Goal: Task Accomplishment & Management: Complete application form

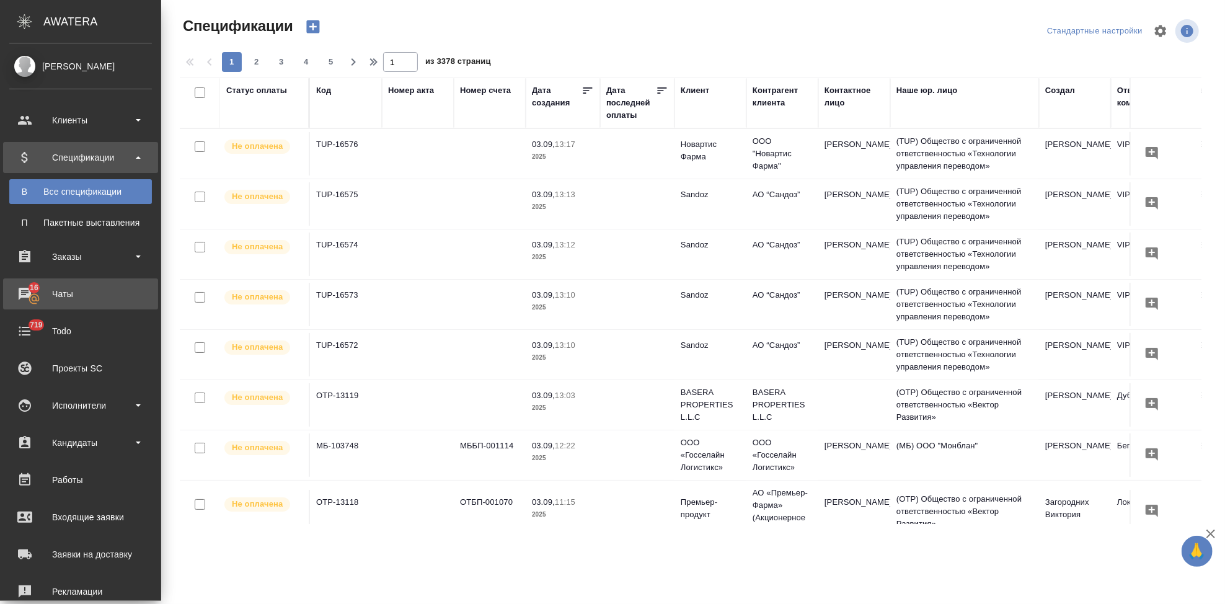
click at [29, 301] on icon at bounding box center [34, 299] width 12 height 12
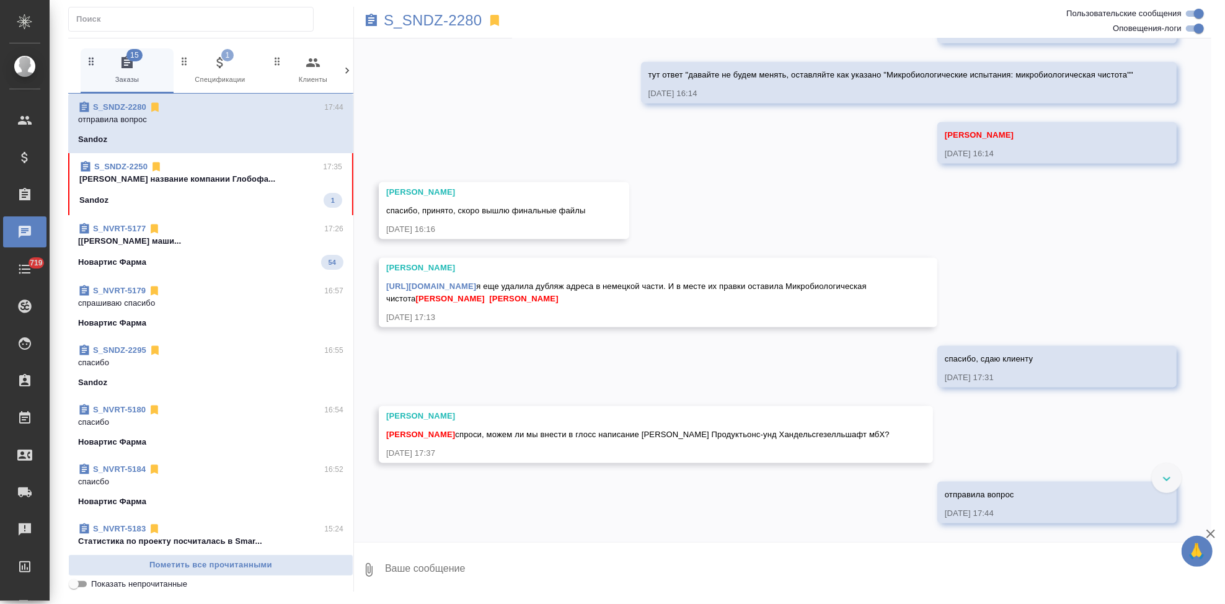
scroll to position [8910, 0]
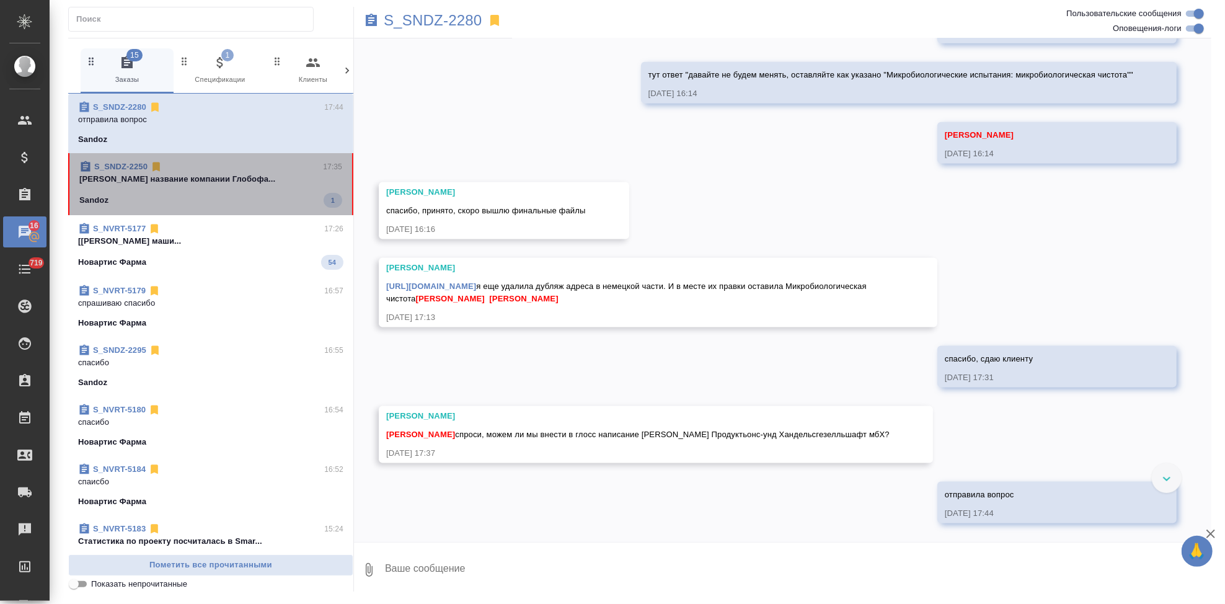
click at [216, 202] on div "Sandoz 1" at bounding box center [210, 200] width 263 height 15
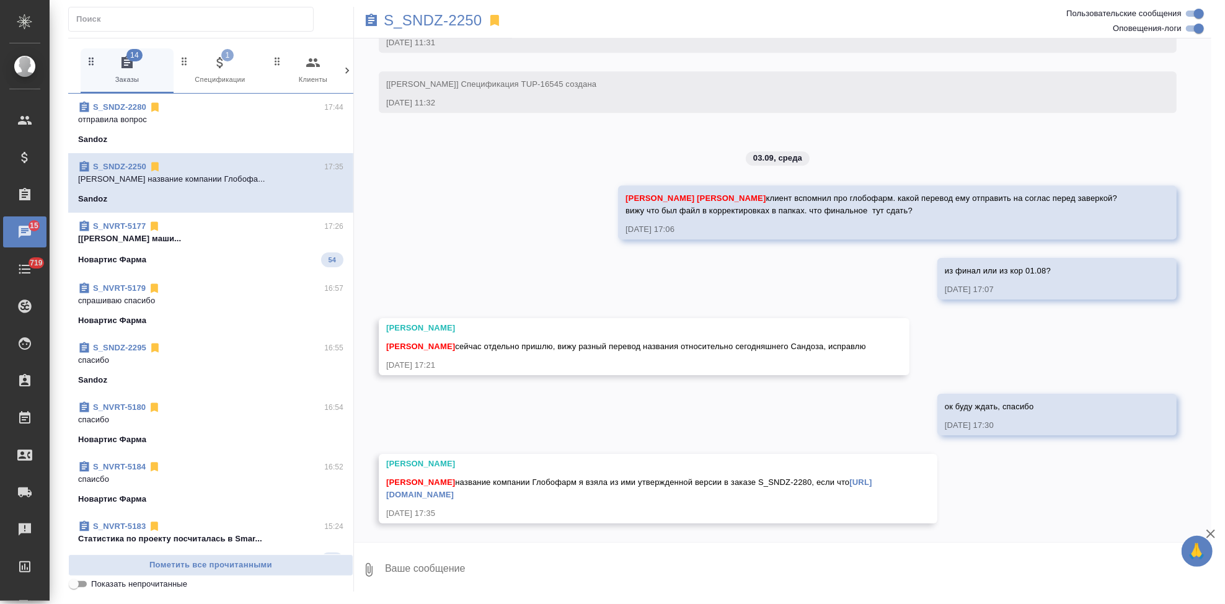
scroll to position [25773, 0]
click at [494, 577] on textarea at bounding box center [798, 570] width 828 height 42
type textarea "ок отправлю клиенту"
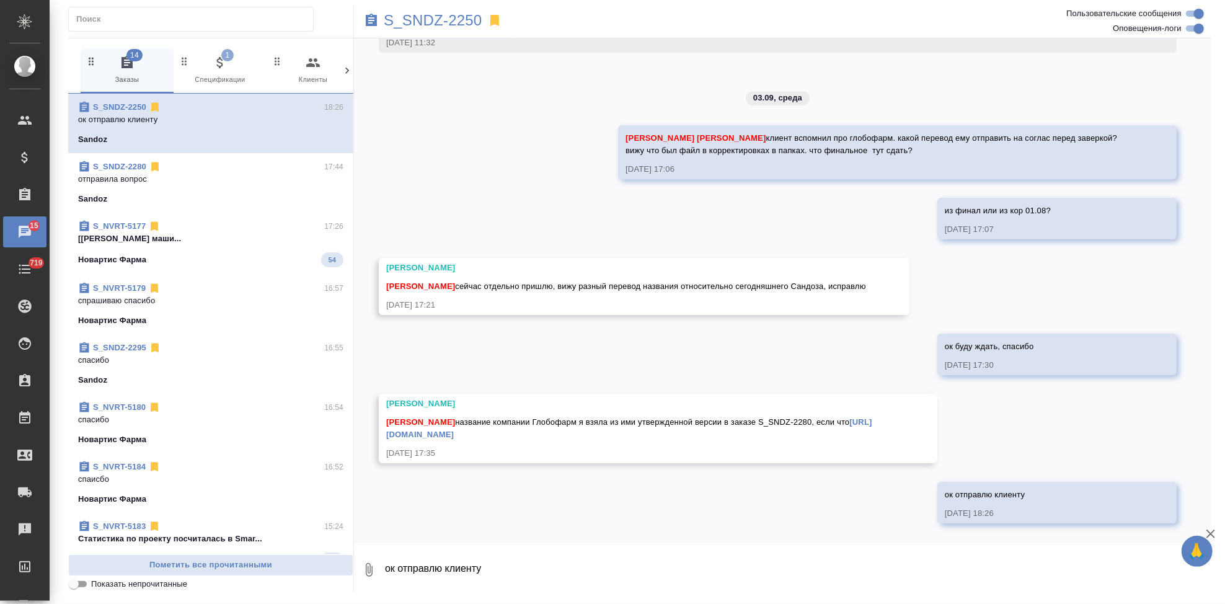
scroll to position [25833, 0]
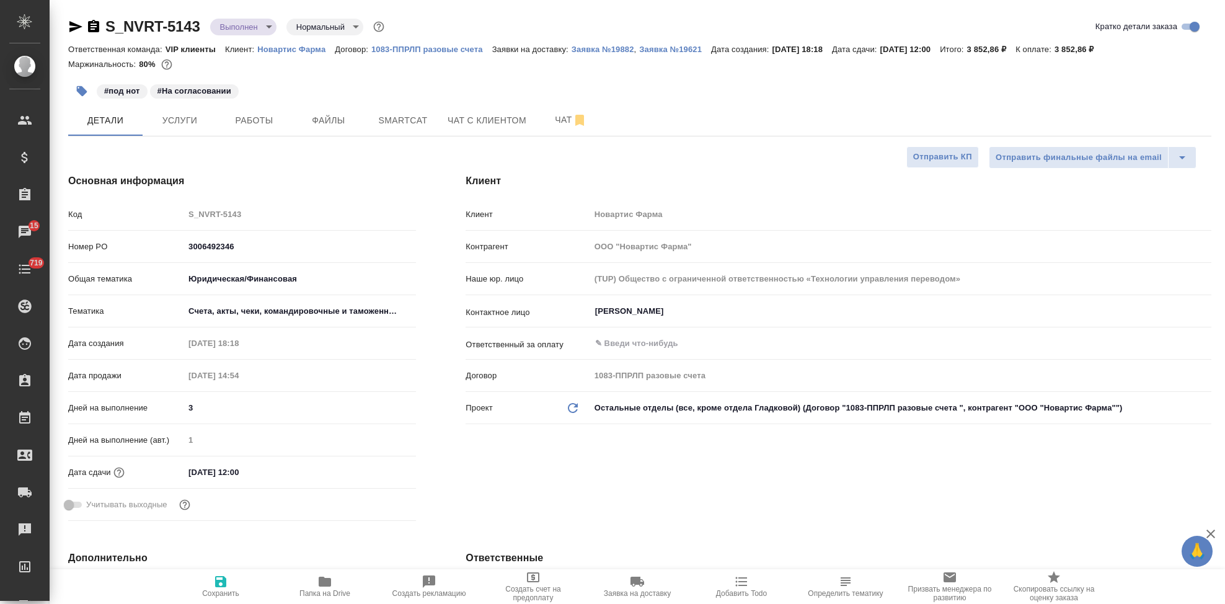
select select "RU"
click at [301, 47] on p "Новартис Фарма" at bounding box center [296, 49] width 78 height 9
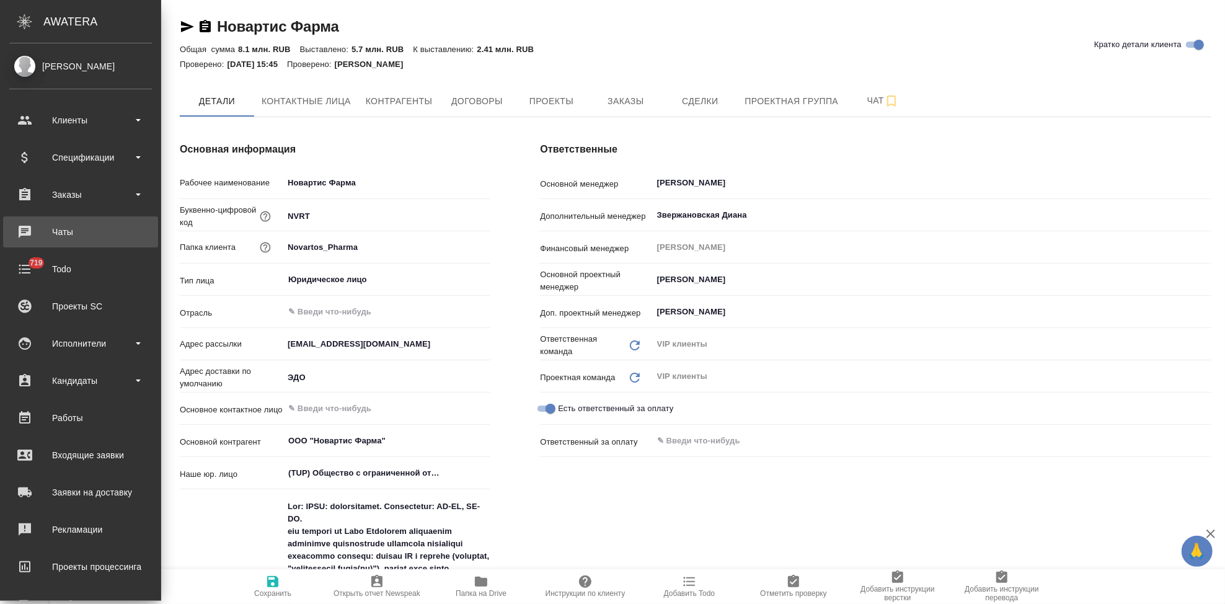
type textarea "x"
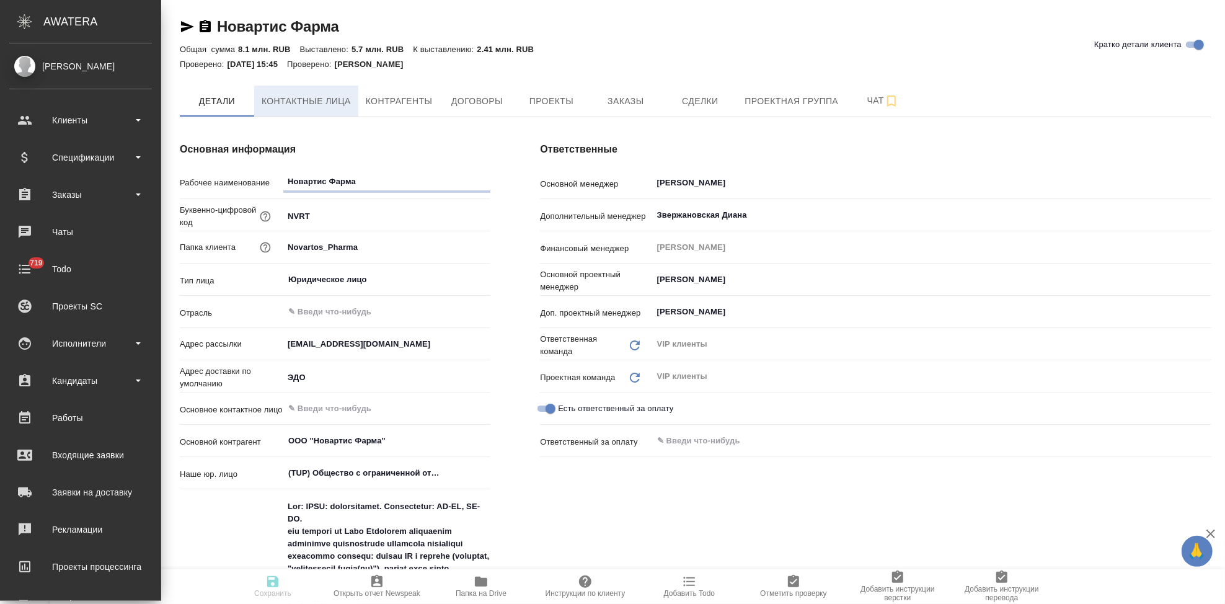
type textarea "x"
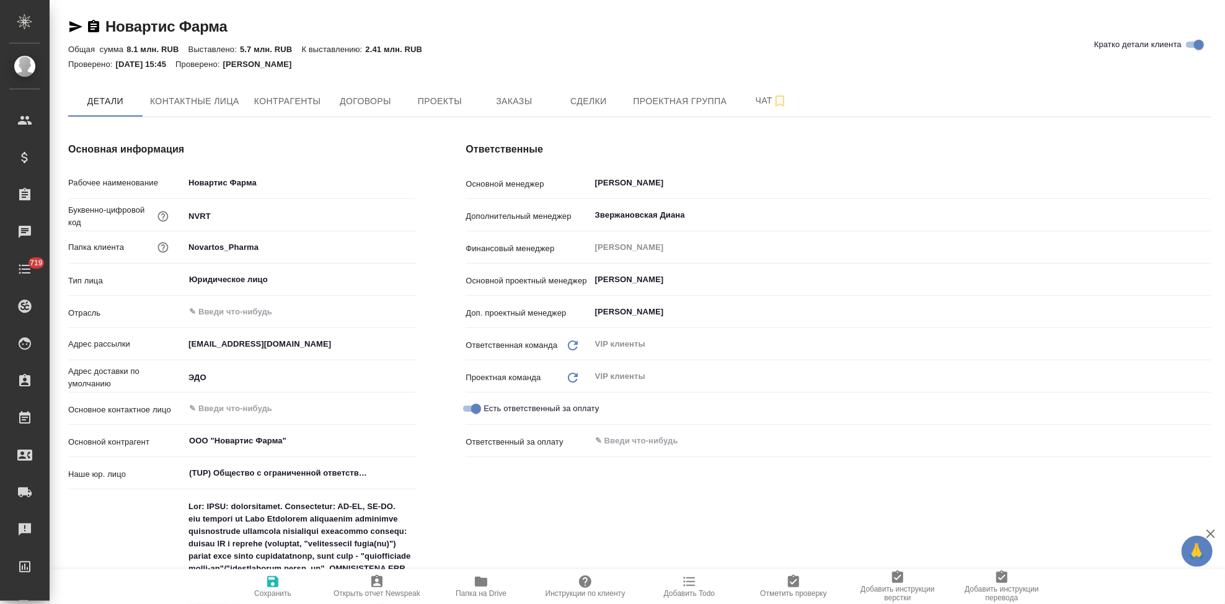
type textarea "x"
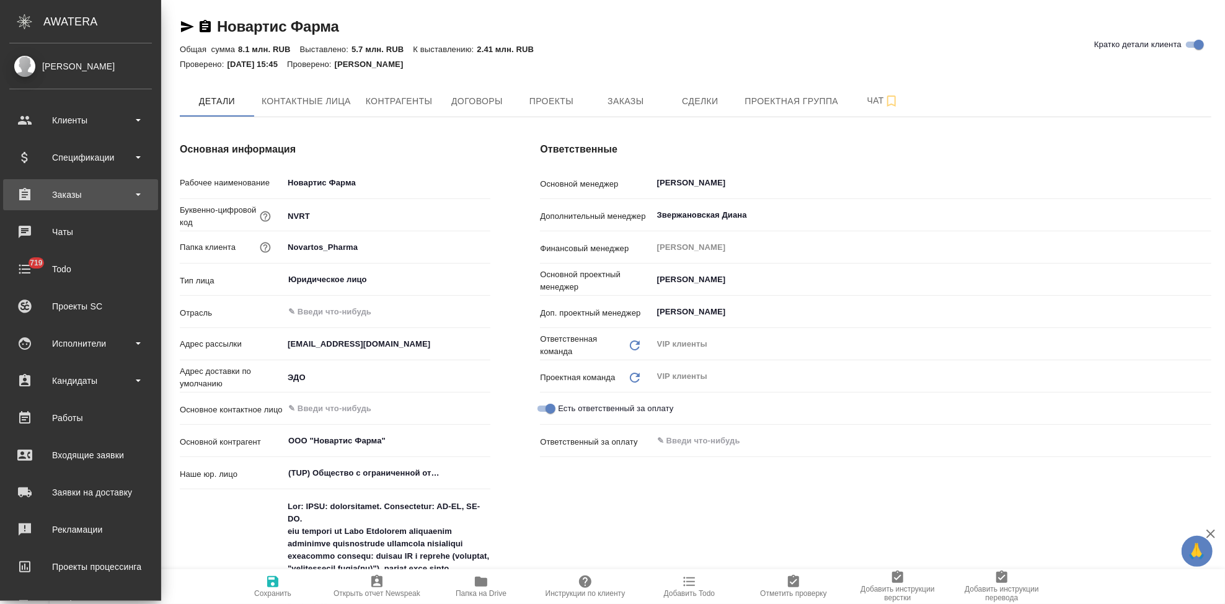
type textarea "x"
click at [67, 192] on div "Заказы" at bounding box center [80, 194] width 143 height 19
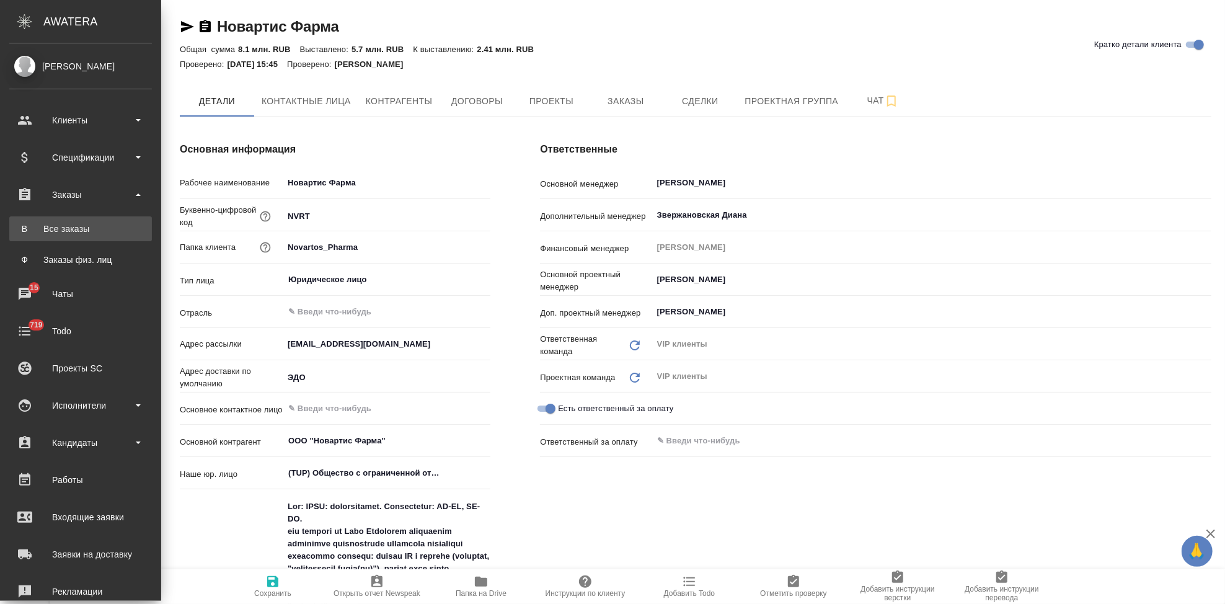
click at [73, 226] on div "Все заказы" at bounding box center [81, 229] width 130 height 12
type textarea "x"
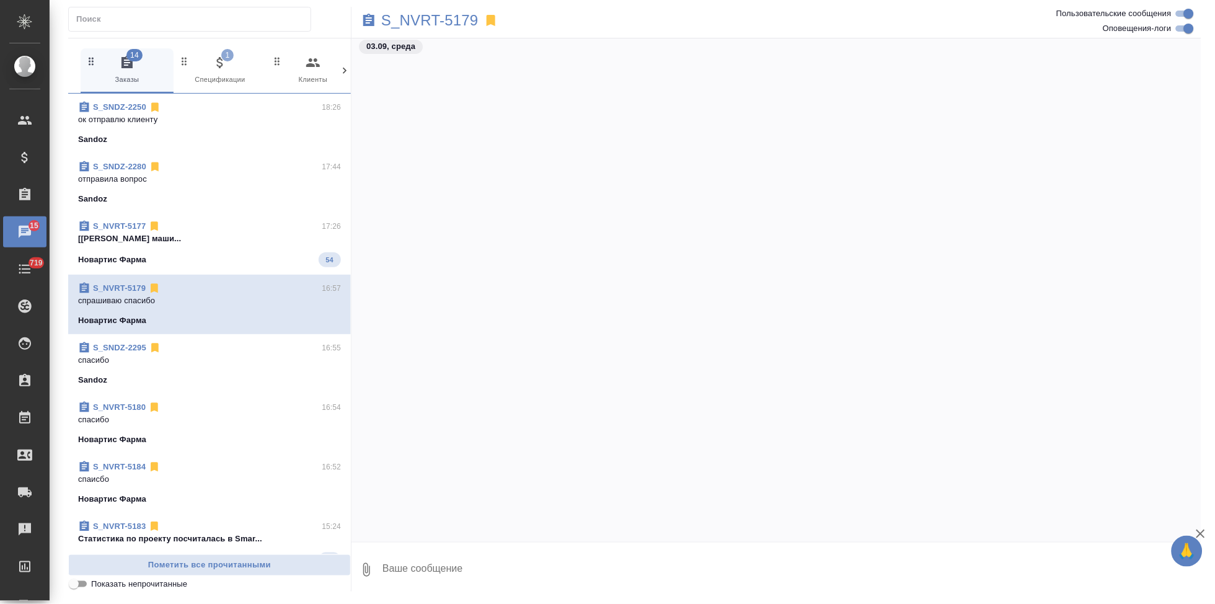
scroll to position [40735, 0]
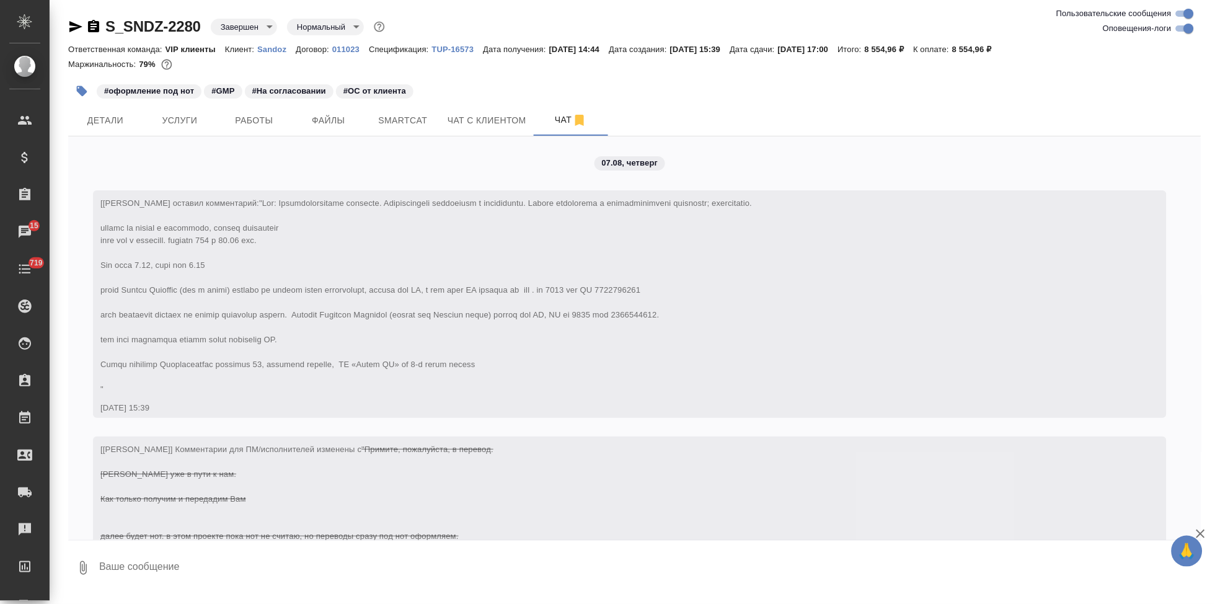
scroll to position [8940, 0]
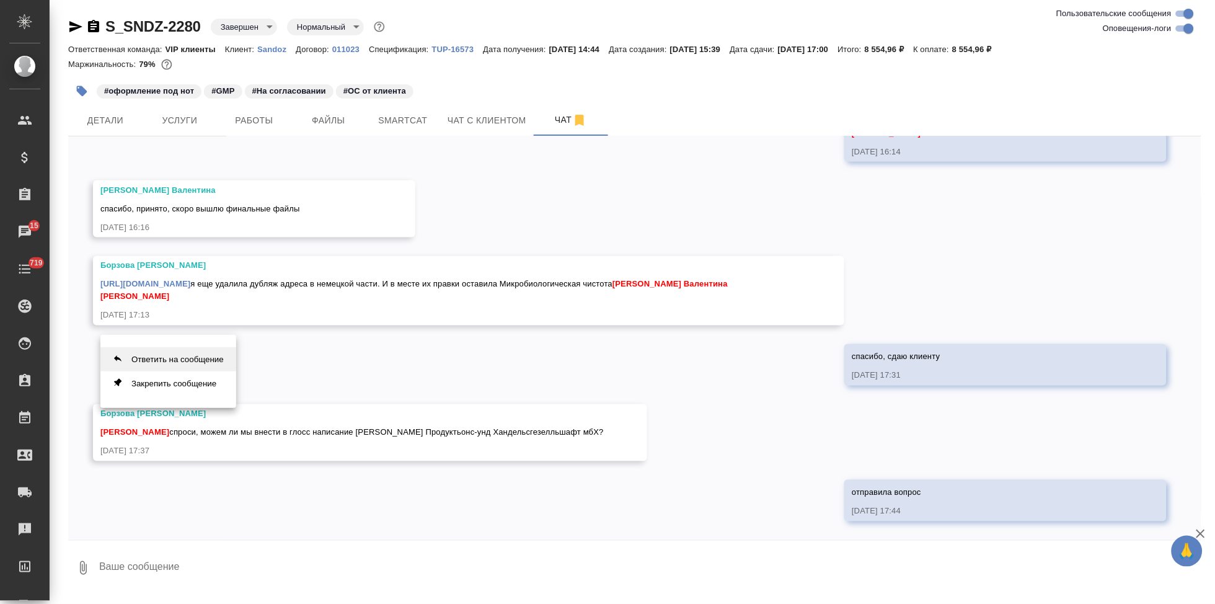
click at [183, 357] on button "Ответить на сообщение" at bounding box center [168, 359] width 136 height 24
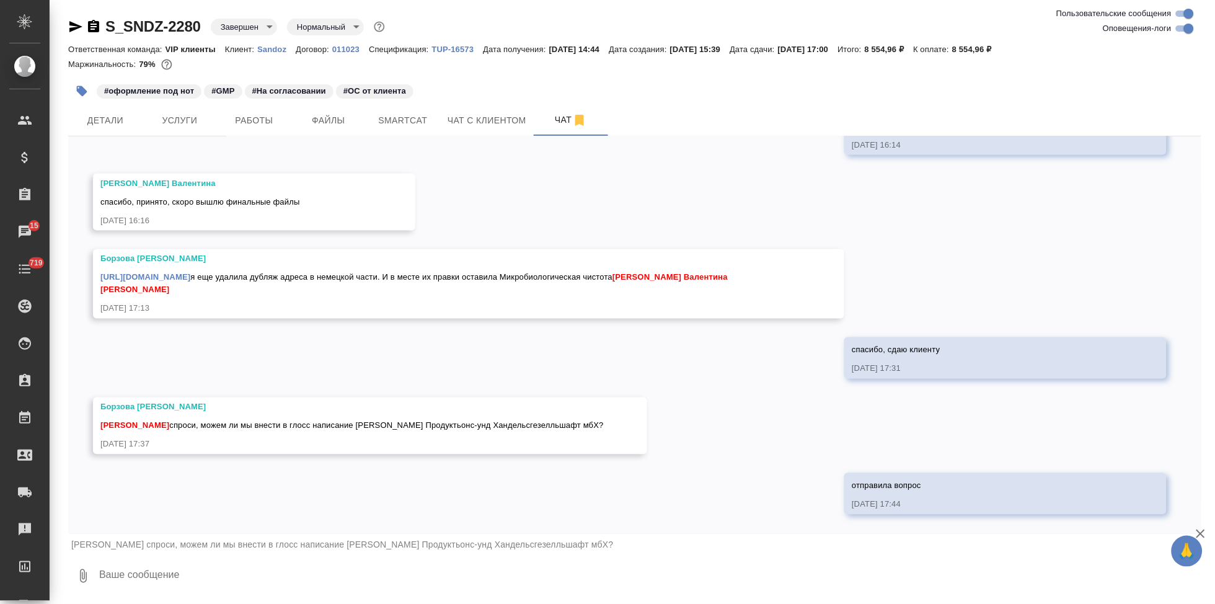
click at [257, 572] on textarea at bounding box center [650, 576] width 1104 height 42
paste textarea "Да"
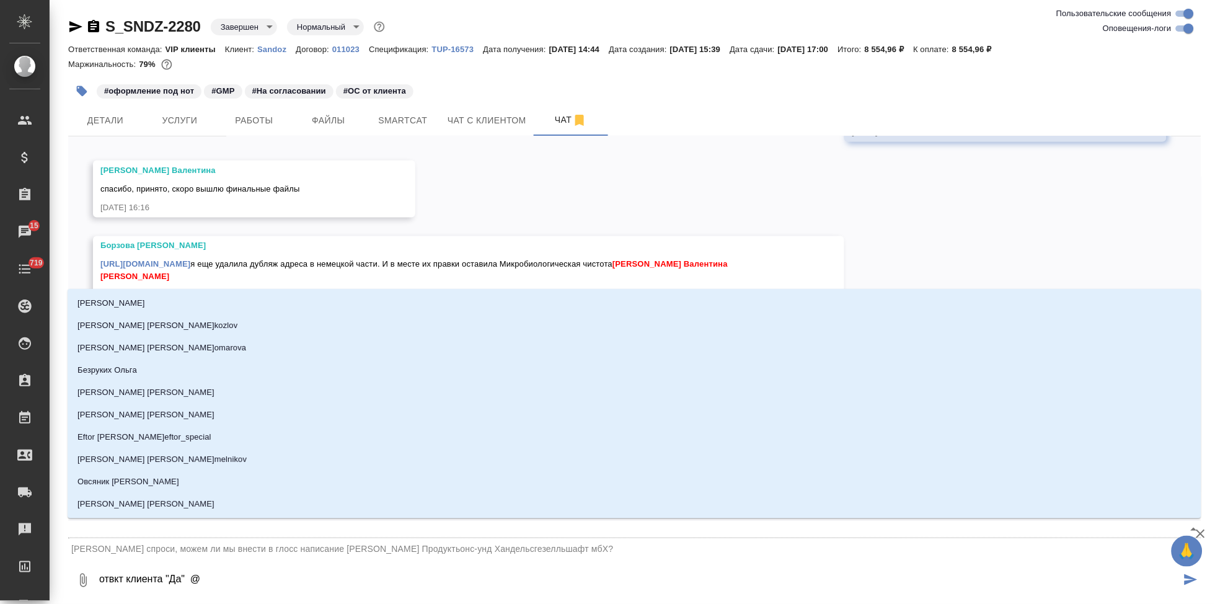
type textarea "отвкт клиента "Да" @б"
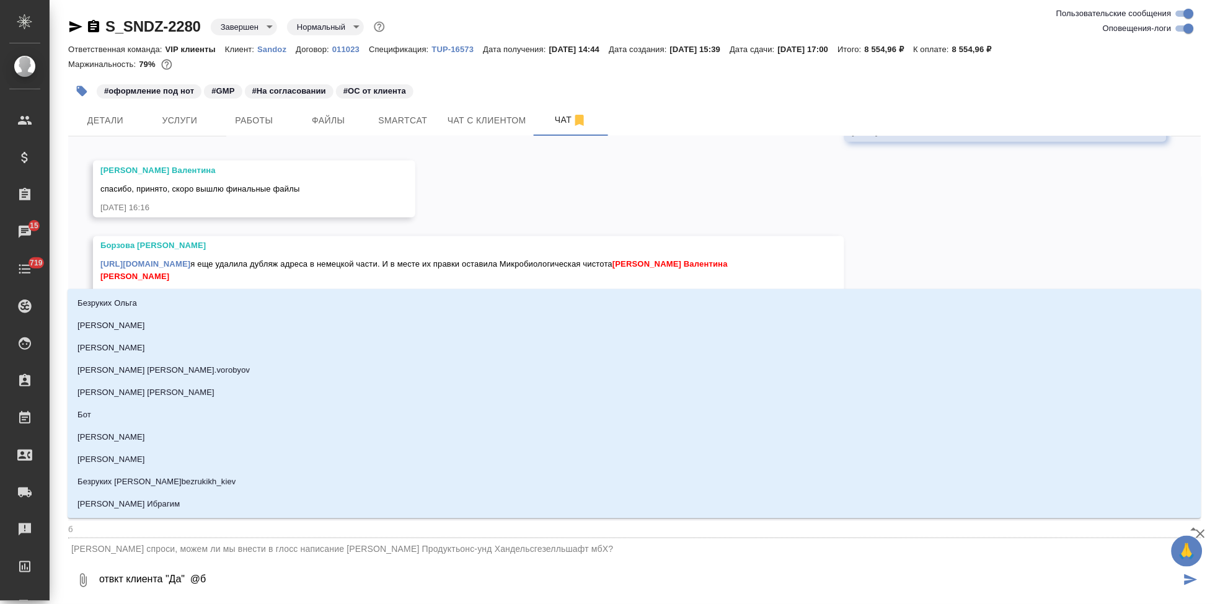
type input "б"
type textarea "отвкт клиента "Да" @бо"
type input "бо"
type textarea "отвкт клиента "Да" @бор"
type input "бор"
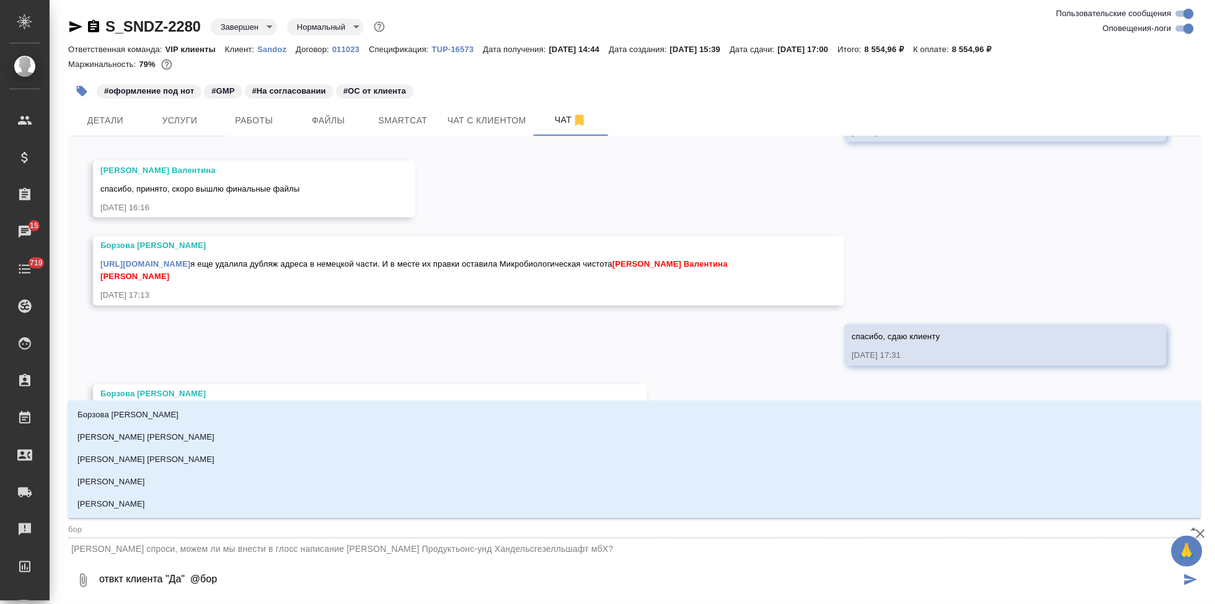
type textarea "отвкт клиента "Да" @борщ"
type input "борщ"
type textarea "отвкт клиента "Да" @борщо"
type input "борщо"
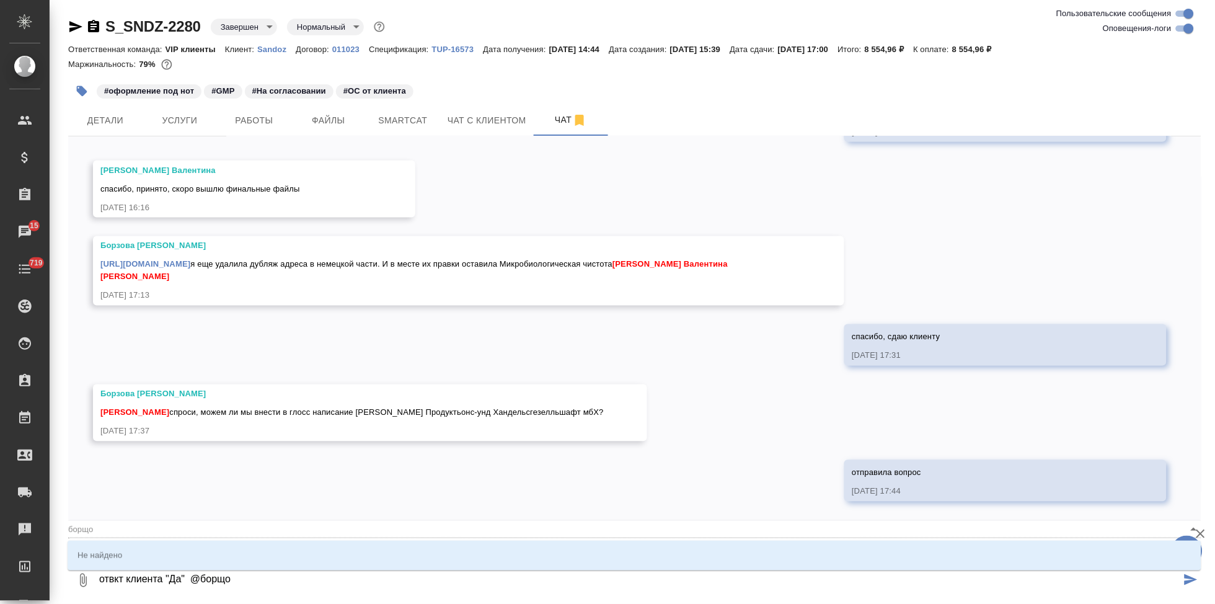
type textarea "отвкт клиента "Да" @борщ"
type input "борщ"
type textarea "отвкт клиента "Да" @бор"
type input "бор"
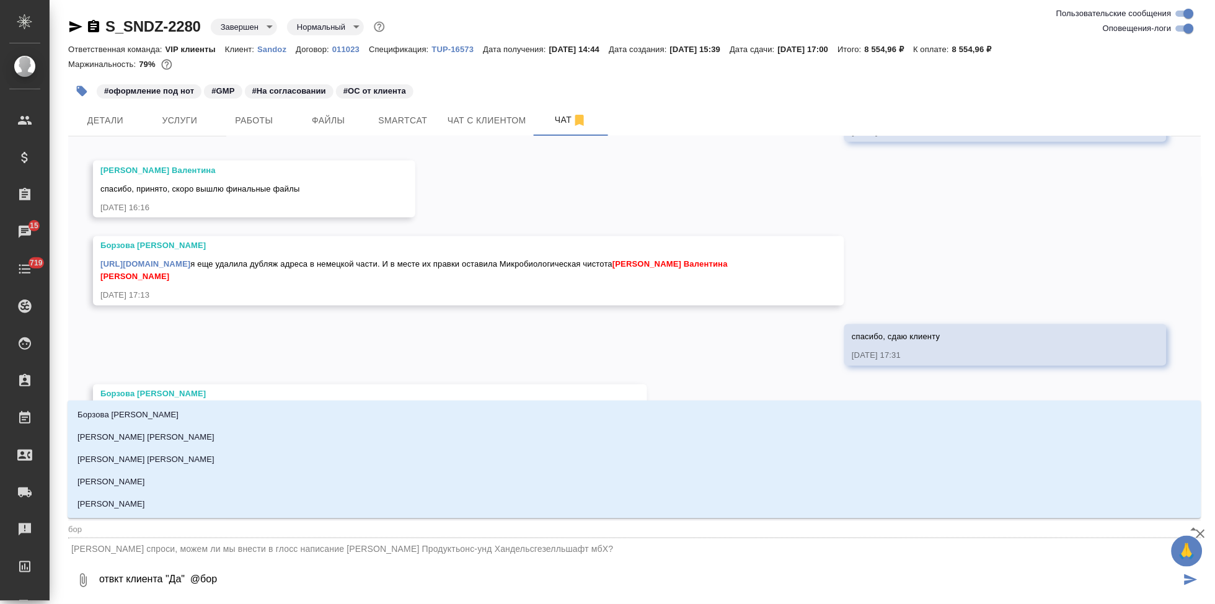
type textarea "отвкт клиента "Да" @борз"
type input "борз"
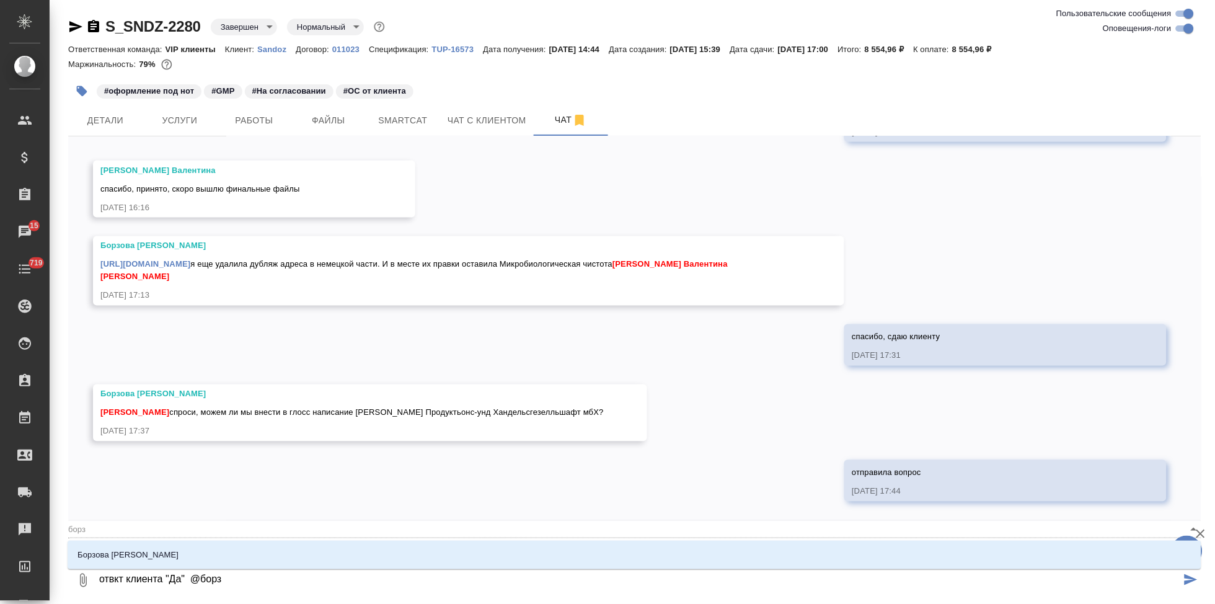
type textarea "отвкт клиента "Да" @борзо"
type input "борзо"
type textarea "отвкт клиента "Да" @борзов"
type input "борзов"
type textarea "отвкт клиента "Да" @борзова"
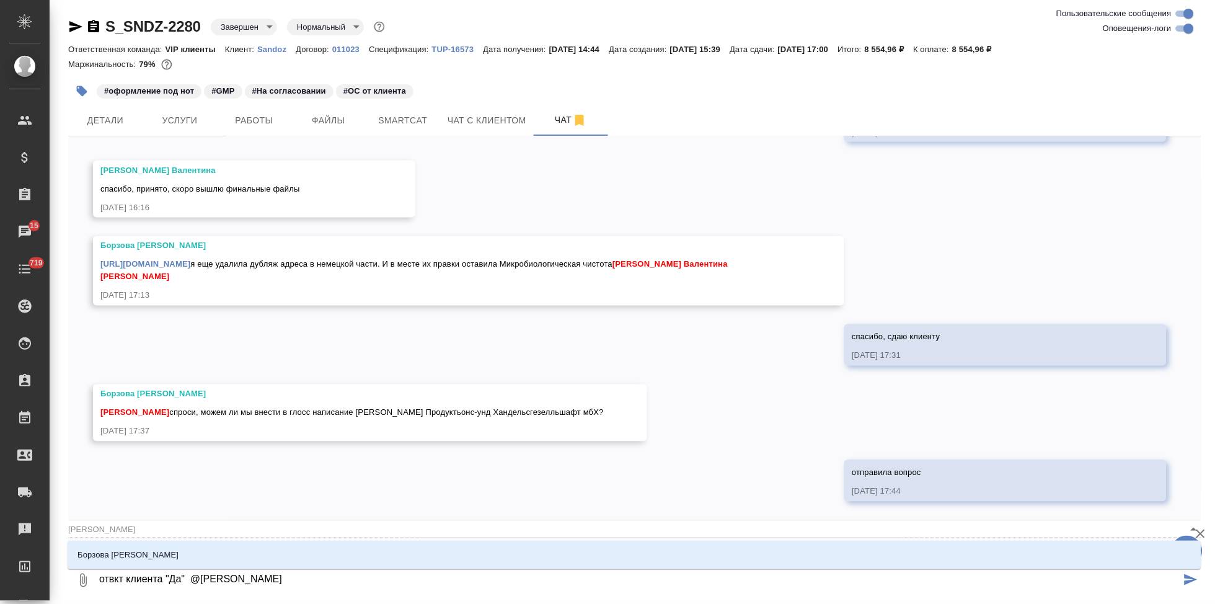
type input "борзова"
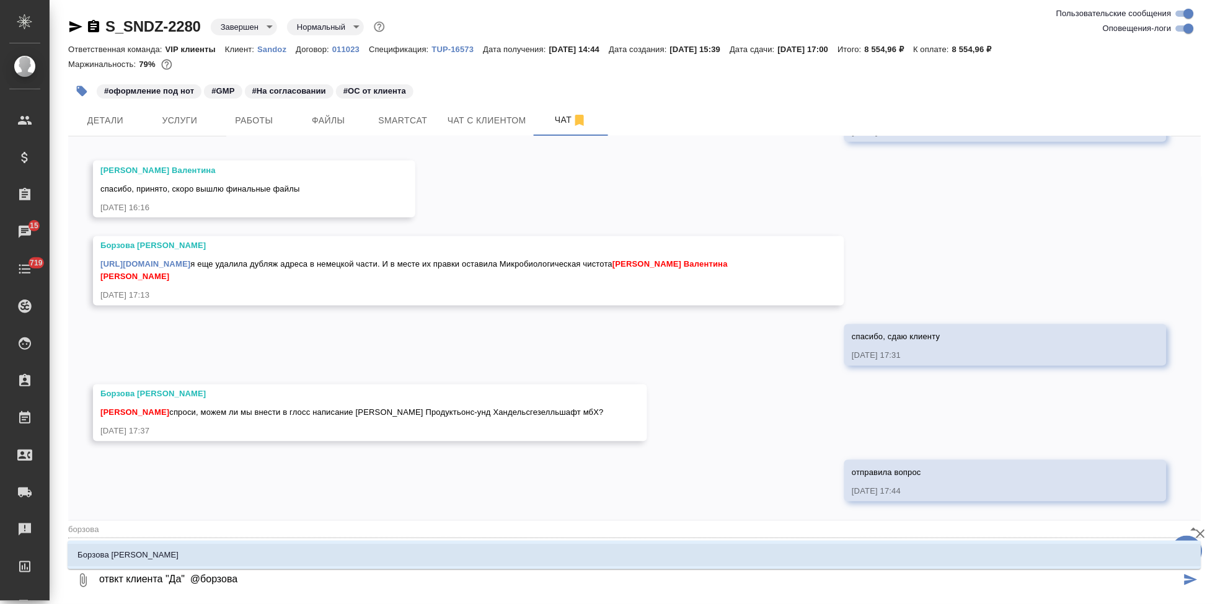
click at [337, 561] on li "Борзова Анастасия" at bounding box center [635, 555] width 1134 height 22
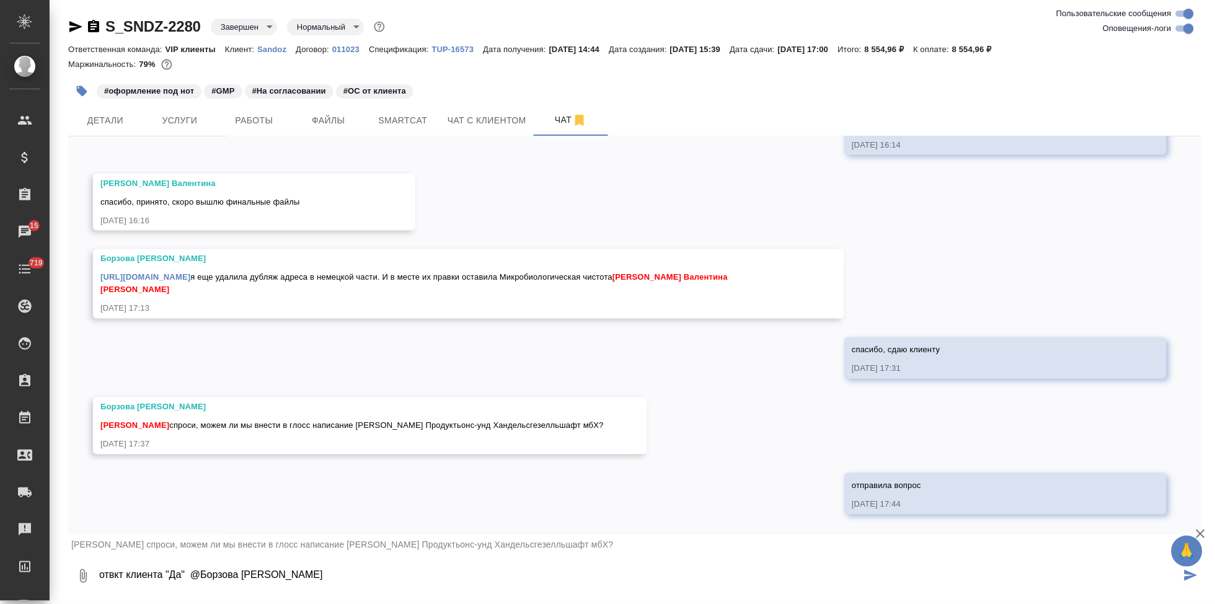
type textarea "отвкт клиента "Да" @Борзова Анастасия"
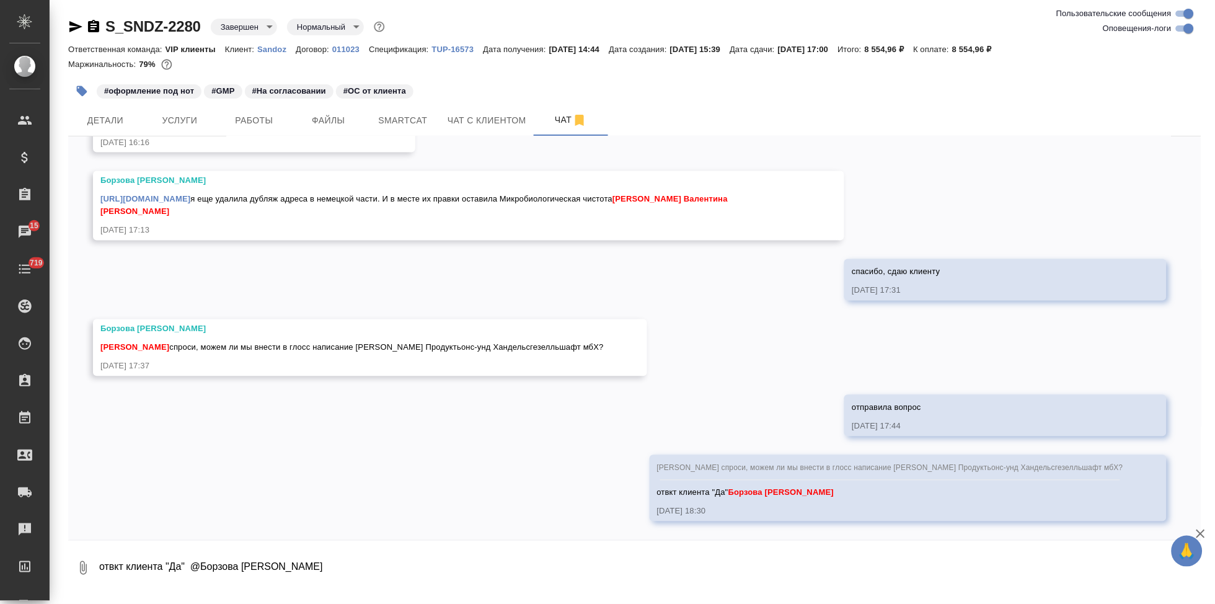
scroll to position [9025, 0]
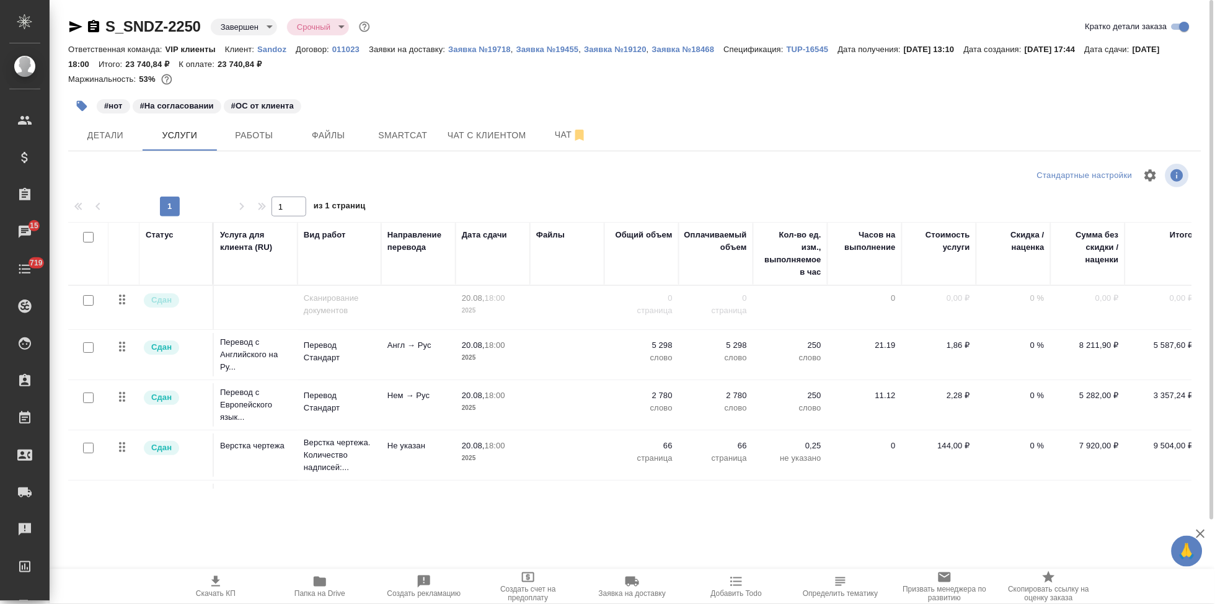
click at [276, 47] on p "Sandoz" at bounding box center [276, 49] width 38 height 9
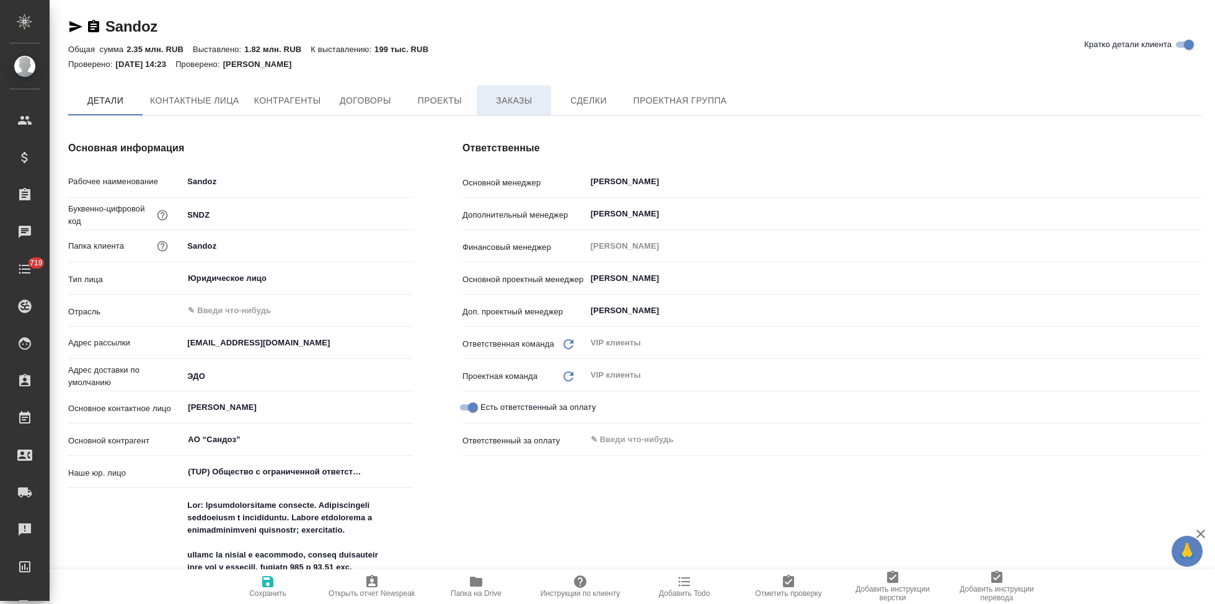
type textarea "x"
click at [520, 91] on button "Заказы" at bounding box center [514, 101] width 74 height 31
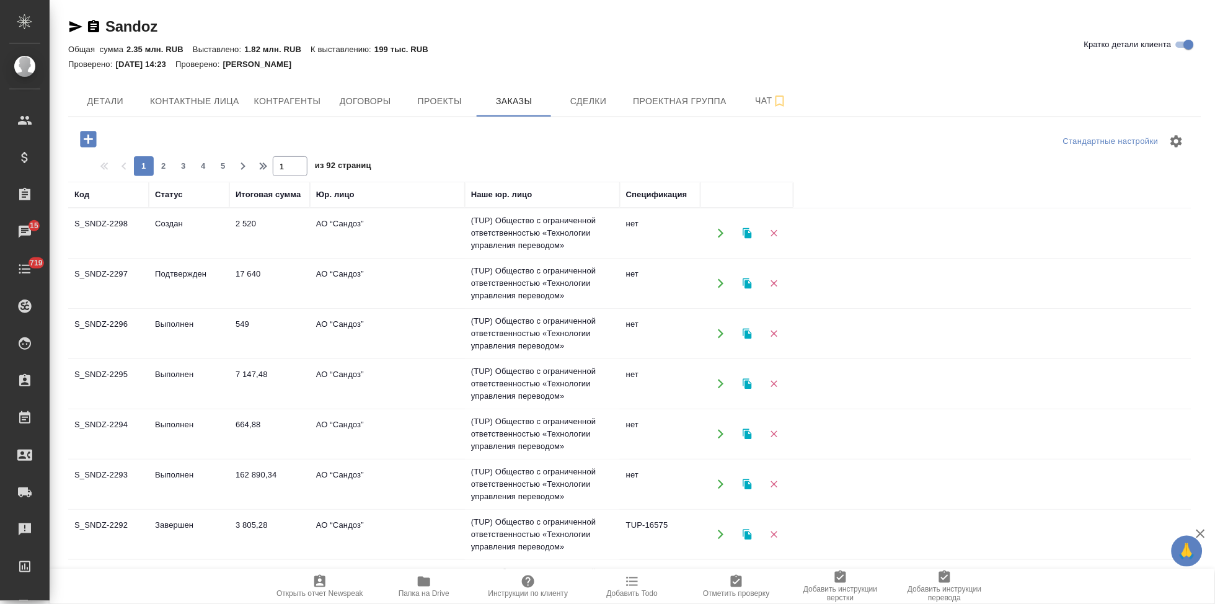
click at [86, 138] on icon "button" at bounding box center [88, 139] width 16 height 16
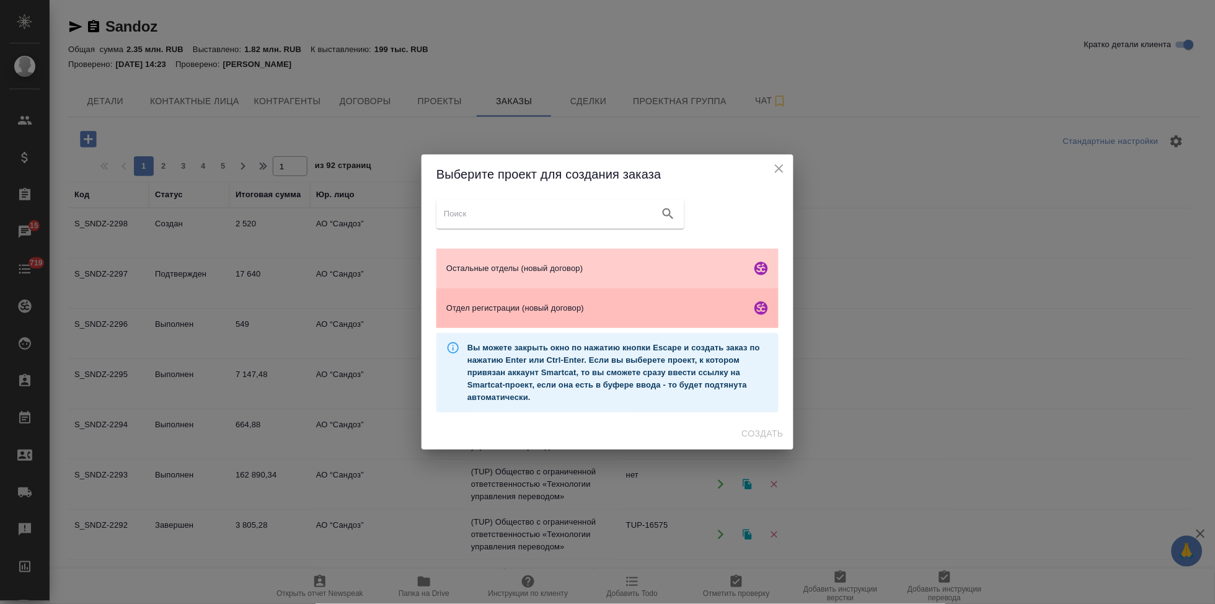
click at [515, 303] on span "Отдел регистрации (новый договор)" at bounding box center [596, 308] width 300 height 12
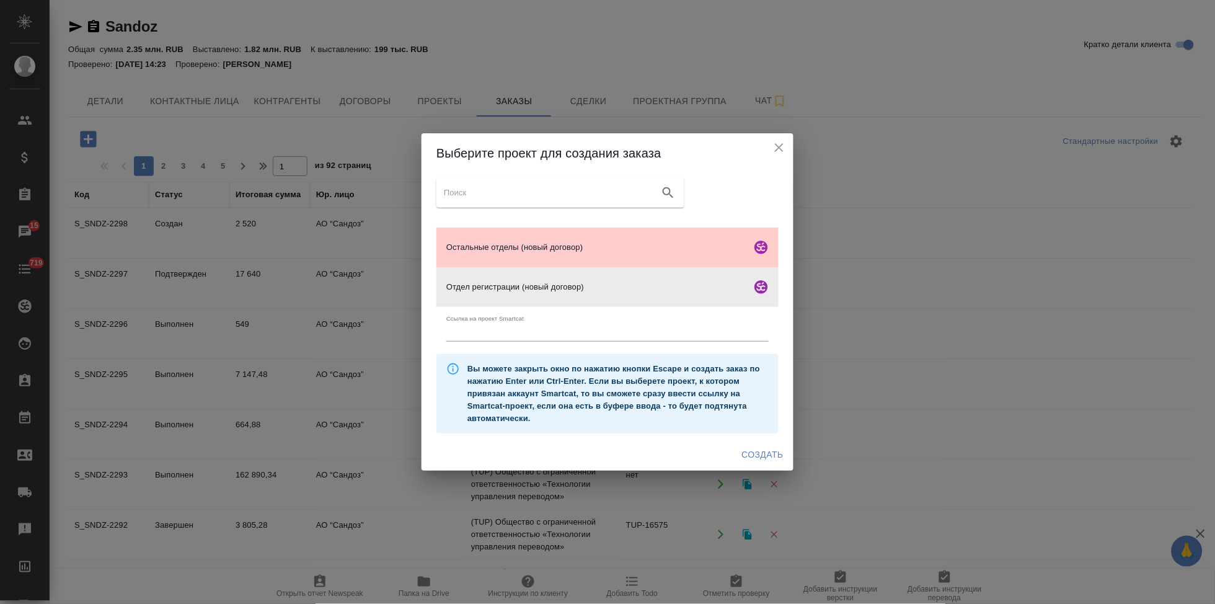
click at [757, 458] on span "Создать" at bounding box center [763, 455] width 42 height 16
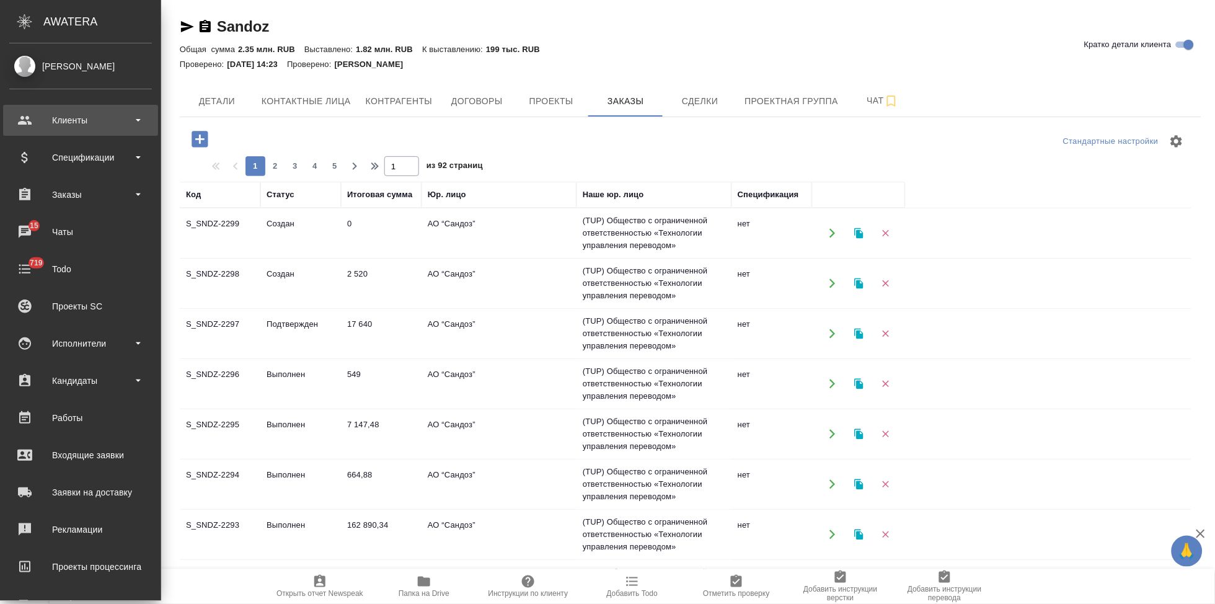
click at [65, 133] on div "Клиенты" at bounding box center [80, 120] width 155 height 31
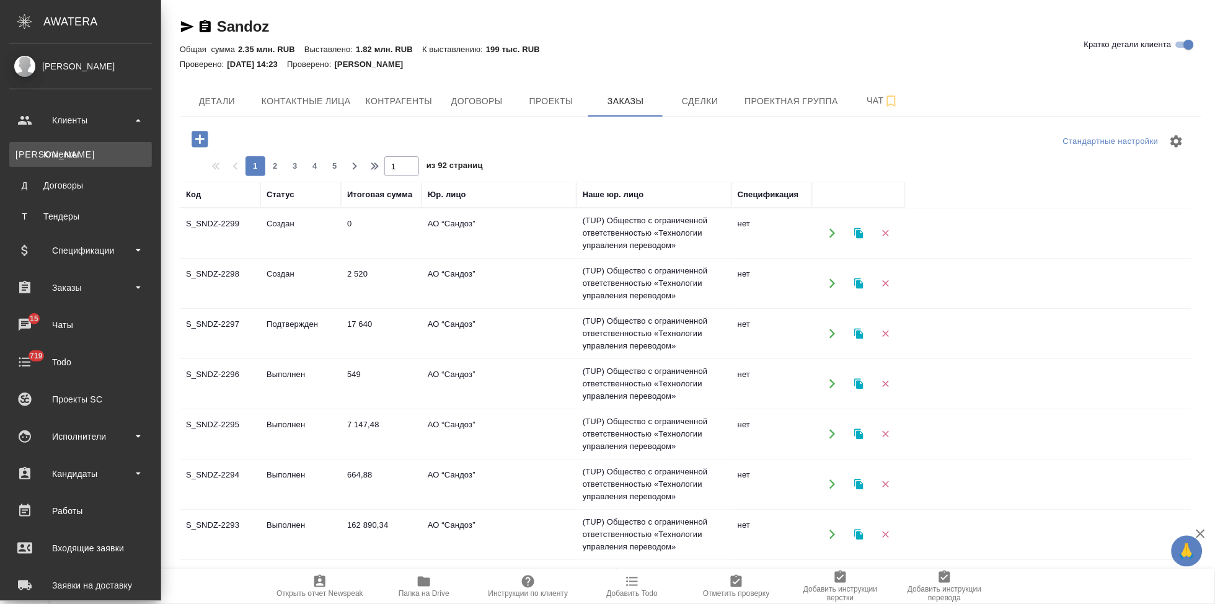
click at [80, 157] on div "Клиенты" at bounding box center [81, 154] width 130 height 12
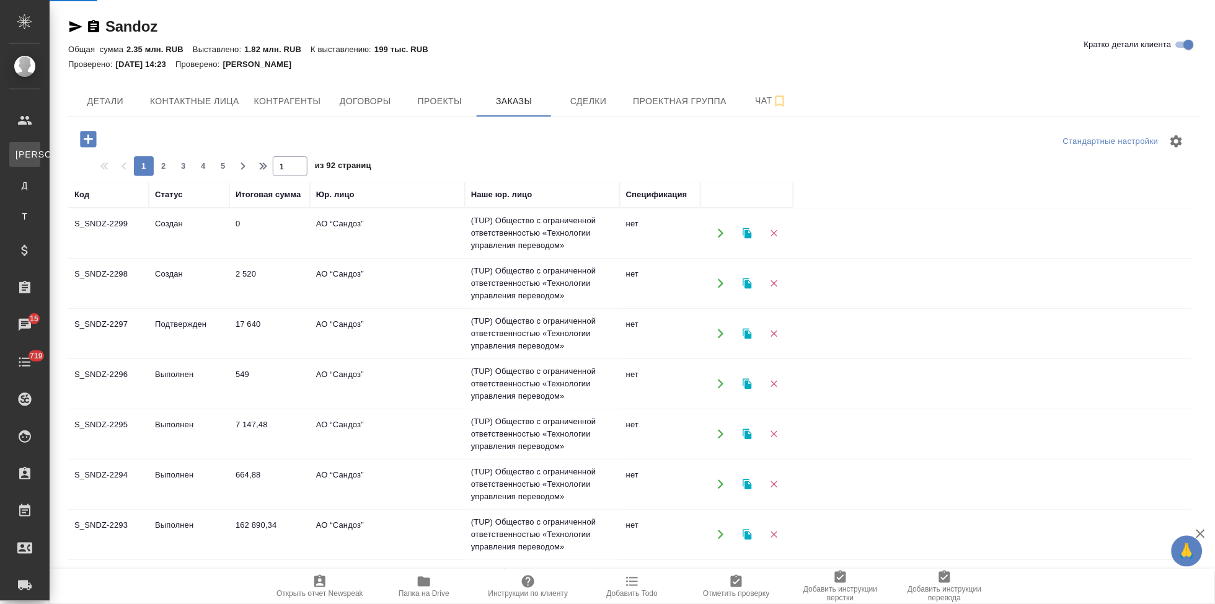
select select "RU"
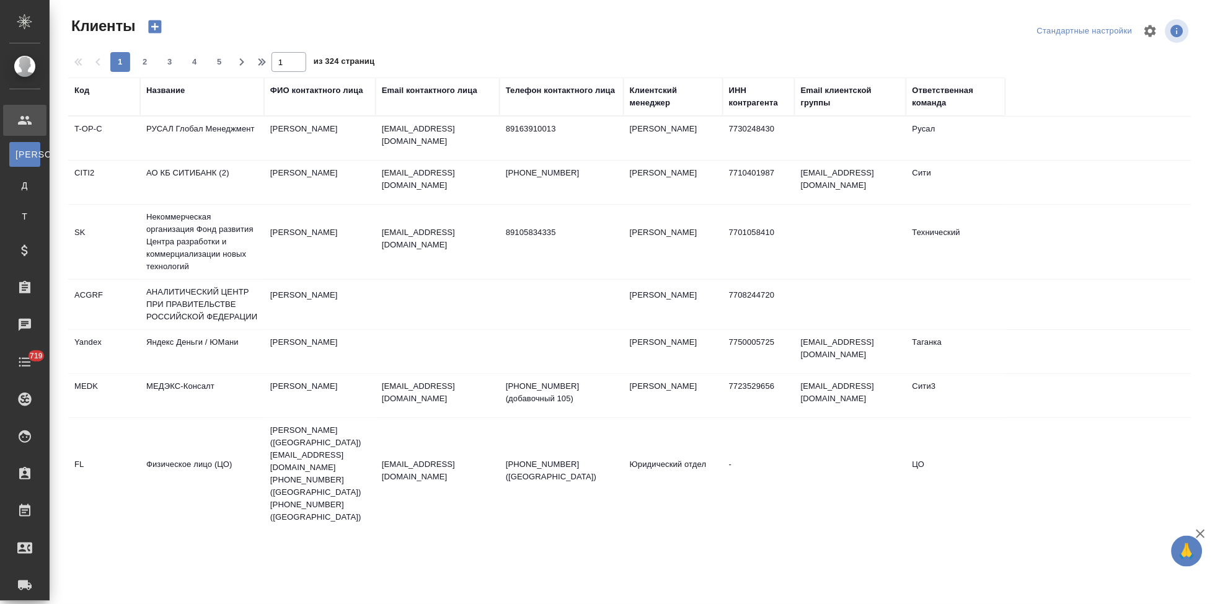
click at [86, 89] on div "Код" at bounding box center [81, 90] width 15 height 12
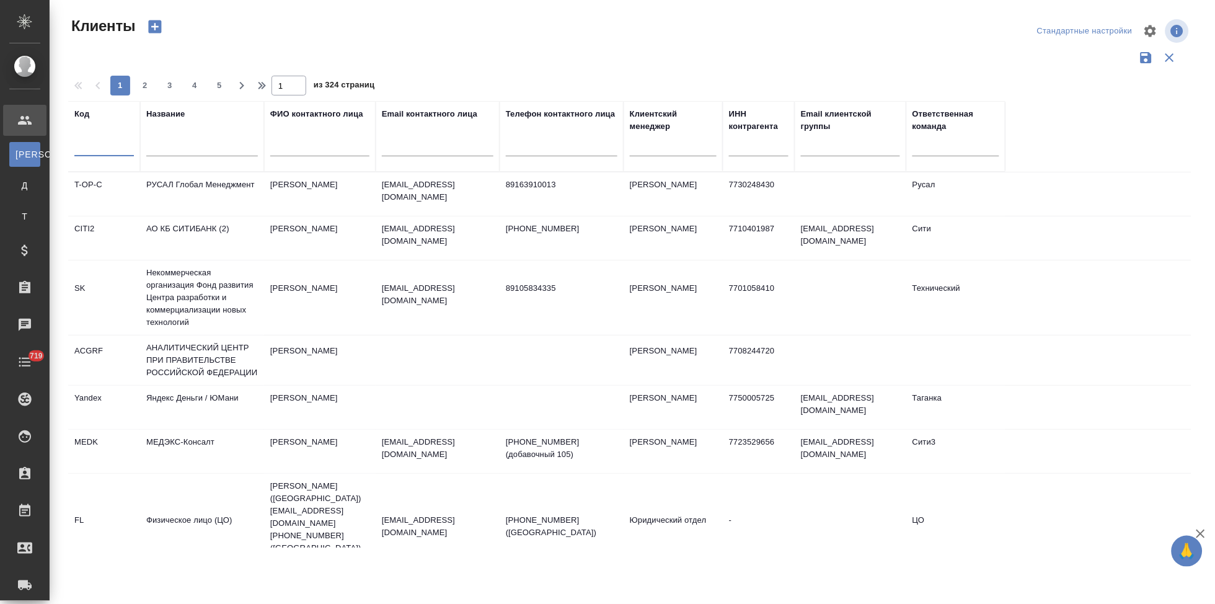
click at [90, 153] on input "text" at bounding box center [104, 149] width 60 height 16
type input "gnrm"
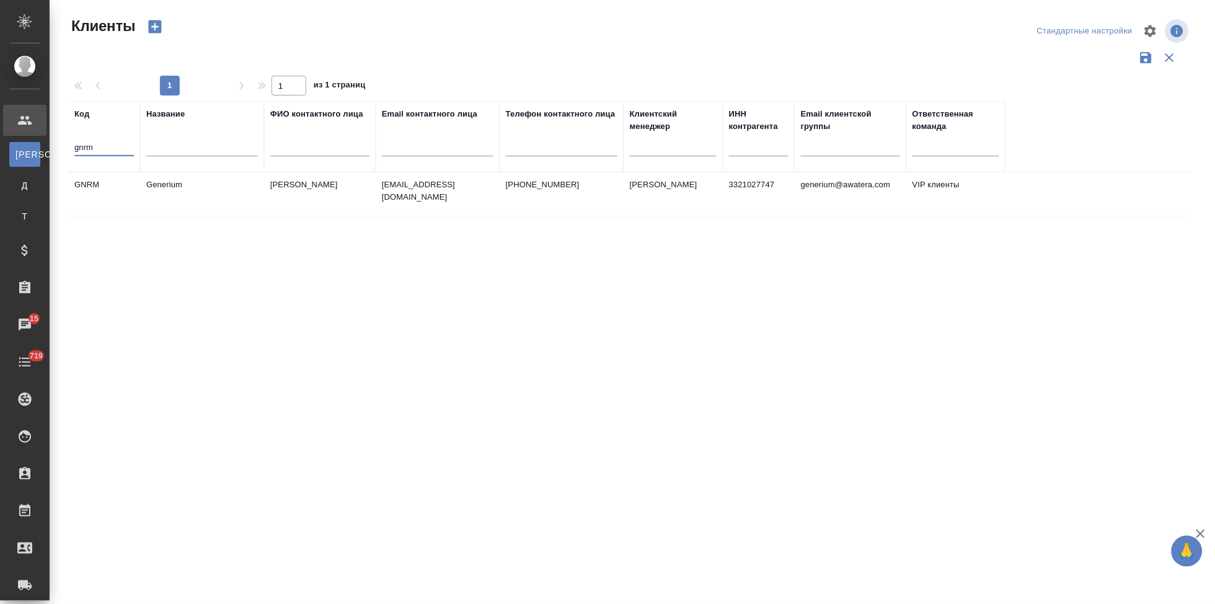
click at [313, 190] on td "[PERSON_NAME]" at bounding box center [320, 193] width 112 height 43
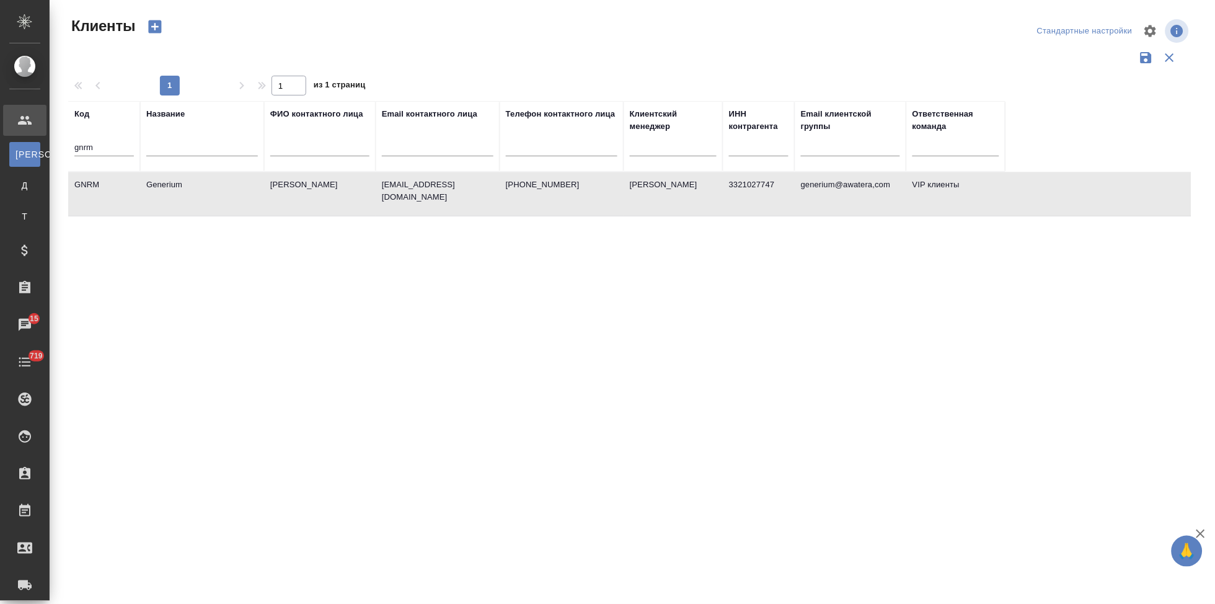
click at [313, 190] on td "[PERSON_NAME]" at bounding box center [320, 193] width 112 height 43
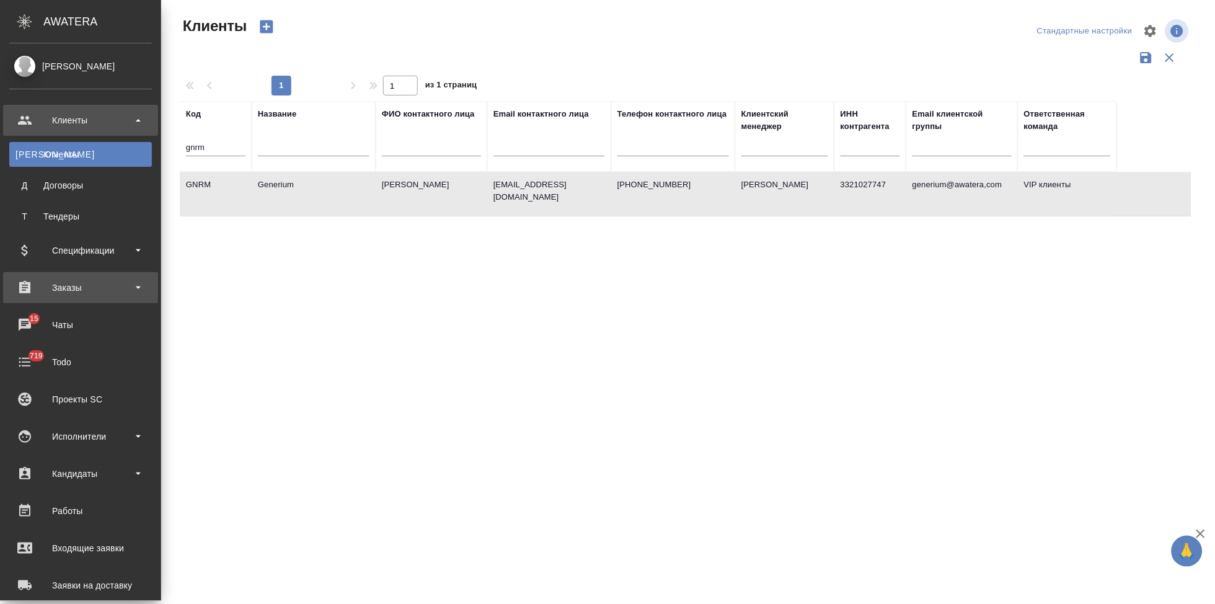
click at [60, 290] on div "Заказы" at bounding box center [80, 287] width 143 height 19
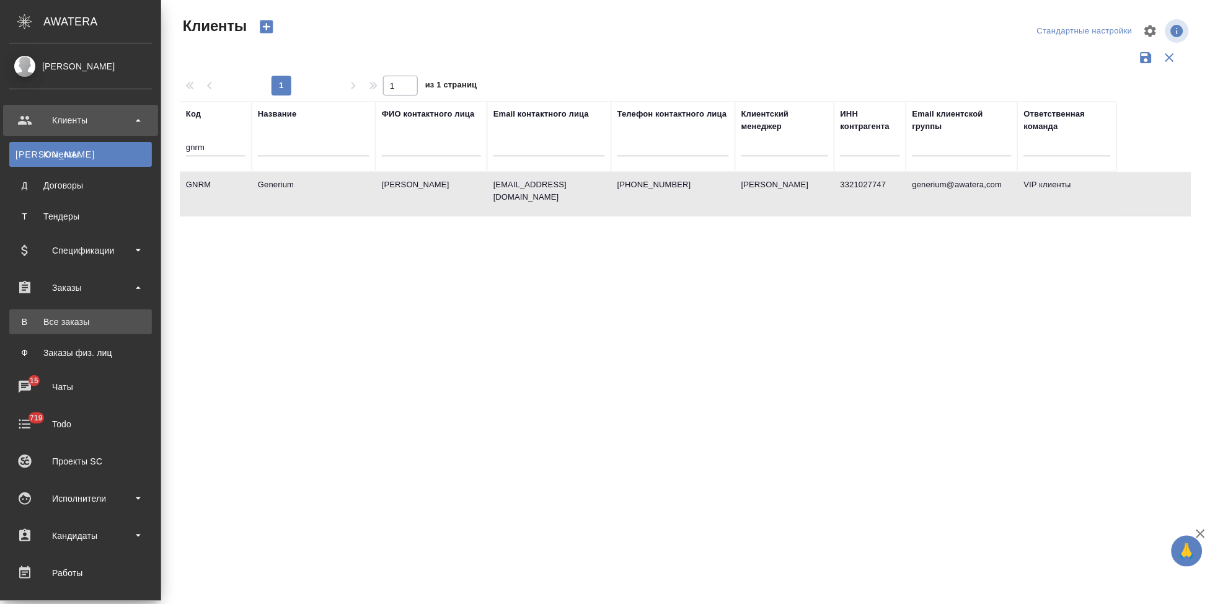
click at [70, 313] on link "В Все заказы" at bounding box center [80, 321] width 143 height 25
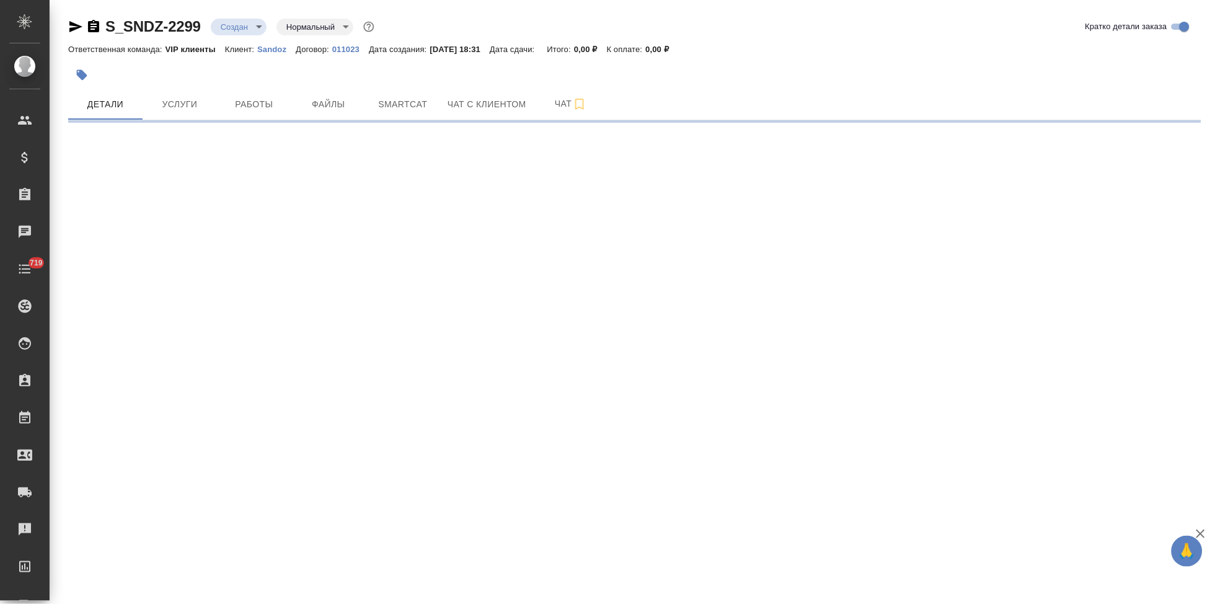
select select "RU"
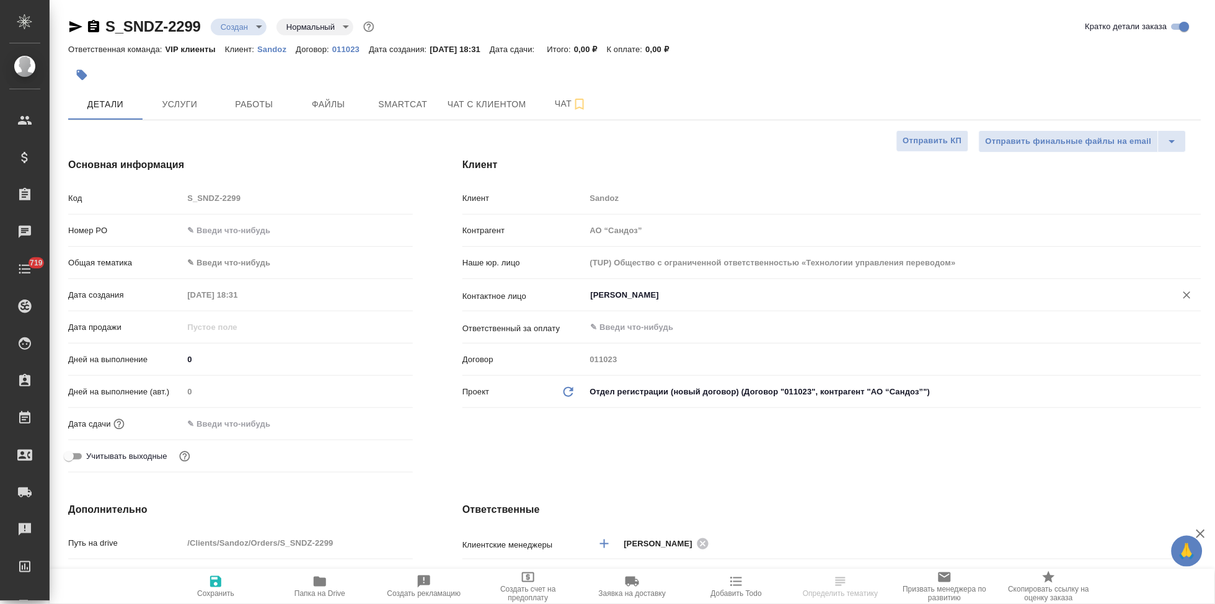
click at [679, 296] on input "Иванова Дарина" at bounding box center [873, 295] width 567 height 15
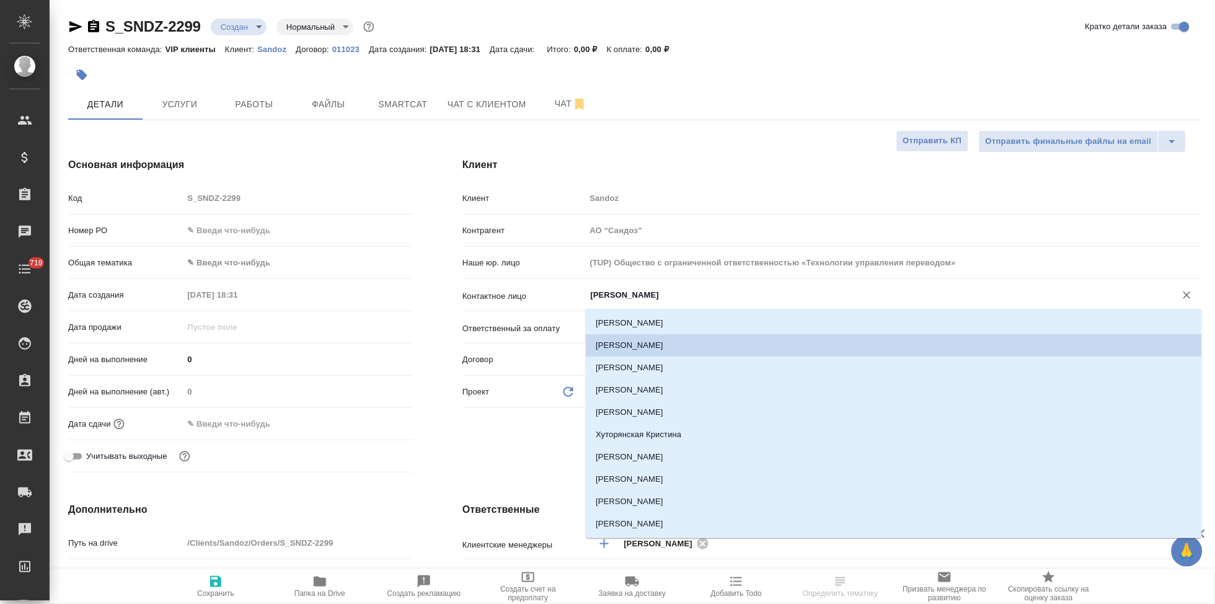
type textarea "x"
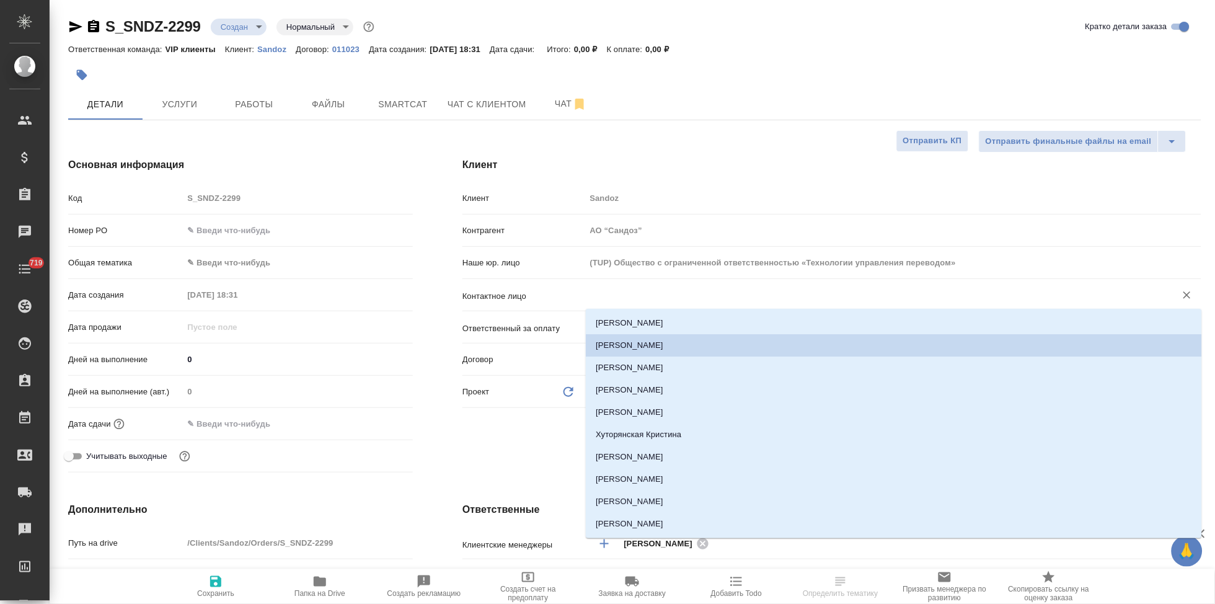
type textarea "x"
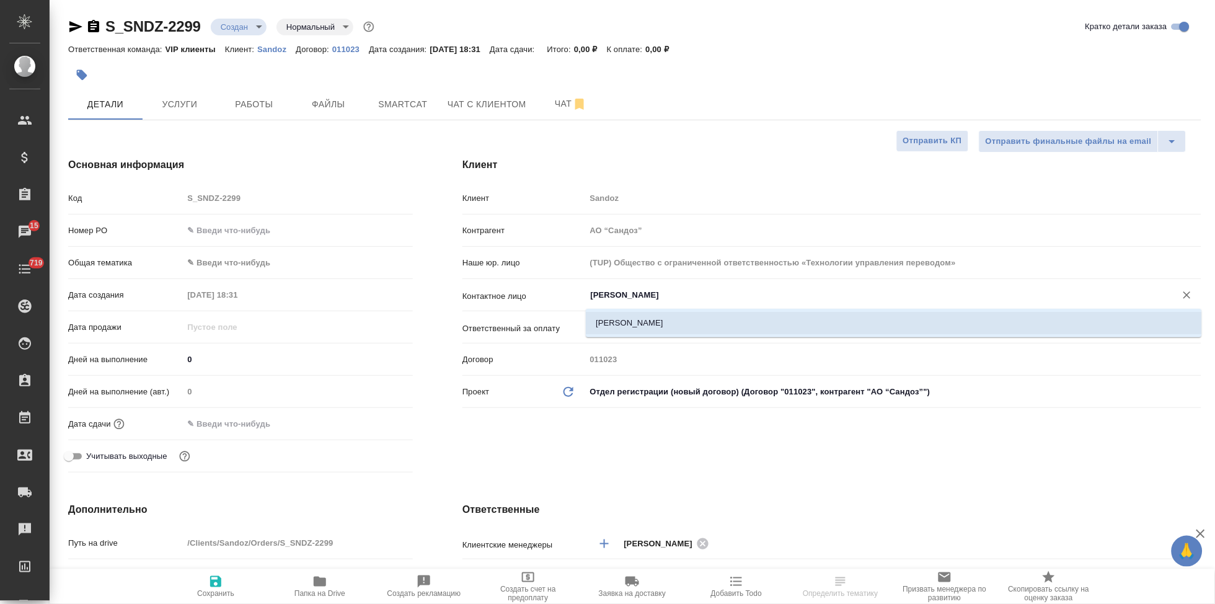
click at [631, 324] on li "Чепайкина Екатерина" at bounding box center [894, 323] width 616 height 22
type input "Чепайкина Екатерина"
type textarea "x"
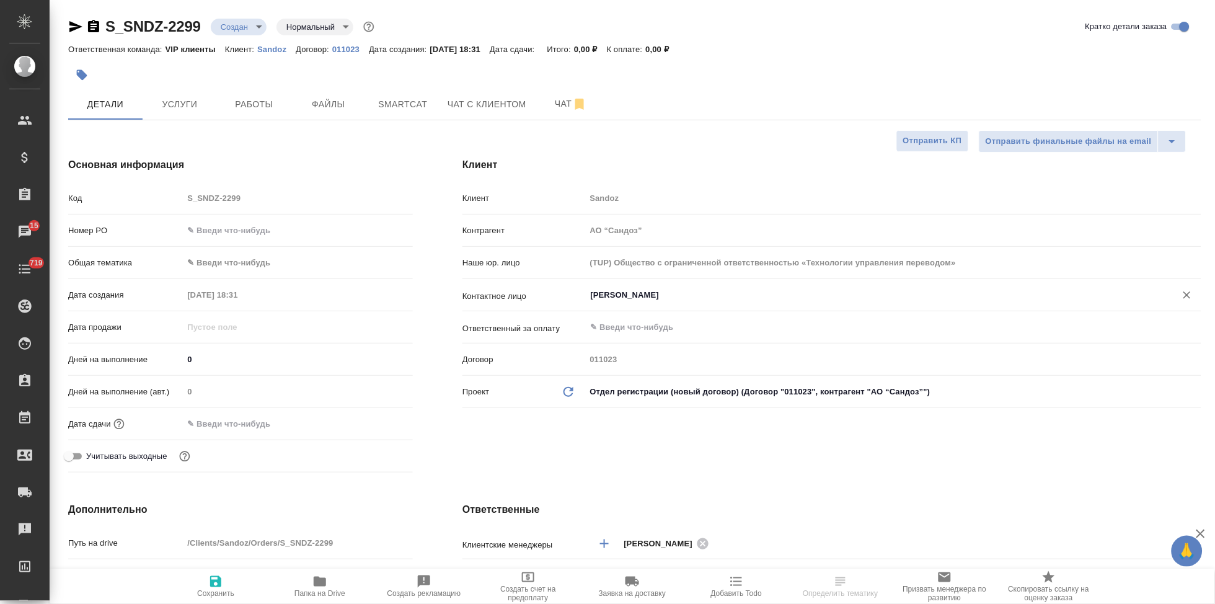
type input "Чепайкина Екатерина"
click at [221, 593] on span "Сохранить" at bounding box center [215, 593] width 37 height 9
type textarea "x"
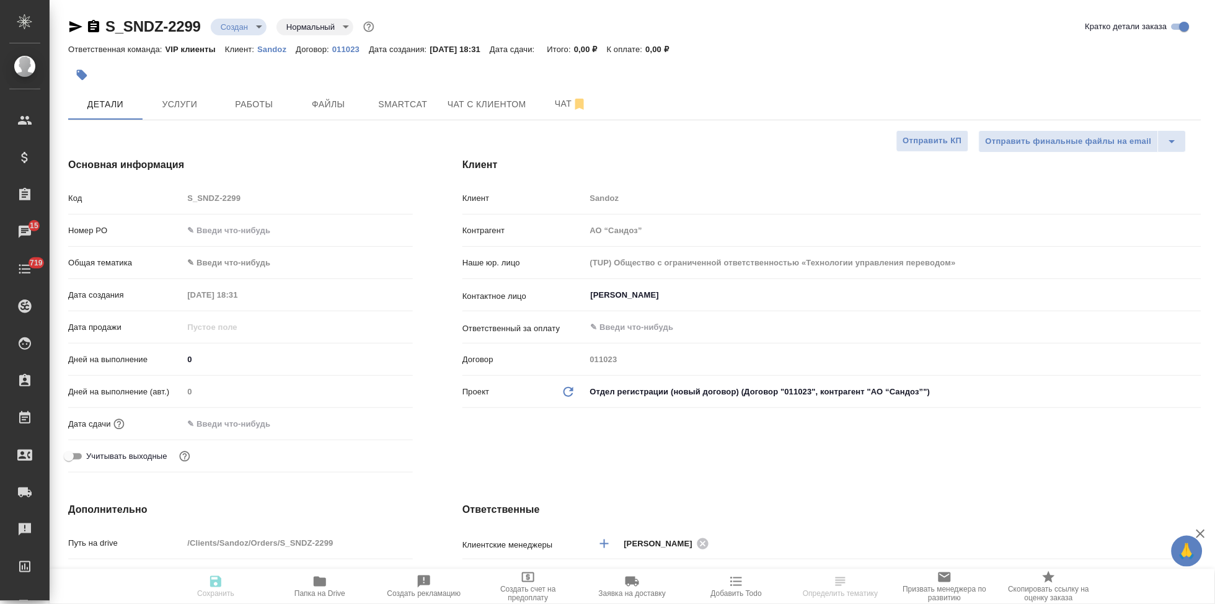
type textarea "x"
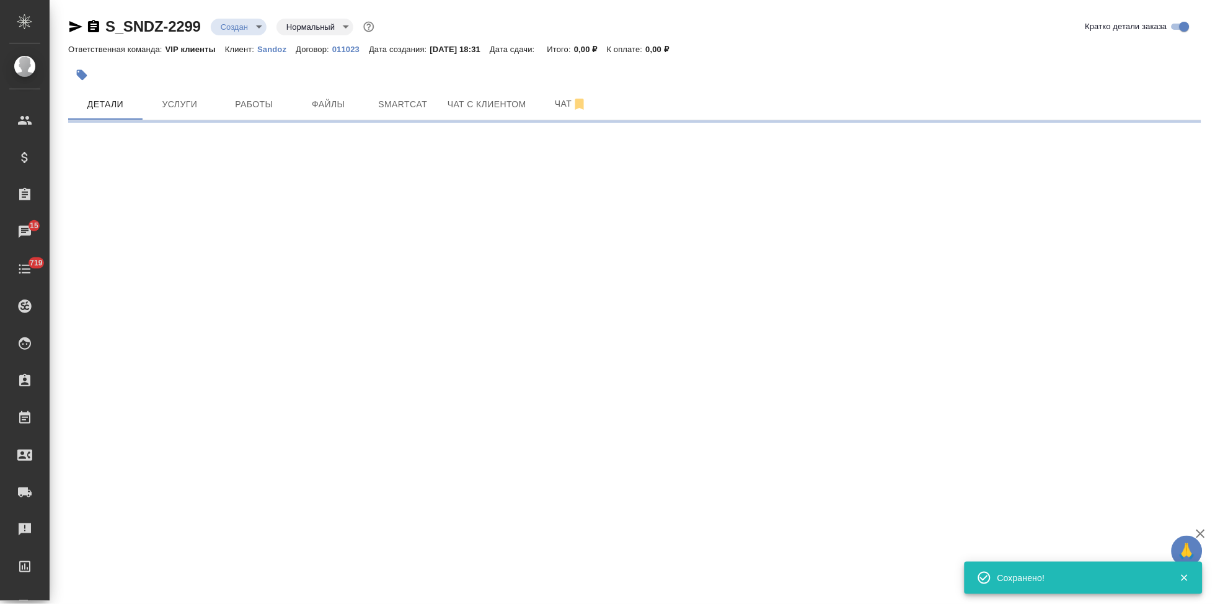
select select "RU"
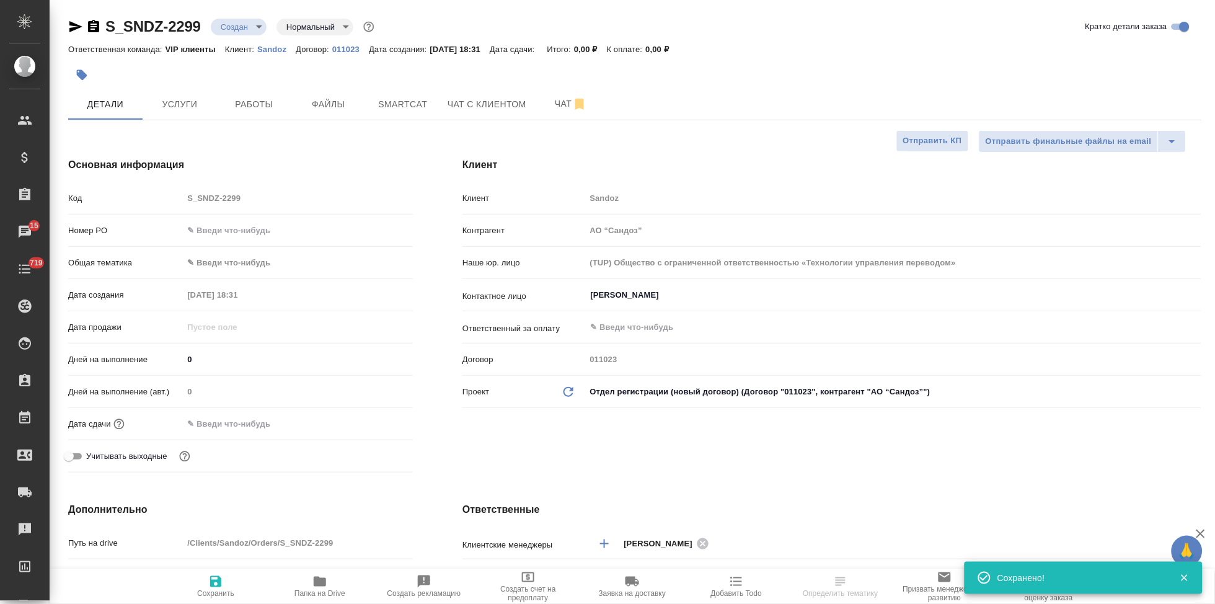
type textarea "x"
click at [250, 425] on input "text" at bounding box center [237, 424] width 109 height 18
click at [375, 425] on icon "button" at bounding box center [377, 422] width 15 height 15
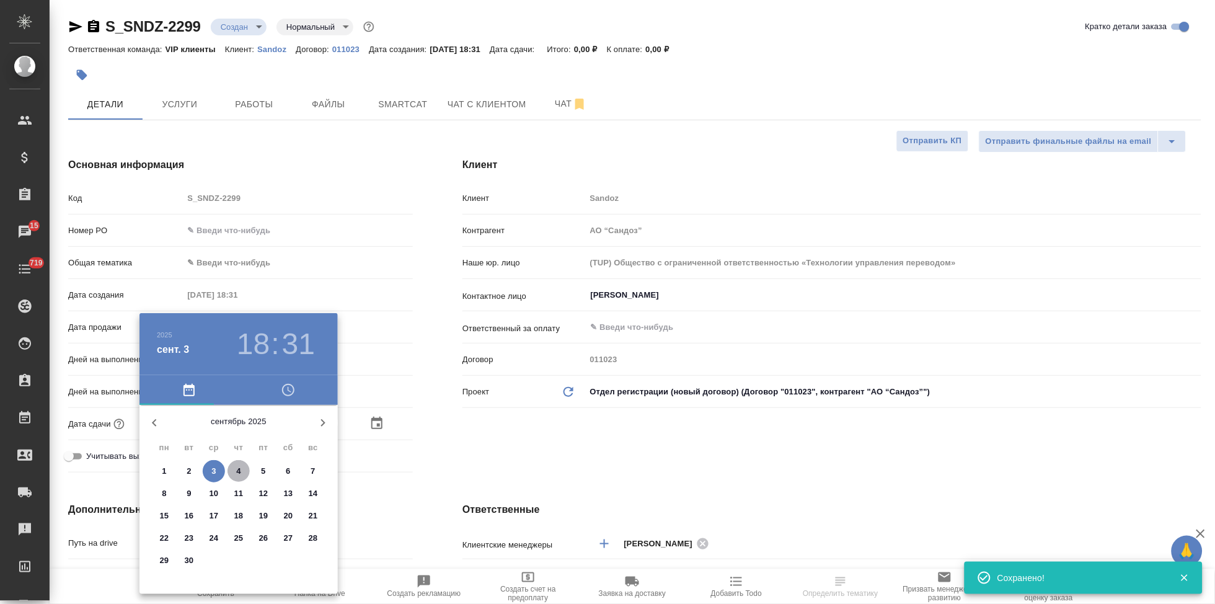
click at [238, 468] on p "4" at bounding box center [238, 471] width 4 height 12
type input "04.09.2025 18:31"
type textarea "x"
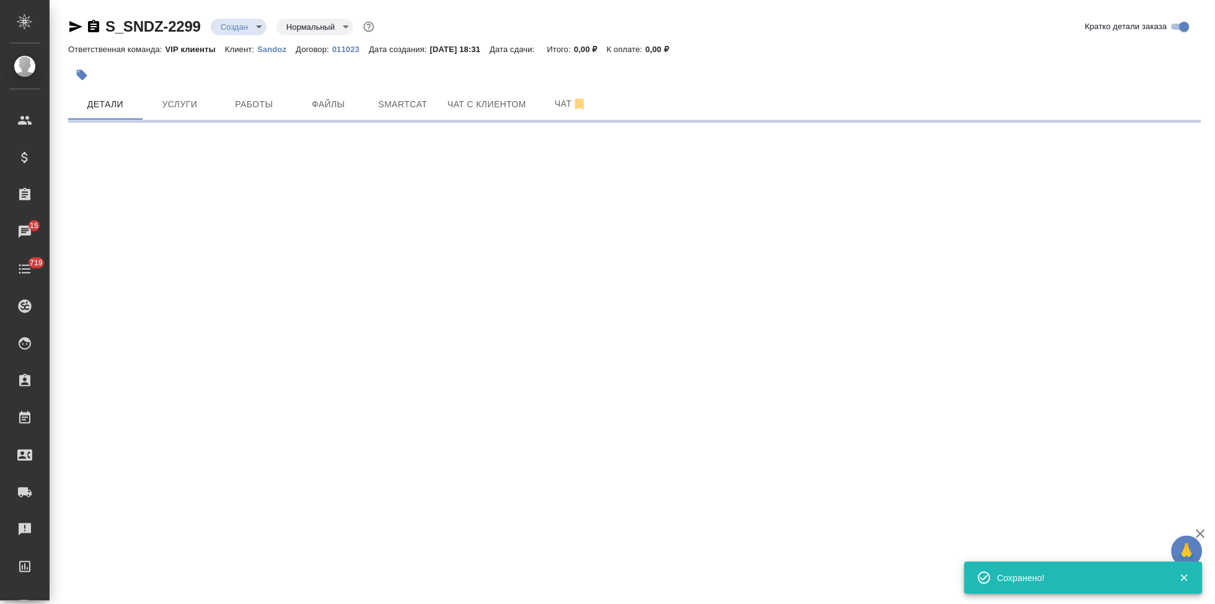
click at [252, 450] on div ".cls-1 fill:#fff; AWATERA Kabargina Anna Клиенты Спецификации Заказы 15 Чаты 71…" at bounding box center [607, 302] width 1215 height 604
select select "RU"
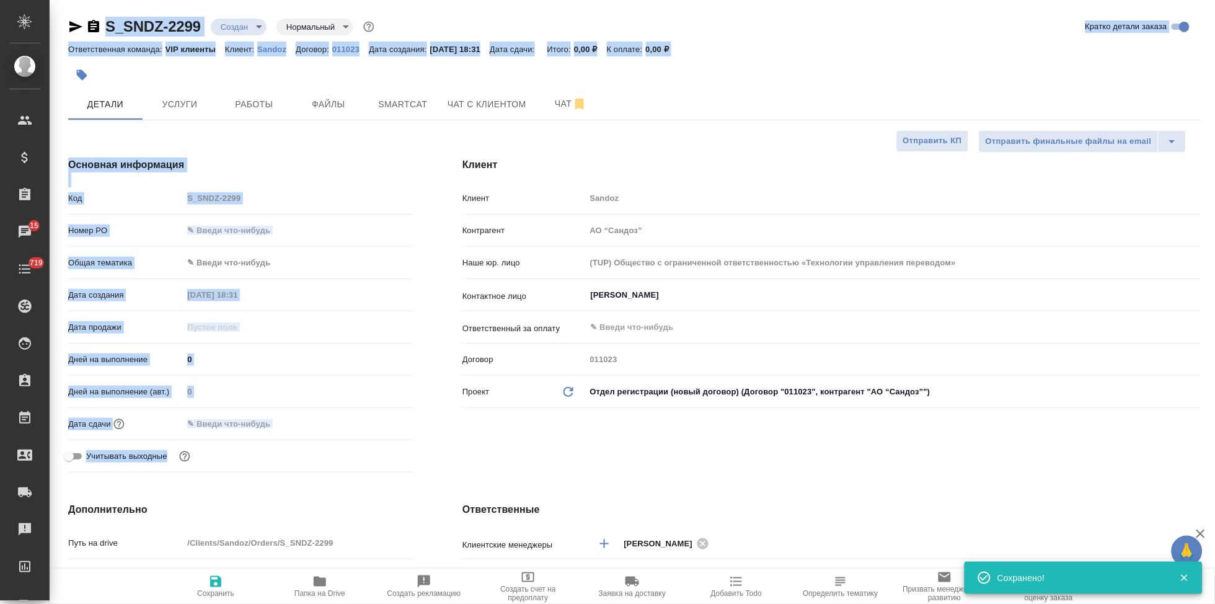
type textarea "x"
click at [249, 442] on div "Дата сдачи" at bounding box center [240, 429] width 345 height 32
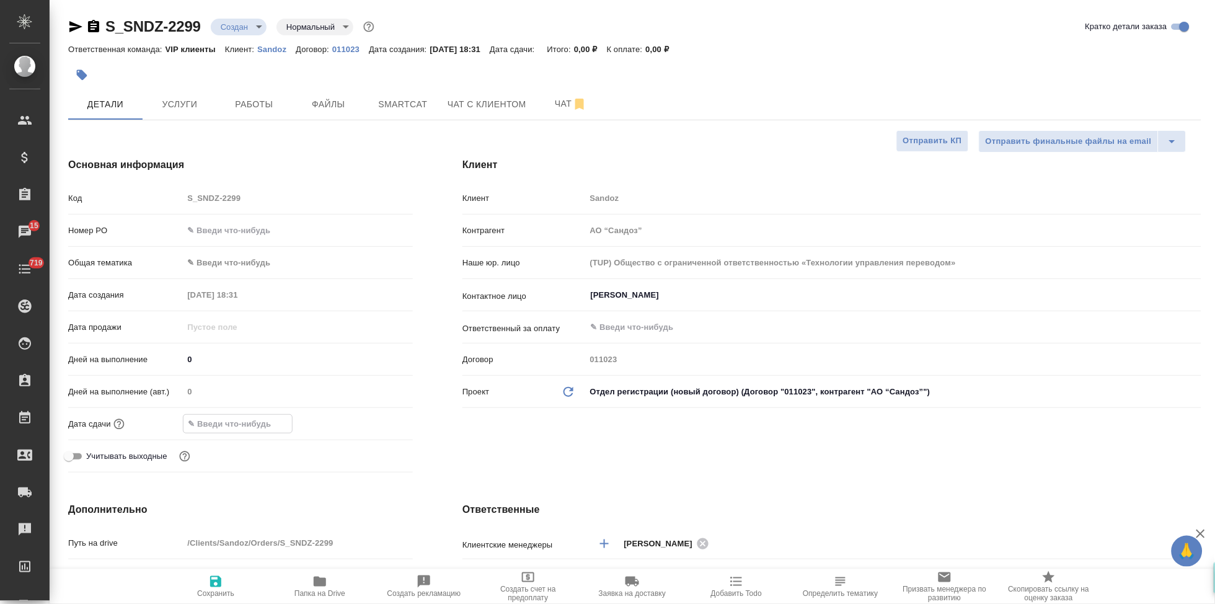
click at [270, 428] on input "text" at bounding box center [238, 424] width 109 height 18
click at [378, 419] on icon "button" at bounding box center [376, 422] width 11 height 12
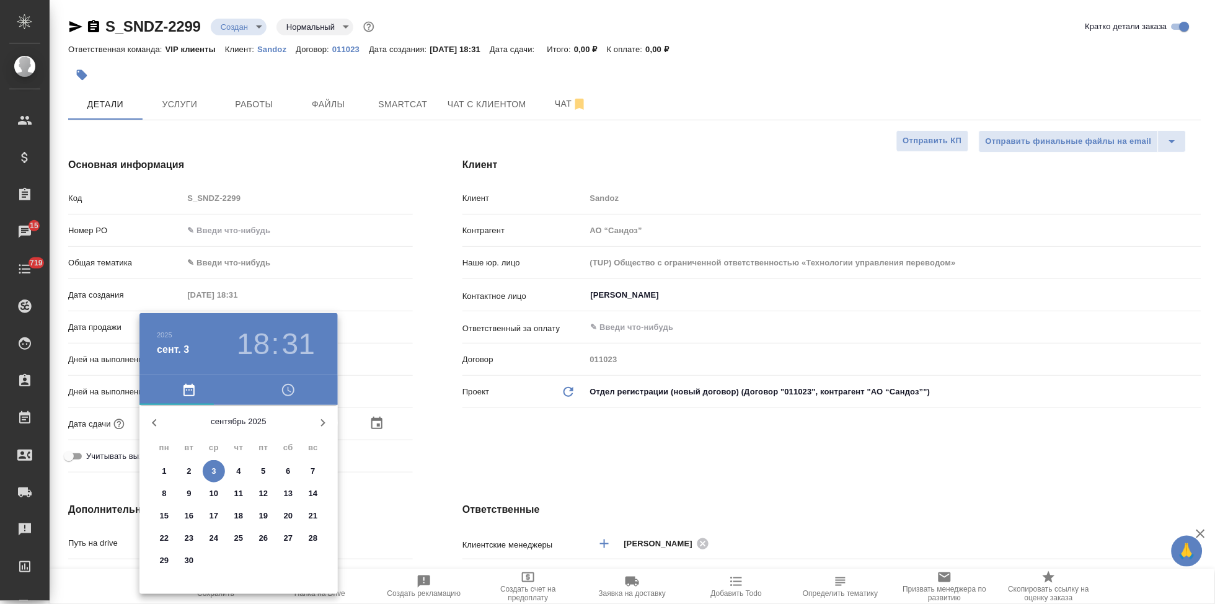
click at [239, 473] on p "4" at bounding box center [238, 471] width 4 height 12
type input "04.09.2025 18:31"
type textarea "x"
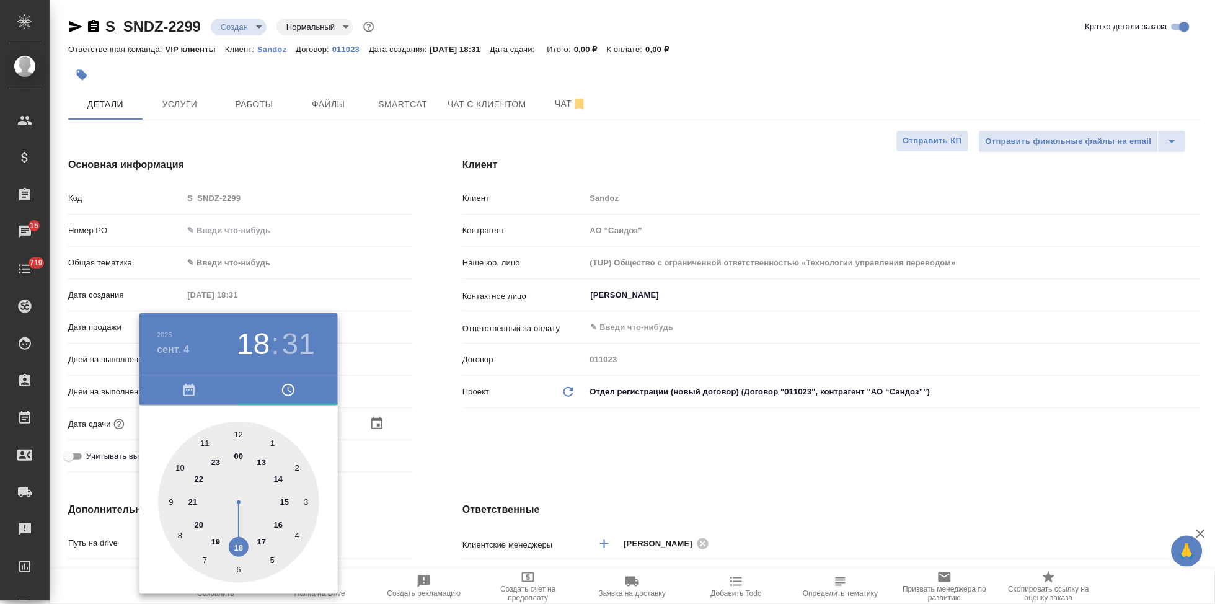
drag, startPoint x: 242, startPoint y: 427, endPoint x: 239, endPoint y: 432, distance: 6.4
click at [242, 427] on div at bounding box center [238, 502] width 161 height 161
type input "04.09.2025 12:31"
type textarea "x"
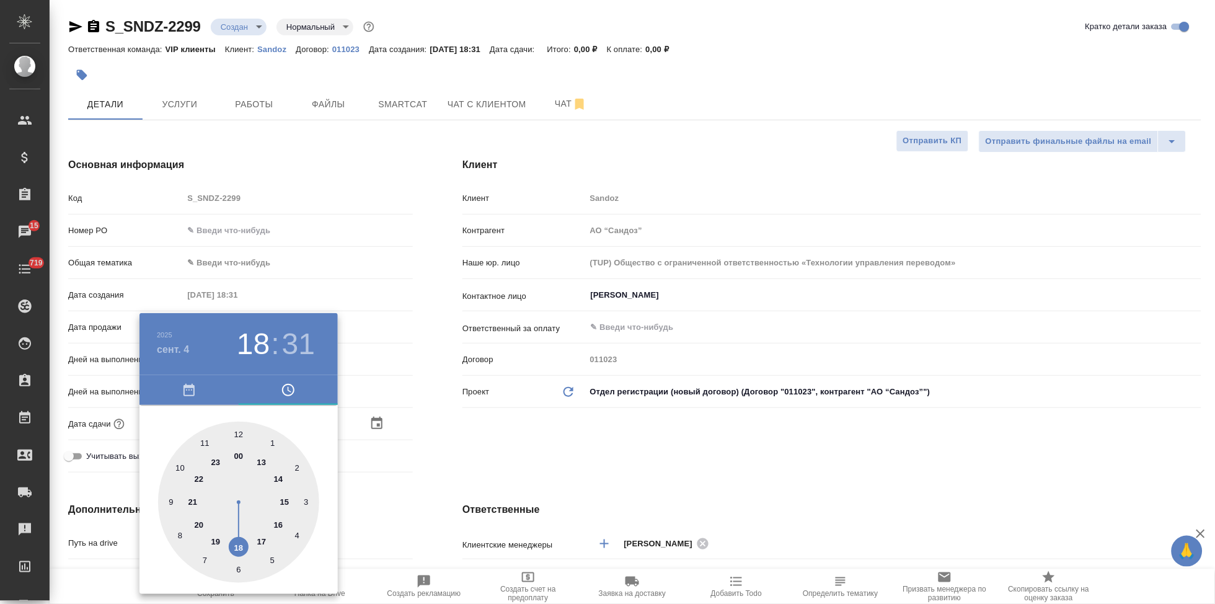
type textarea "x"
click at [238, 433] on div at bounding box center [238, 502] width 161 height 161
type input "04.09.2025 12:00"
type textarea "x"
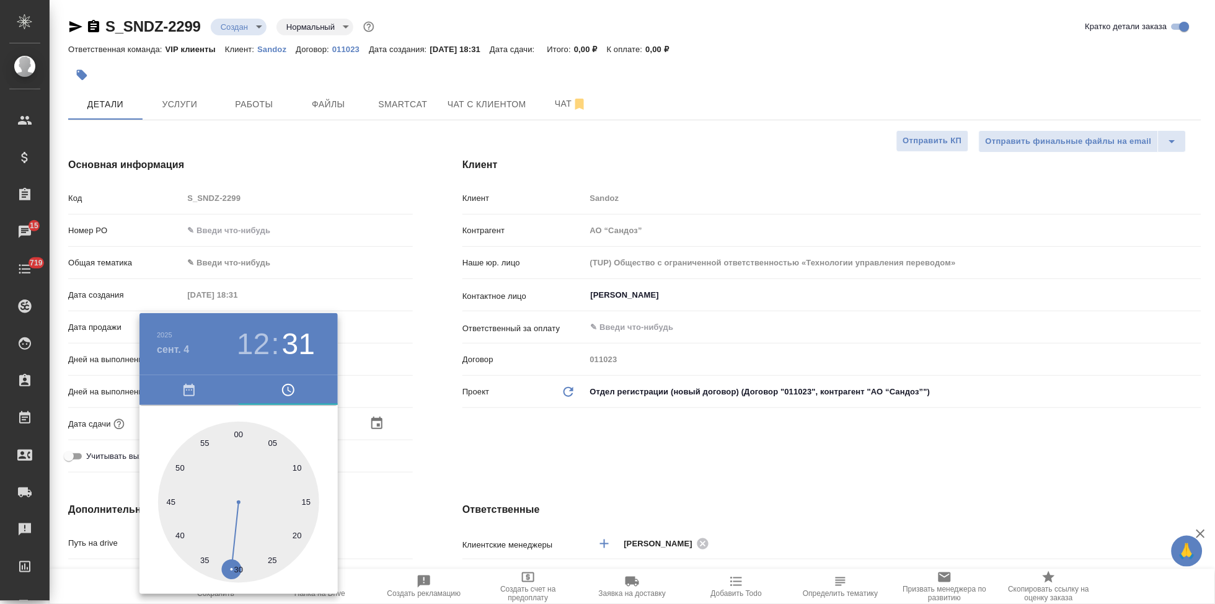
type textarea "x"
click at [455, 477] on div at bounding box center [607, 302] width 1215 height 604
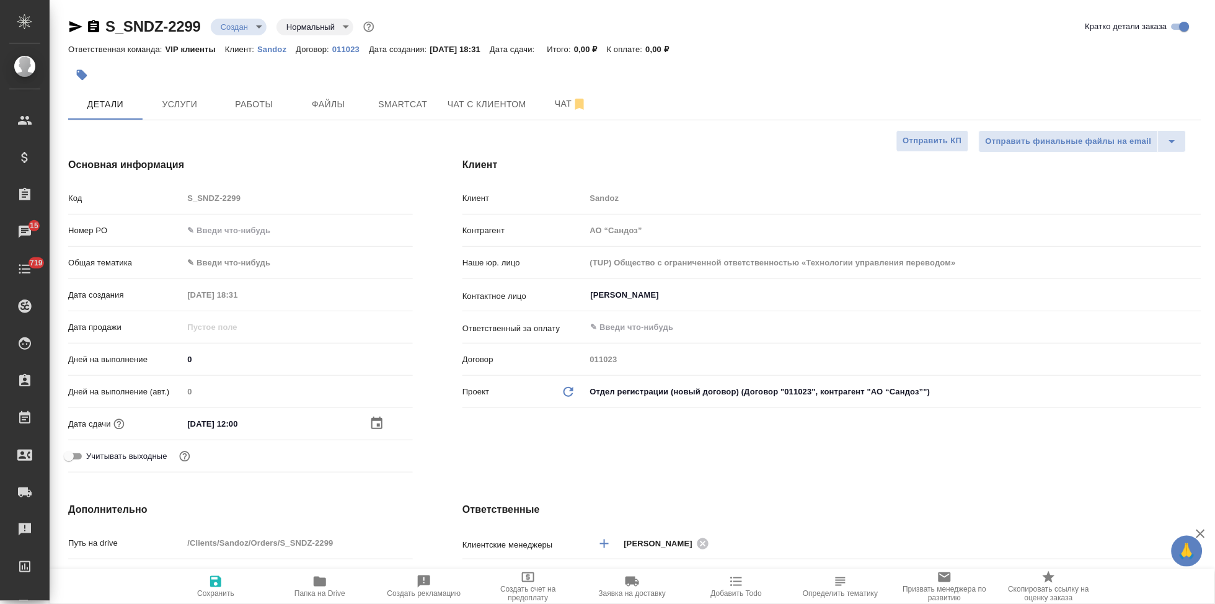
click at [224, 585] on span "Сохранить" at bounding box center [215, 586] width 89 height 24
type textarea "x"
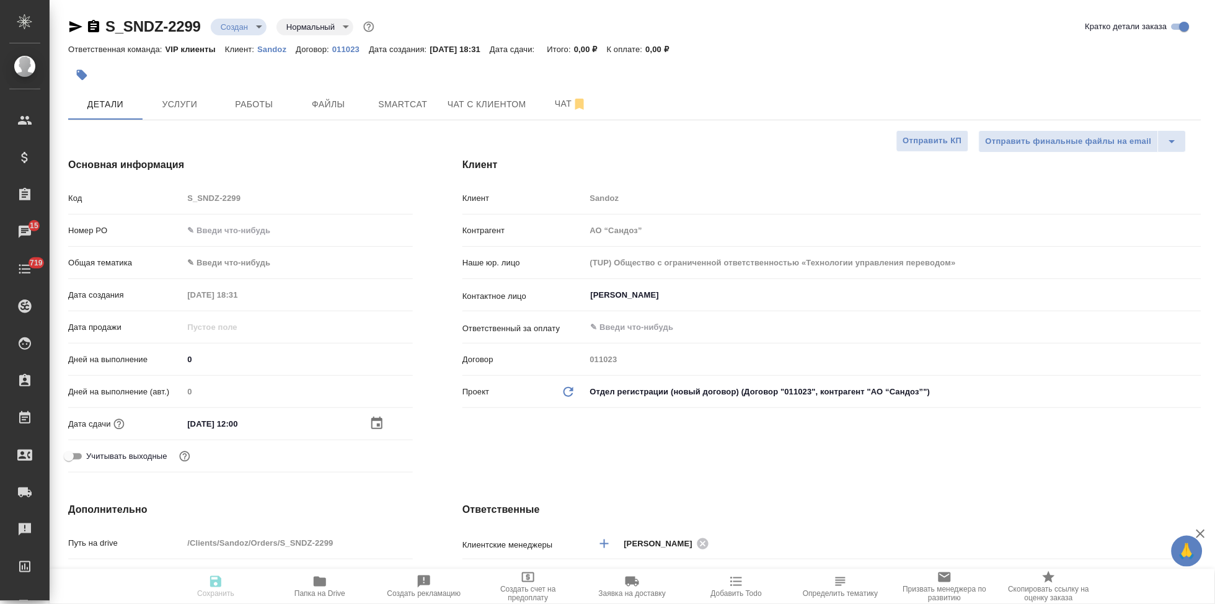
type textarea "x"
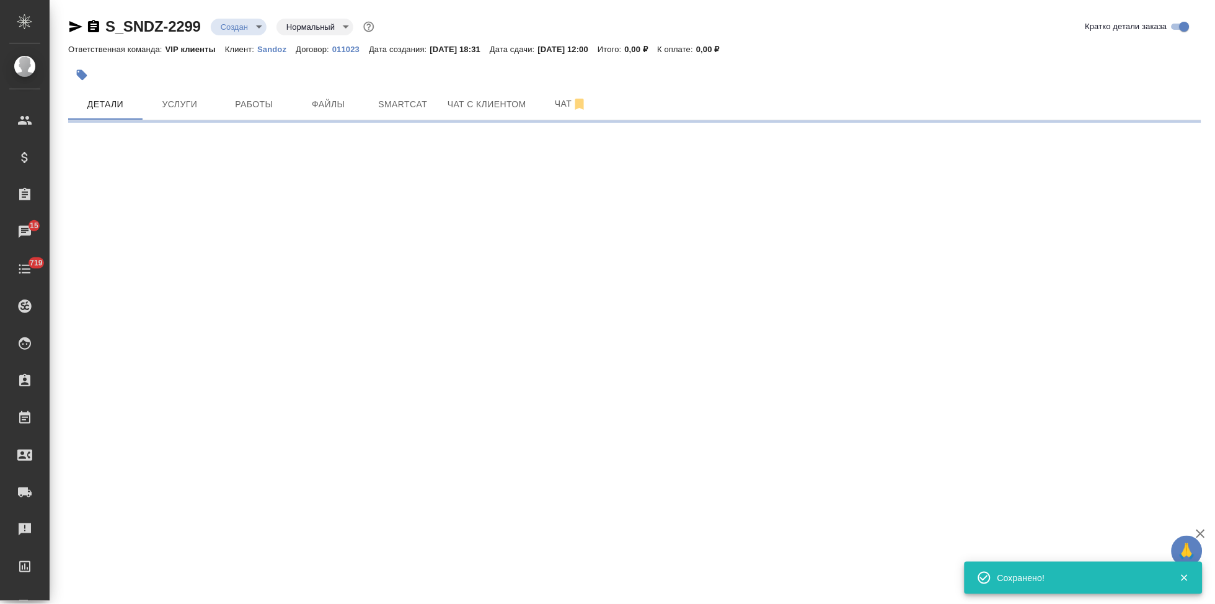
select select "RU"
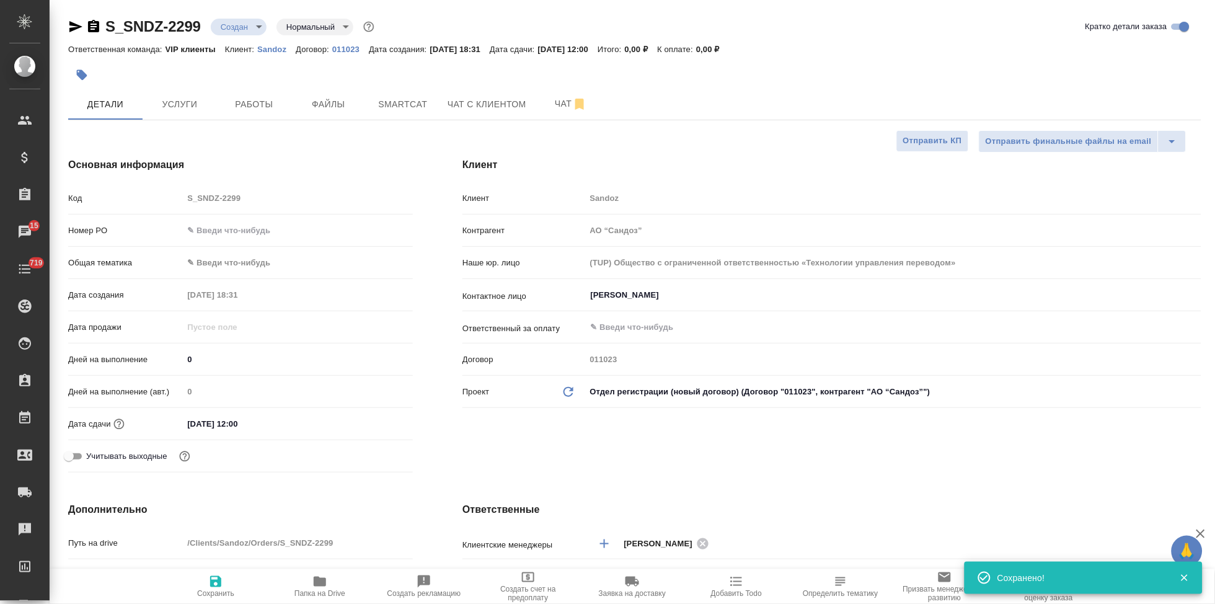
type textarea "x"
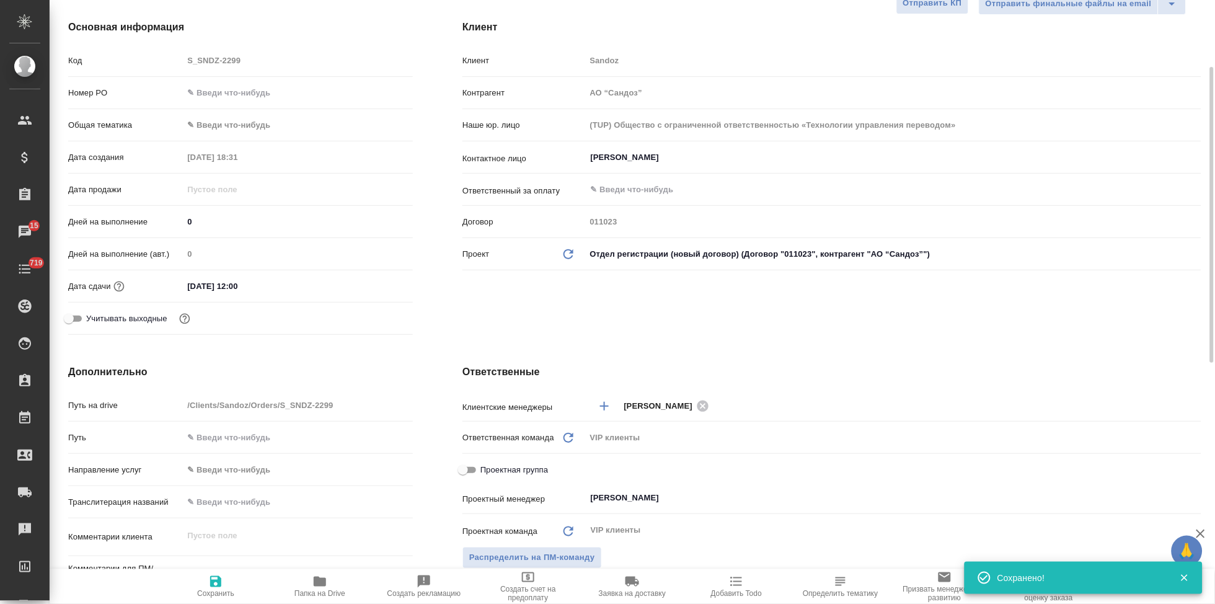
scroll to position [275, 0]
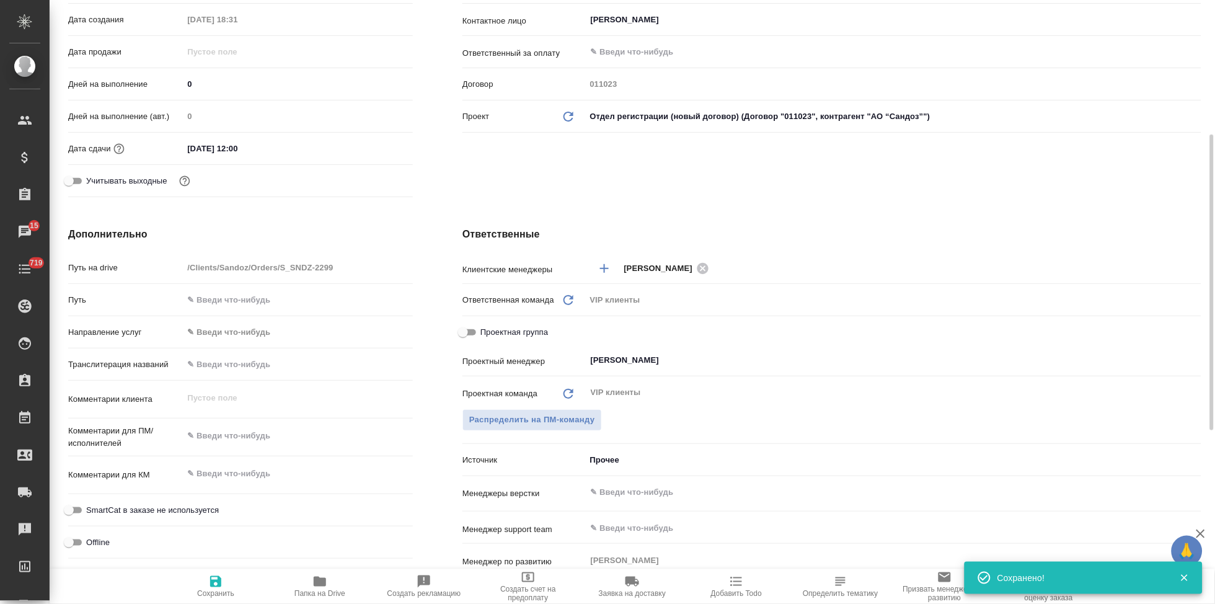
type textarea "x"
click at [241, 440] on textarea at bounding box center [298, 435] width 230 height 21
paste textarea "Прошу взять в срочный перевод на английский язык файл во вложении. Перевод нуже…"
type textarea "Прошу взять в срочный перевод на английский язык файл во вложении. Перевод нуже…"
type textarea "x"
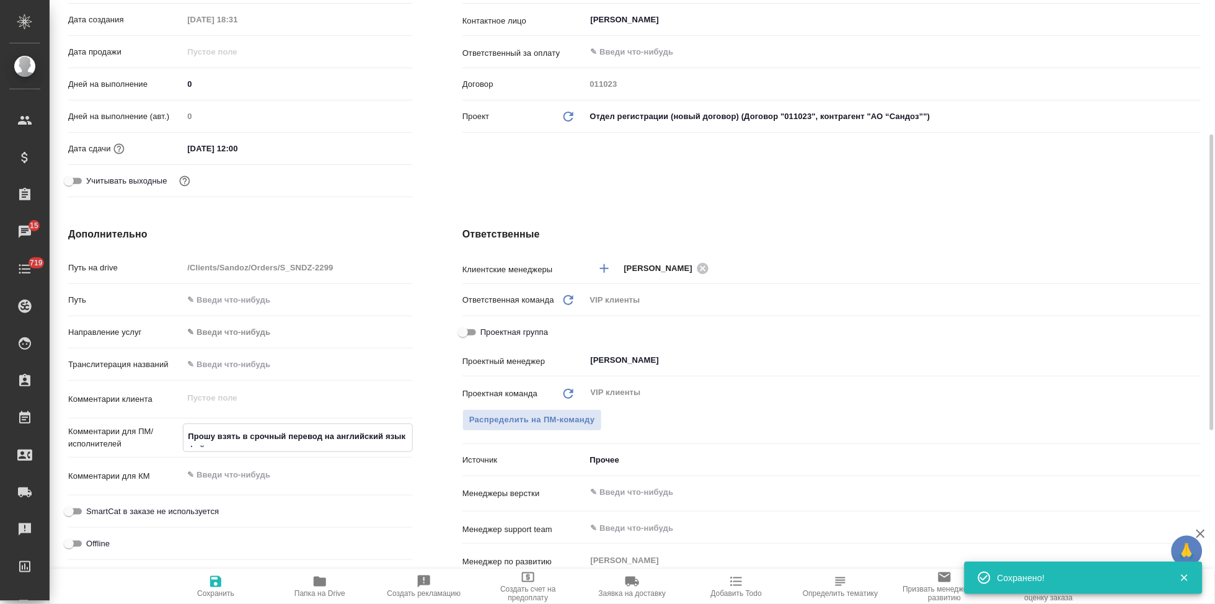
type textarea "x"
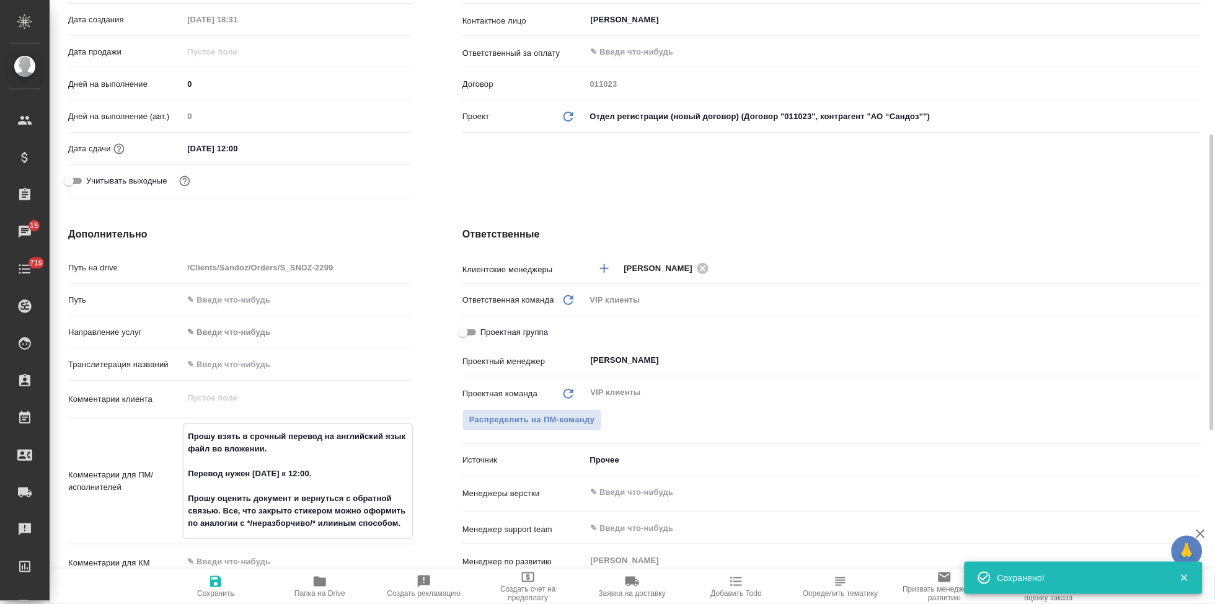
type textarea "Прошу взять в срочный перевод на английский язык файл во вложении. Перевод нуже…"
type textarea "x"
click at [218, 585] on icon "button" at bounding box center [215, 581] width 11 height 11
type textarea "x"
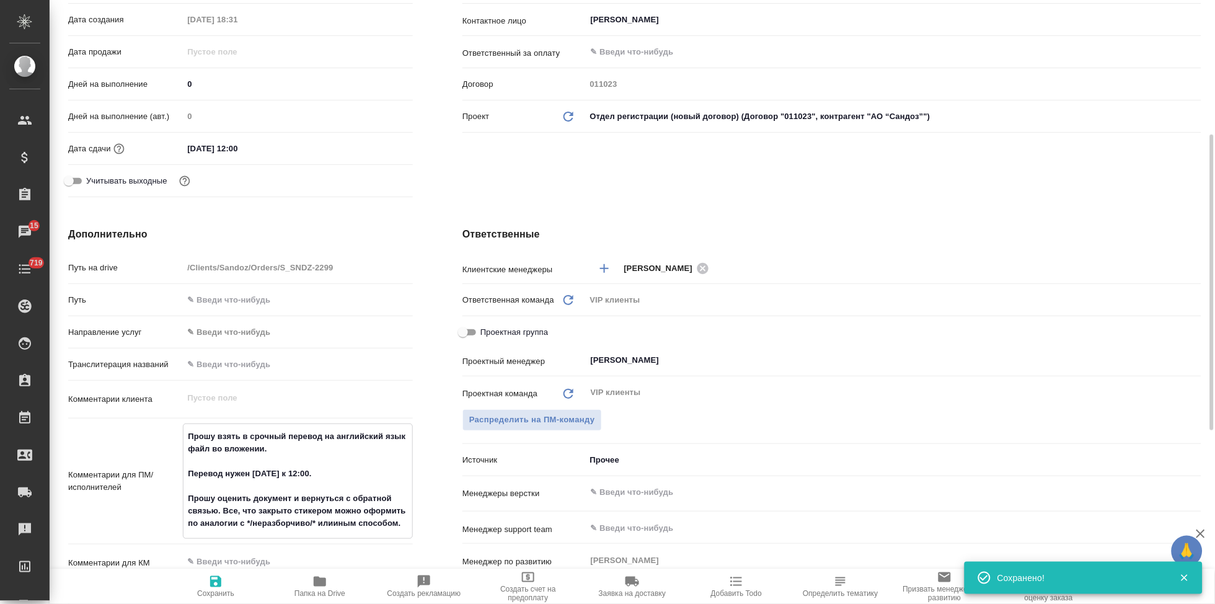
type textarea "x"
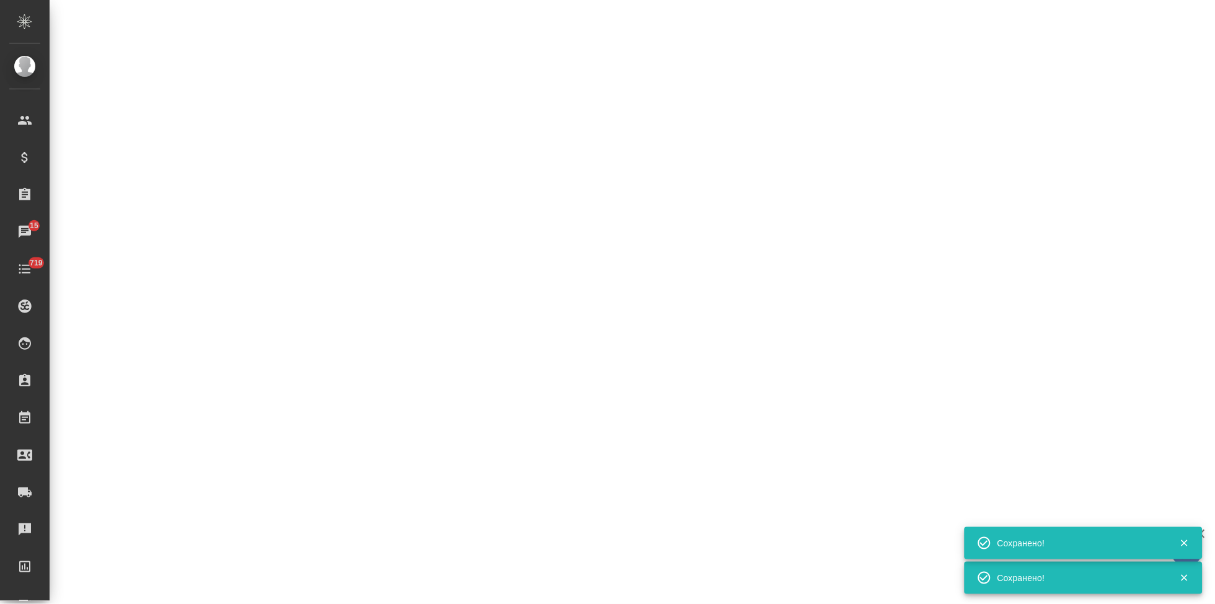
select select "RU"
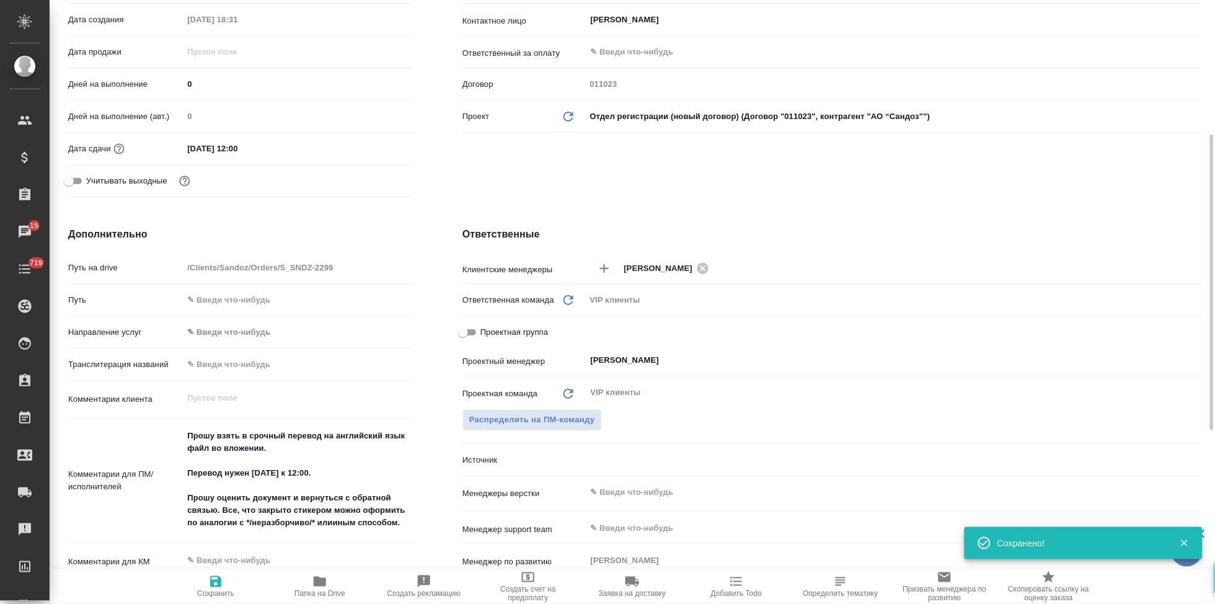
type textarea "x"
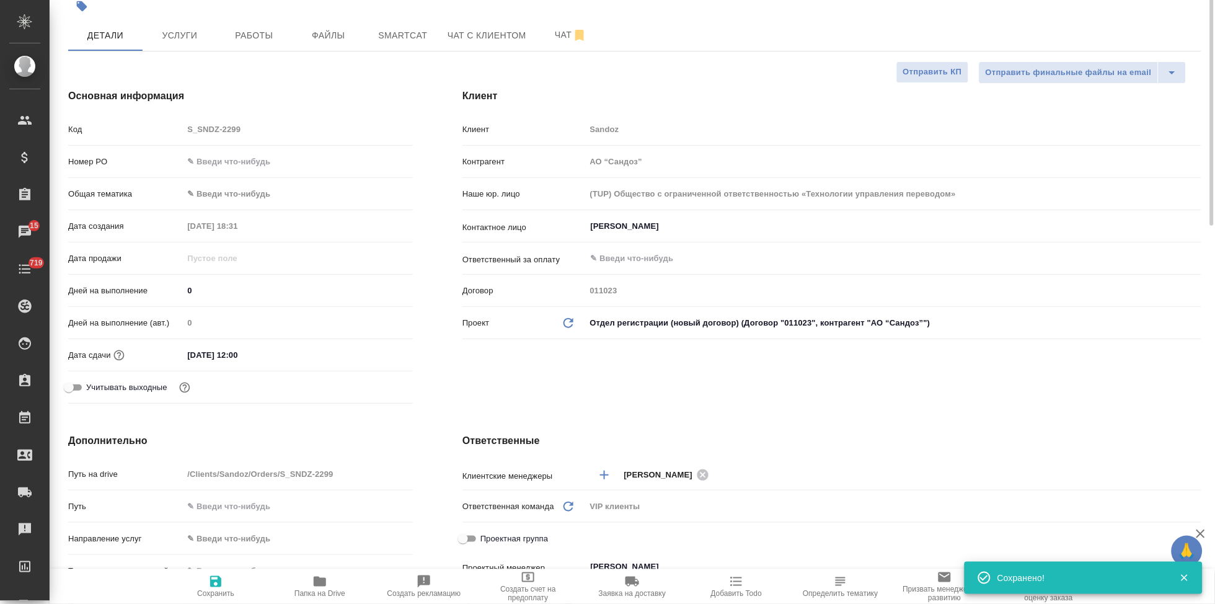
scroll to position [0, 0]
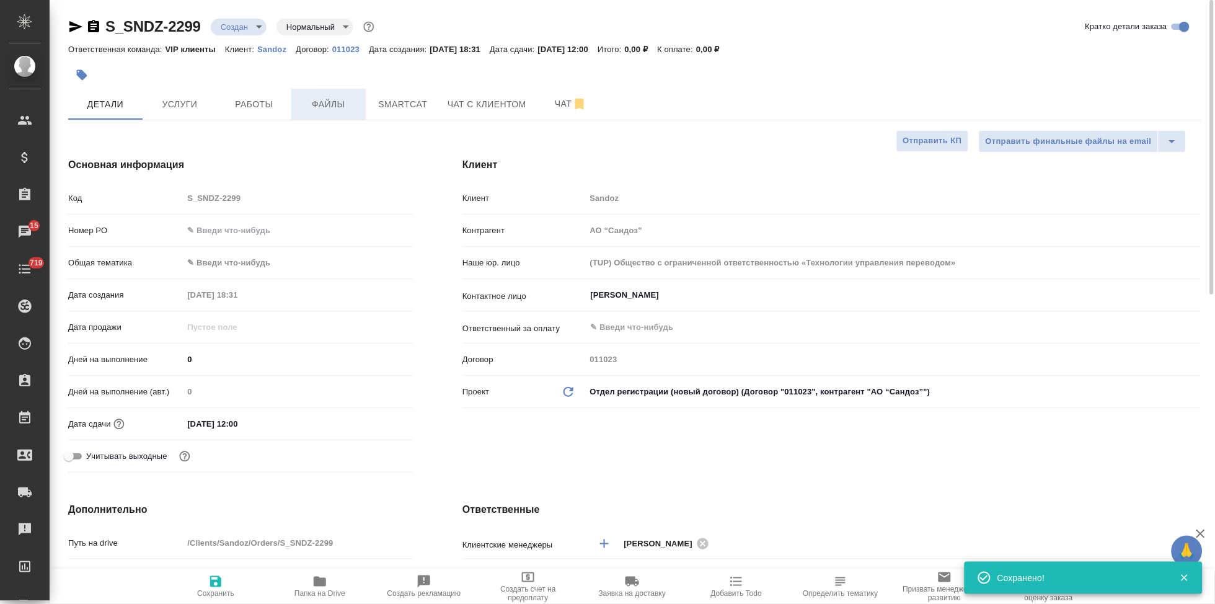
click at [337, 99] on span "Файлы" at bounding box center [329, 105] width 60 height 16
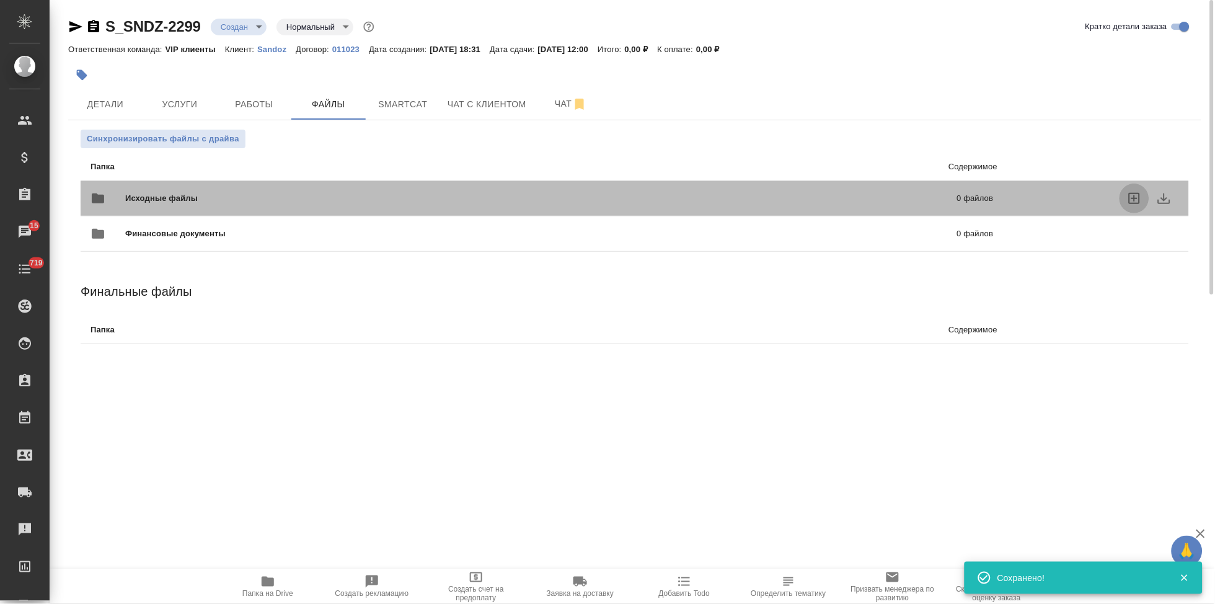
click at [1138, 192] on icon "uploadFiles" at bounding box center [1134, 198] width 15 height 15
click at [0, 0] on input "uploadFiles" at bounding box center [0, 0] width 0 height 0
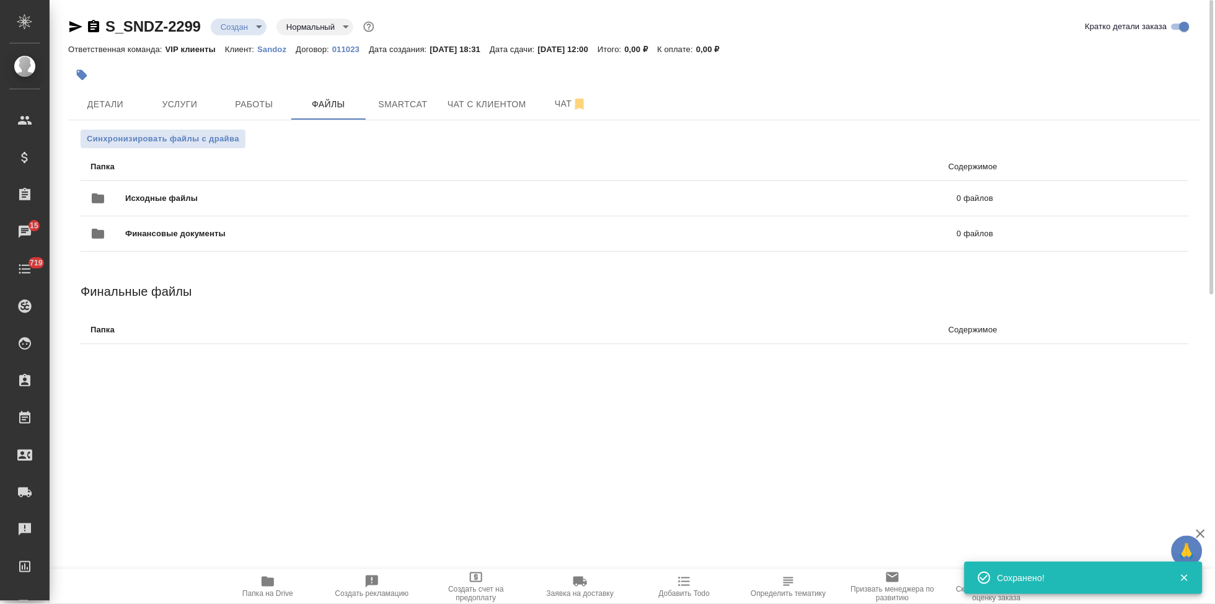
click at [259, 26] on body "🙏 .cls-1 fill:#fff; AWATERA Kabargina Anna Клиенты Спецификации Заказы 15 Чаты …" at bounding box center [607, 302] width 1215 height 604
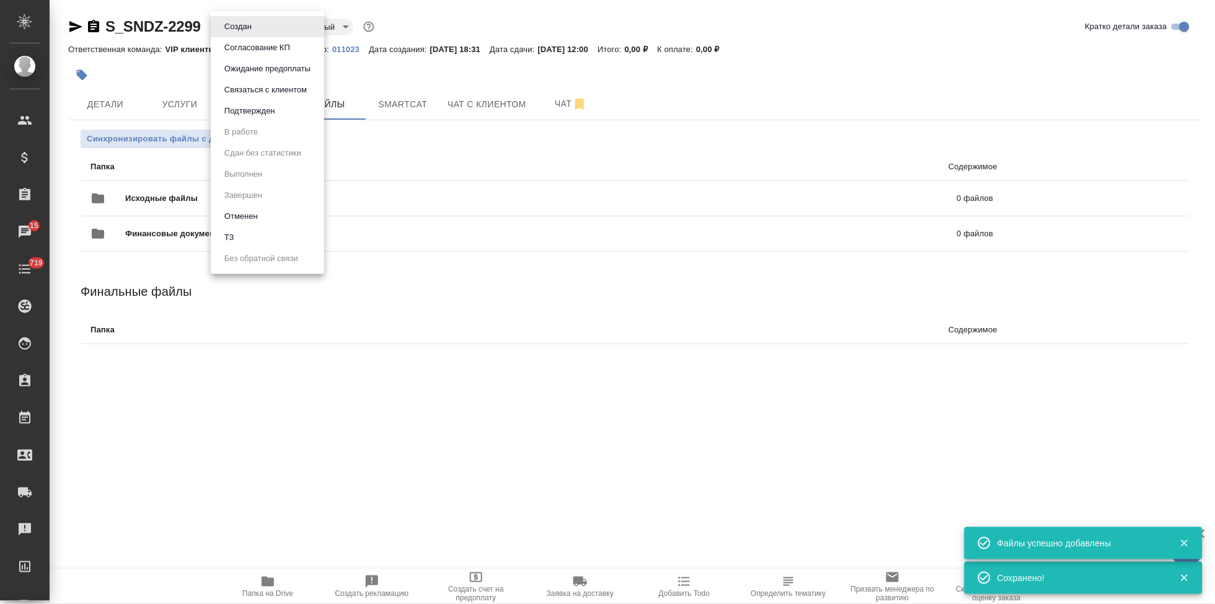
click at [248, 237] on li "ТЗ" at bounding box center [267, 237] width 113 height 21
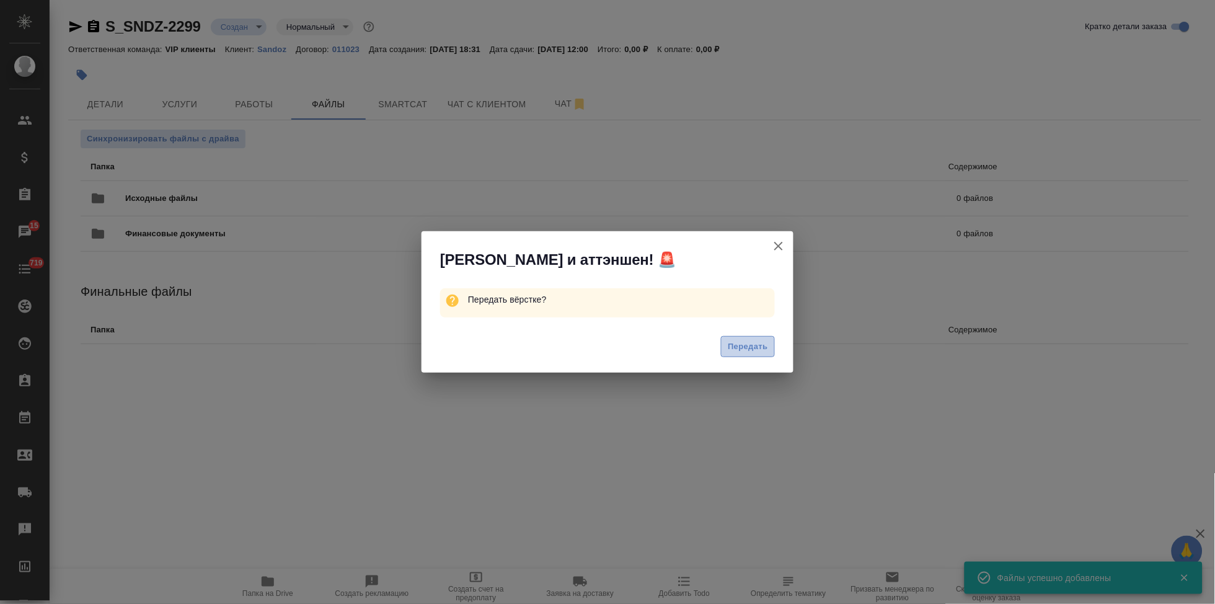
click at [731, 349] on span "Передать" at bounding box center [748, 347] width 40 height 14
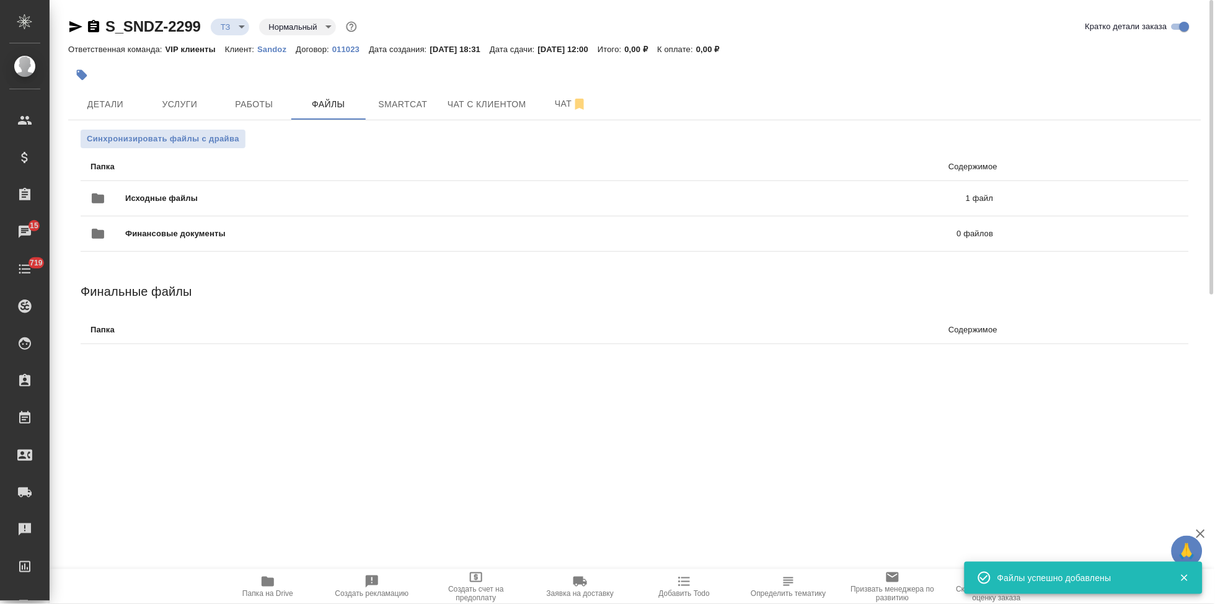
click at [76, 25] on icon "button" at bounding box center [75, 26] width 13 height 11
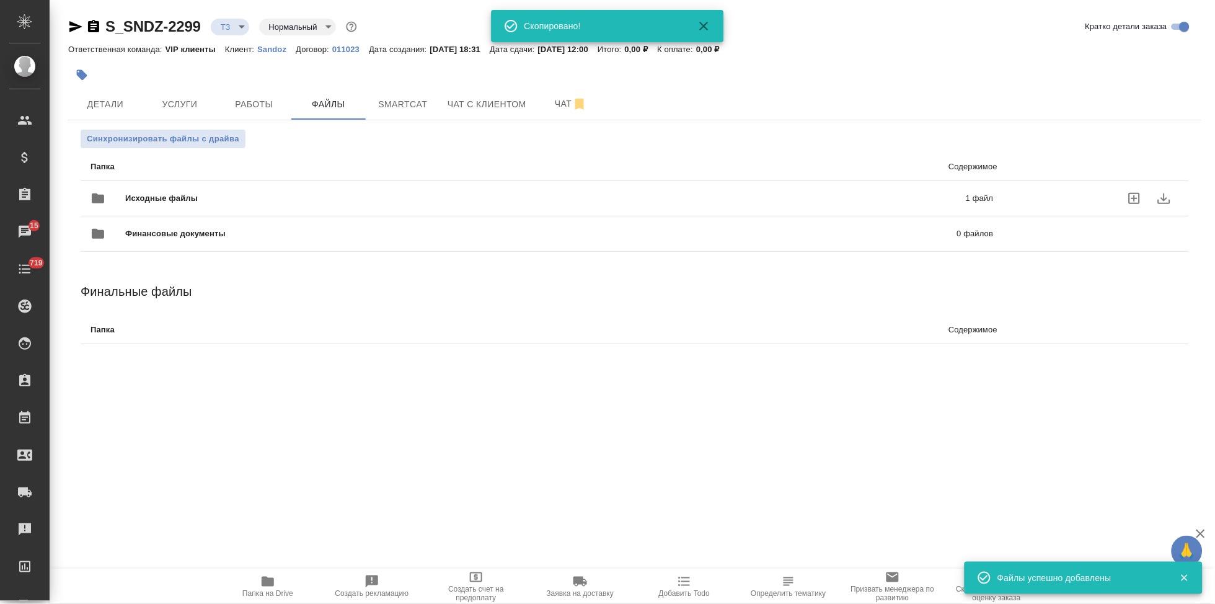
click at [677, 205] on div "Исходные файлы 1 файл" at bounding box center [542, 199] width 903 height 30
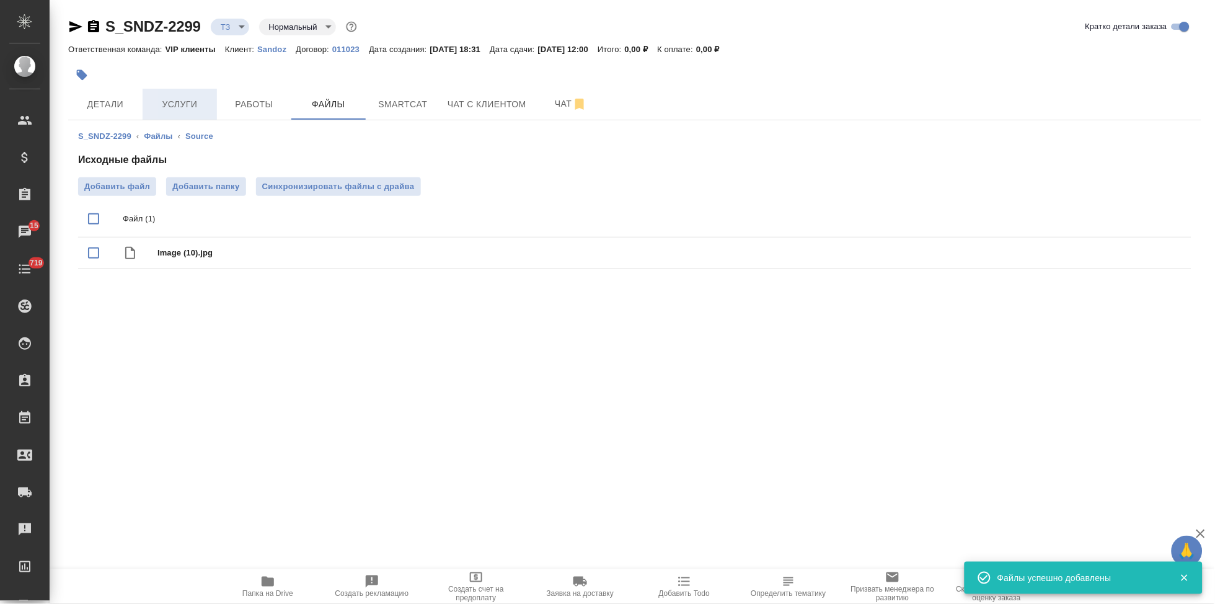
click at [190, 99] on span "Услуги" at bounding box center [180, 105] width 60 height 16
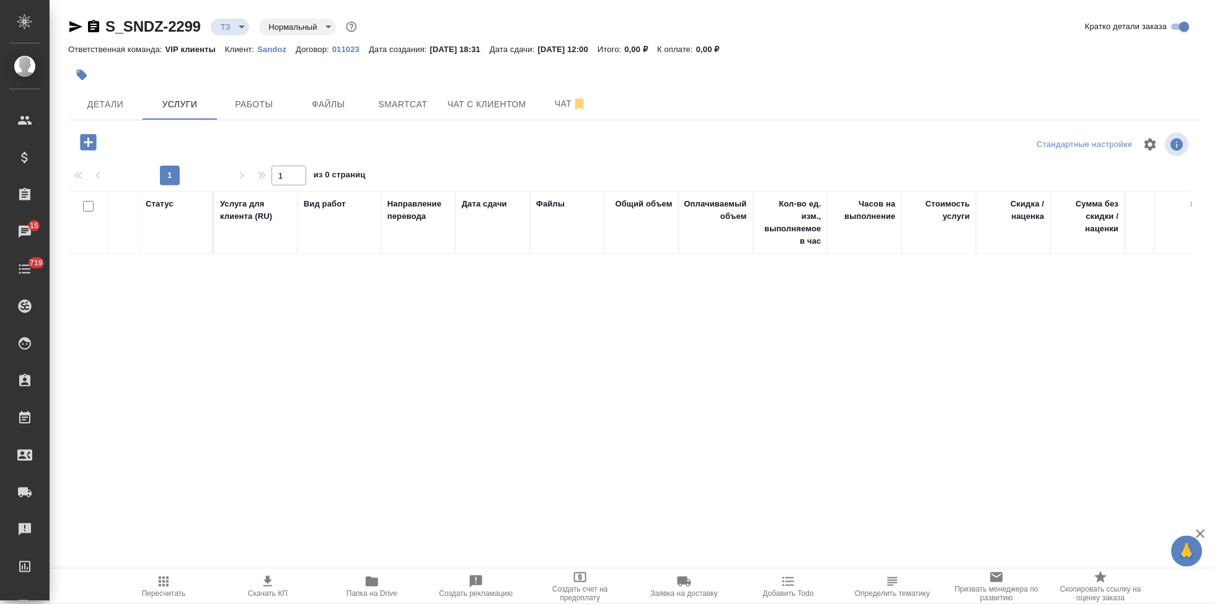
click at [89, 138] on icon "button" at bounding box center [88, 142] width 16 height 16
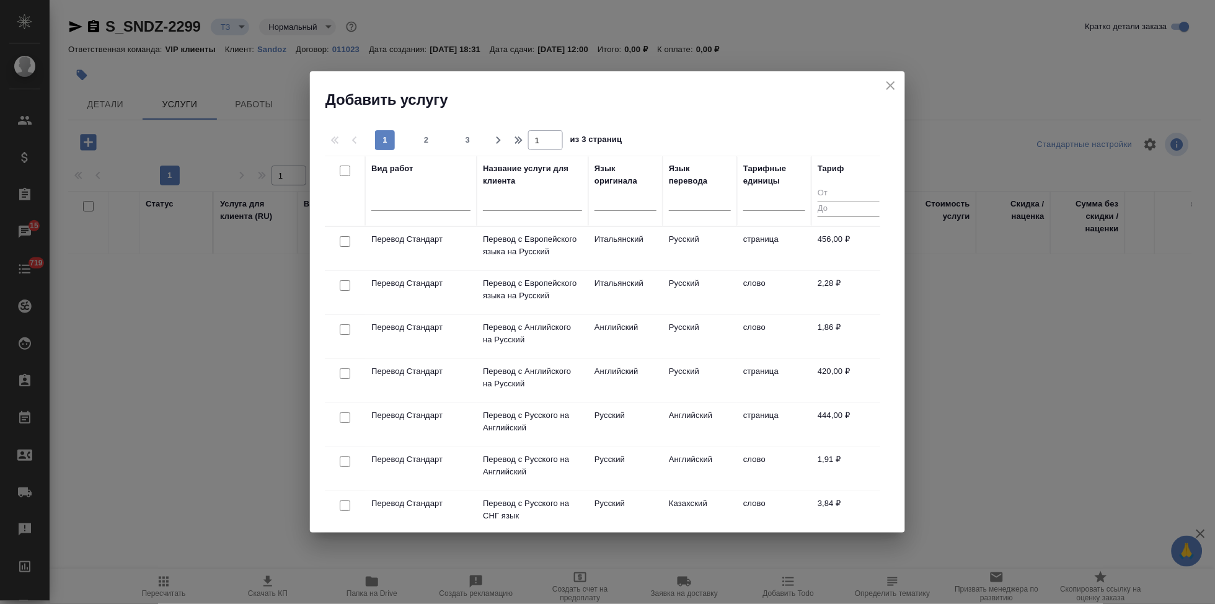
click at [530, 203] on input "text" at bounding box center [532, 203] width 99 height 16
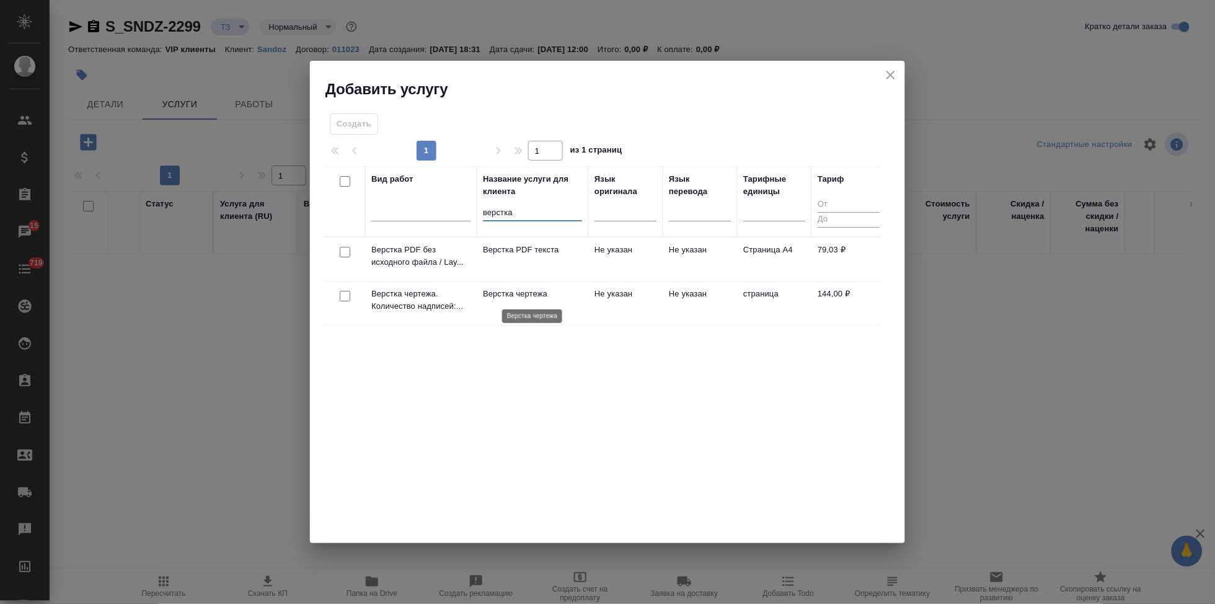
type input "верстка"
click at [530, 298] on p "Верстка чертежа" at bounding box center [532, 294] width 99 height 12
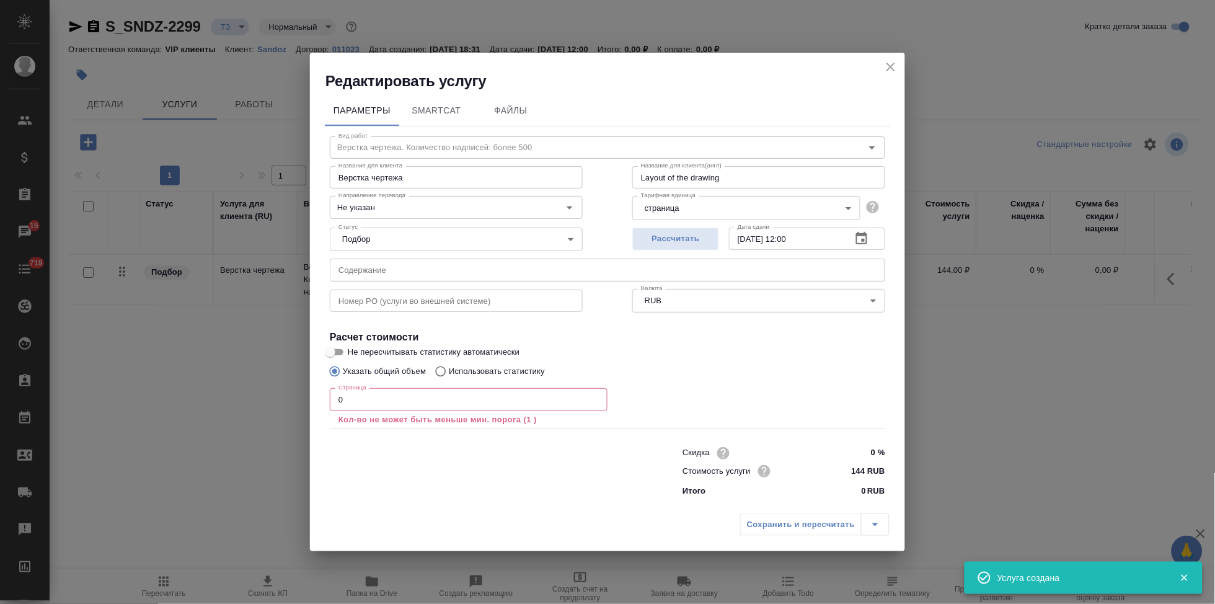
click at [384, 399] on input "0" at bounding box center [469, 399] width 278 height 22
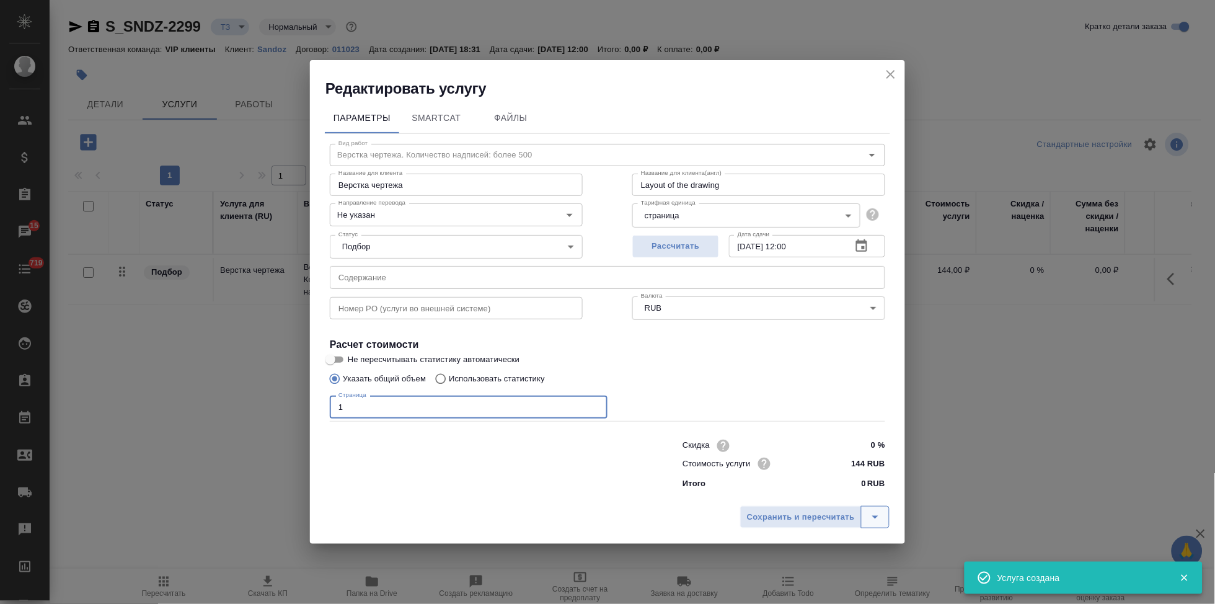
type input "1"
click at [875, 507] on button "split button" at bounding box center [875, 517] width 29 height 22
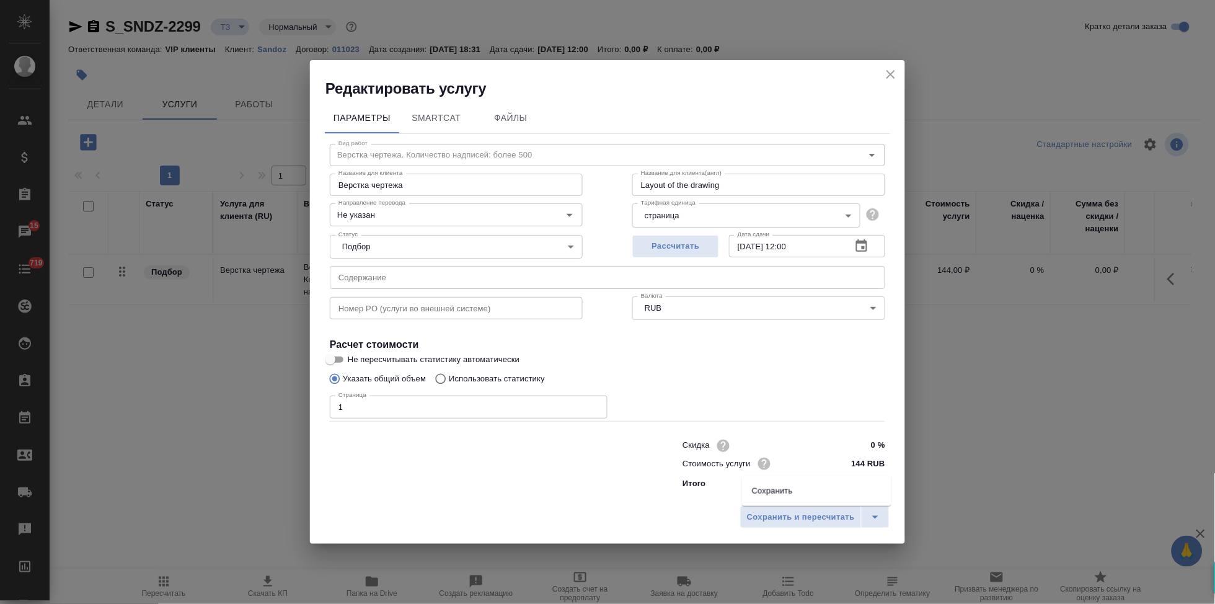
click at [807, 490] on li "Сохранить" at bounding box center [816, 491] width 149 height 20
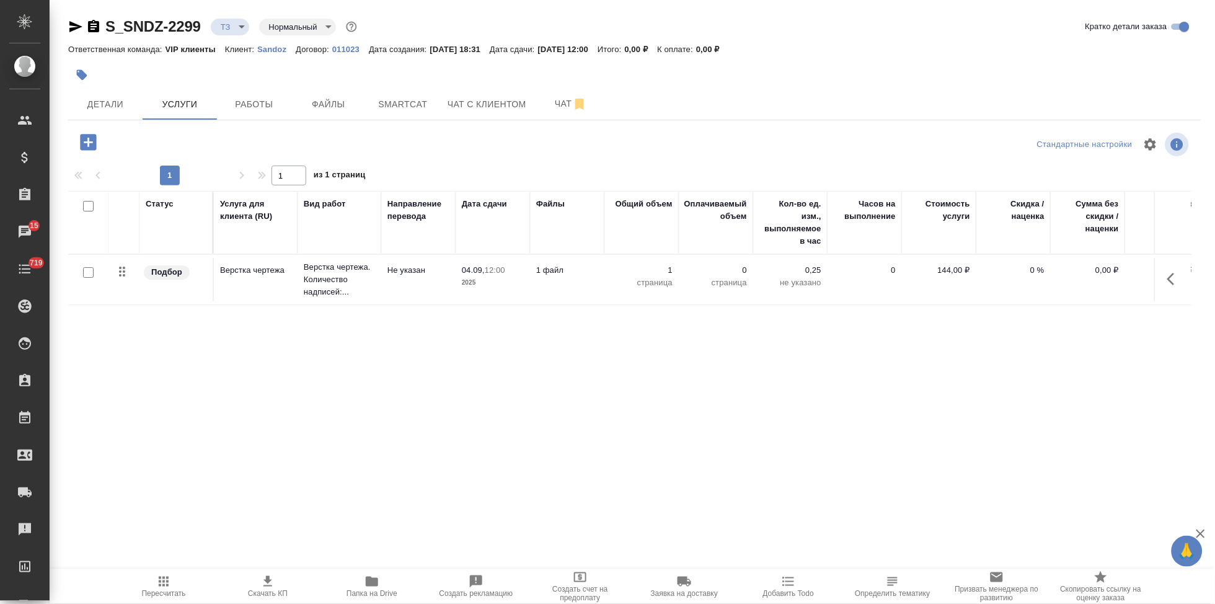
click at [94, 146] on icon "button" at bounding box center [88, 142] width 16 height 16
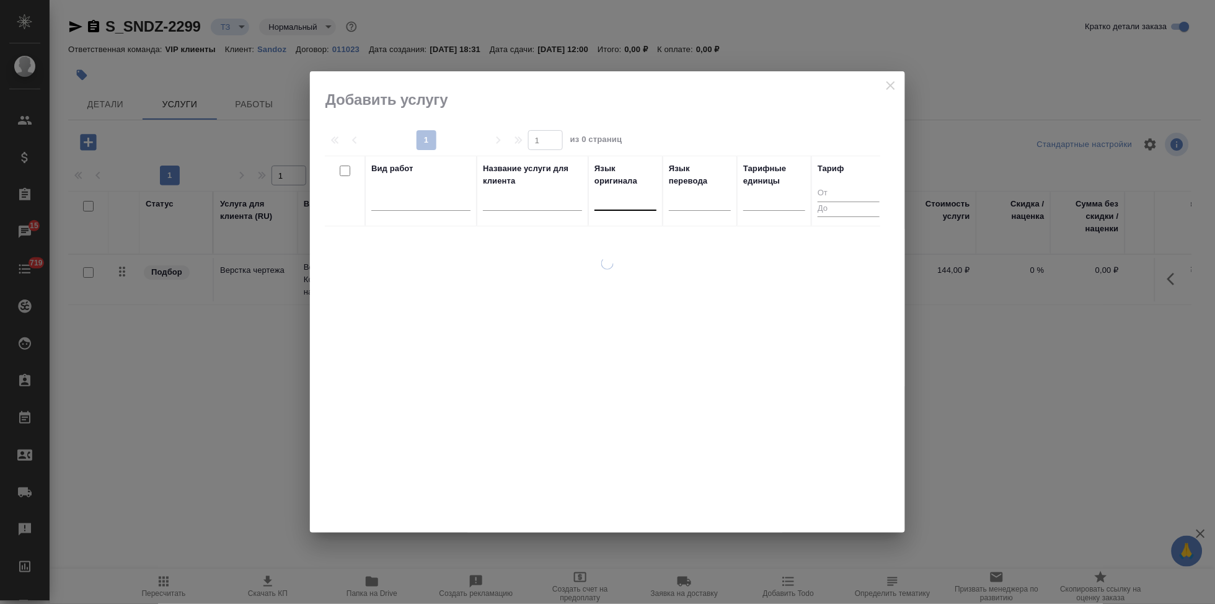
click at [629, 206] on div at bounding box center [626, 198] width 62 height 18
type input "рус"
click at [636, 232] on div "Русский" at bounding box center [688, 238] width 186 height 22
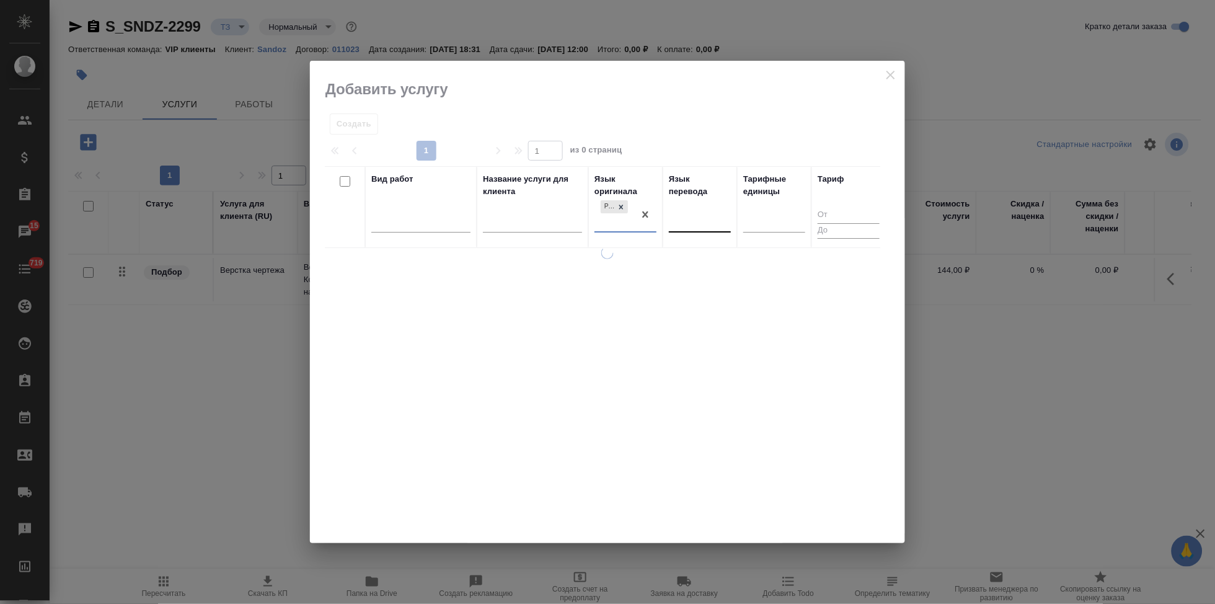
click at [709, 227] on div at bounding box center [700, 225] width 62 height 32
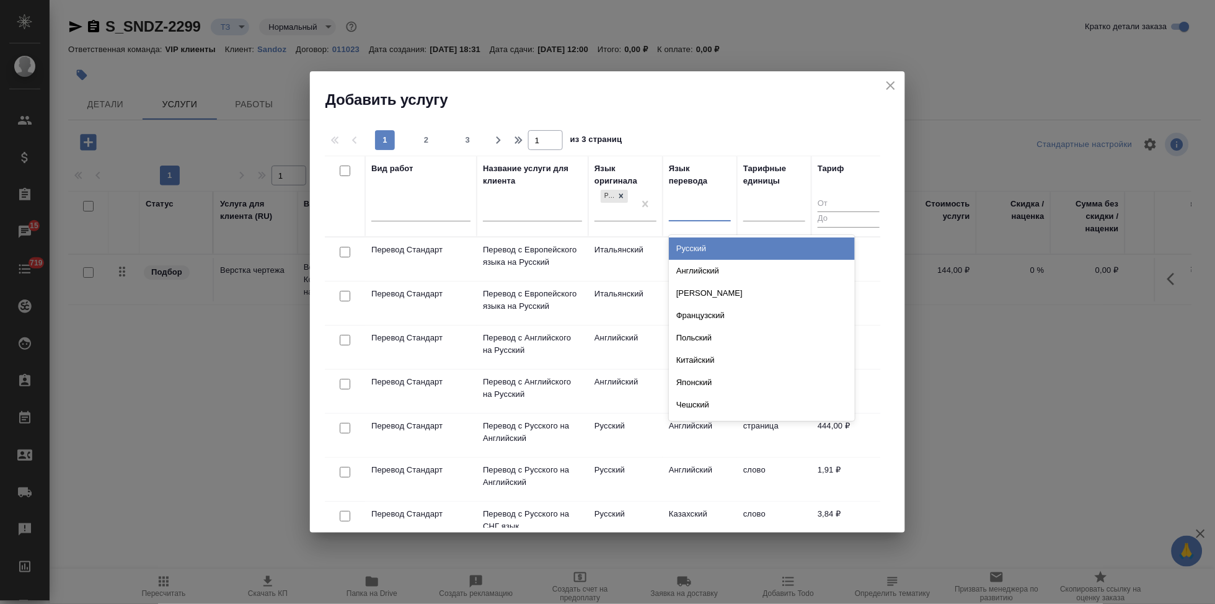
click at [701, 217] on div at bounding box center [700, 209] width 62 height 18
type input "а"
click at [707, 246] on div "Английский" at bounding box center [762, 248] width 186 height 22
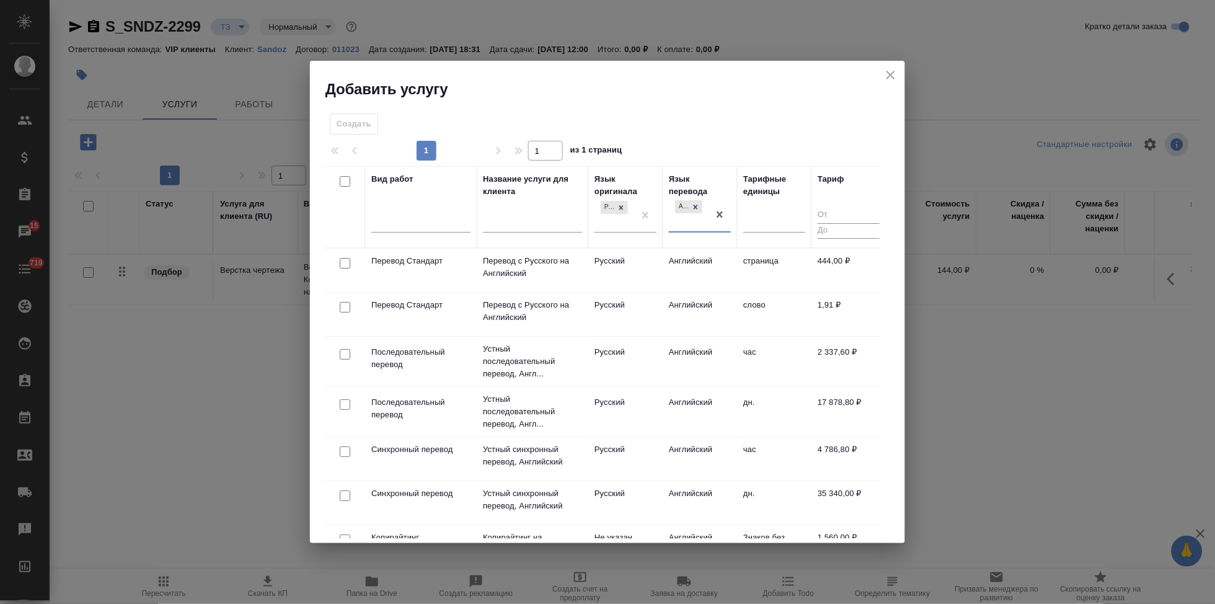
click at [648, 303] on td "Русский" at bounding box center [625, 314] width 74 height 43
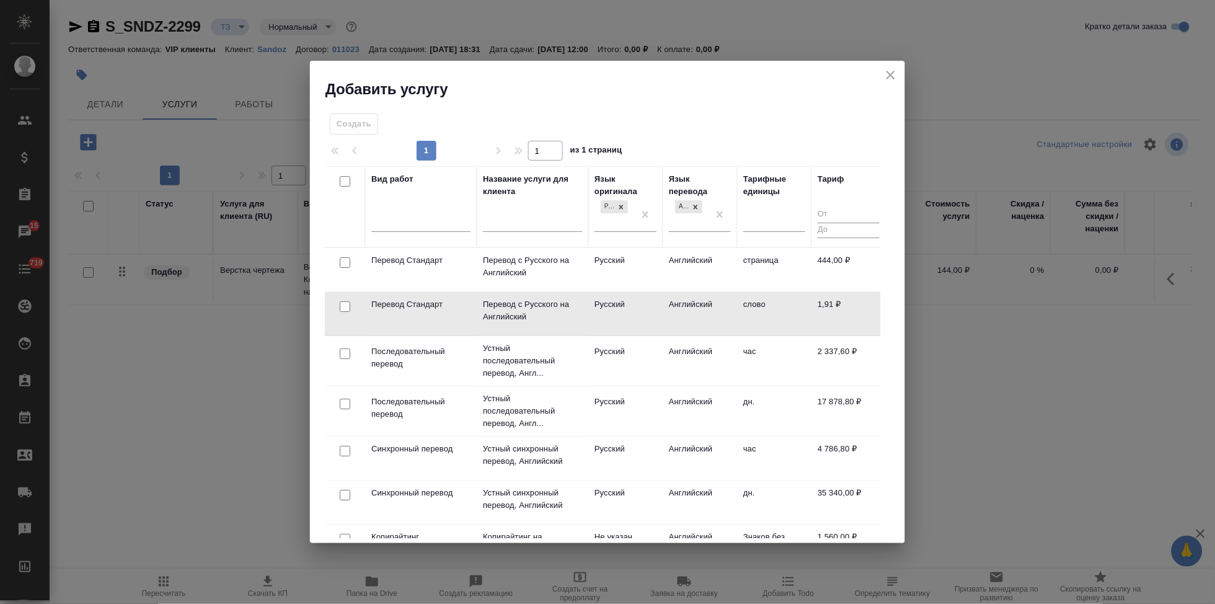
click at [648, 303] on td "Русский" at bounding box center [625, 313] width 74 height 43
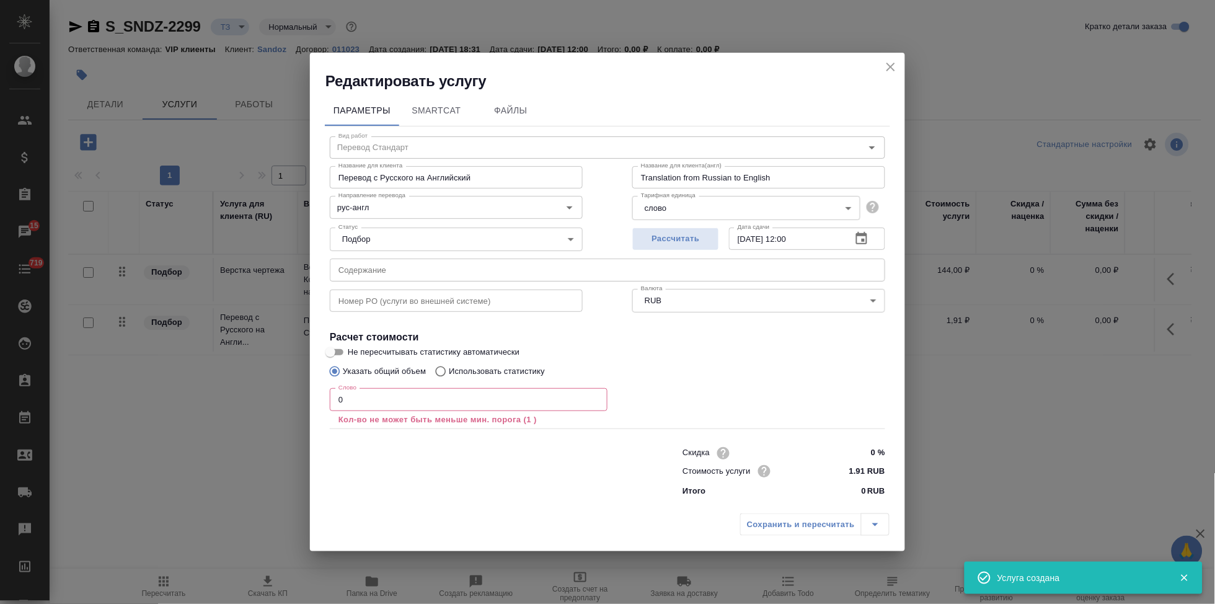
click at [389, 404] on input "0" at bounding box center [469, 399] width 278 height 22
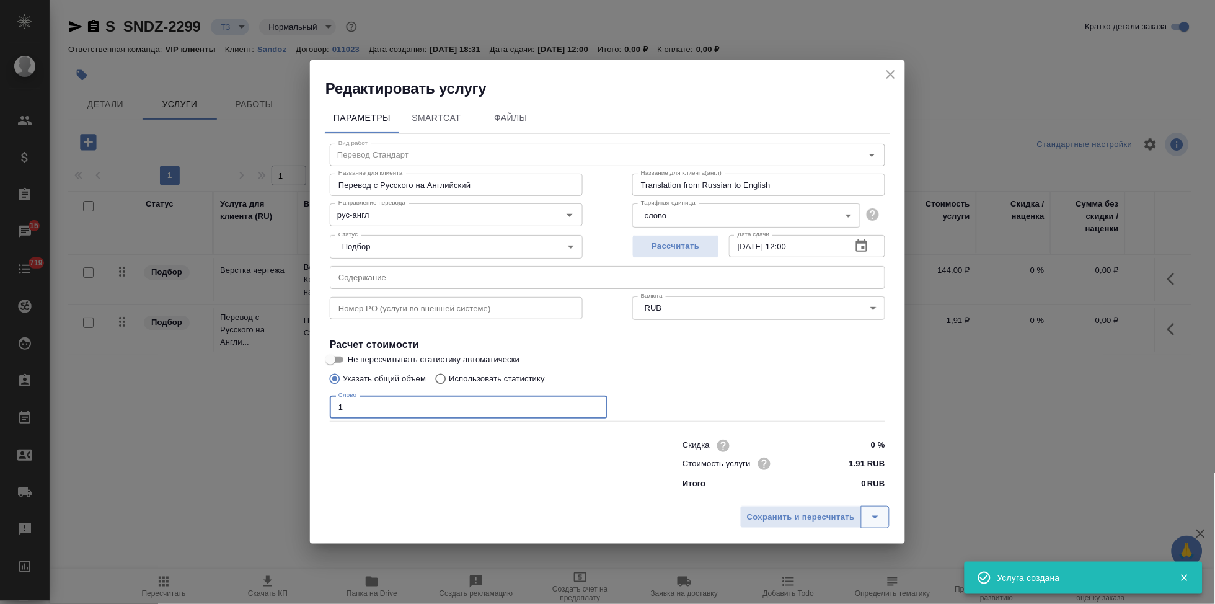
type input "1"
click at [884, 518] on button "split button" at bounding box center [875, 517] width 29 height 22
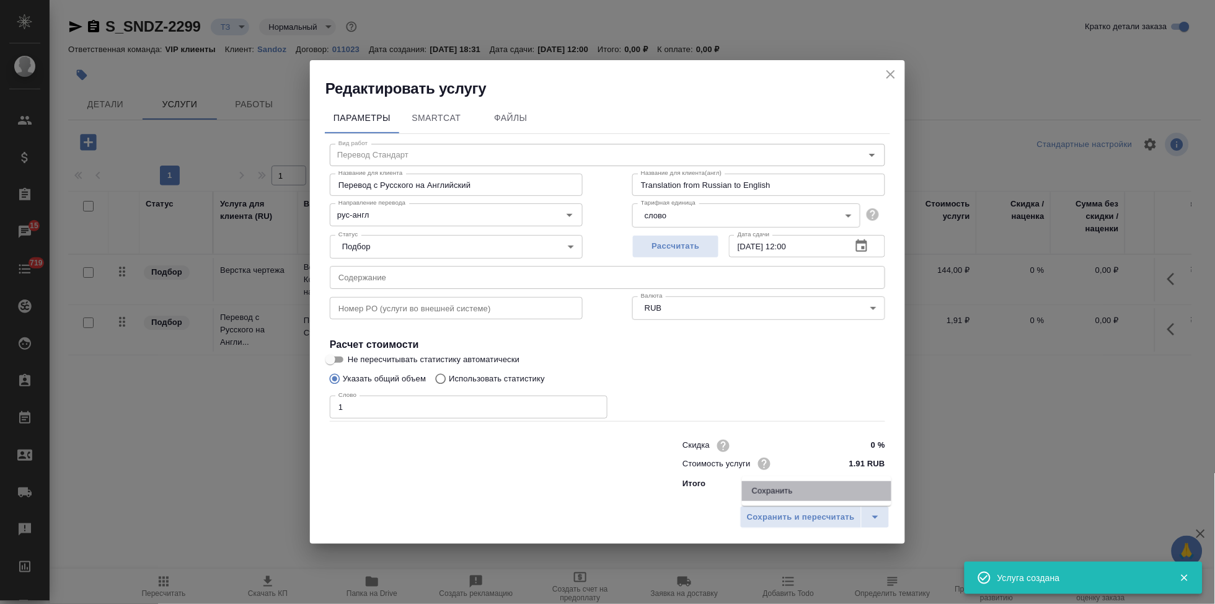
click at [818, 497] on li "Сохранить" at bounding box center [816, 491] width 149 height 20
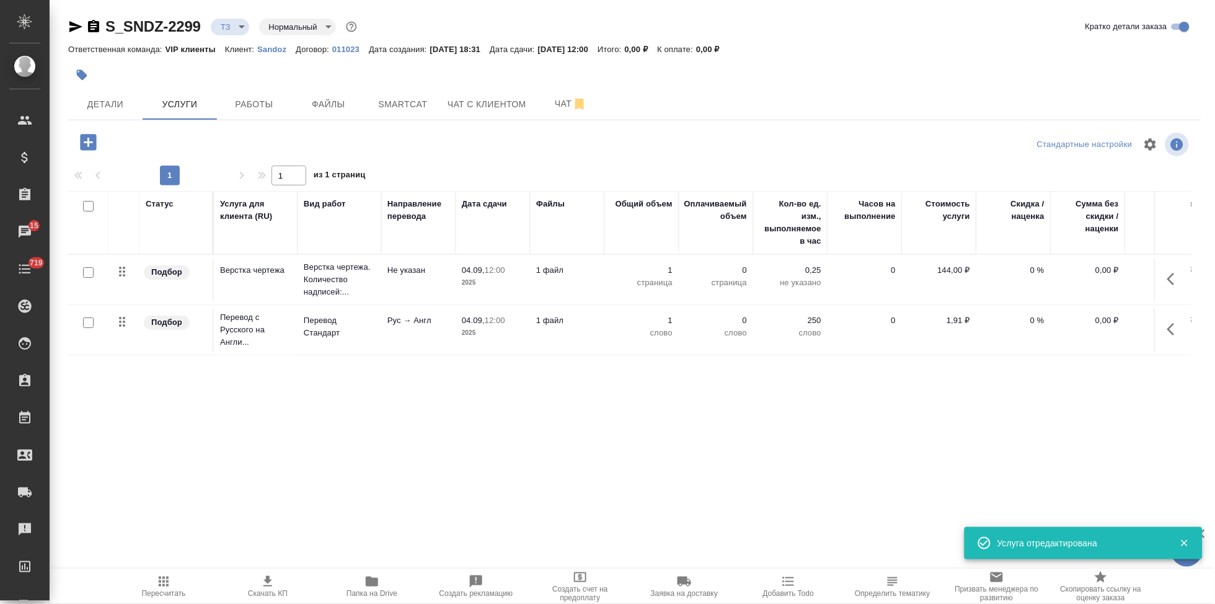
click at [91, 326] on input "checkbox" at bounding box center [88, 322] width 11 height 11
checkbox input "true"
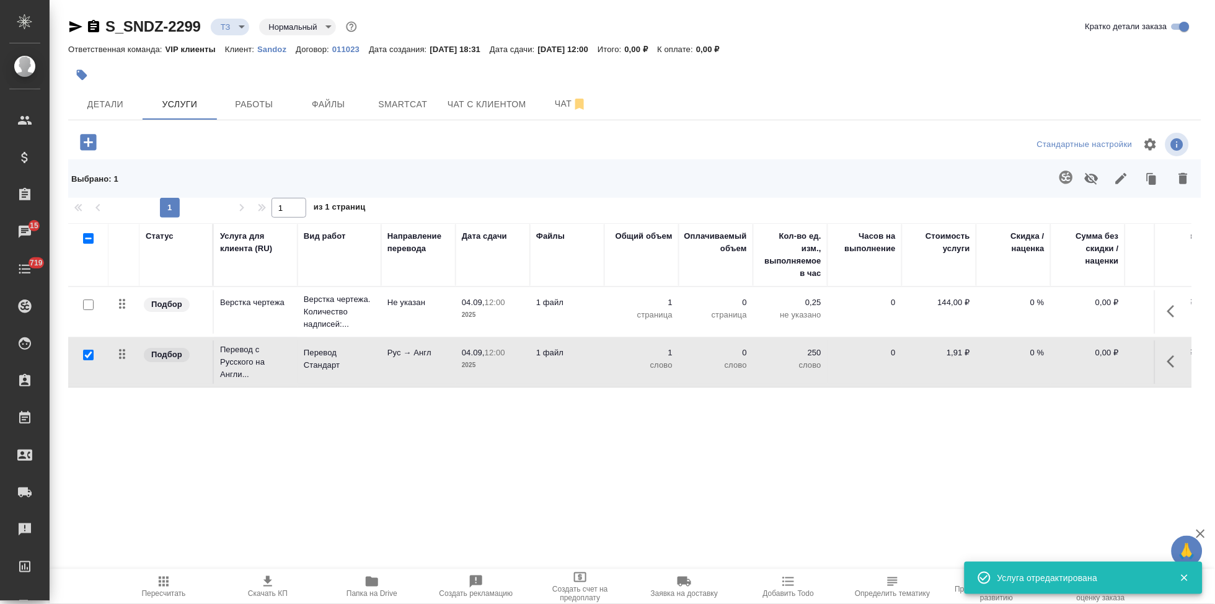
click at [1066, 174] on icon "button" at bounding box center [1066, 177] width 15 height 15
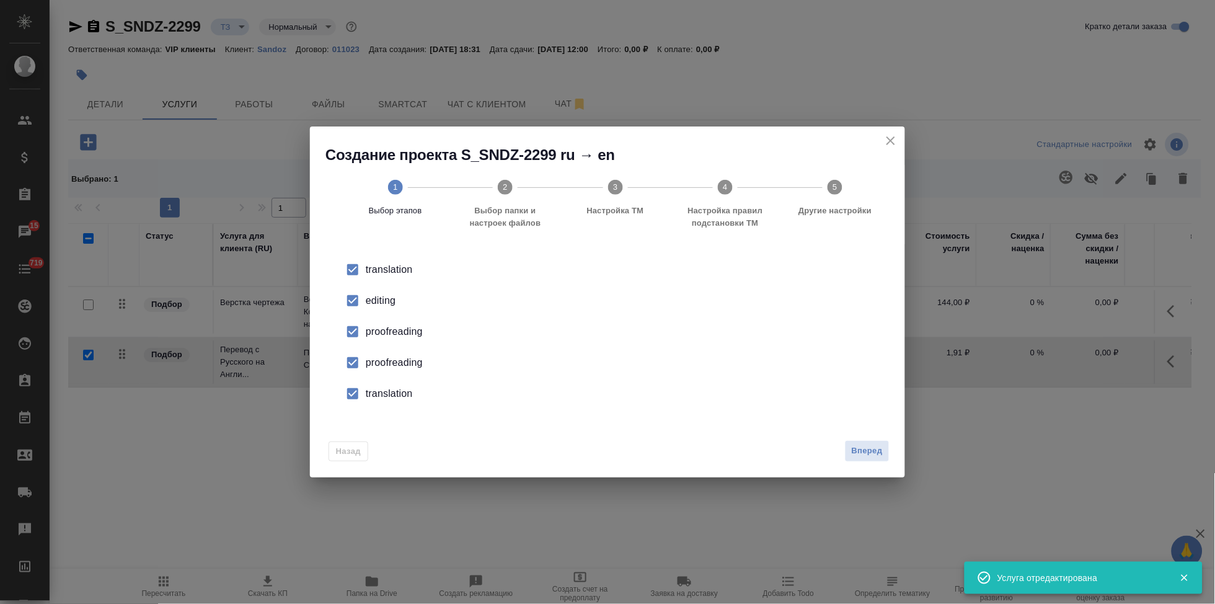
click at [349, 295] on input "checkbox" at bounding box center [353, 301] width 26 height 26
click at [349, 363] on input "checkbox" at bounding box center [353, 363] width 26 height 26
click at [349, 396] on input "checkbox" at bounding box center [353, 394] width 26 height 26
click at [873, 446] on span "Вперед" at bounding box center [867, 451] width 31 height 14
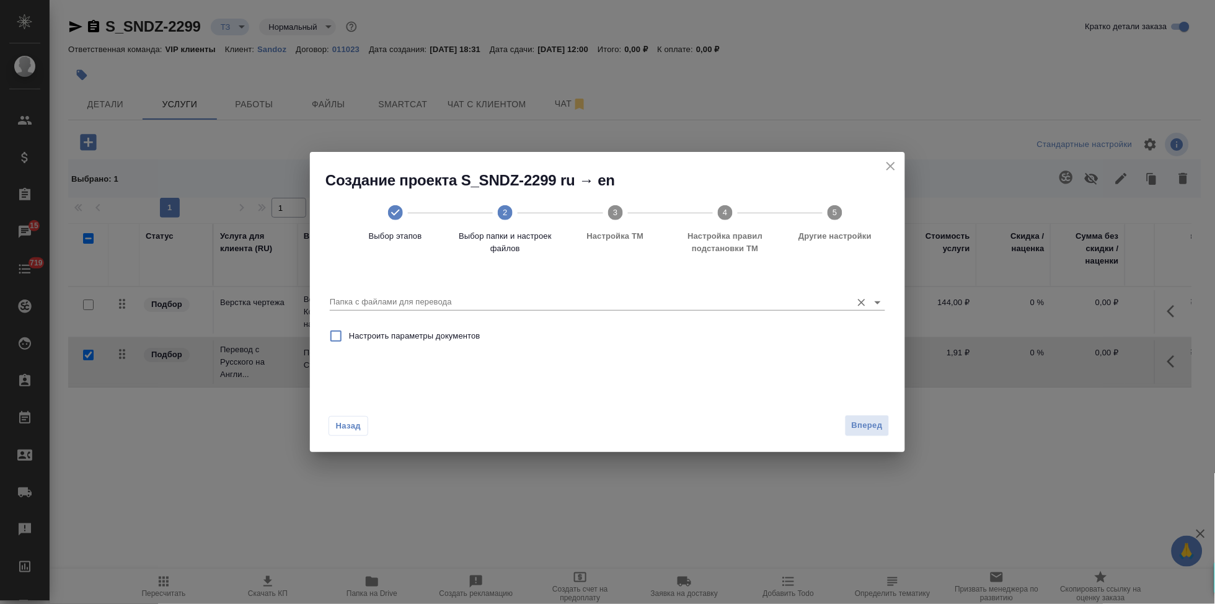
click at [811, 308] on input "Папка с файлами для перевода" at bounding box center [588, 302] width 516 height 15
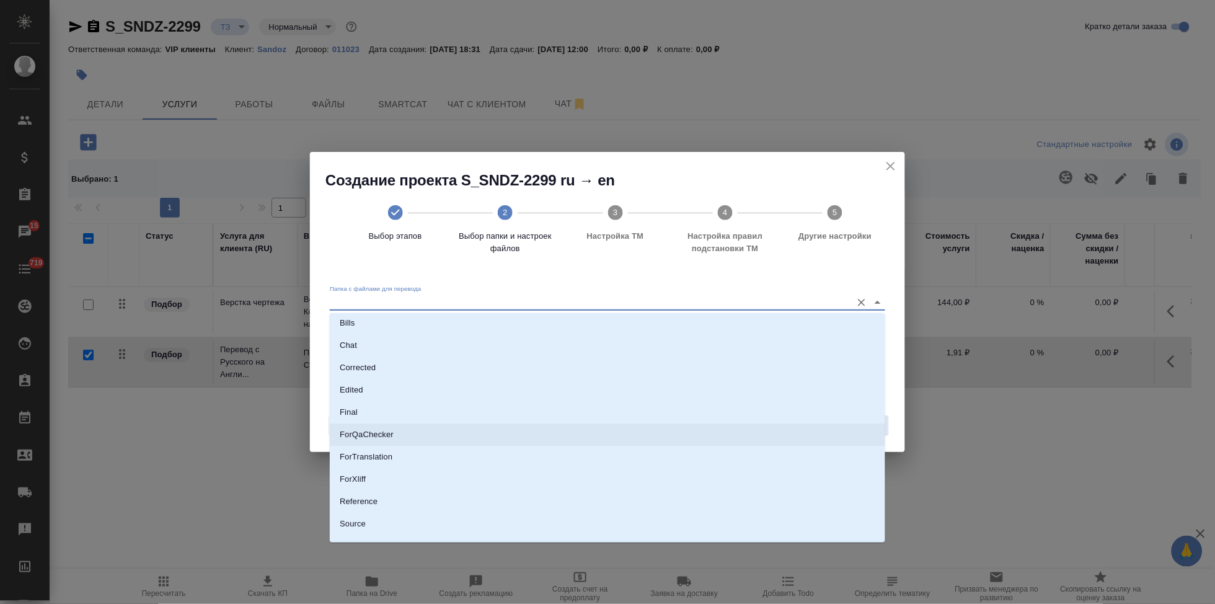
scroll to position [64, 0]
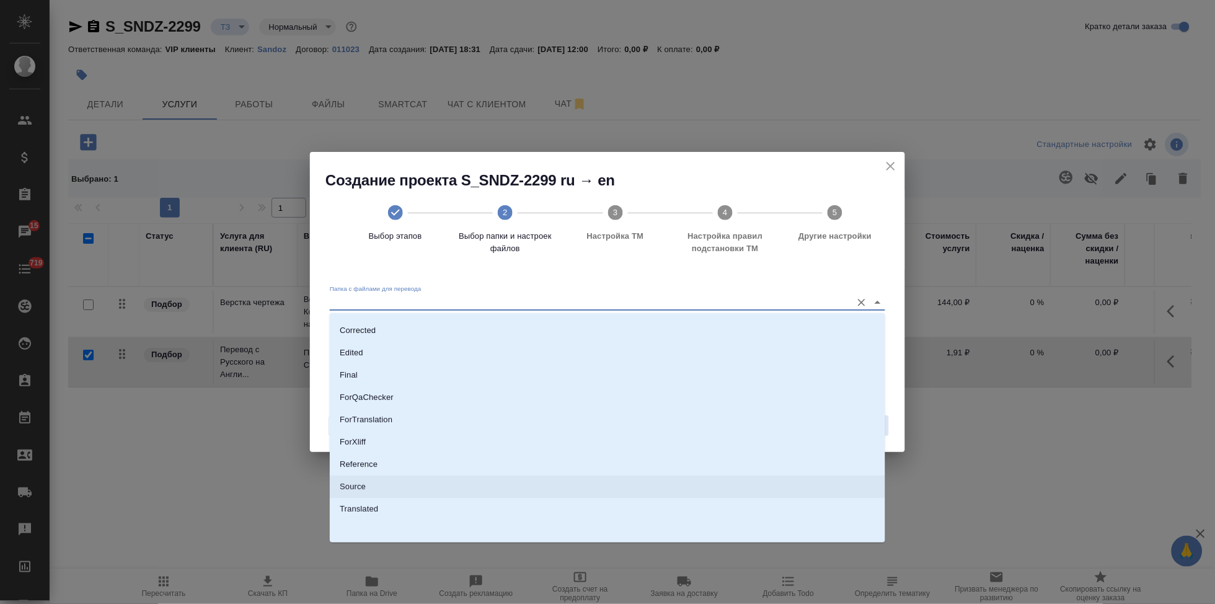
click at [414, 489] on li "Source" at bounding box center [608, 487] width 556 height 22
type input "Source"
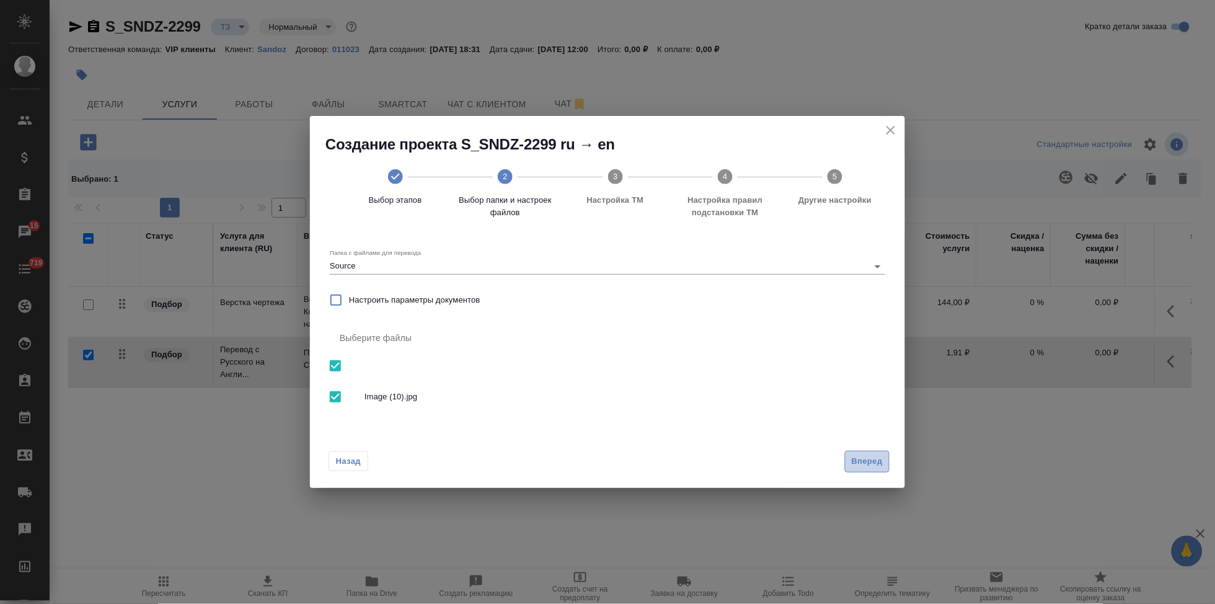
click at [877, 462] on span "Вперед" at bounding box center [867, 462] width 31 height 14
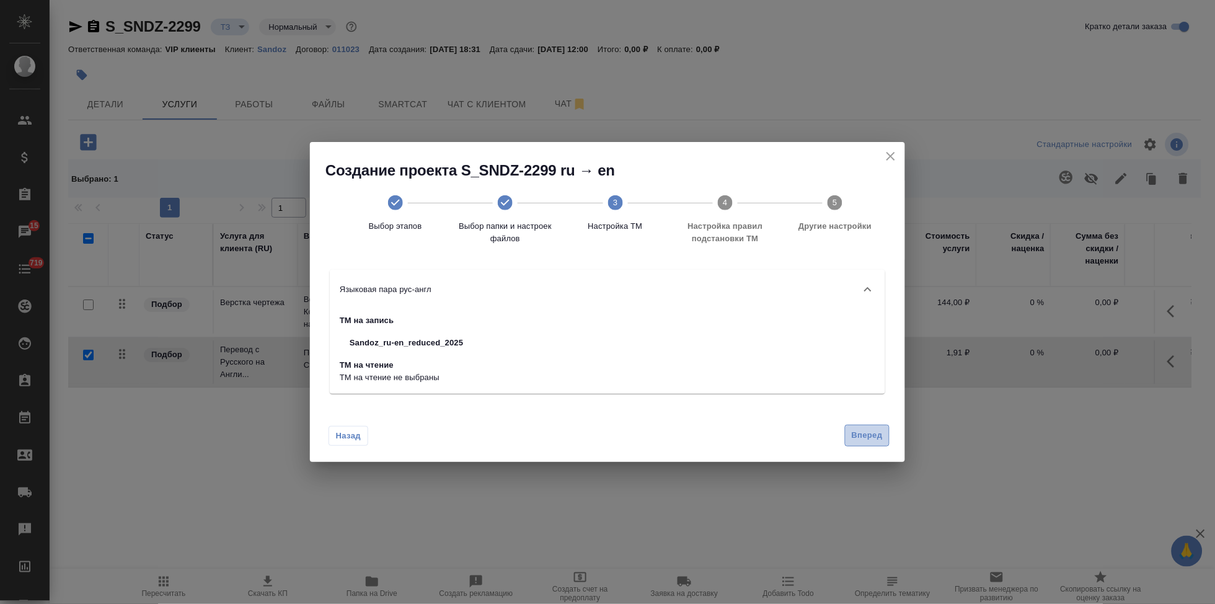
click at [876, 434] on span "Вперед" at bounding box center [867, 435] width 31 height 14
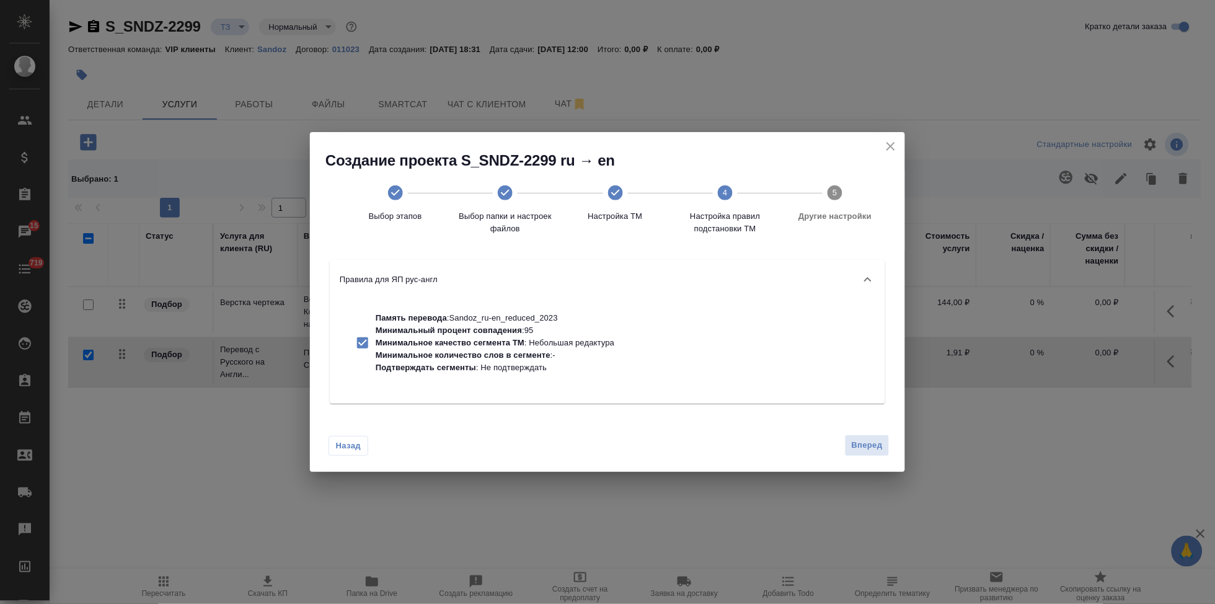
click at [864, 444] on span "Вперед" at bounding box center [867, 445] width 31 height 14
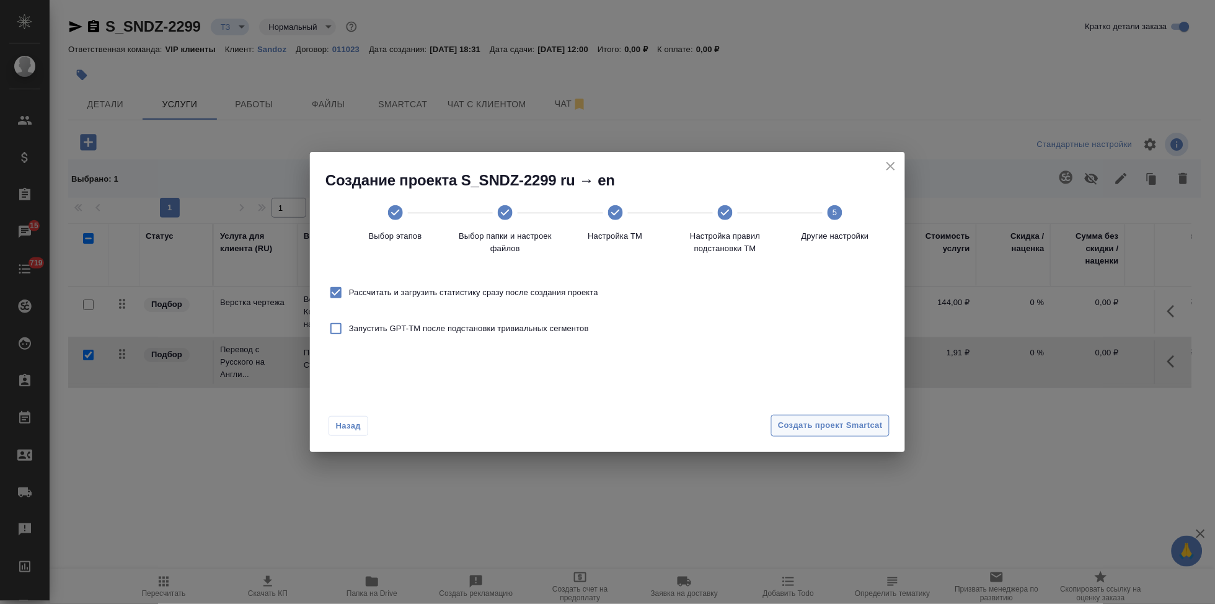
click at [860, 425] on span "Создать проект Smartcat" at bounding box center [830, 426] width 105 height 14
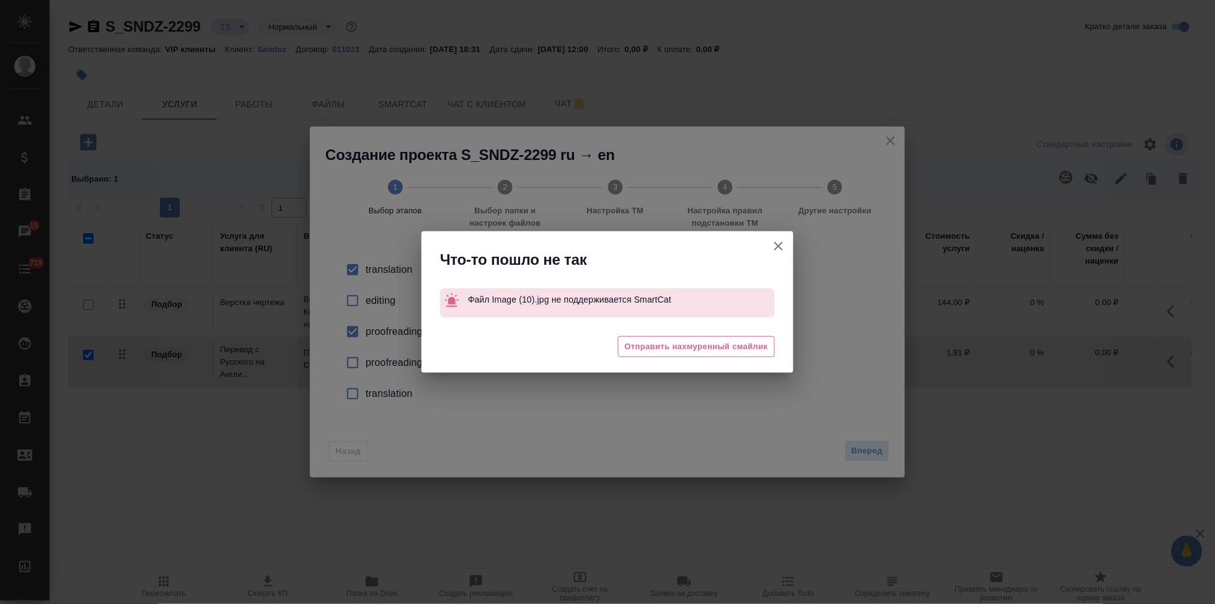
click at [776, 246] on icon "button" at bounding box center [778, 246] width 15 height 15
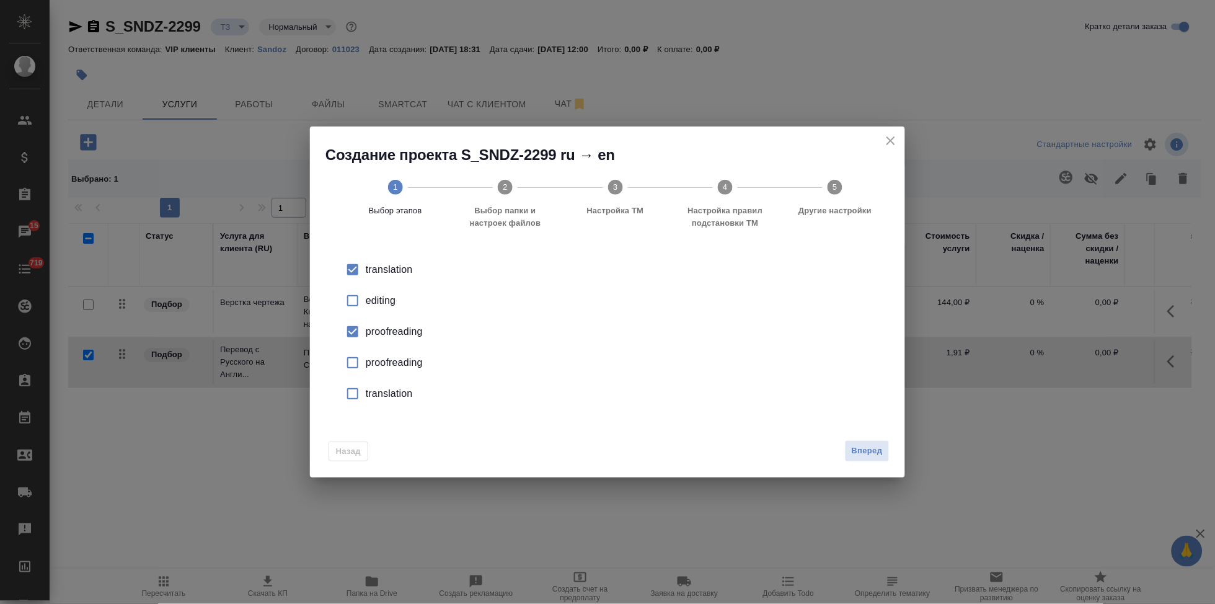
click at [885, 145] on icon "close" at bounding box center [891, 140] width 15 height 15
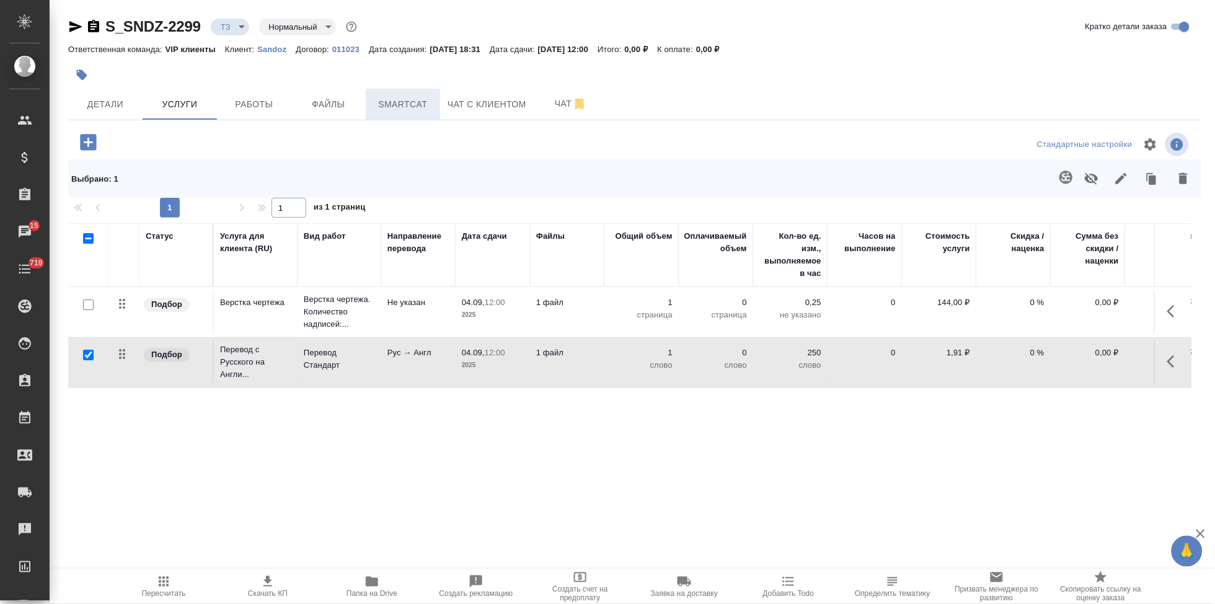
click at [386, 94] on button "Smartcat" at bounding box center [403, 104] width 74 height 31
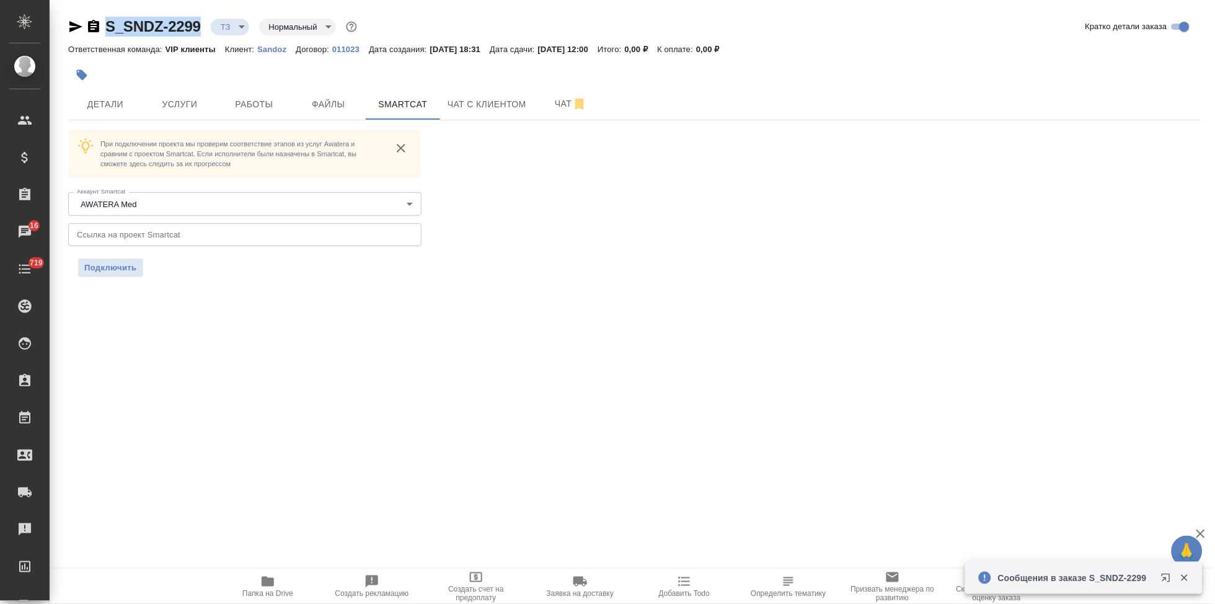
drag, startPoint x: 203, startPoint y: 25, endPoint x: 107, endPoint y: 23, distance: 96.1
click at [107, 23] on div "S_SNDZ-2299 ТЗ tz Нормальный normal" at bounding box center [213, 27] width 291 height 20
copy link "S_SNDZ-2299"
click at [180, 100] on span "Услуги" at bounding box center [180, 105] width 60 height 16
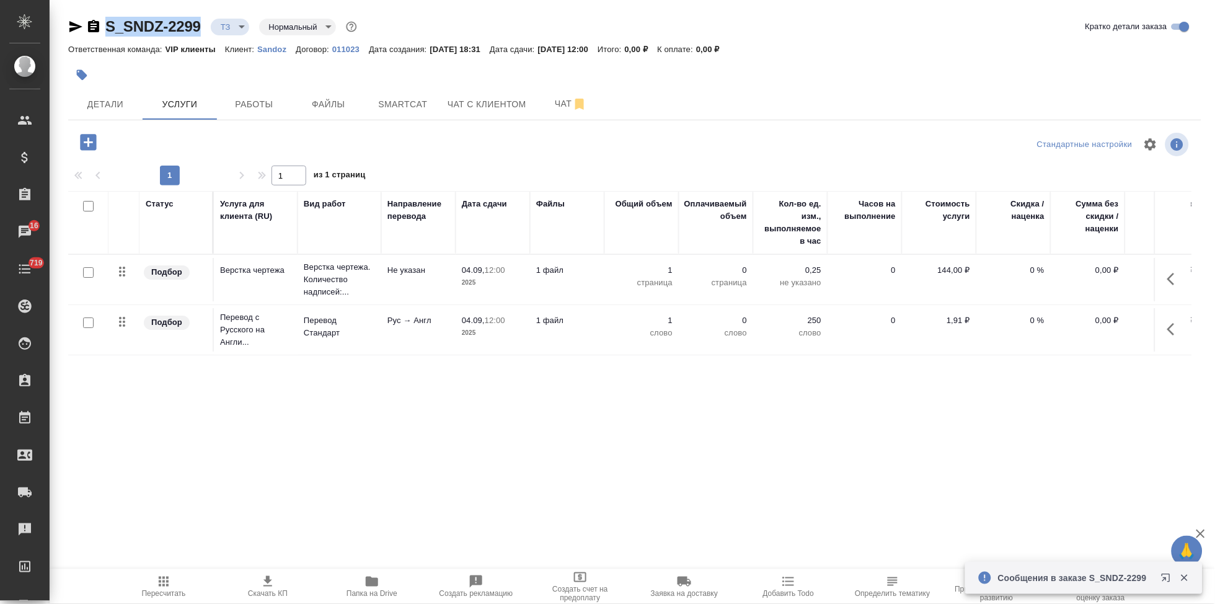
click at [1174, 329] on icon "button" at bounding box center [1175, 329] width 15 height 15
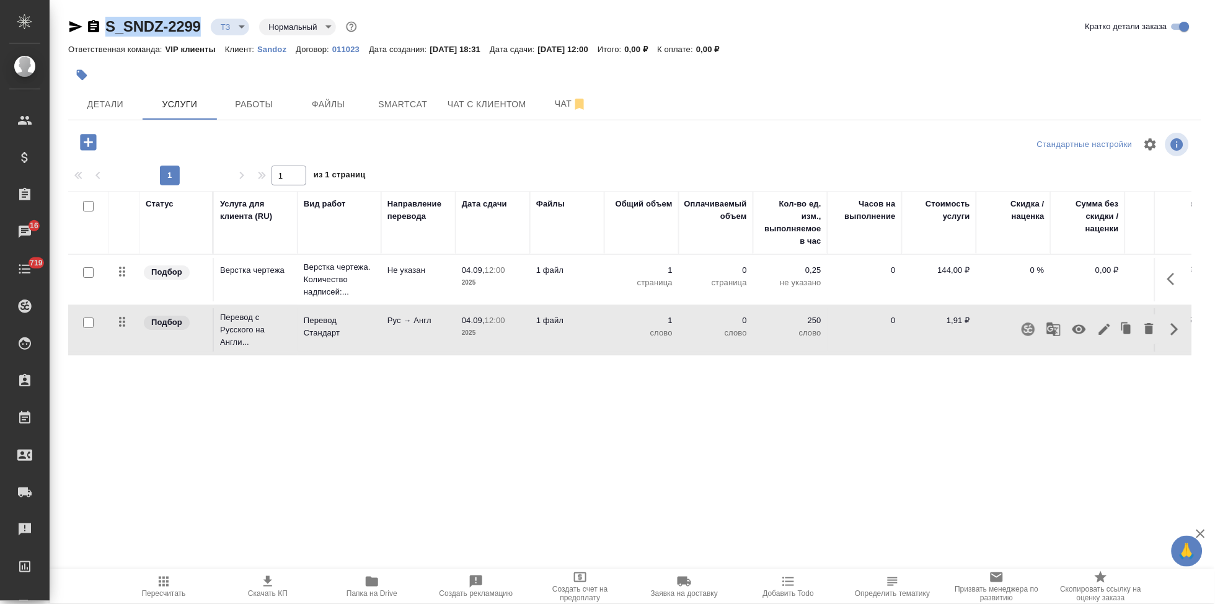
click at [1101, 328] on icon "button" at bounding box center [1105, 329] width 15 height 15
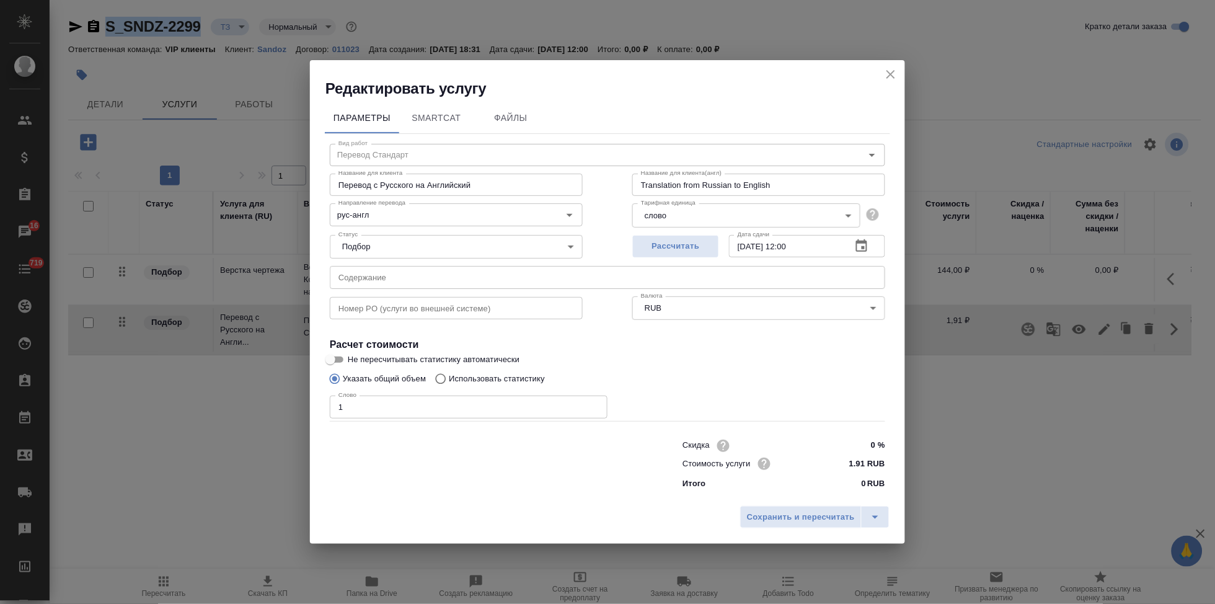
click at [446, 376] on input "Использовать статистику" at bounding box center [439, 379] width 20 height 24
radio input "true"
radio input "false"
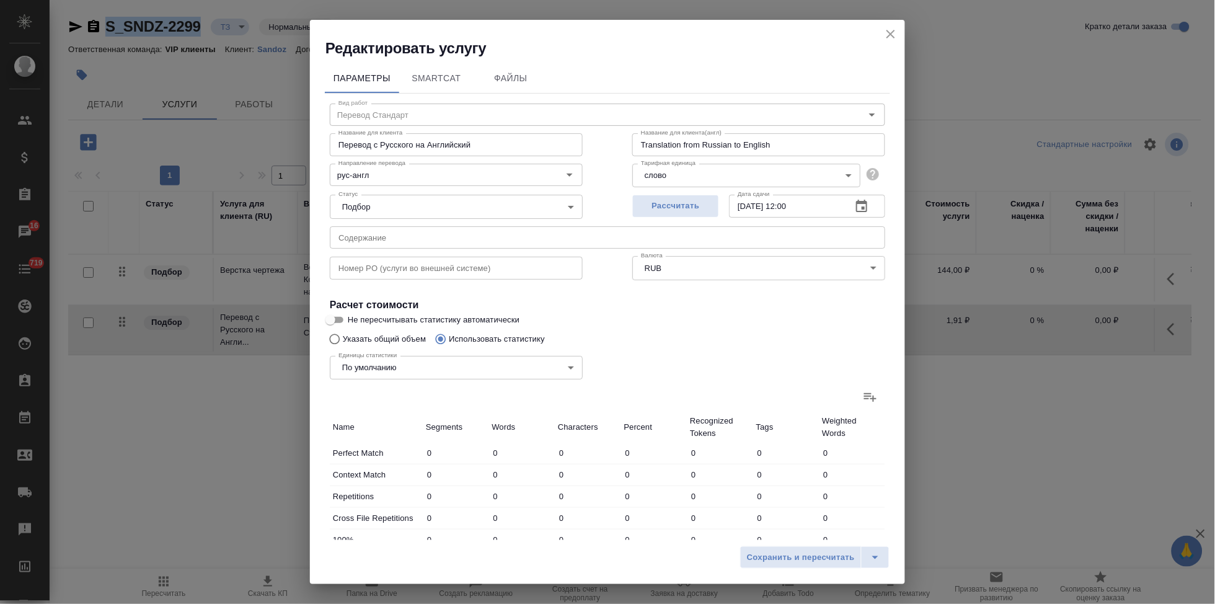
click at [863, 394] on icon at bounding box center [870, 396] width 15 height 15
click at [0, 0] on input "file" at bounding box center [0, 0] width 0 height 0
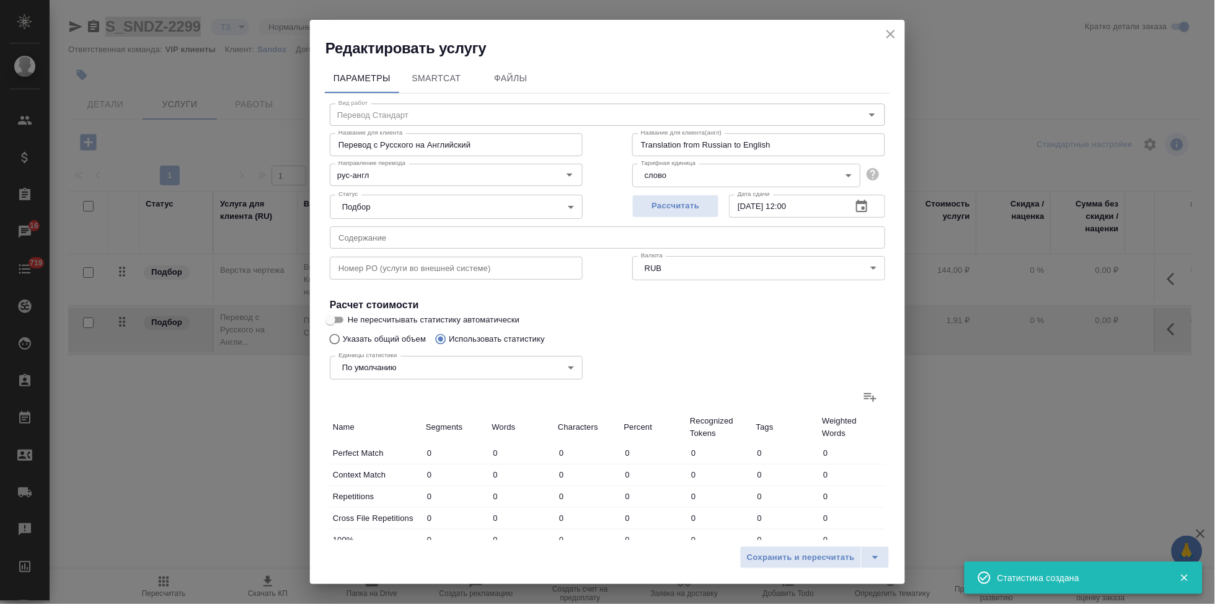
type input "25"
type input "215"
type input "1664"
type input "25"
type input "215"
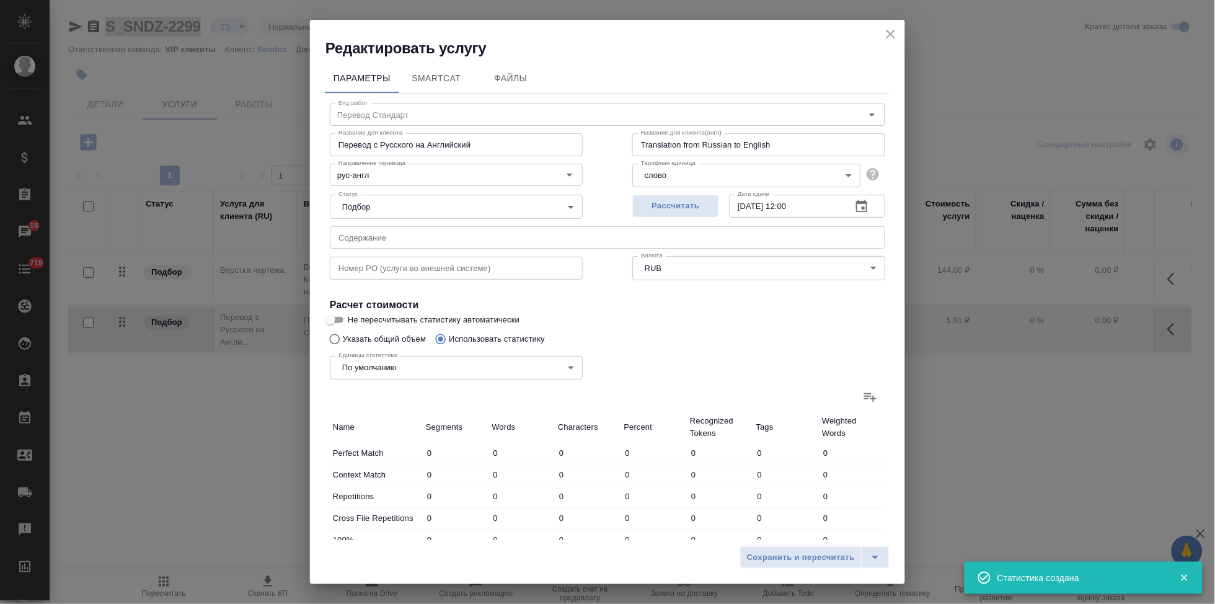
type input "1664"
type input "25"
type input "215"
type input "1664"
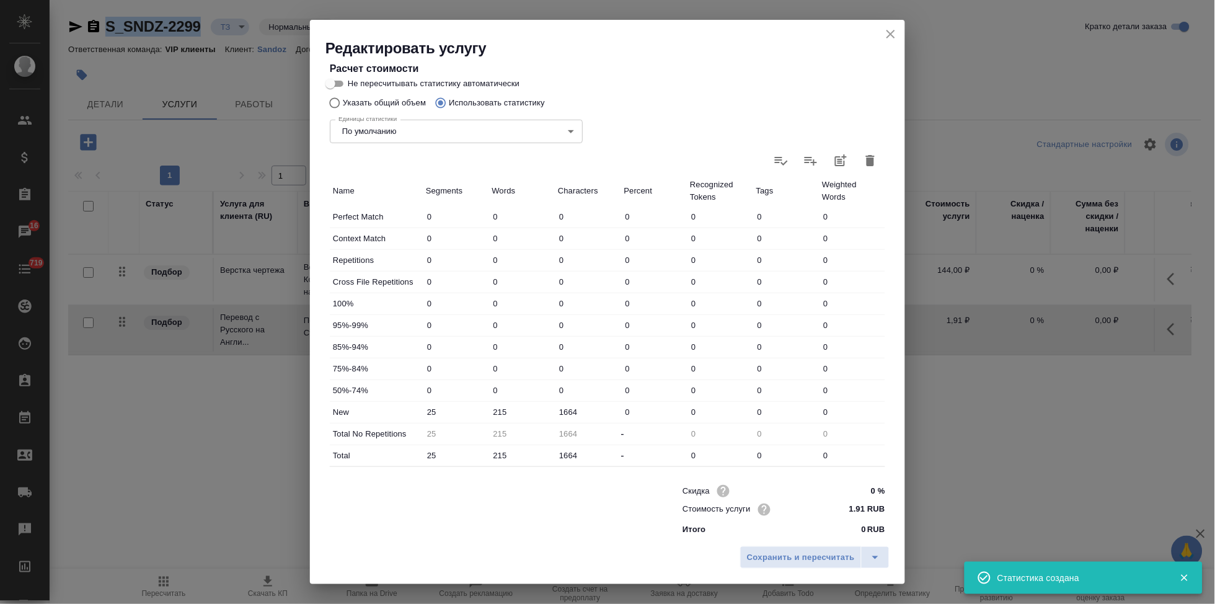
scroll to position [241, 0]
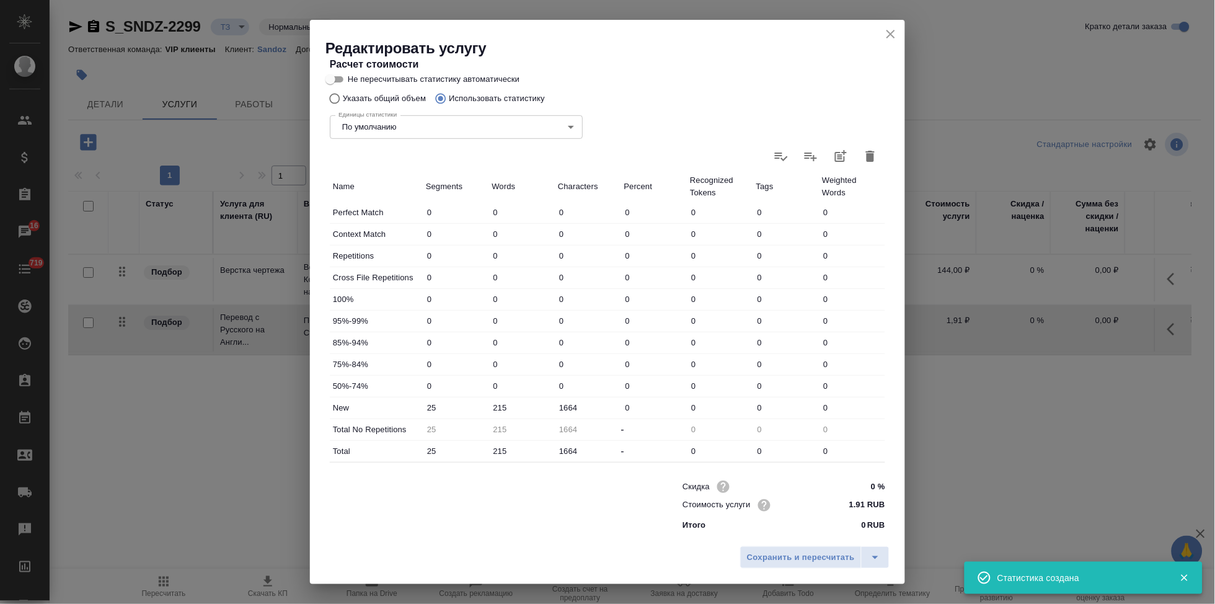
click at [500, 399] on input "215" at bounding box center [522, 408] width 66 height 18
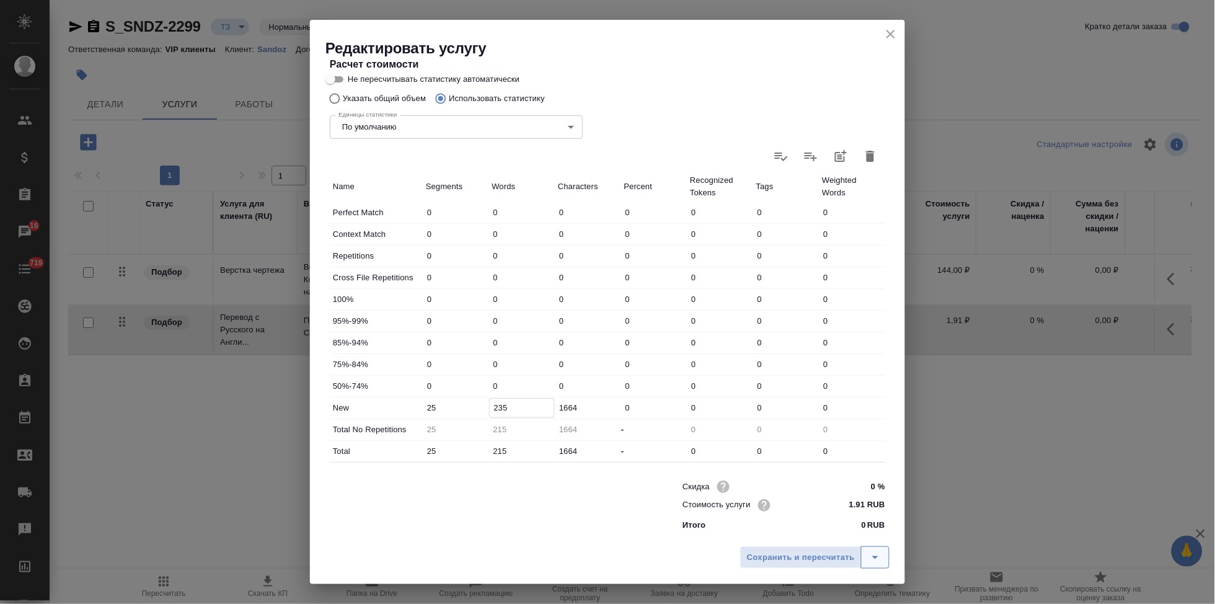
type input "235"
click at [882, 559] on icon "split button" at bounding box center [875, 557] width 15 height 15
click at [831, 536] on li "Сохранить" at bounding box center [816, 532] width 149 height 20
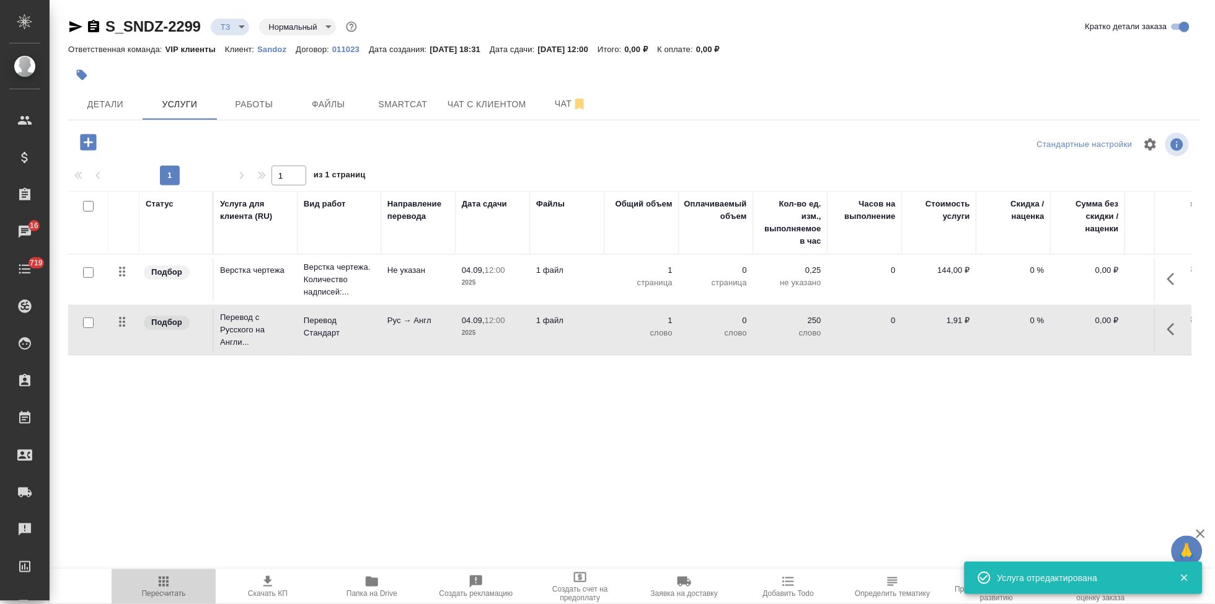
click at [169, 592] on span "Пересчитать" at bounding box center [164, 593] width 44 height 9
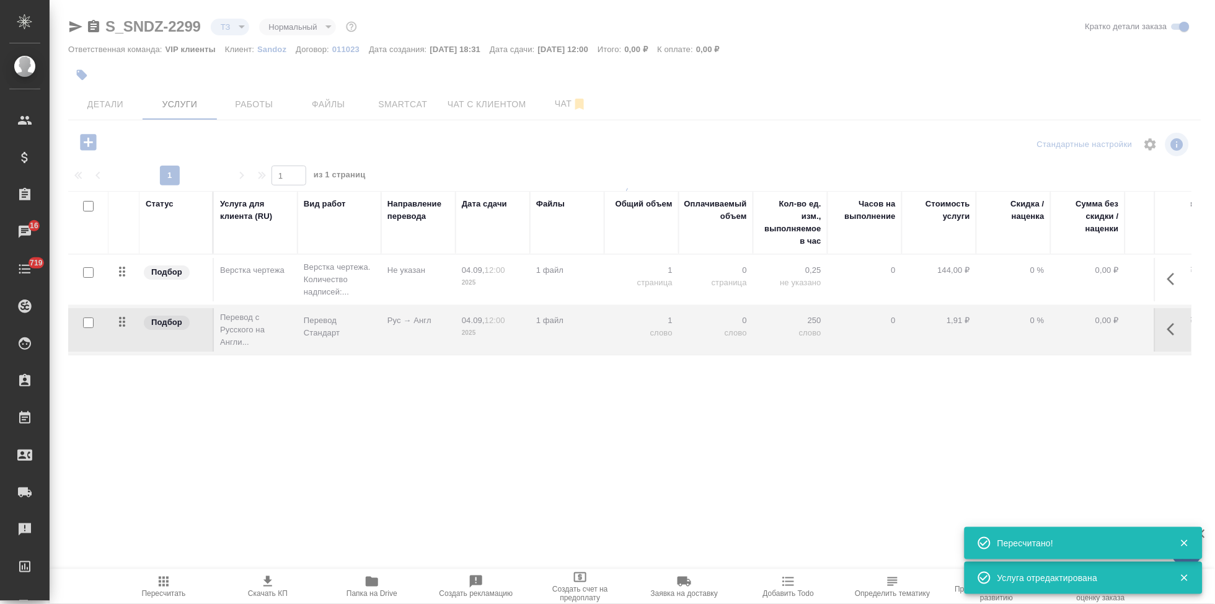
type input "new"
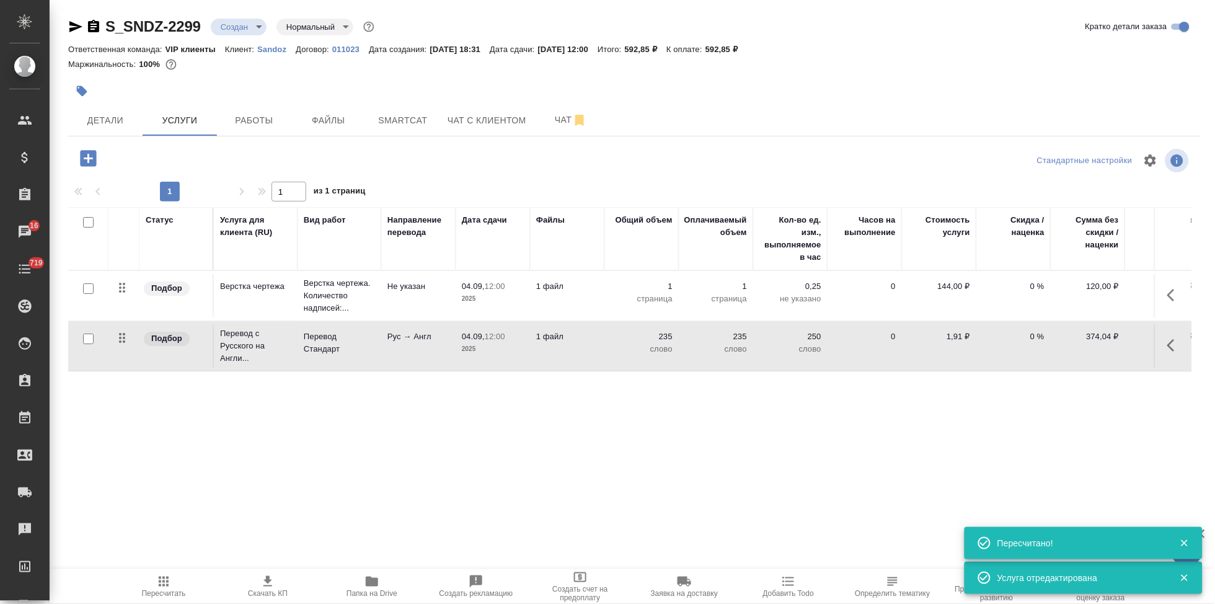
click at [272, 592] on span "Скачать КП" at bounding box center [268, 593] width 40 height 9
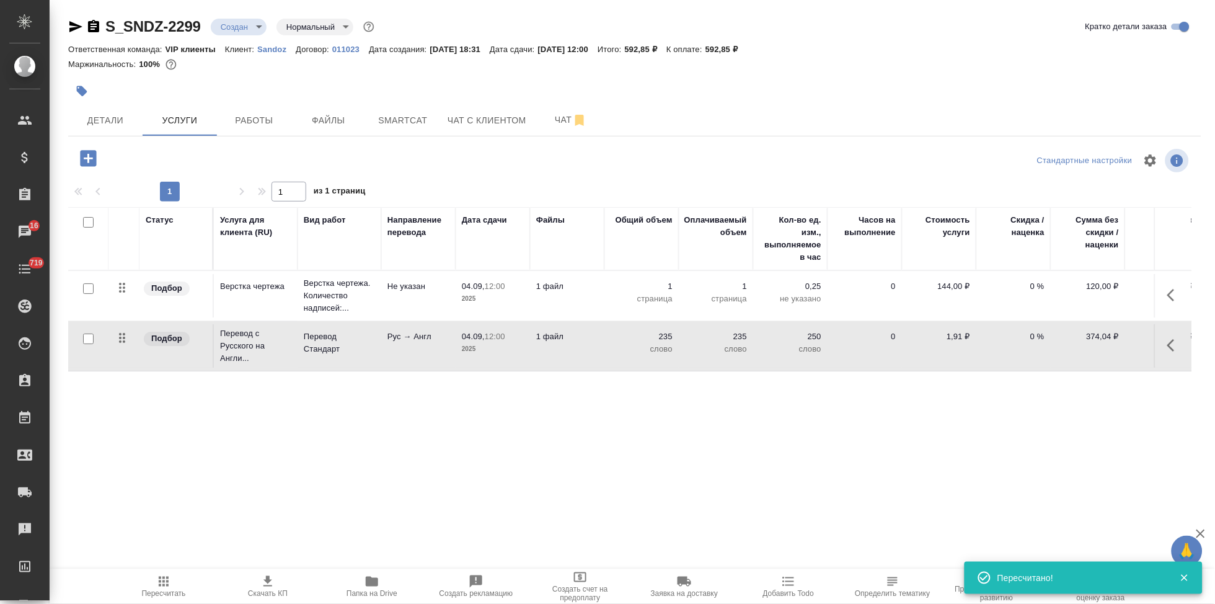
click at [252, 29] on body "🙏 .cls-1 fill:#fff; AWATERA Kabargina Anna Клиенты Спецификации Заказы 16 Чаты …" at bounding box center [607, 302] width 1215 height 604
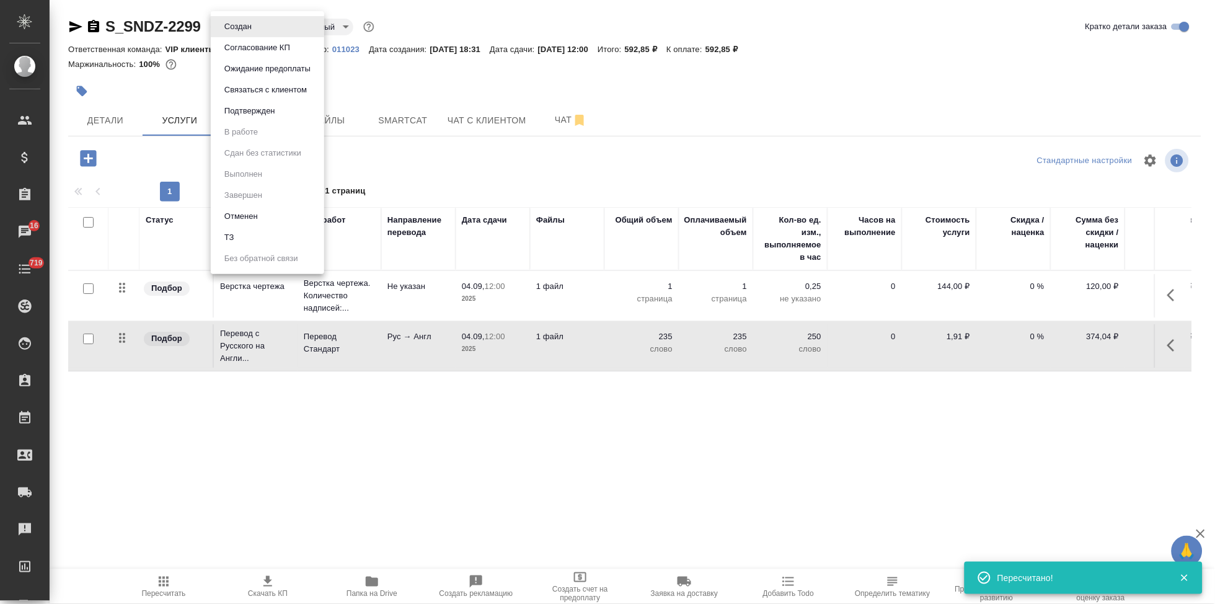
click at [262, 51] on button "Согласование КП" at bounding box center [257, 48] width 73 height 14
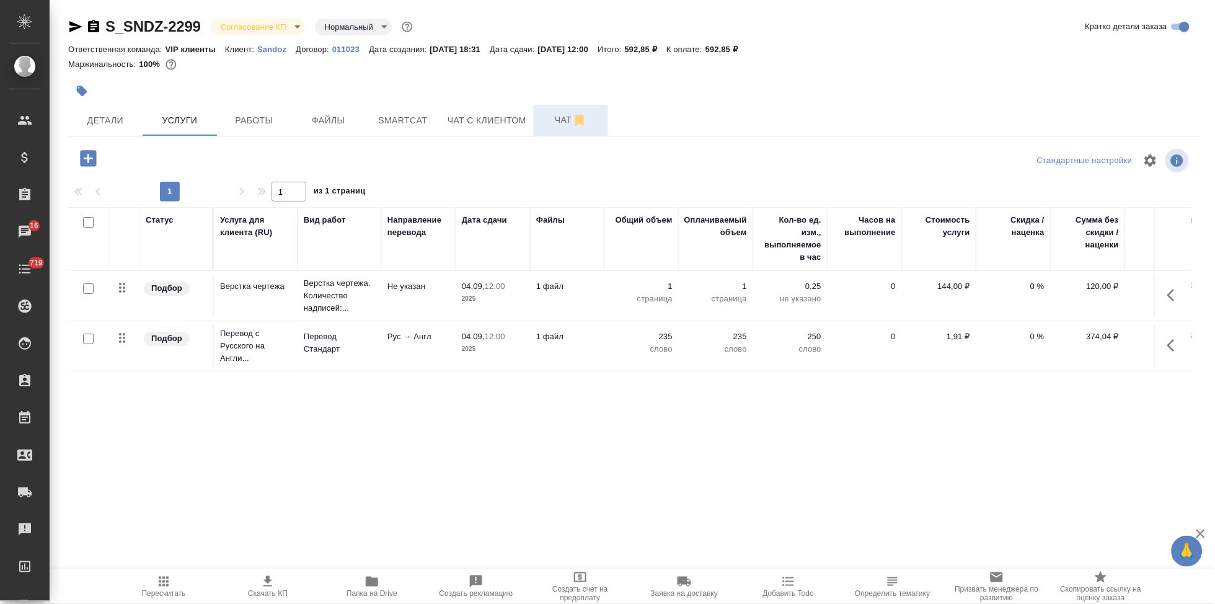
click at [564, 127] on span "Чат" at bounding box center [571, 120] width 60 height 16
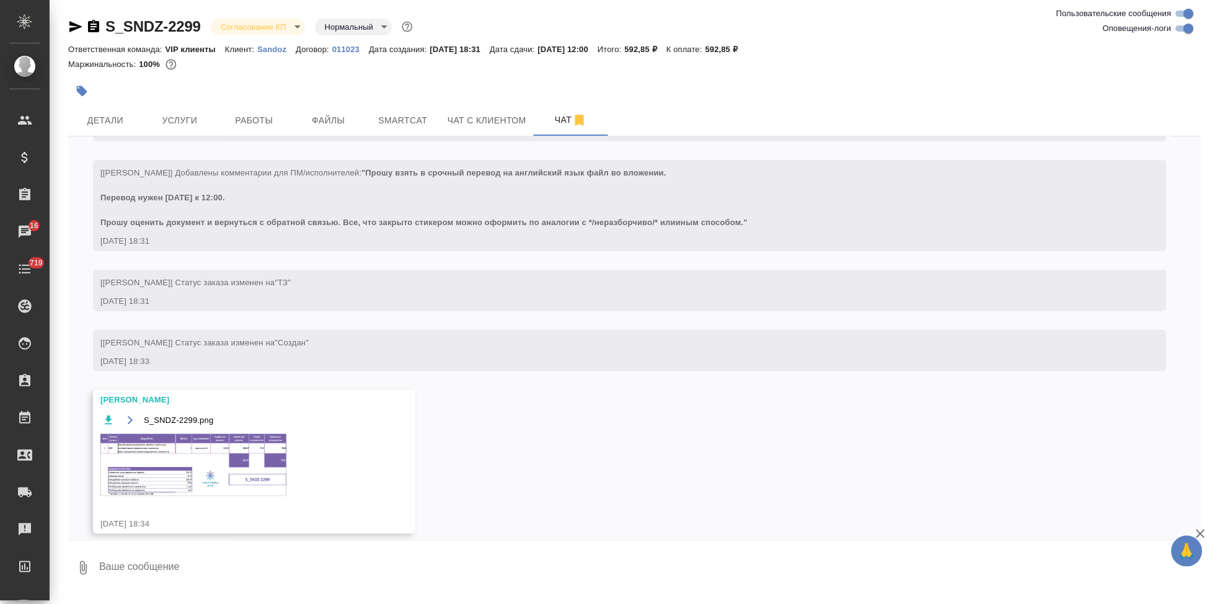
scroll to position [286, 0]
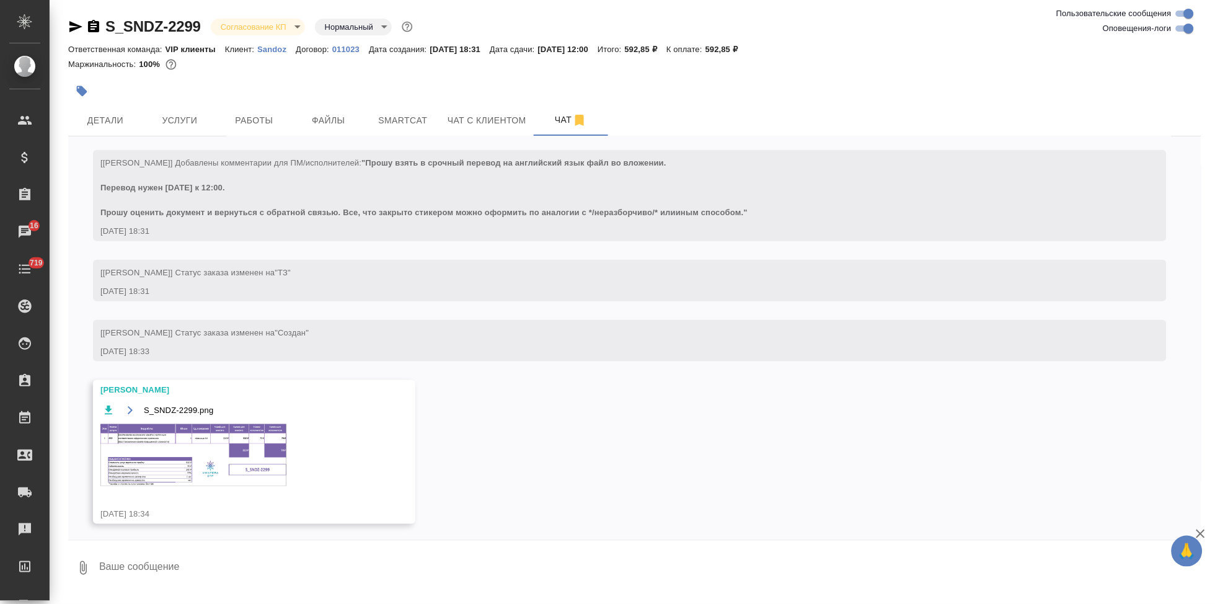
click at [170, 433] on img at bounding box center [193, 455] width 186 height 62
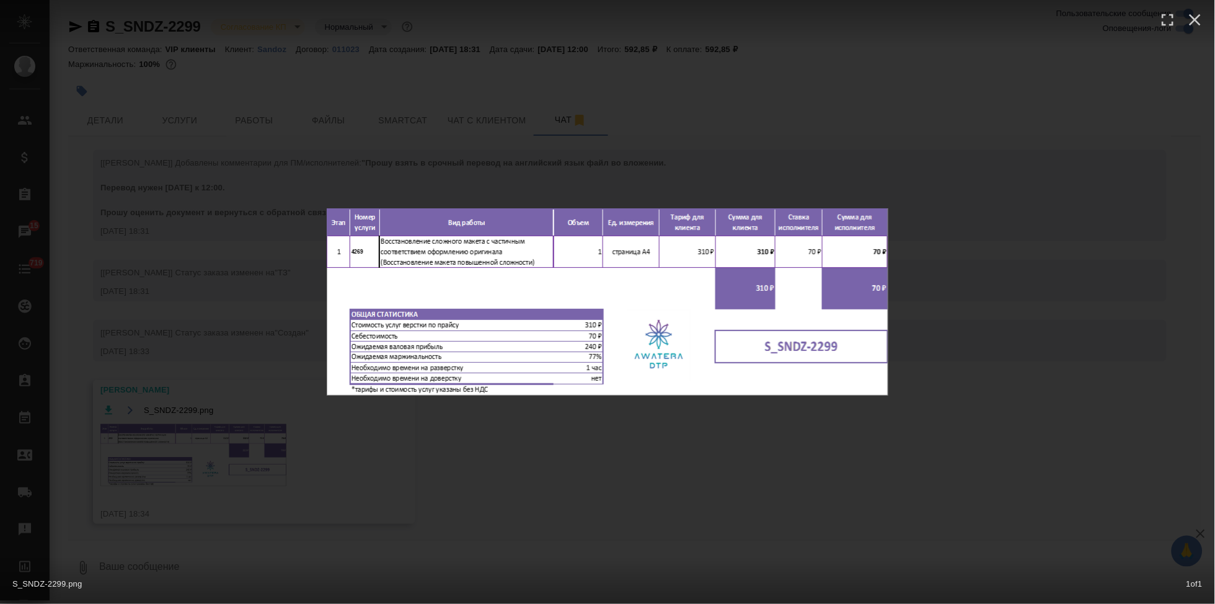
click at [728, 479] on div "S_SNDZ-2299.png 1 of 1" at bounding box center [607, 302] width 1215 height 604
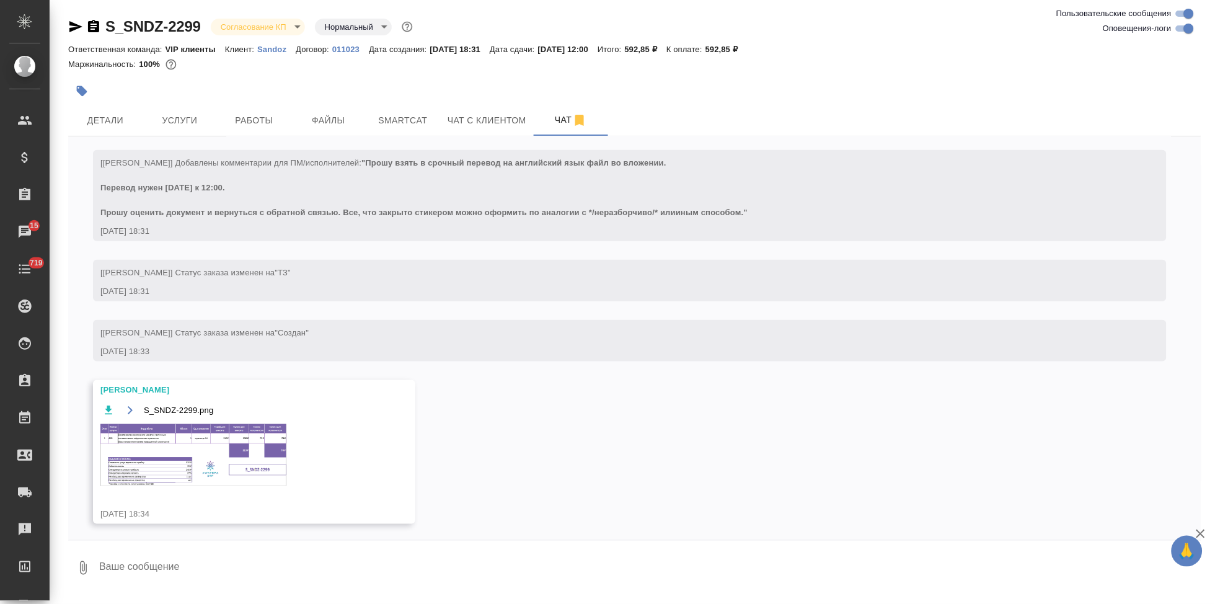
click at [174, 440] on img at bounding box center [193, 455] width 186 height 62
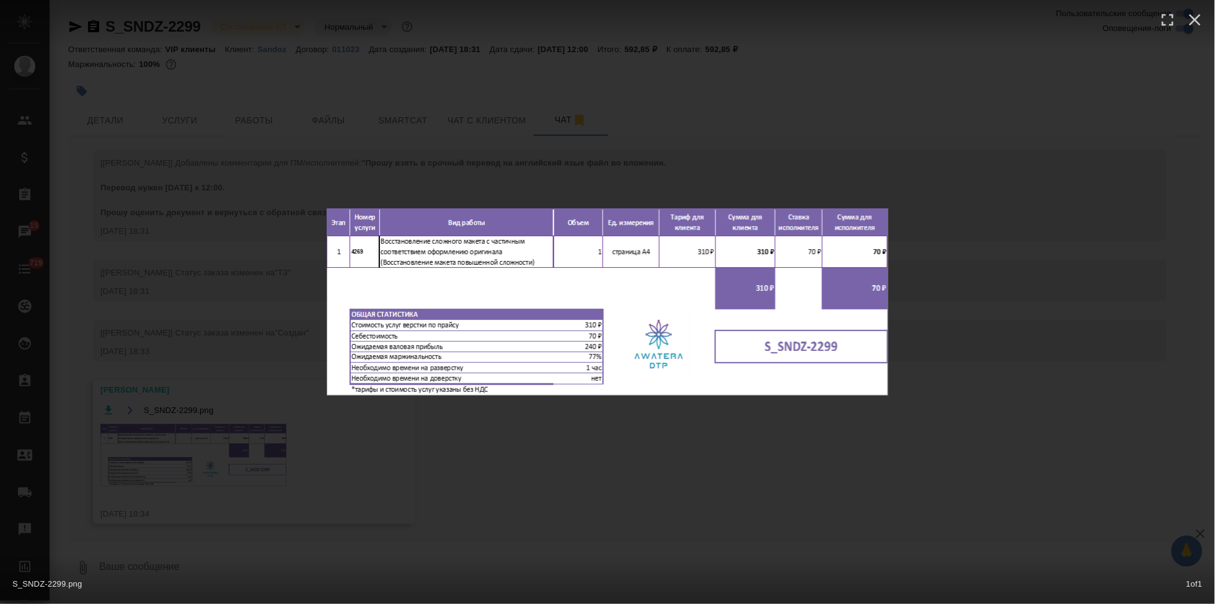
click at [623, 492] on div "S_SNDZ-2299.png 1 of 1" at bounding box center [607, 302] width 1215 height 604
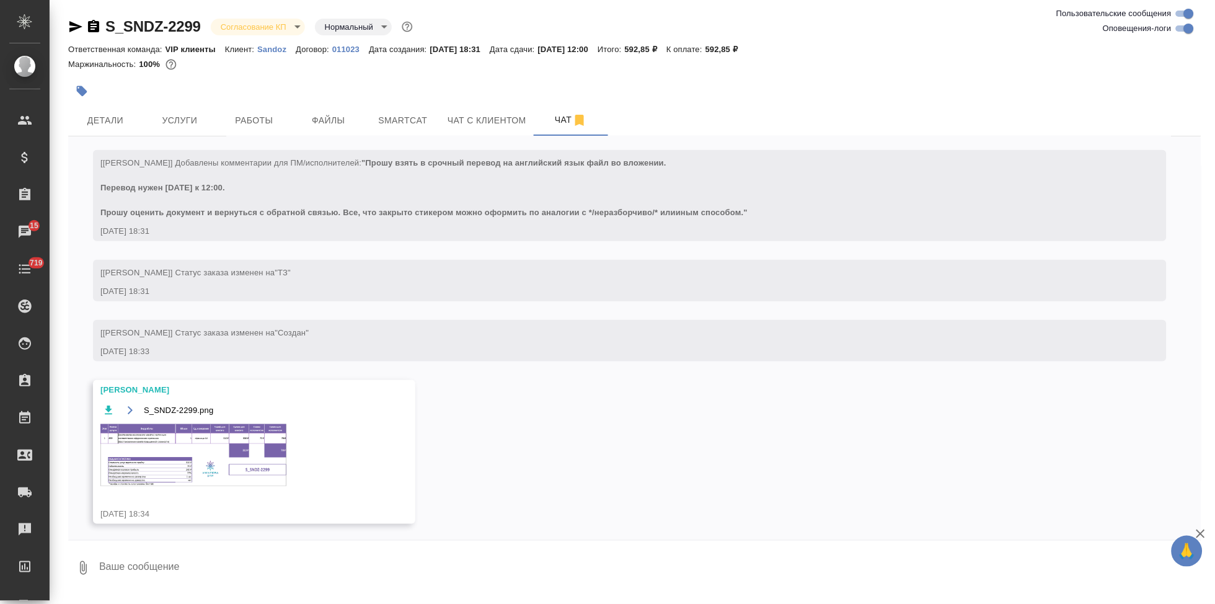
click at [206, 460] on img at bounding box center [193, 455] width 186 height 62
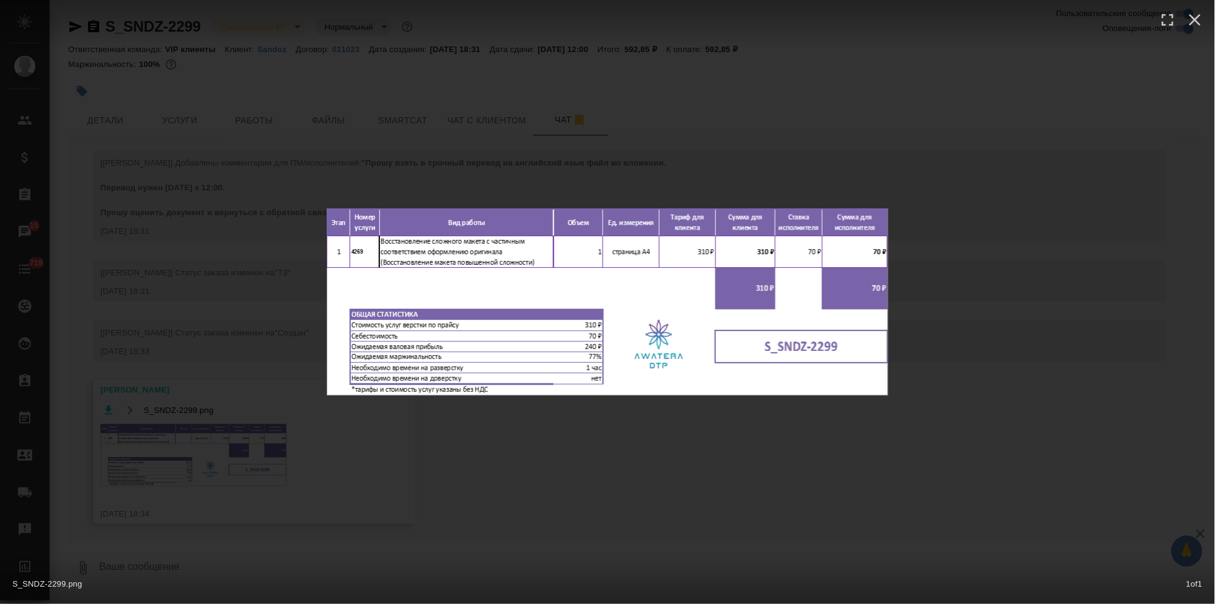
click at [635, 469] on div "S_SNDZ-2299.png 1 of 1" at bounding box center [607, 302] width 1215 height 604
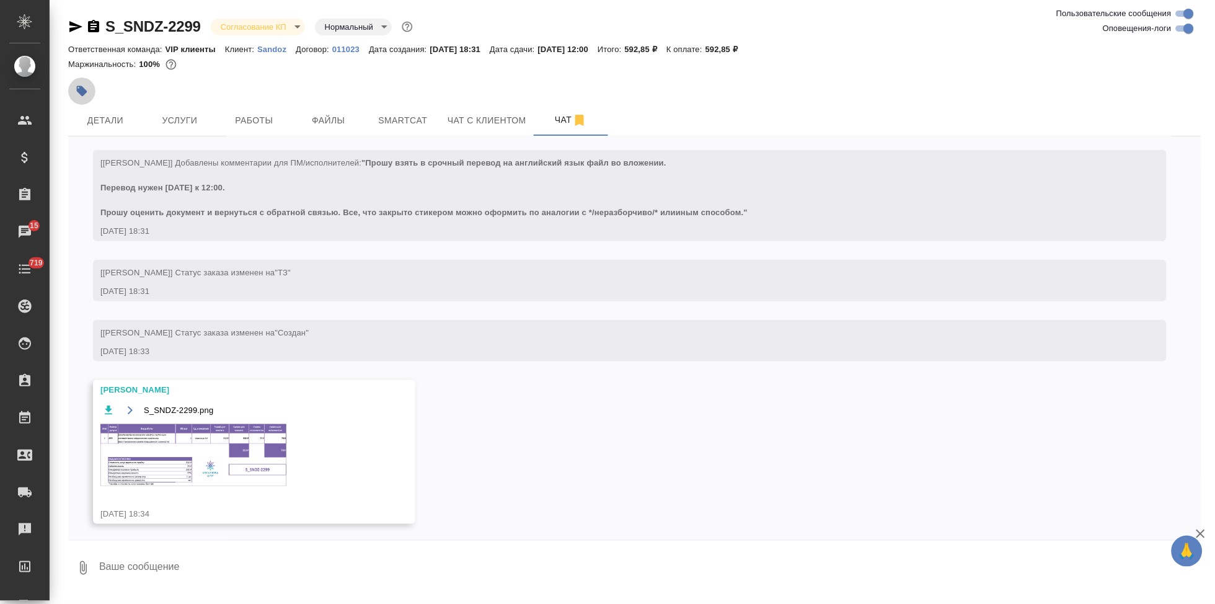
click at [83, 95] on icon "button" at bounding box center [82, 91] width 11 height 11
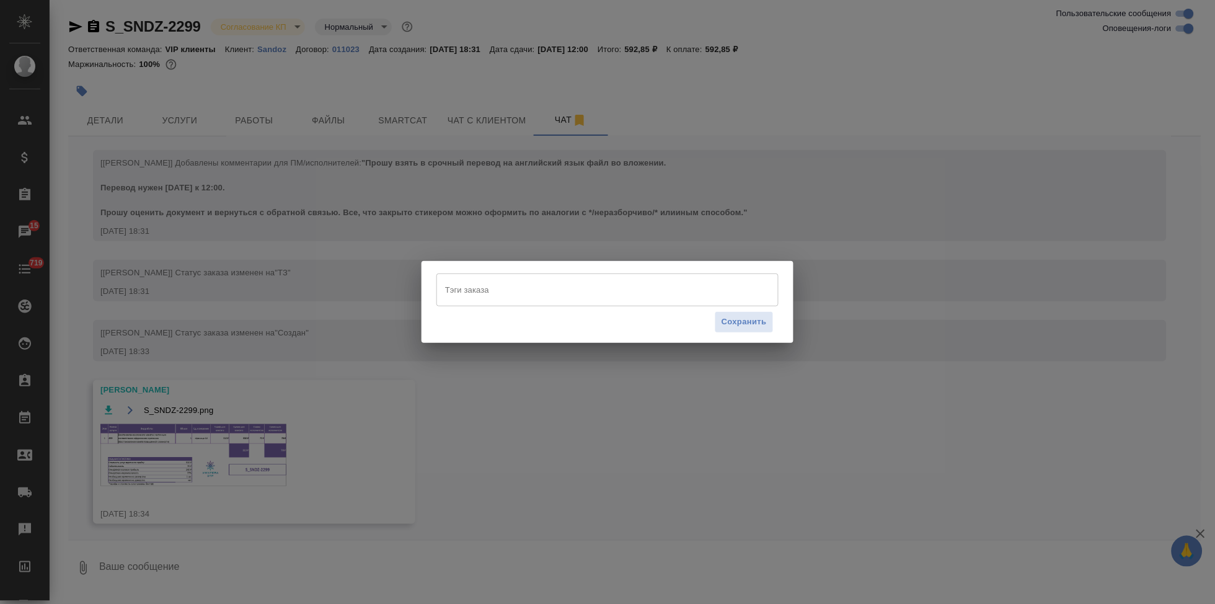
click at [479, 288] on input "Тэги заказа" at bounding box center [596, 289] width 308 height 21
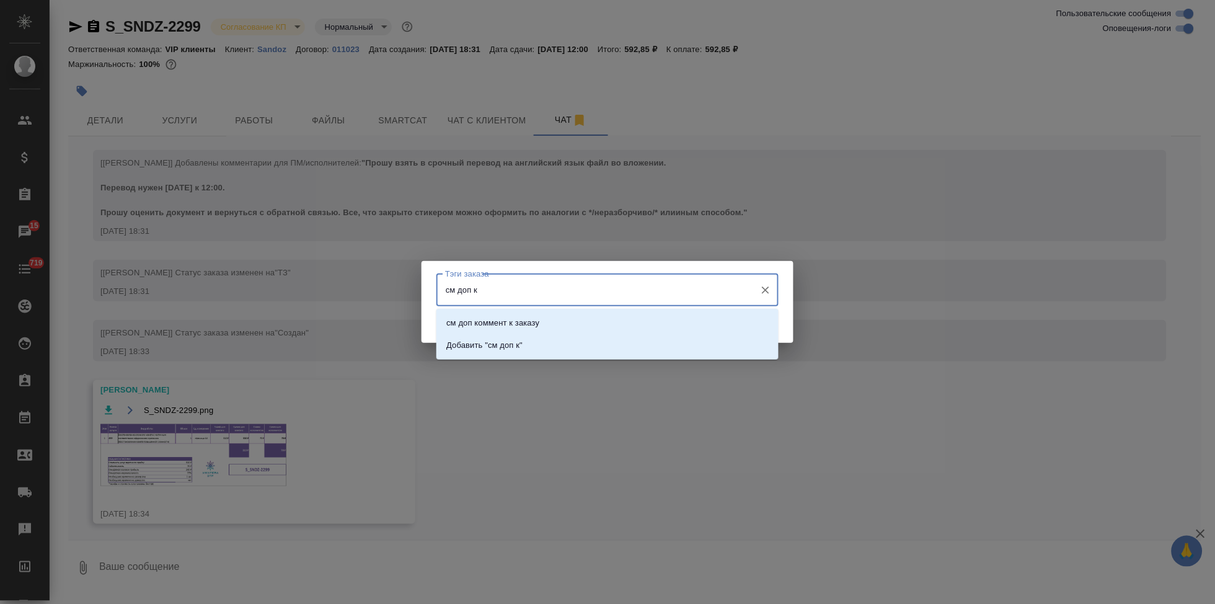
type input "см доп ко"
click at [504, 322] on p "см доп коммент к заказу" at bounding box center [492, 323] width 93 height 12
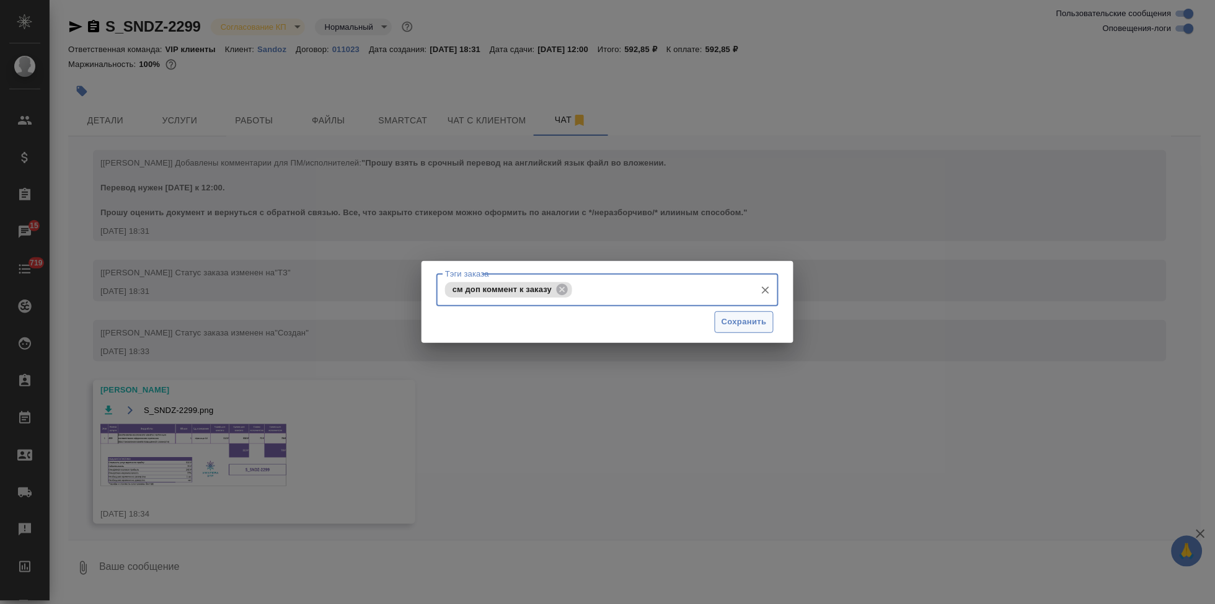
click at [740, 319] on span "Сохранить" at bounding box center [744, 322] width 45 height 14
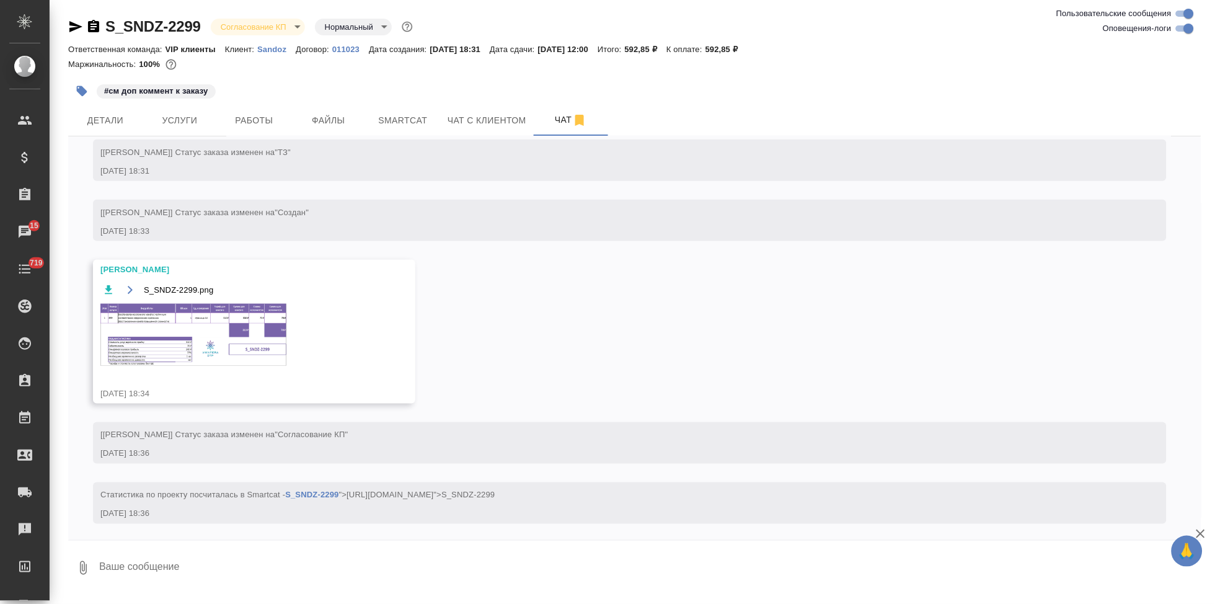
scroll to position [409, 0]
click at [182, 350] on img at bounding box center [193, 333] width 186 height 62
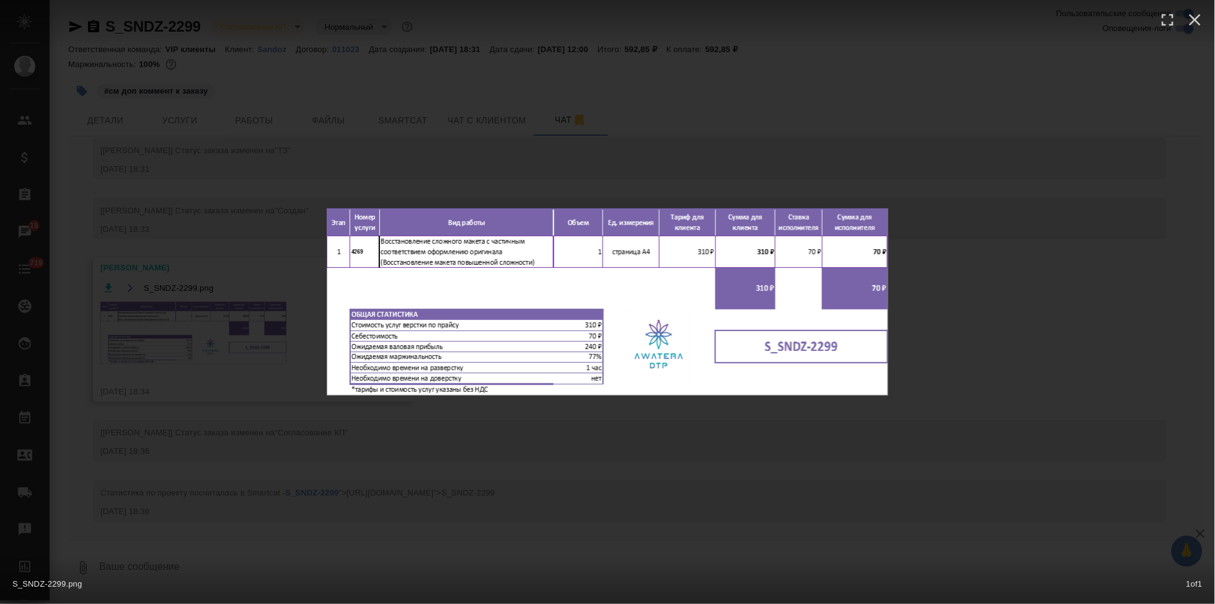
click at [719, 411] on div "S_SNDZ-2299.png 1 of 1" at bounding box center [607, 302] width 1215 height 604
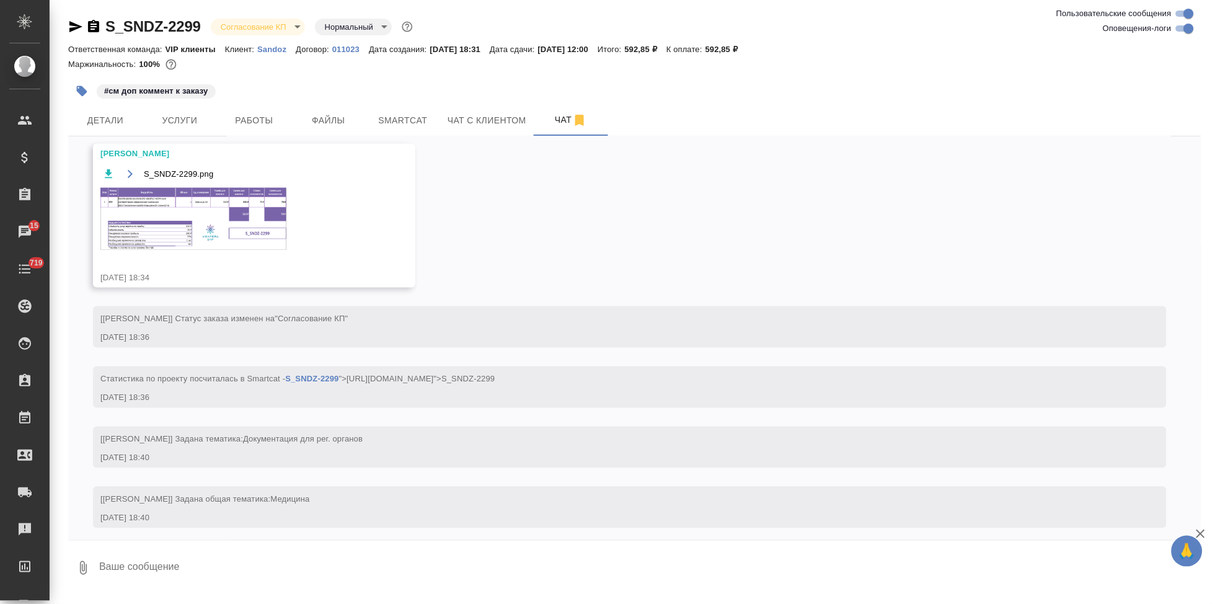
scroll to position [529, 0]
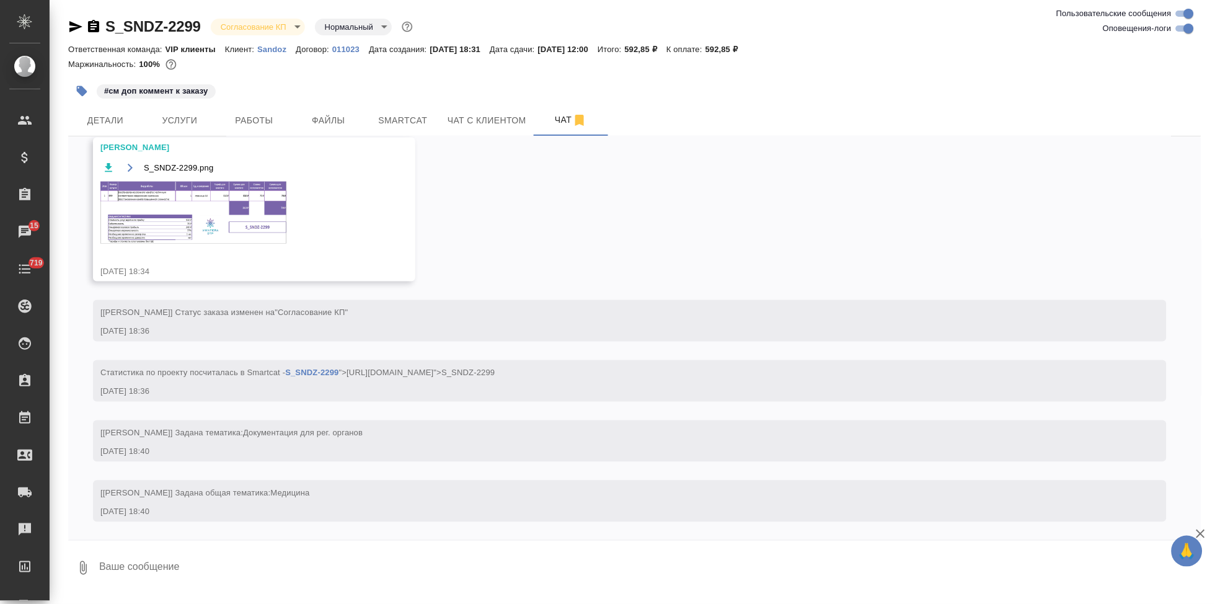
click at [284, 29] on body "🙏 .cls-1 fill:#fff; AWATERA Kabargina Anna Клиенты Спецификации Заказы 15 Чаты …" at bounding box center [607, 302] width 1215 height 604
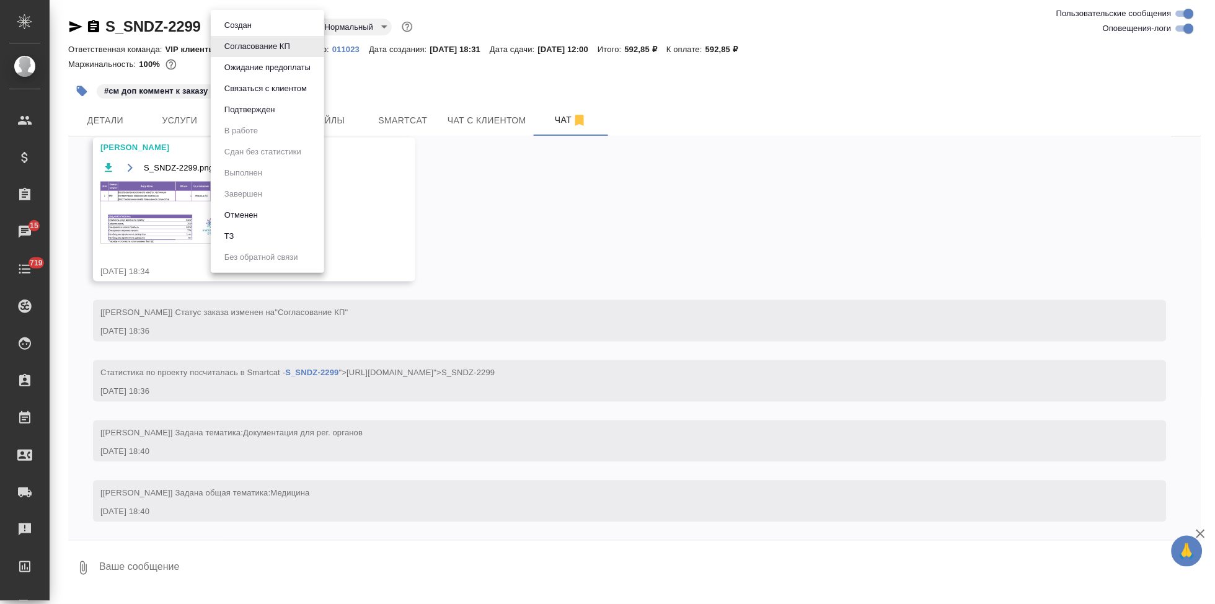
click at [273, 116] on button "Подтвержден" at bounding box center [250, 110] width 58 height 14
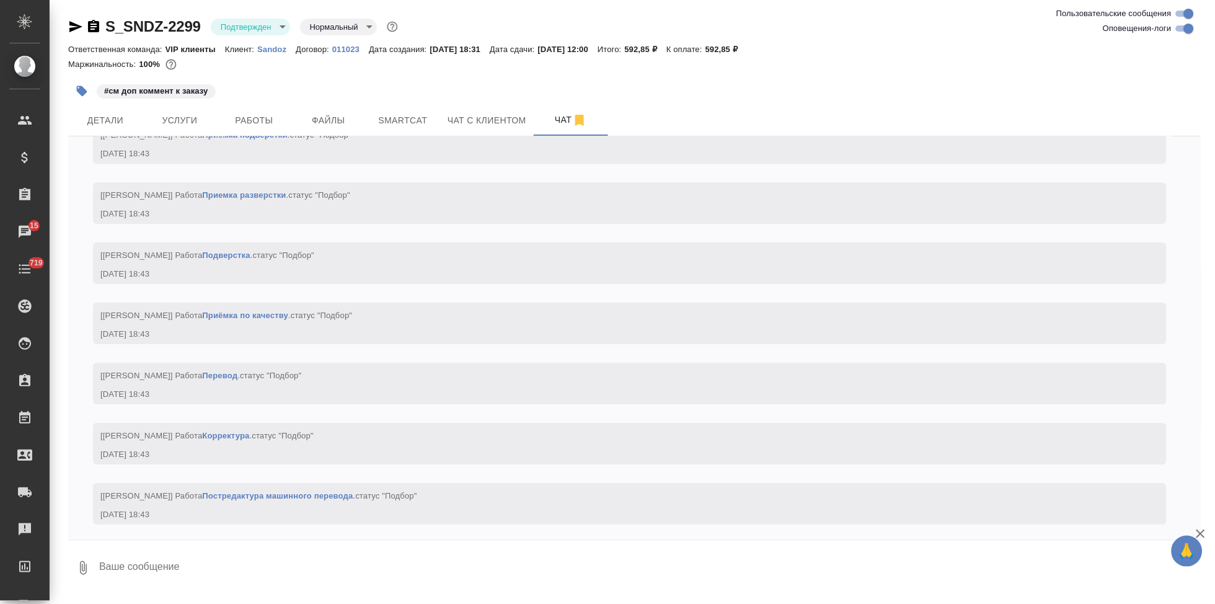
scroll to position [1130, 0]
click at [112, 128] on button "Детали" at bounding box center [105, 120] width 74 height 31
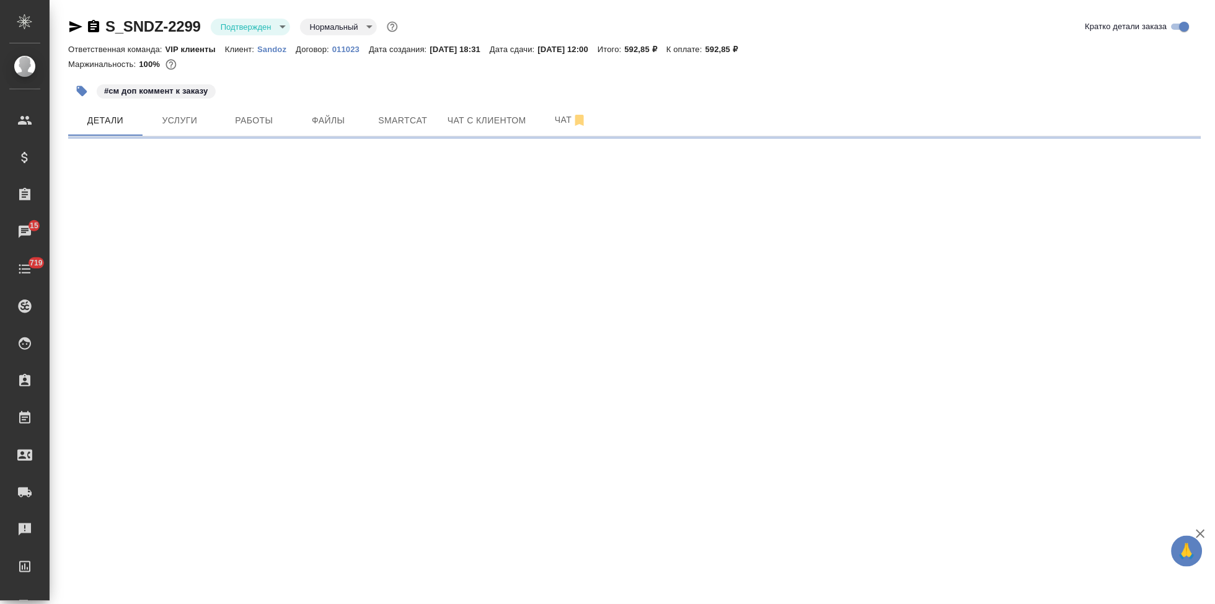
select select "RU"
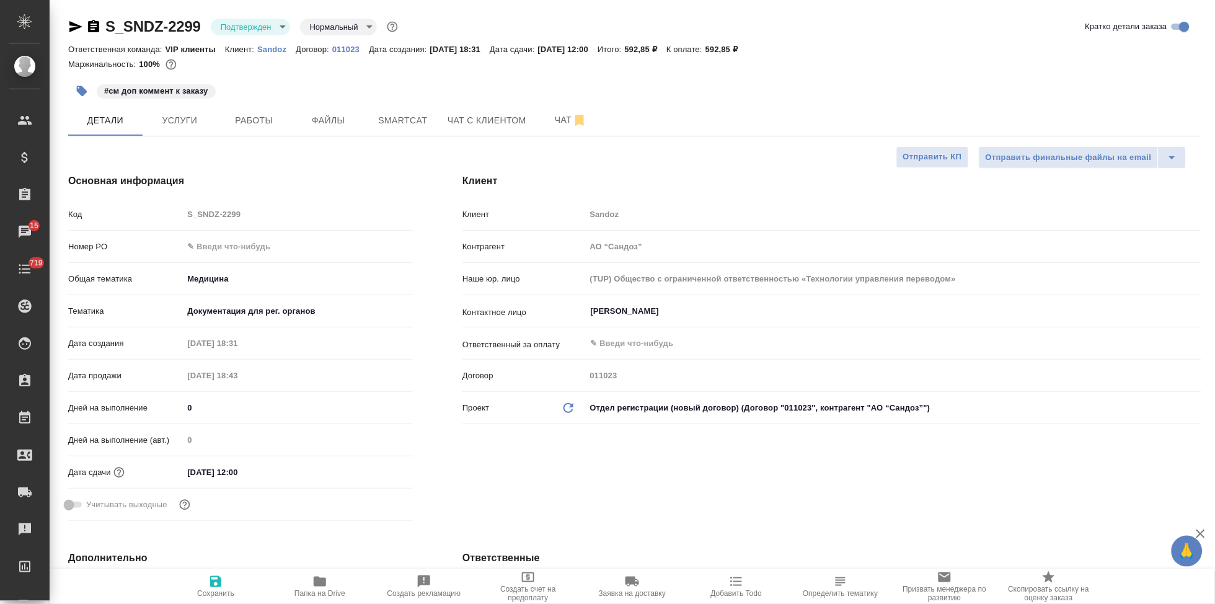
type textarea "x"
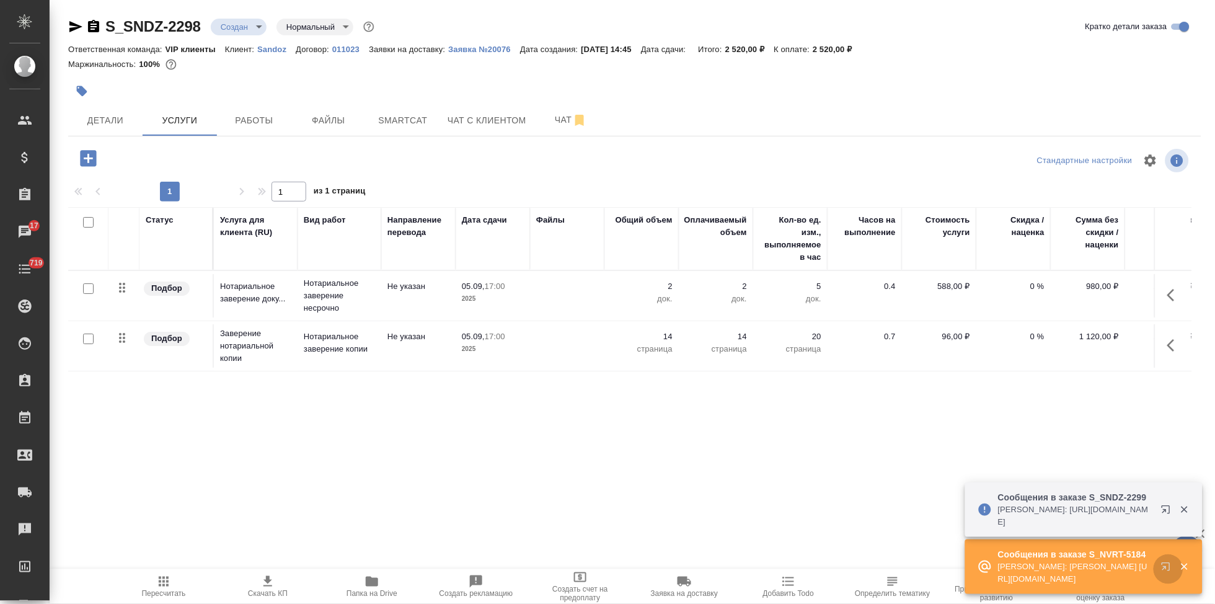
click at [1165, 570] on icon "button" at bounding box center [1168, 569] width 15 height 15
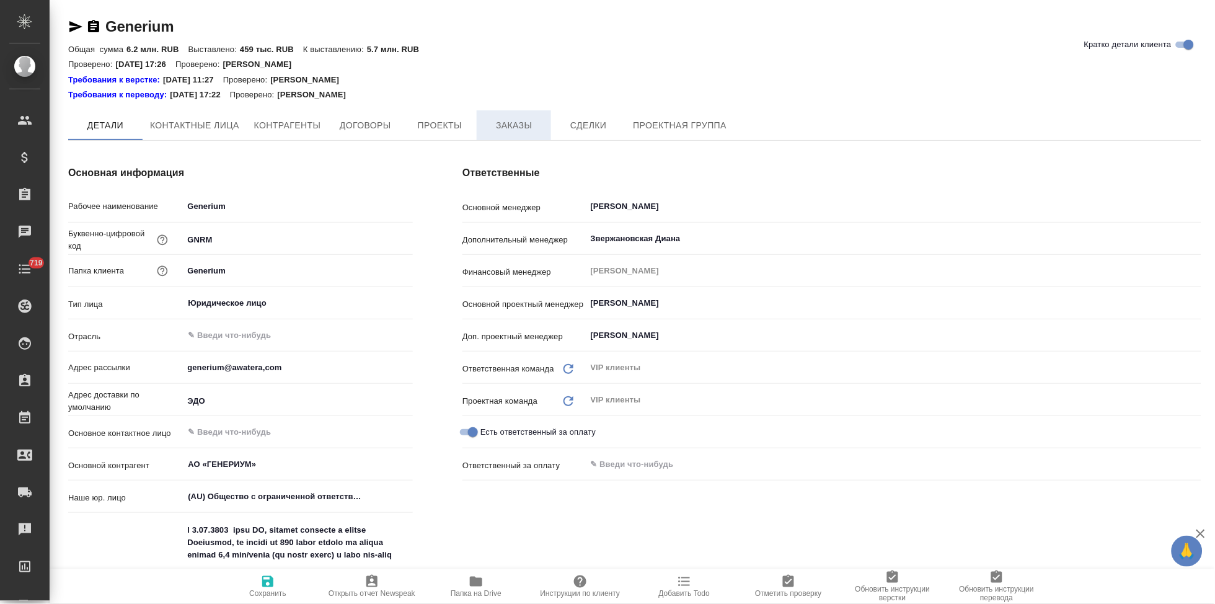
click at [521, 119] on span "Заказы" at bounding box center [514, 126] width 60 height 16
type textarea "x"
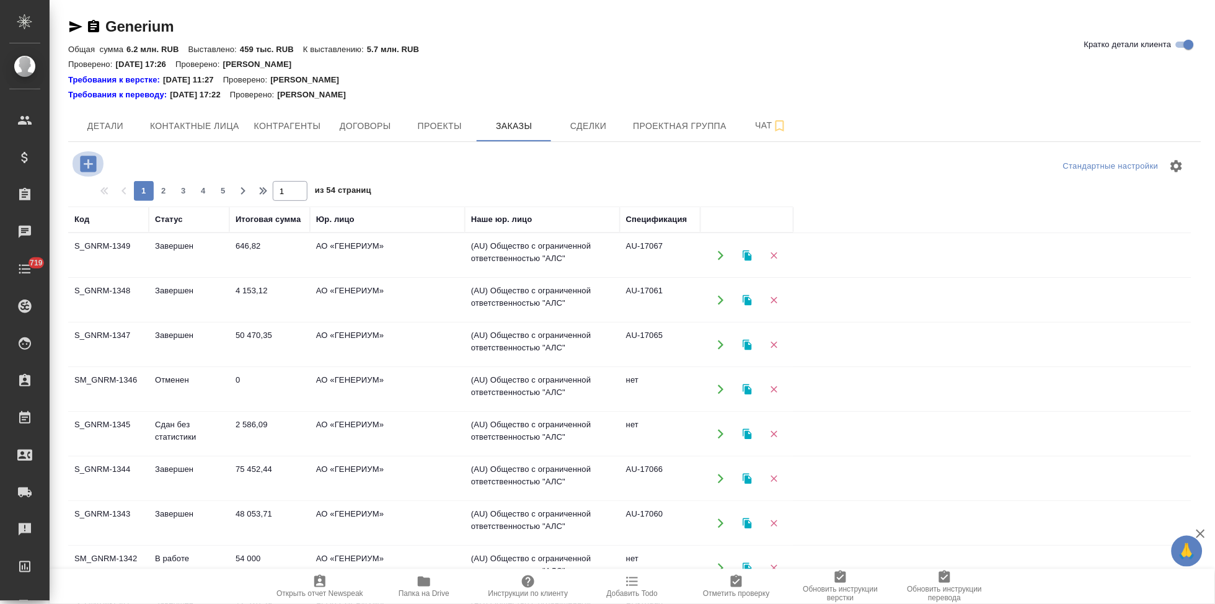
click at [86, 161] on icon "button" at bounding box center [88, 164] width 16 height 16
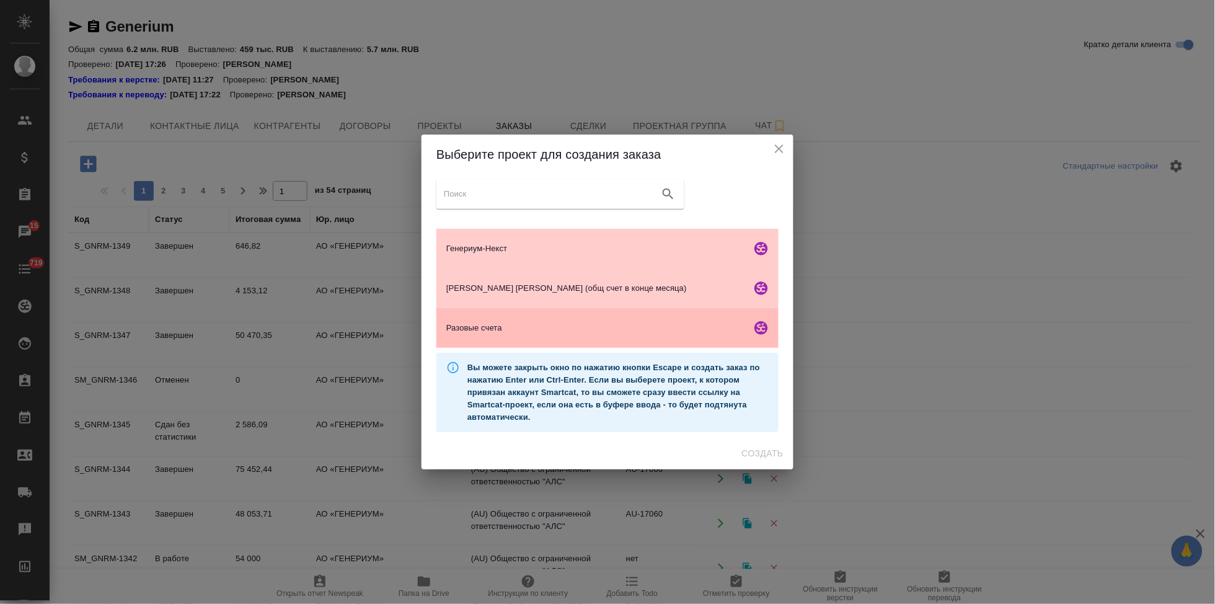
click at [507, 324] on span "Разовые счета" at bounding box center [596, 328] width 300 height 12
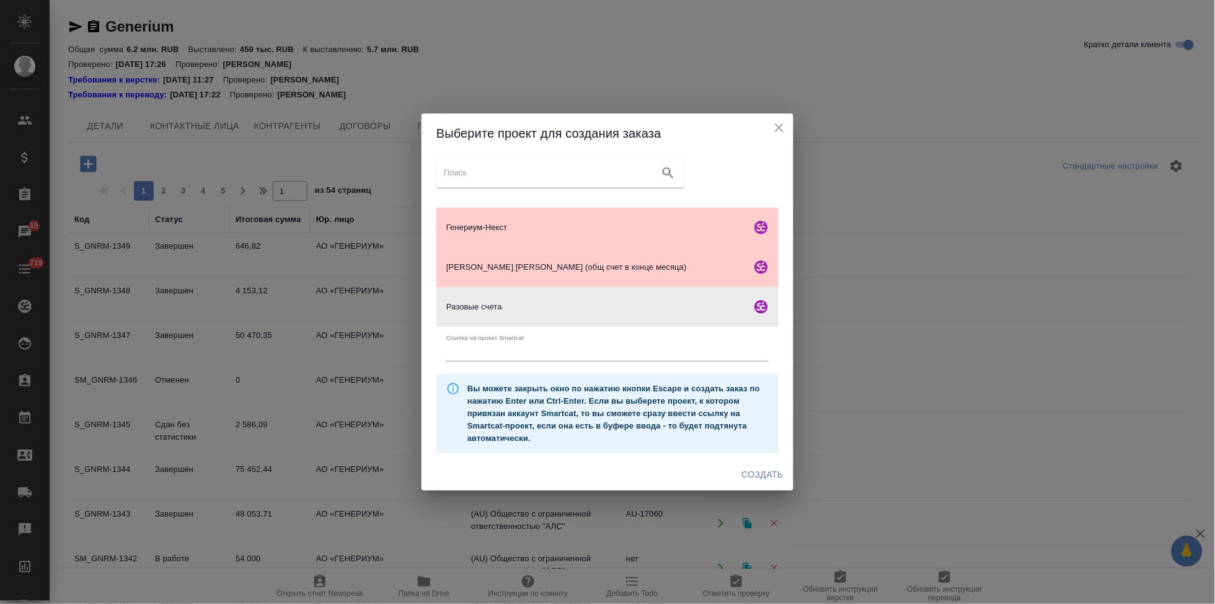
click at [749, 475] on span "Создать" at bounding box center [763, 475] width 42 height 16
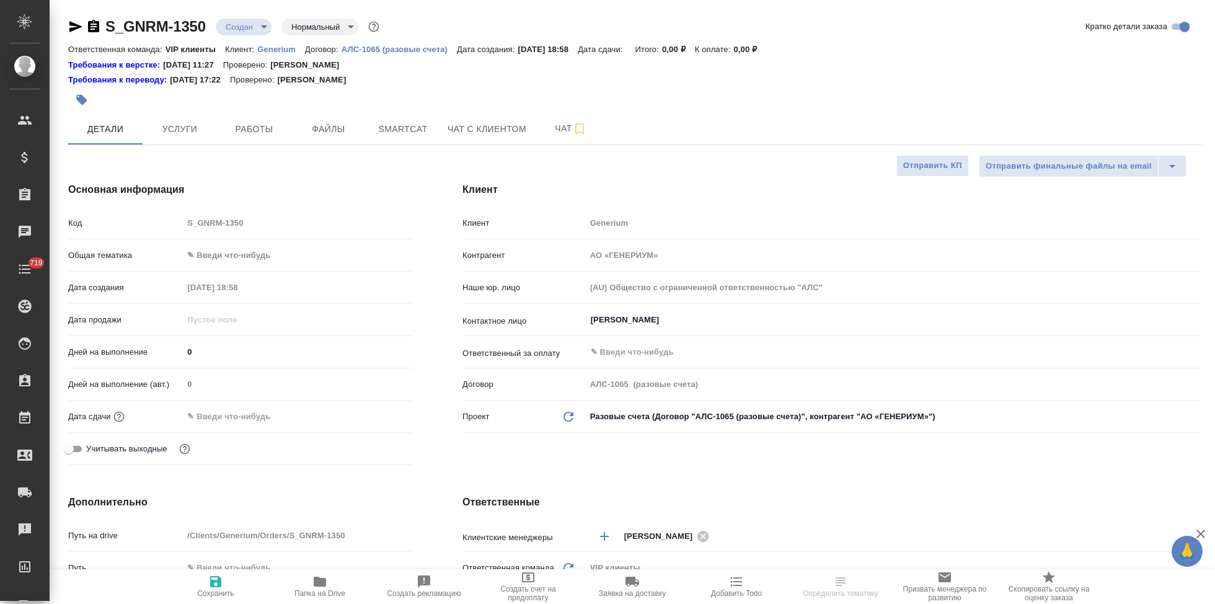
select select "RU"
click at [686, 316] on input "[PERSON_NAME]" at bounding box center [873, 320] width 567 height 15
click at [659, 320] on input "[PERSON_NAME]" at bounding box center [873, 320] width 567 height 15
click at [667, 319] on input "[PERSON_NAME]" at bounding box center [873, 320] width 567 height 15
click at [640, 316] on input "[PERSON_NAME]" at bounding box center [873, 320] width 567 height 15
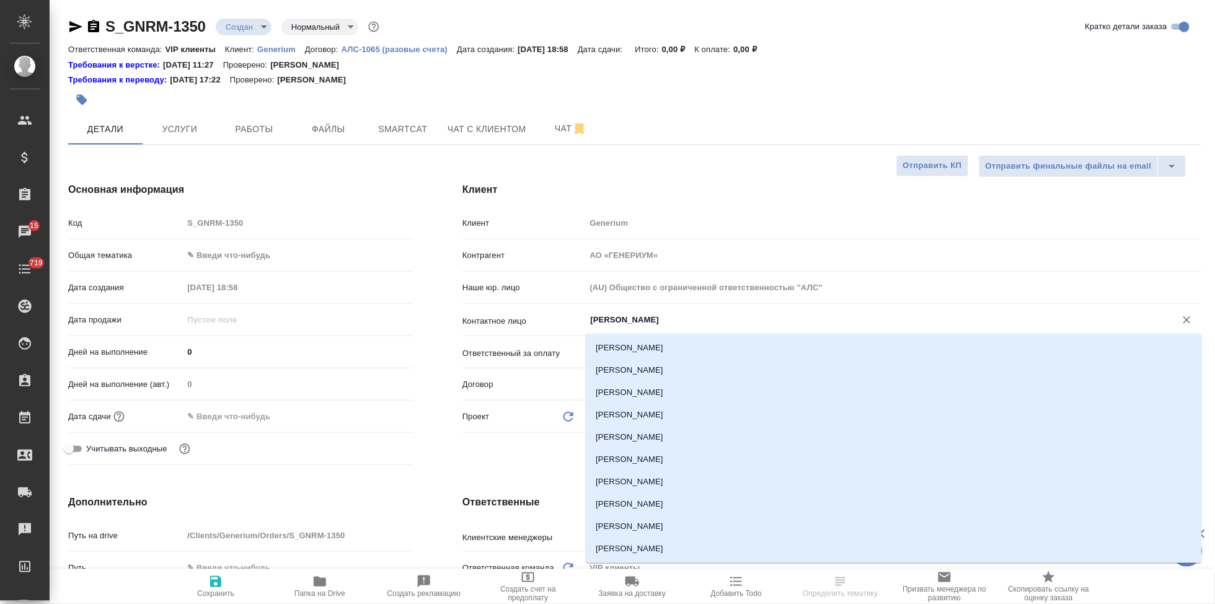
click at [663, 316] on input "[PERSON_NAME]" at bounding box center [873, 320] width 567 height 15
type input "М"
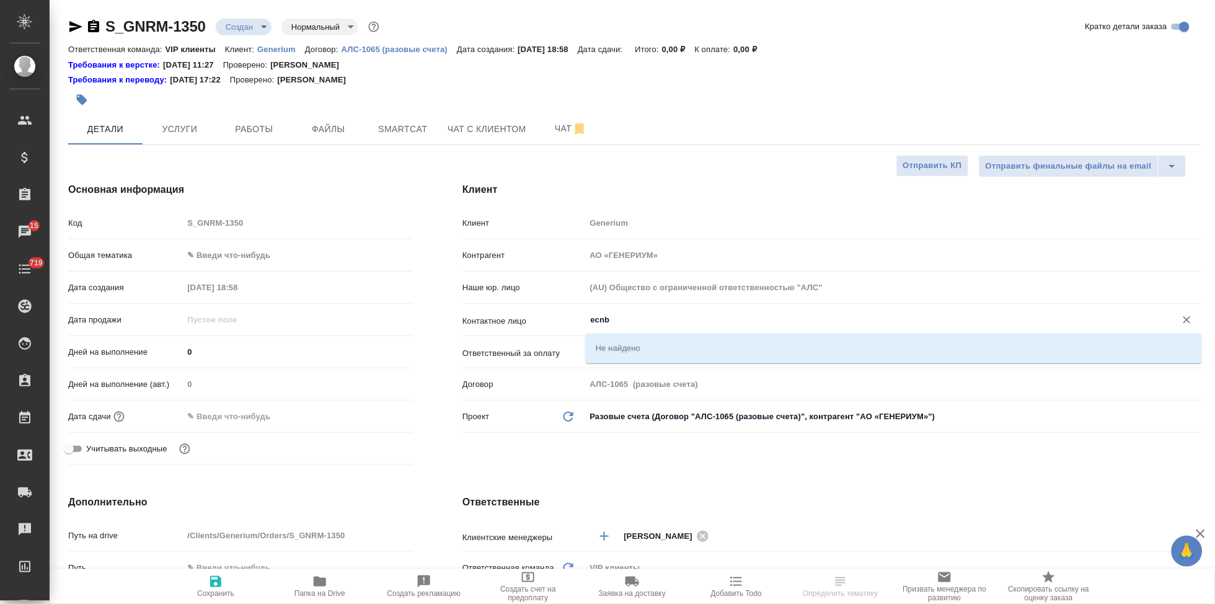
type input "ecnby"
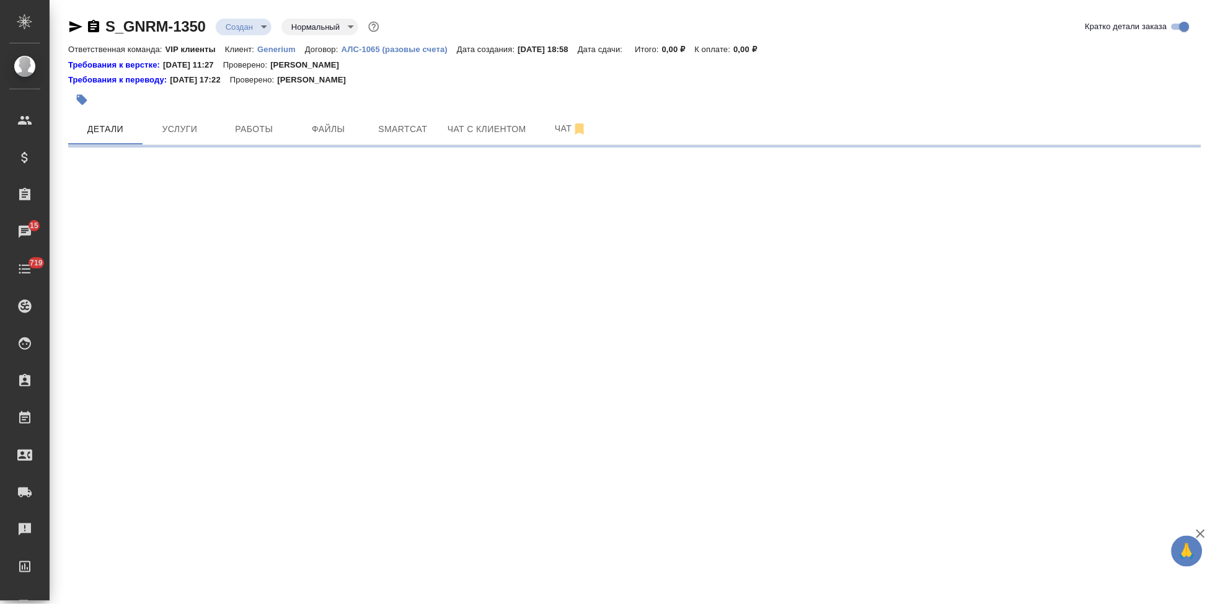
select select "RU"
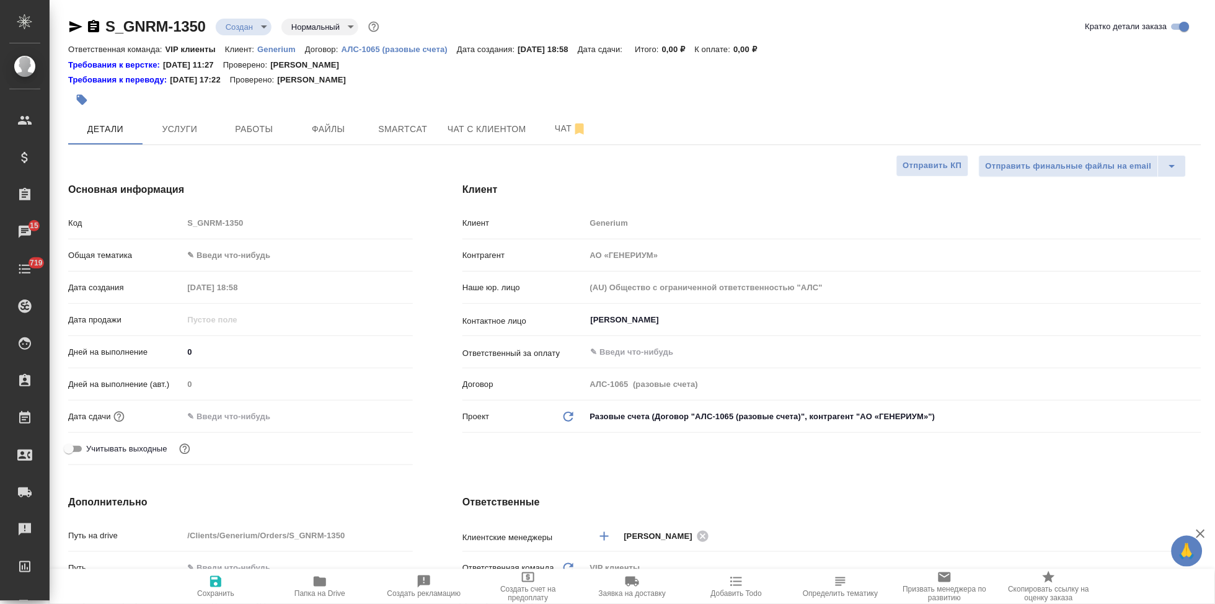
type textarea "x"
drag, startPoint x: 685, startPoint y: 311, endPoint x: 914, endPoint y: 321, distance: 229.7
click at [461, 321] on div "Клиент Клиент Generium Контрагент АО «ГЕНЕРИУМ» Наше юр. лицо (AU) Общество с о…" at bounding box center [832, 326] width 789 height 337
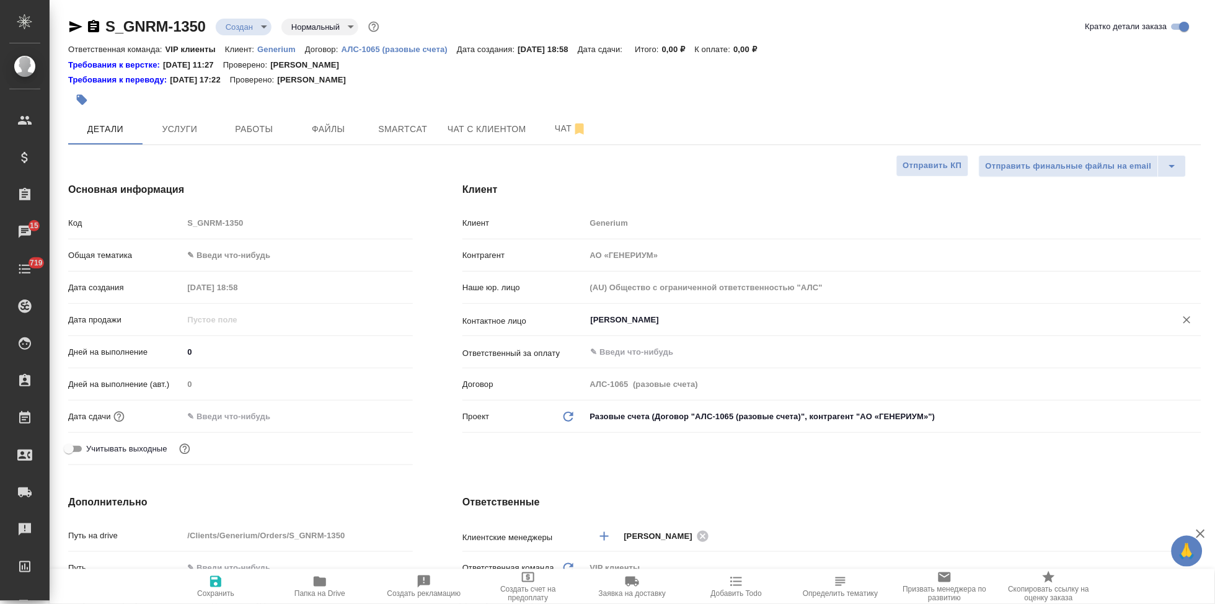
click at [636, 311] on div "[PERSON_NAME]" at bounding box center [894, 320] width 616 height 22
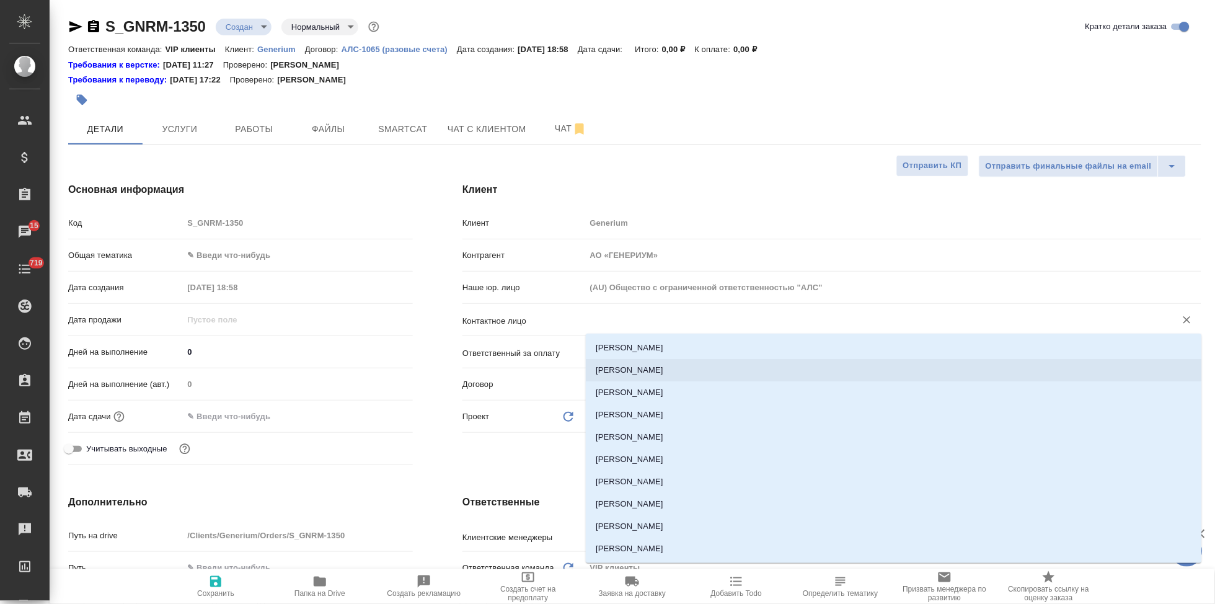
type textarea "x"
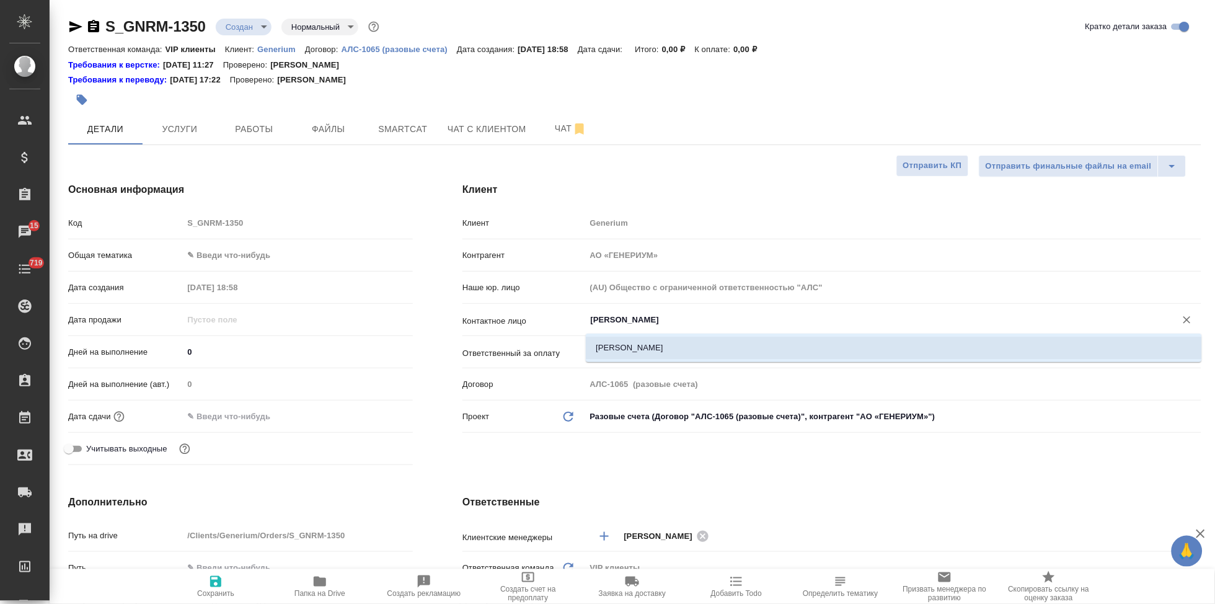
click at [785, 347] on li "[PERSON_NAME]" at bounding box center [894, 348] width 616 height 22
type input "[PERSON_NAME]"
type textarea "x"
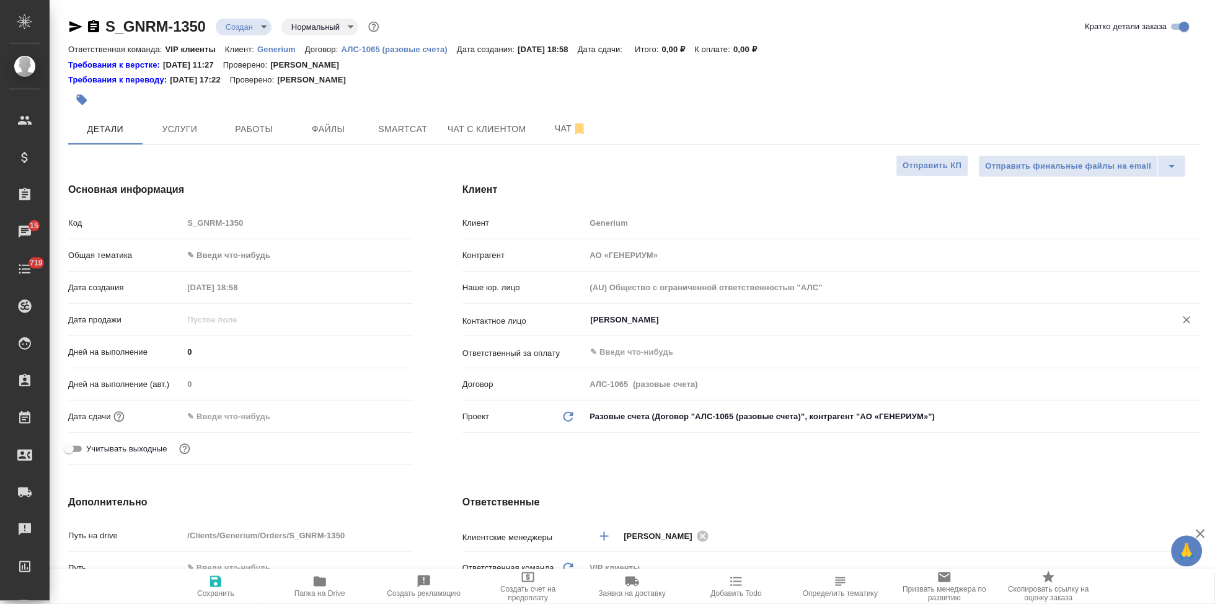
type input "[PERSON_NAME]"
click at [224, 584] on span "Сохранить" at bounding box center [215, 586] width 89 height 24
type textarea "x"
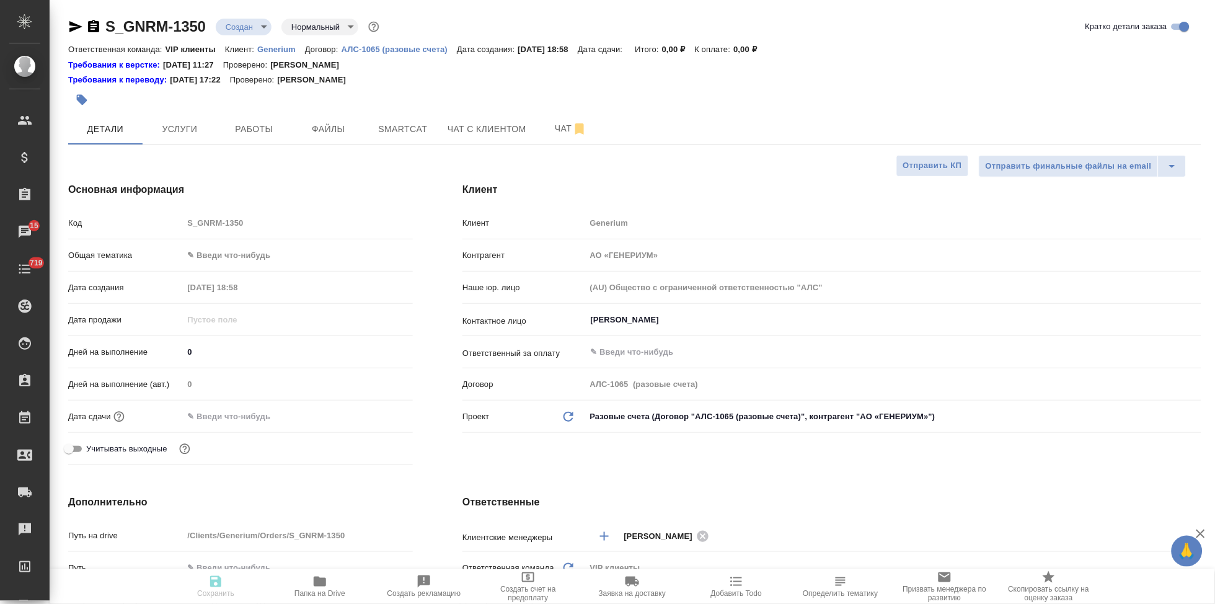
type textarea "x"
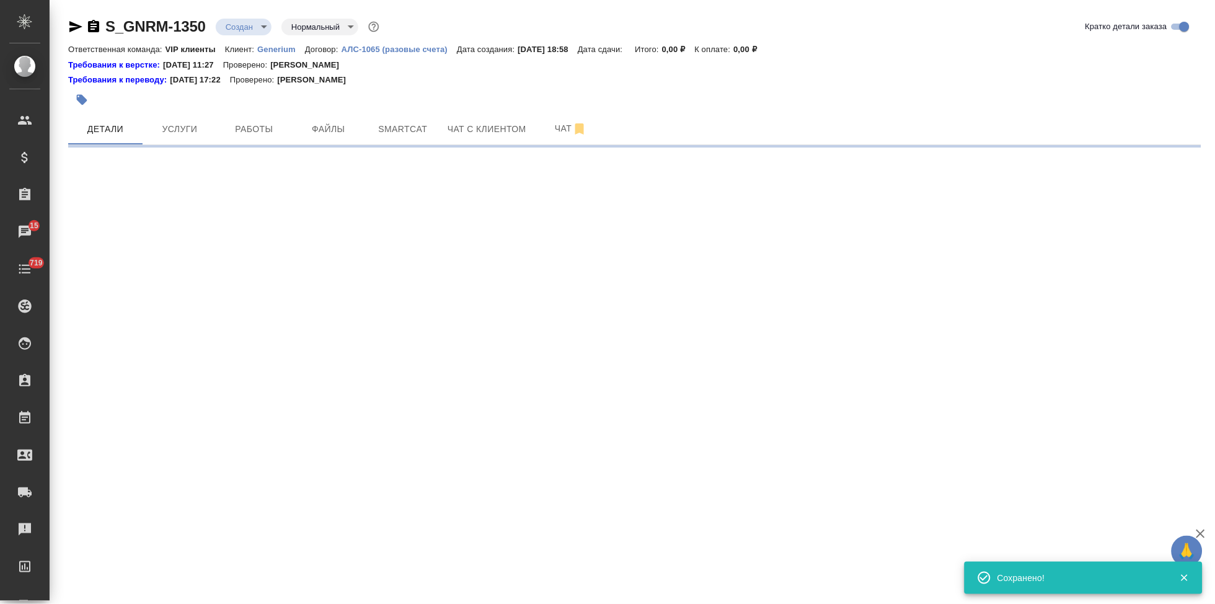
select select "RU"
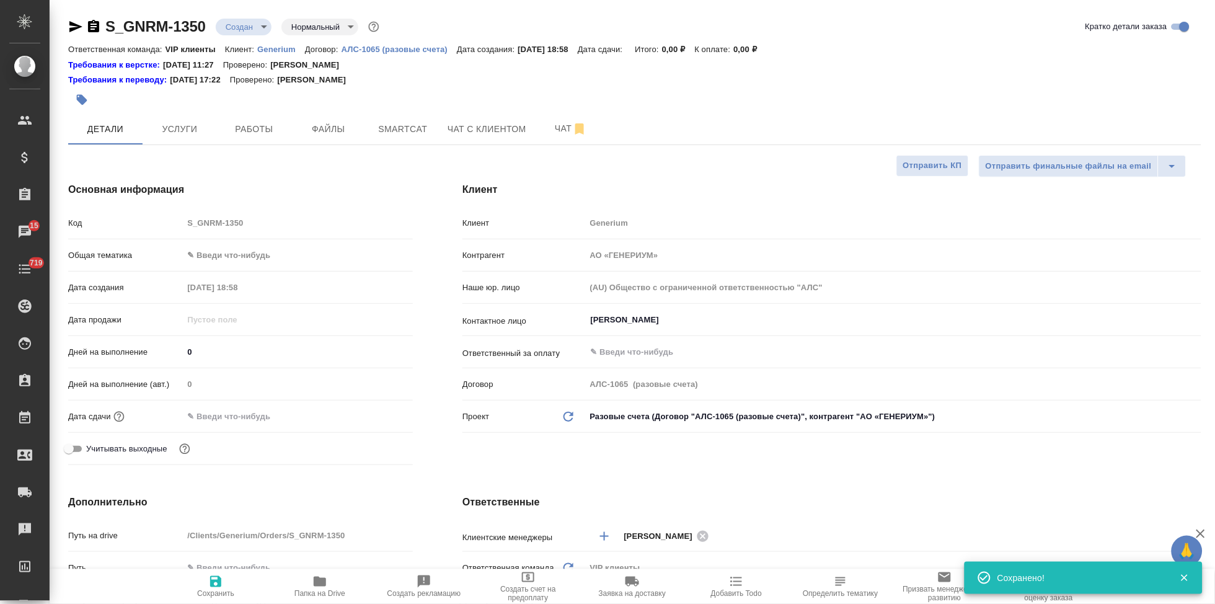
type textarea "x"
click at [144, 205] on div "Основная информация Код S_GNRM-1350 Общая тематика ✎ Введи что-нибудь Дата созд…" at bounding box center [240, 326] width 394 height 337
drag, startPoint x: 724, startPoint y: 464, endPoint x: 588, endPoint y: 463, distance: 135.2
click at [724, 464] on div "Клиент Клиент Generium Контрагент АО «ГЕНЕРИУМ» Наше юр. лицо (AU) Общество с о…" at bounding box center [832, 326] width 789 height 337
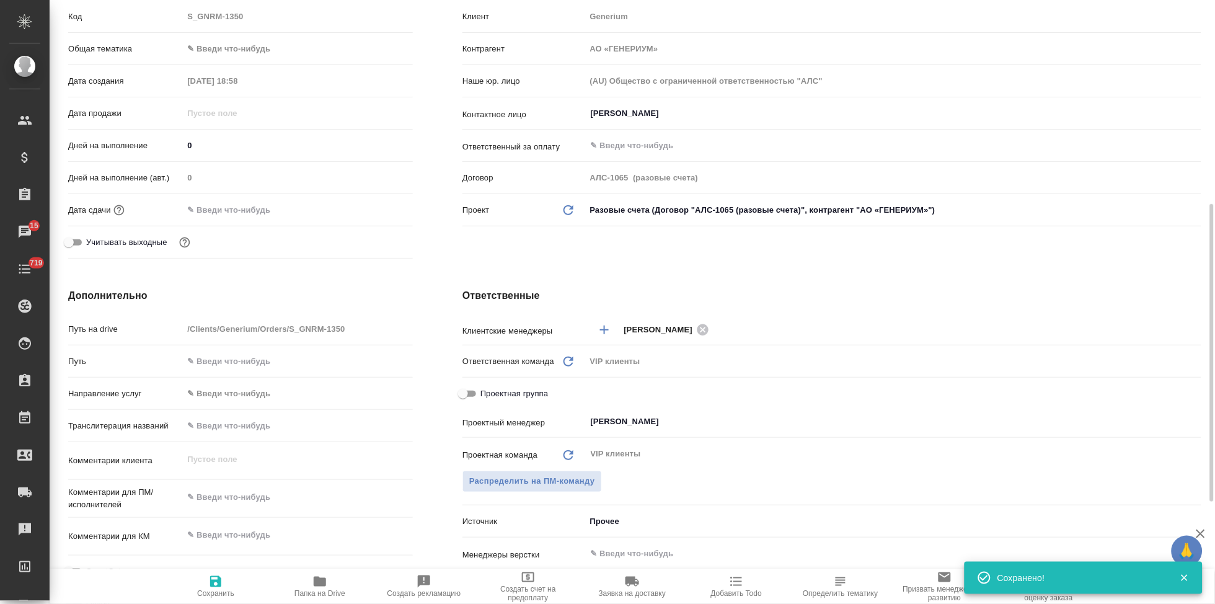
scroll to position [275, 0]
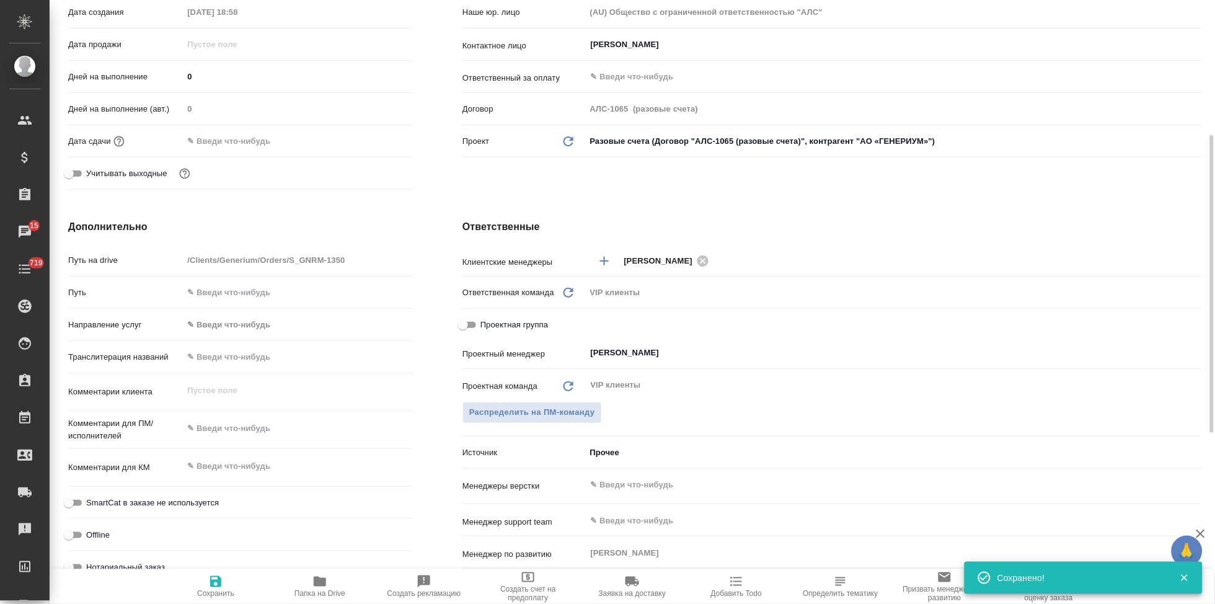
type textarea "x"
click at [237, 464] on textarea at bounding box center [298, 466] width 229 height 21
paste textarea "Перевод_GNR-127"
type textarea "Перевод_GNR-127"
type textarea "x"
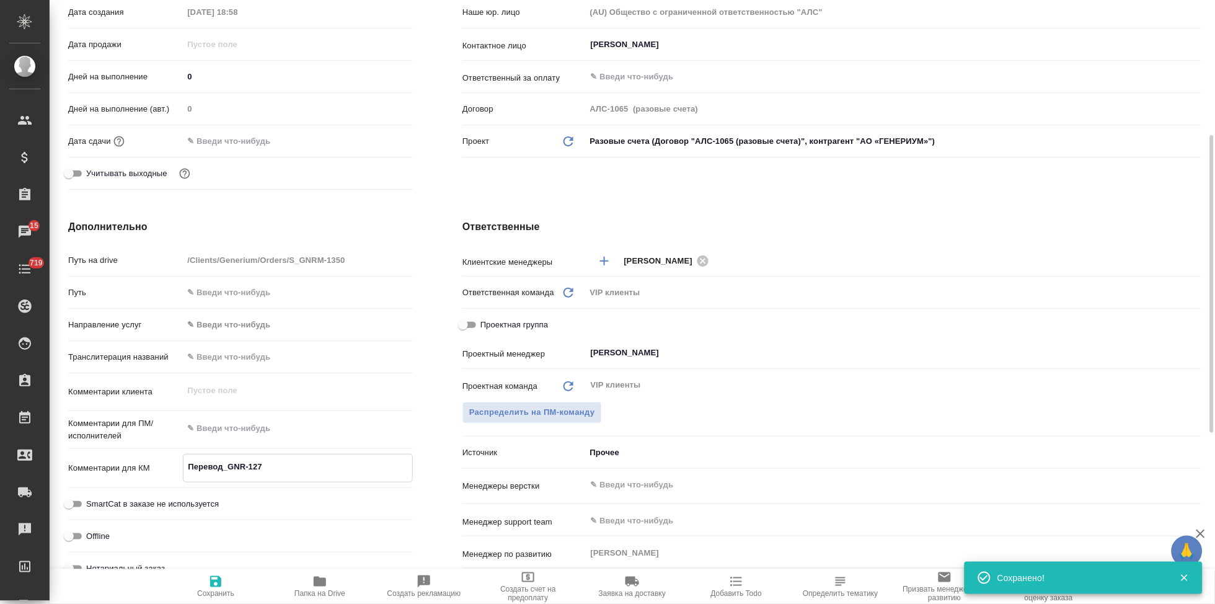
type textarea "x"
type textarea "Перевод_GNR-127"
type textarea "x"
click at [223, 576] on icon "button" at bounding box center [215, 581] width 15 height 15
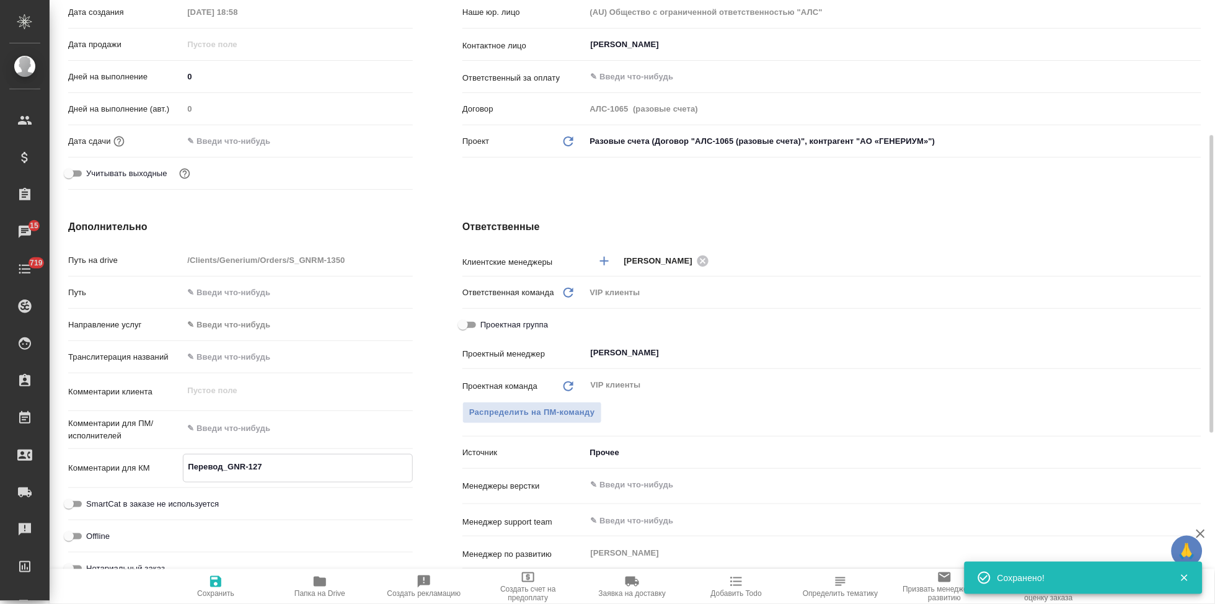
type textarea "x"
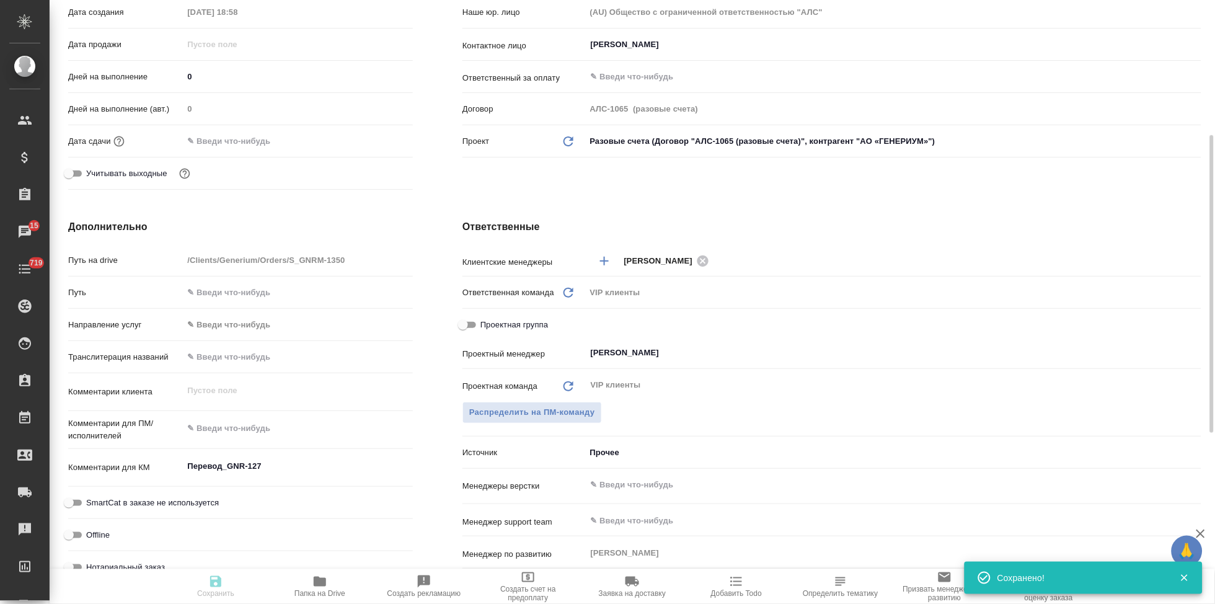
type textarea "x"
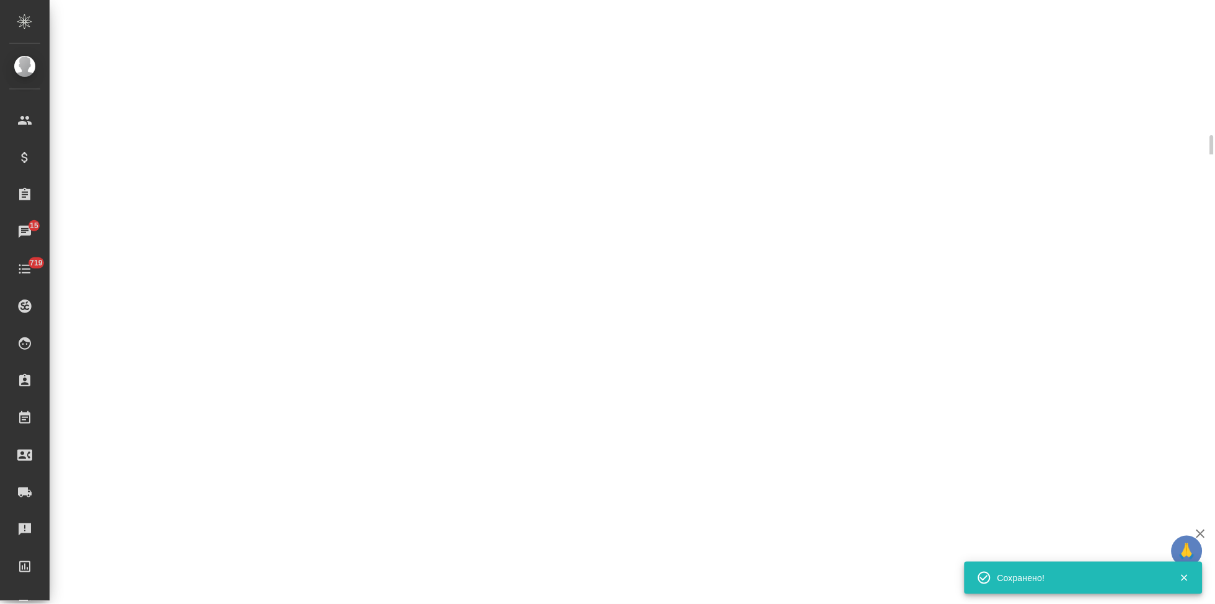
select select "RU"
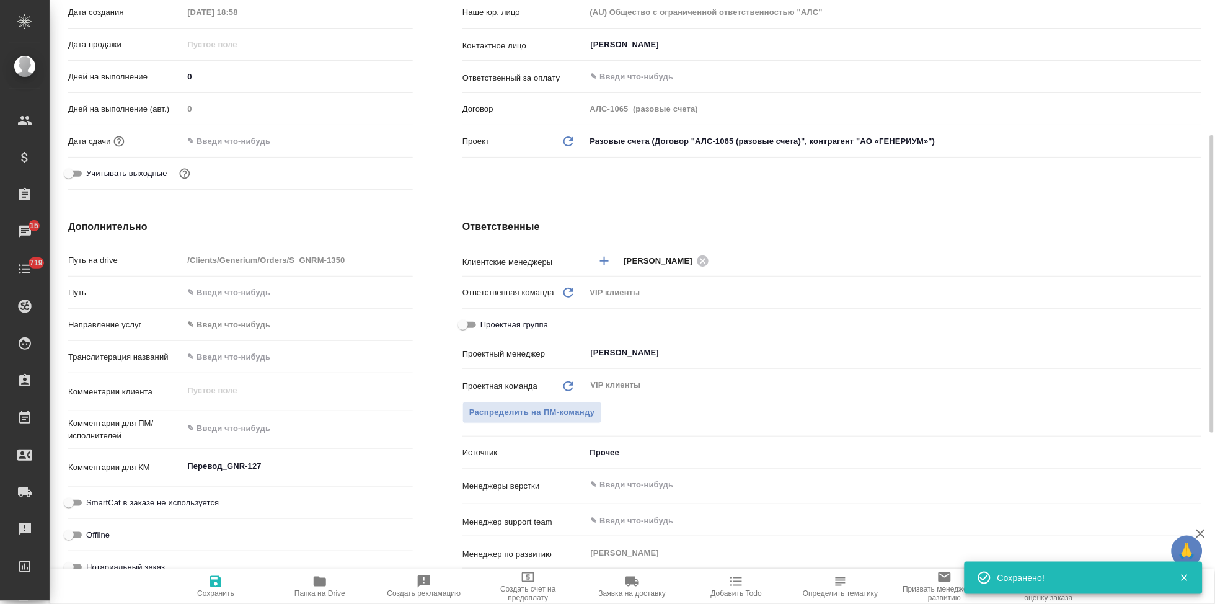
type textarea "x"
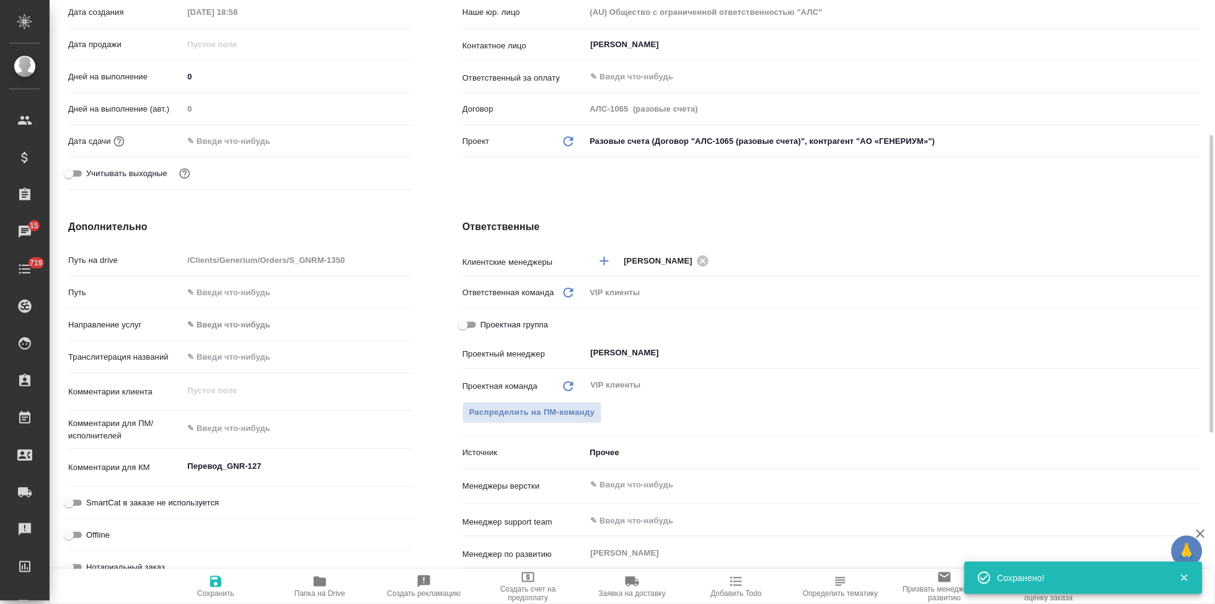
type textarea "x"
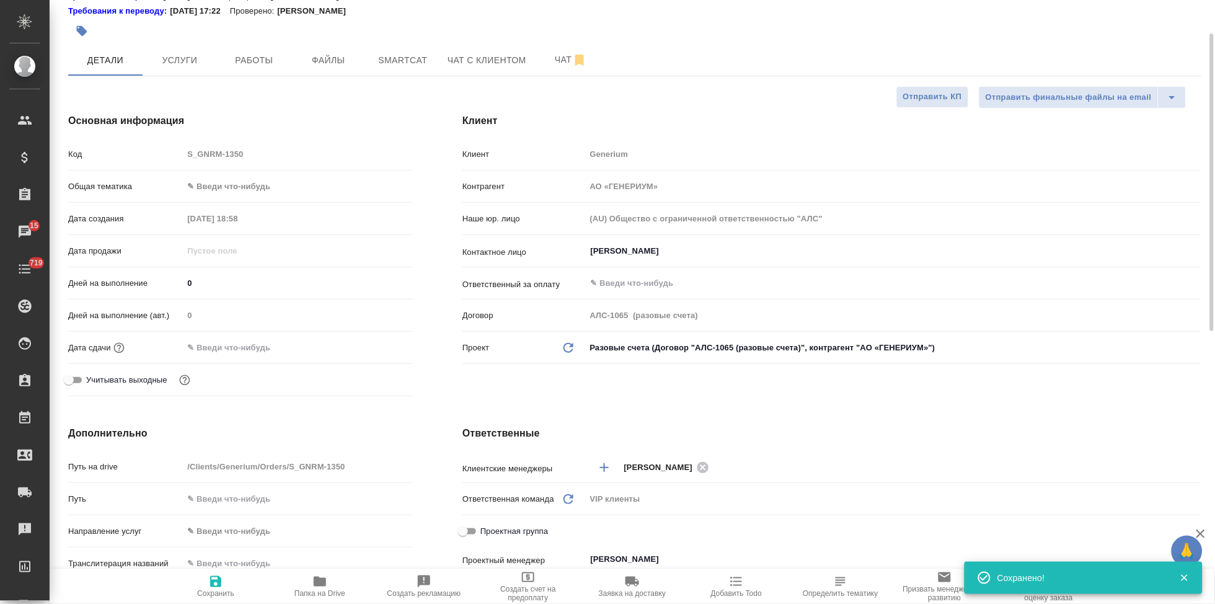
scroll to position [0, 0]
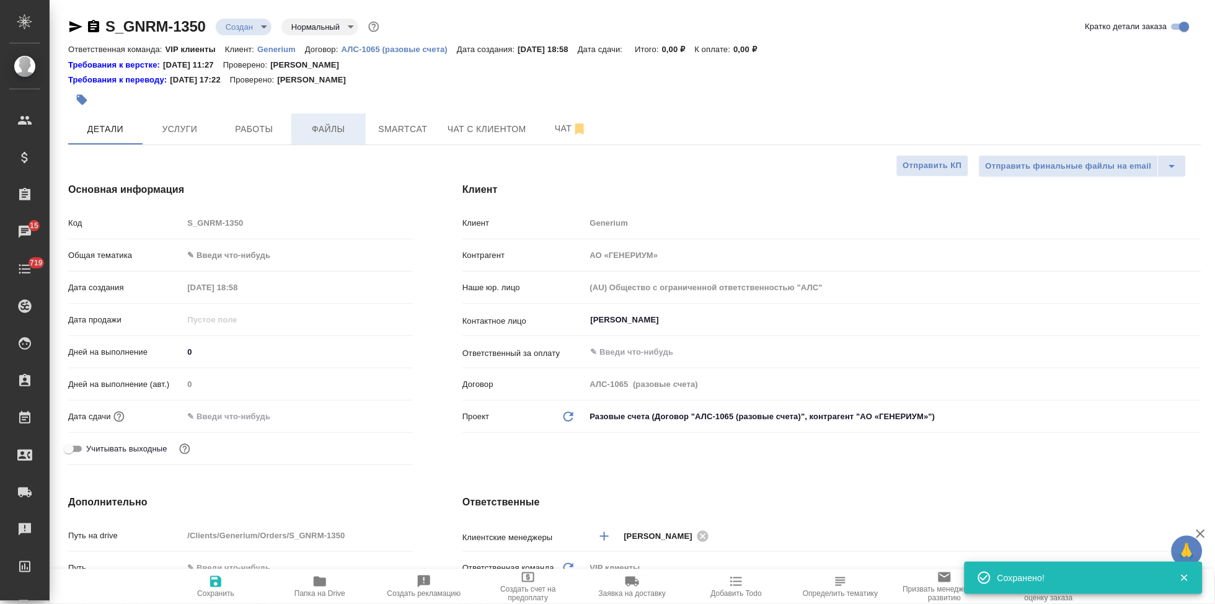
click at [344, 136] on span "Файлы" at bounding box center [329, 130] width 60 height 16
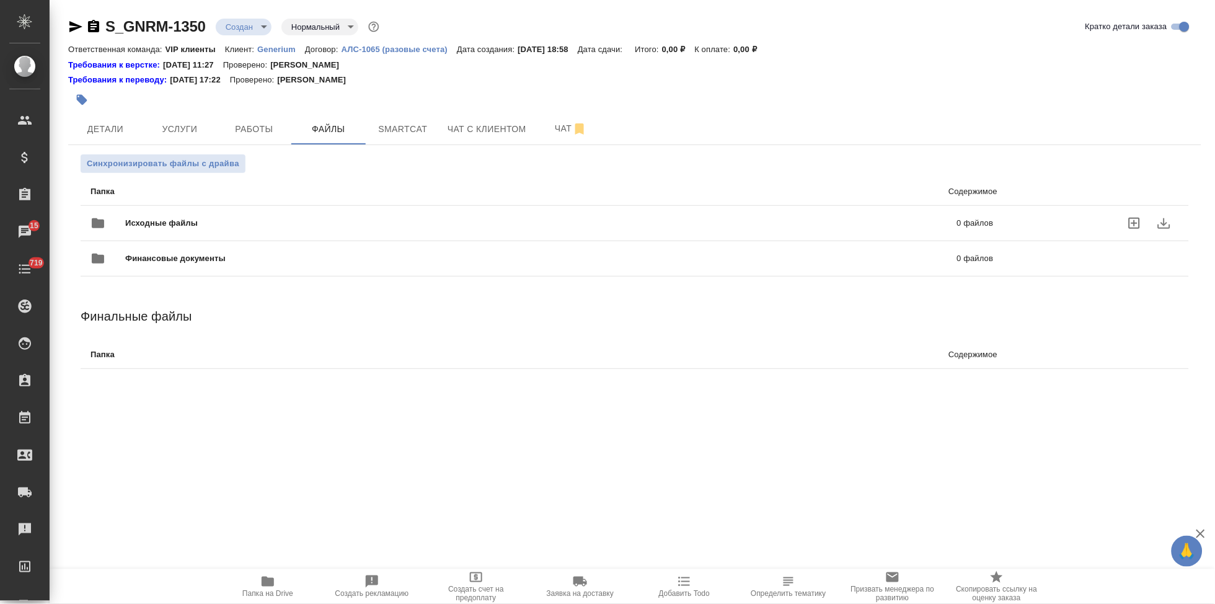
click at [1131, 221] on icon "uploadFiles" at bounding box center [1134, 223] width 15 height 15
click at [0, 0] on input "uploadFiles" at bounding box center [0, 0] width 0 height 0
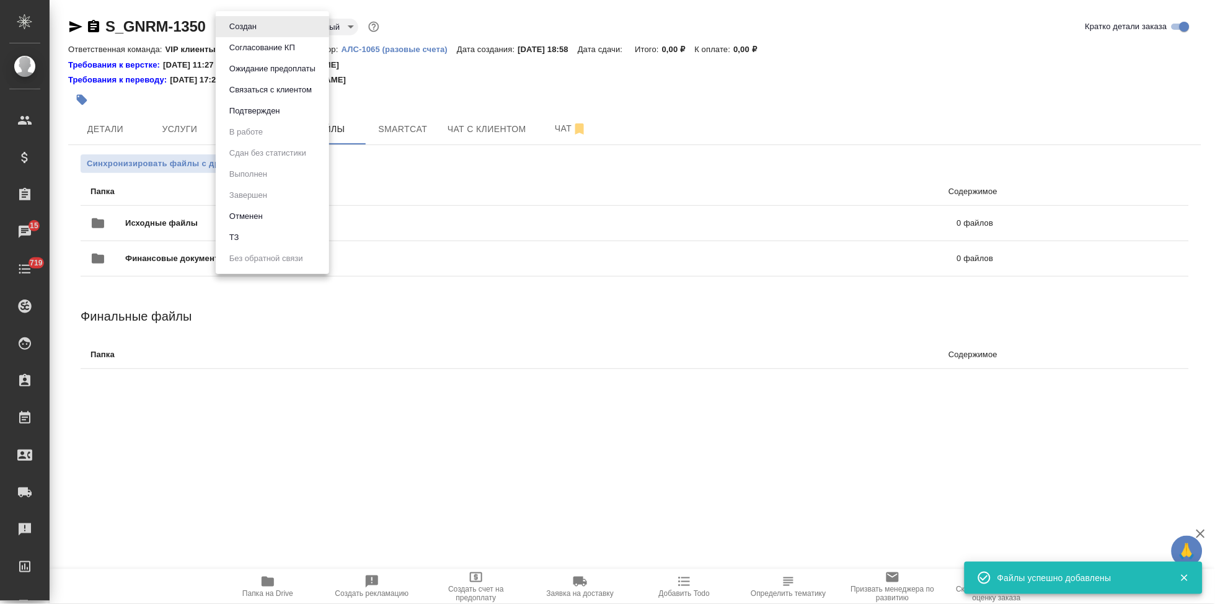
click at [268, 25] on body "🙏 .cls-1 fill:#fff; AWATERA Kabargina [PERSON_NAME] Спецификации Заказы 15 Чаты…" at bounding box center [607, 302] width 1215 height 604
click at [236, 239] on button "ТЗ" at bounding box center [234, 238] width 17 height 14
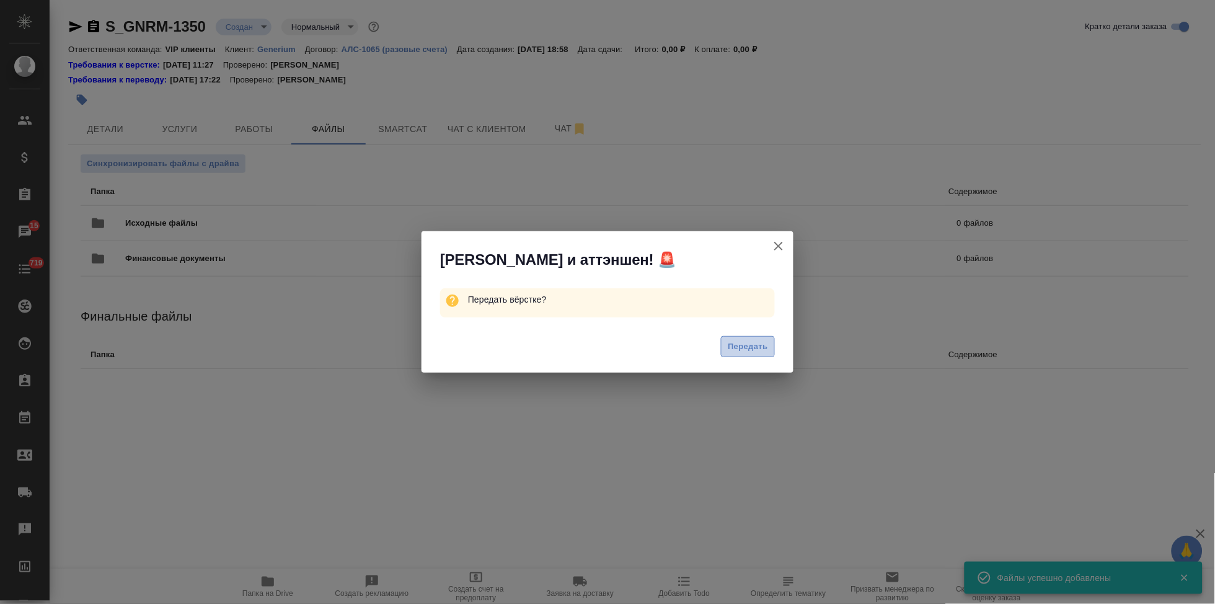
click at [747, 341] on span "Передать" at bounding box center [748, 347] width 40 height 14
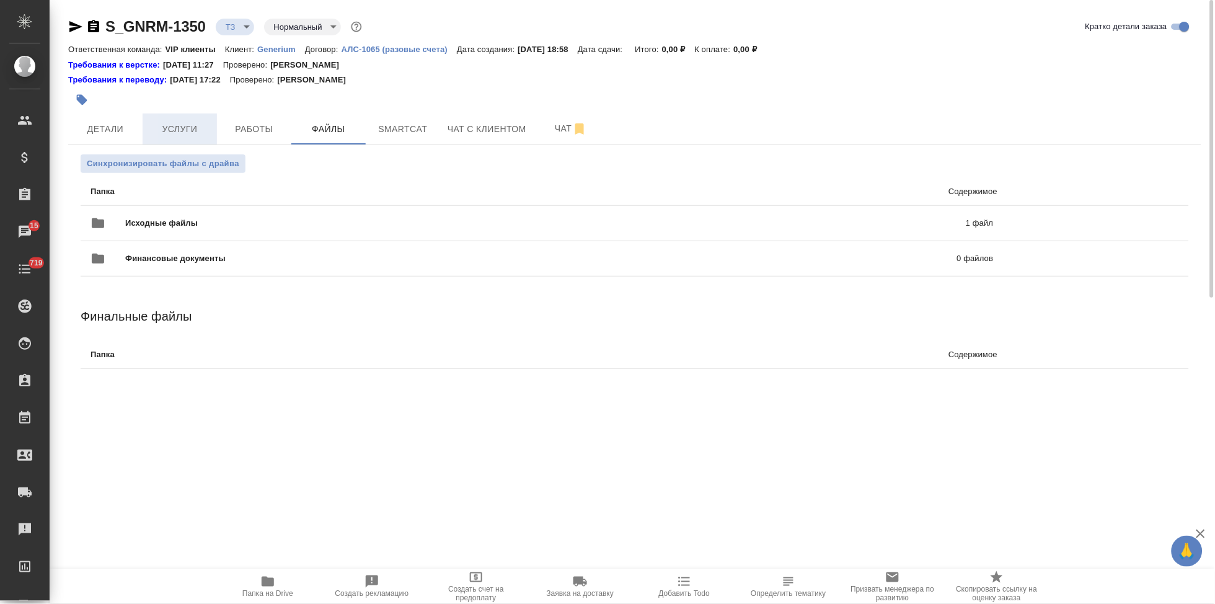
click at [184, 125] on span "Услуги" at bounding box center [180, 130] width 60 height 16
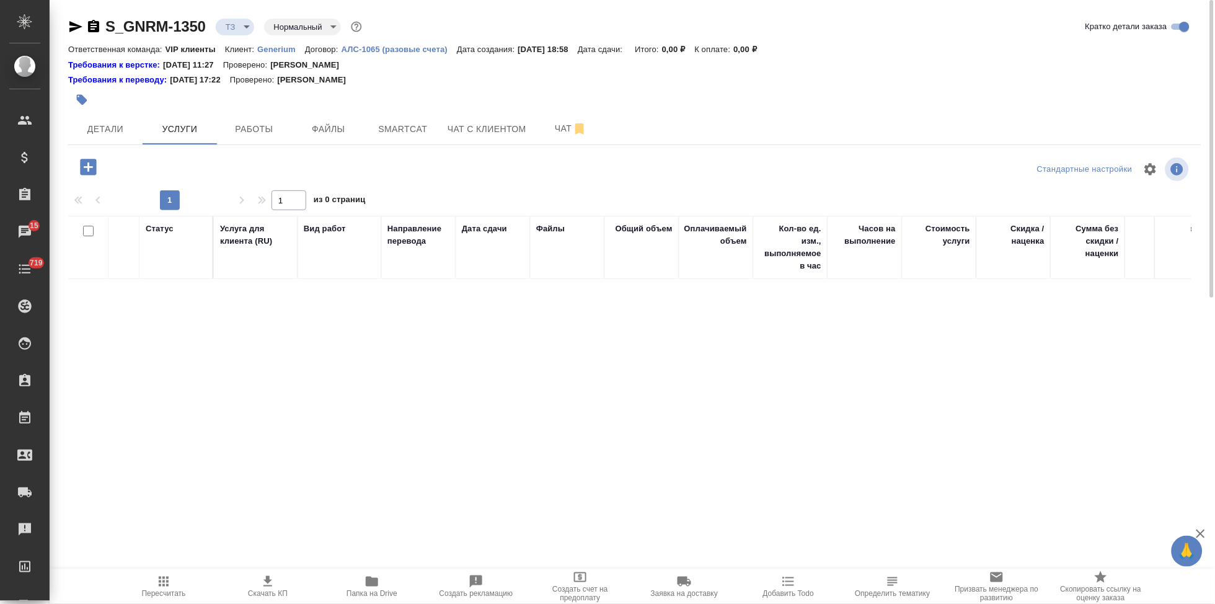
click at [84, 162] on icon "button" at bounding box center [88, 167] width 16 height 16
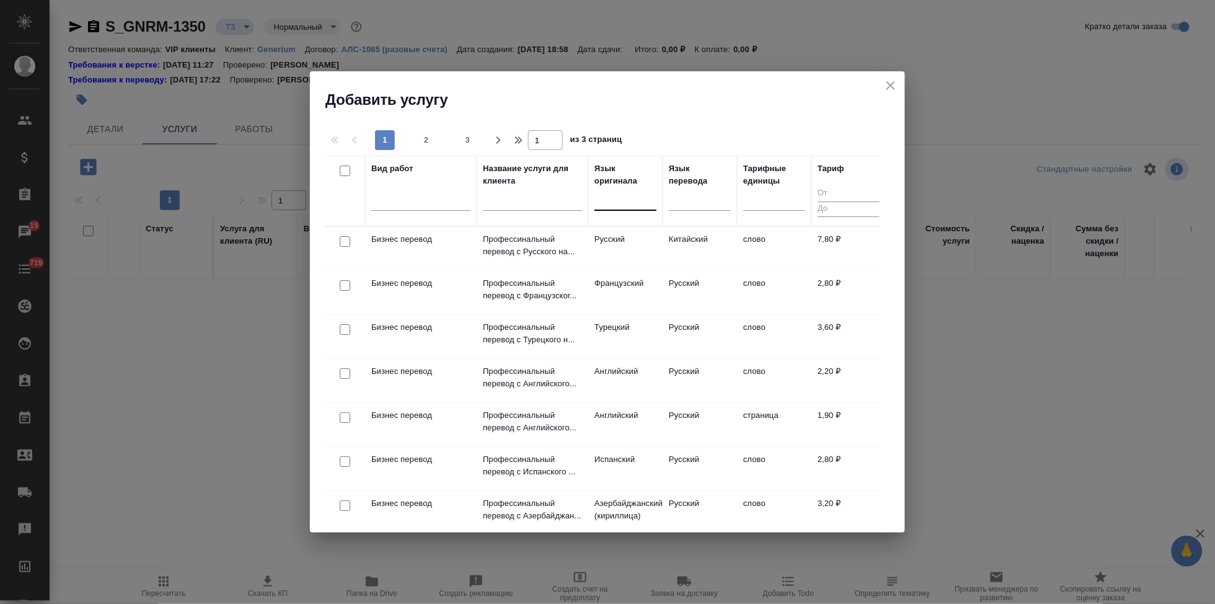
click at [616, 209] on div at bounding box center [626, 199] width 62 height 24
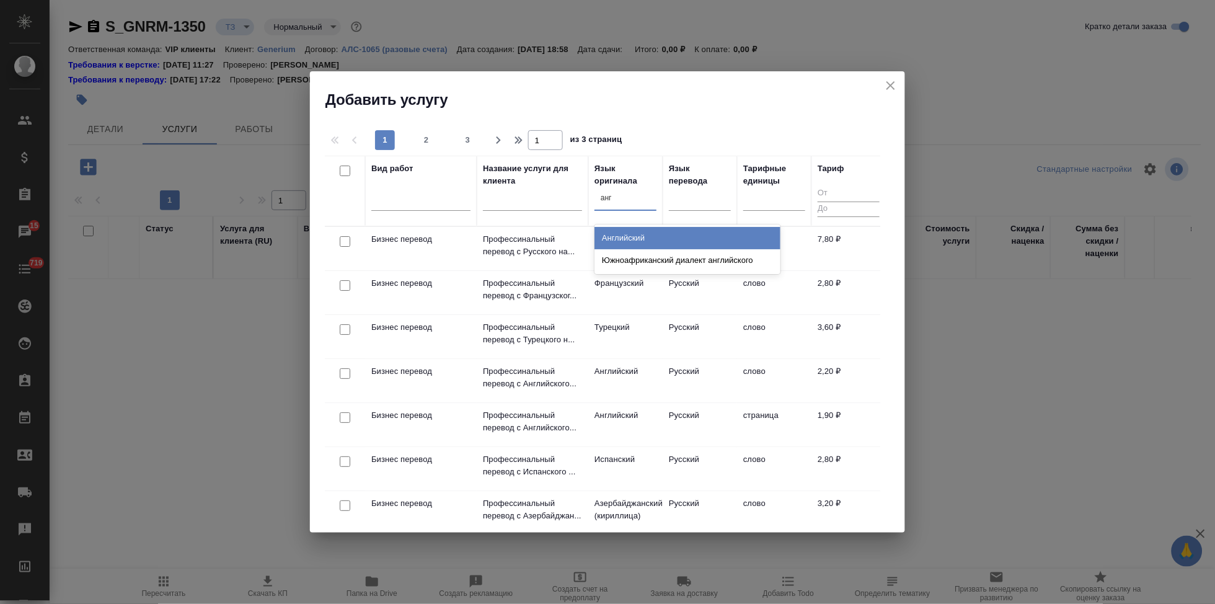
type input "англ"
click at [625, 233] on div "Английский" at bounding box center [688, 238] width 186 height 22
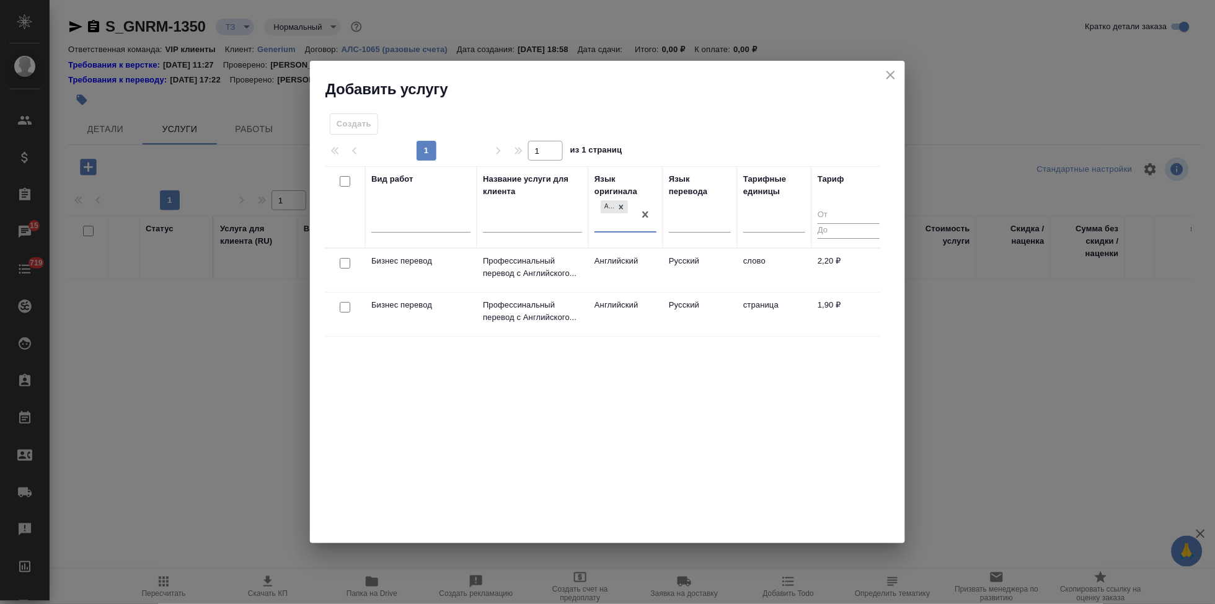
click at [680, 256] on td "Русский" at bounding box center [700, 270] width 74 height 43
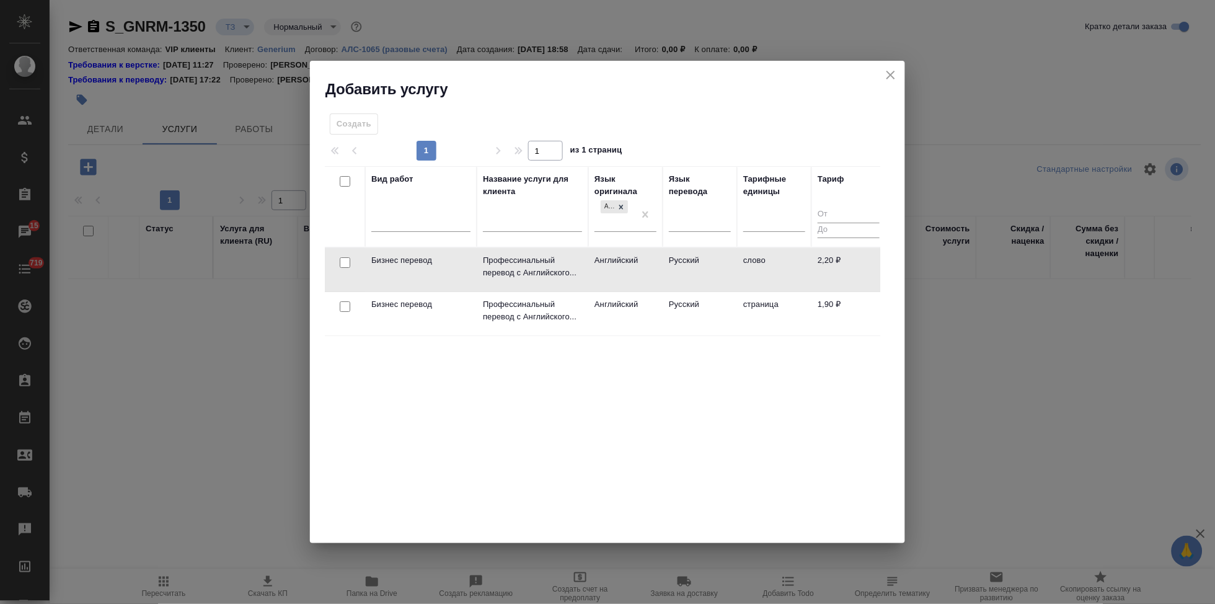
click at [680, 256] on td "Русский" at bounding box center [700, 269] width 74 height 43
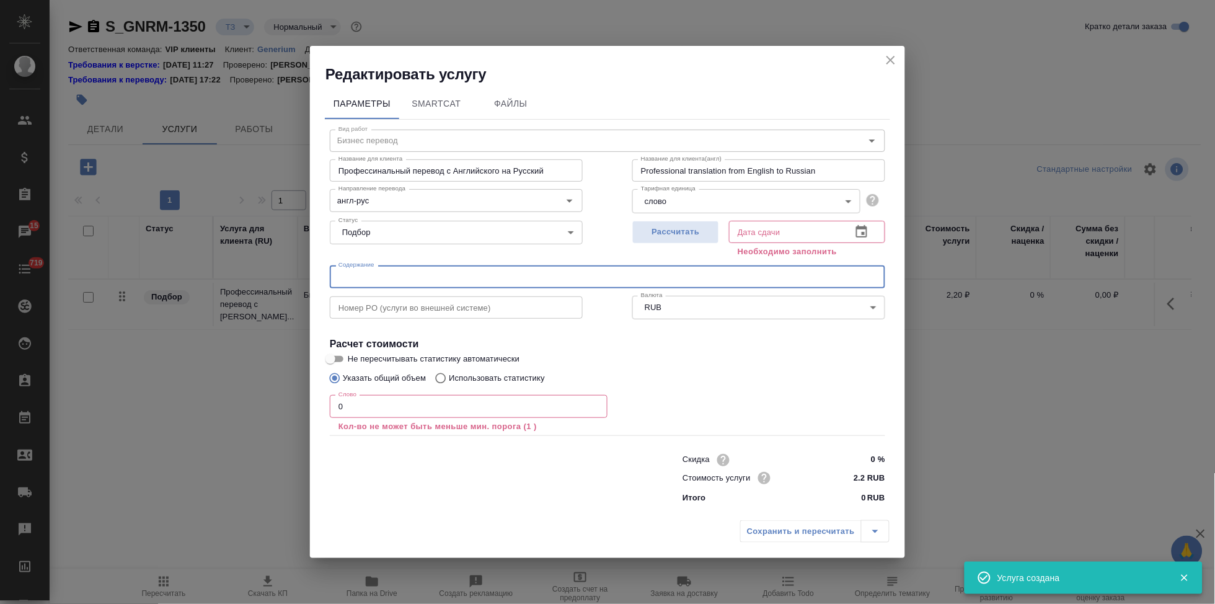
click at [446, 278] on input "text" at bounding box center [608, 276] width 556 height 22
paste input "Перевод_GNR-127"
type input "Перевод_GNR-127"
click at [379, 402] on input "0" at bounding box center [469, 406] width 278 height 22
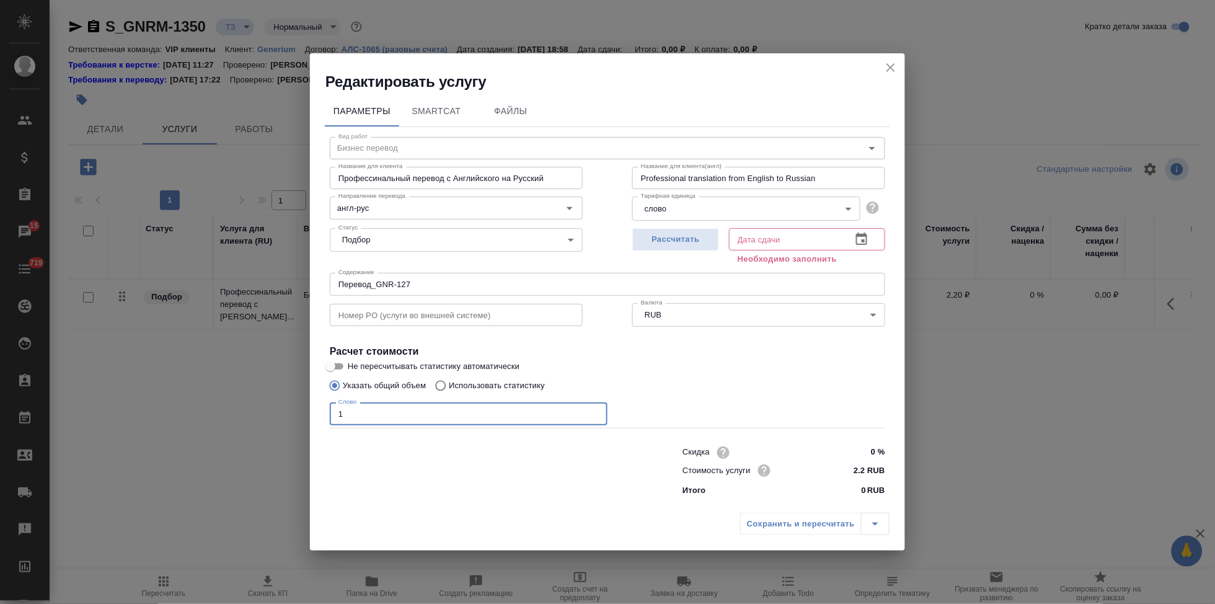
type input "1"
click at [860, 240] on icon "button" at bounding box center [861, 239] width 15 height 15
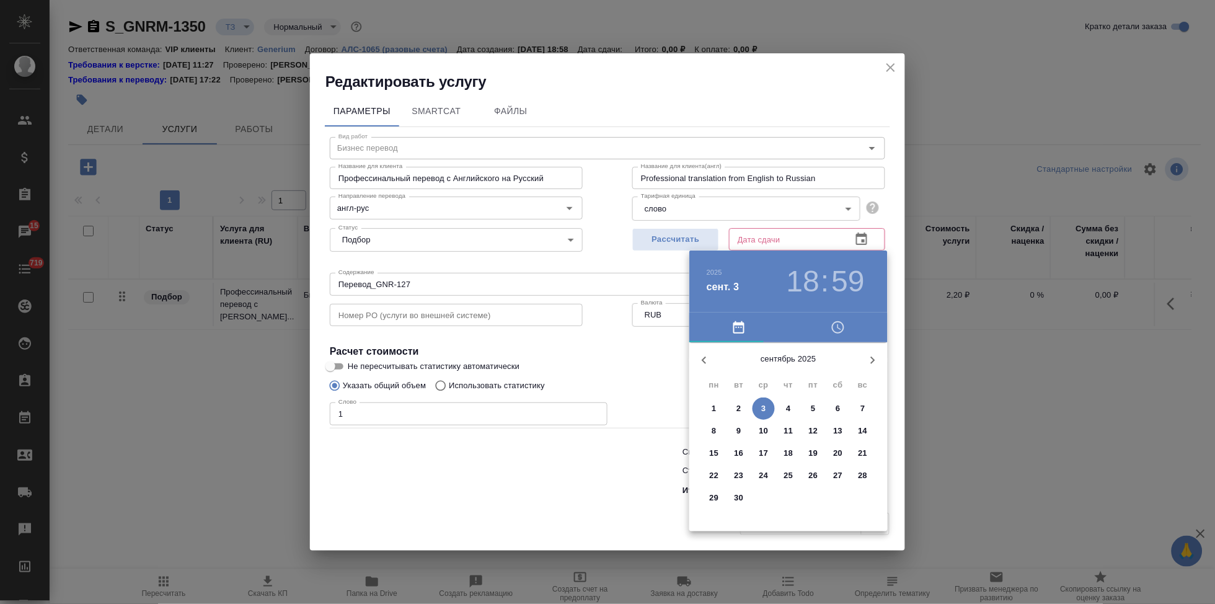
click at [787, 407] on p "4" at bounding box center [788, 408] width 4 height 12
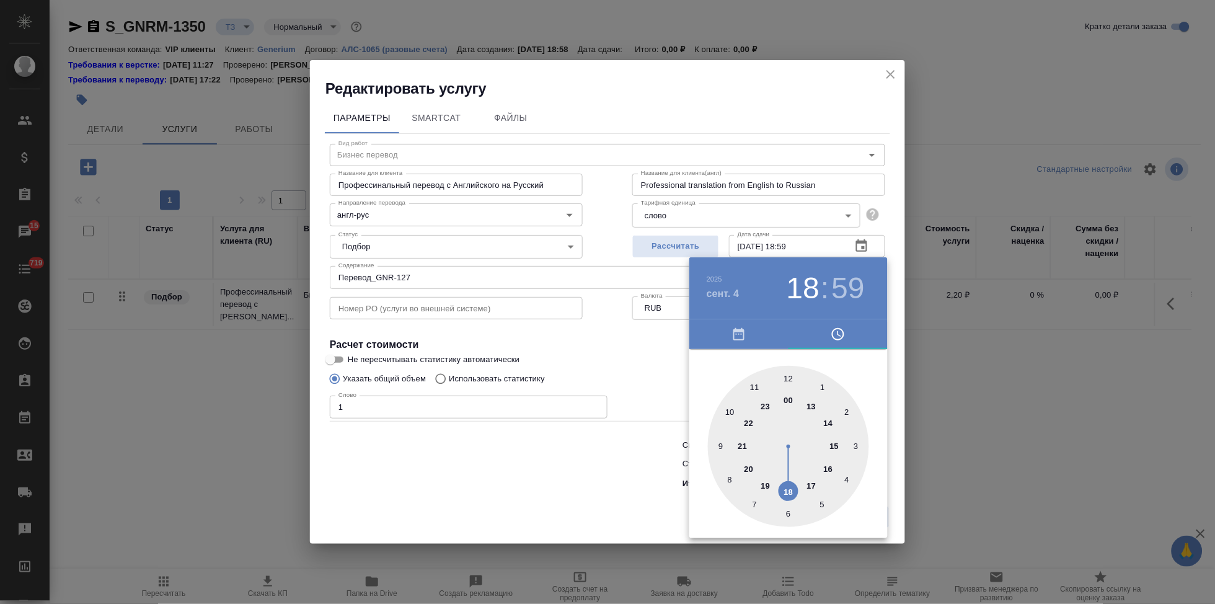
click at [789, 492] on div at bounding box center [788, 446] width 161 height 161
type input "[DATE] 18:00"
click at [786, 371] on div at bounding box center [788, 446] width 161 height 161
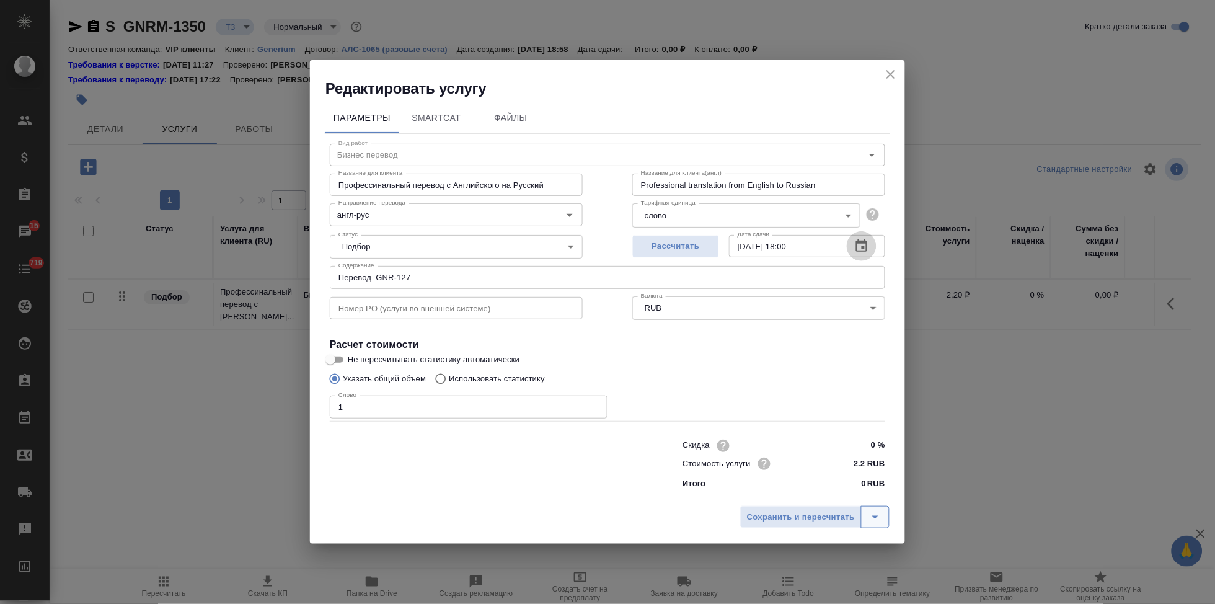
click at [879, 516] on icon "split button" at bounding box center [875, 517] width 15 height 15
click at [823, 495] on li "Сохранить" at bounding box center [816, 491] width 149 height 20
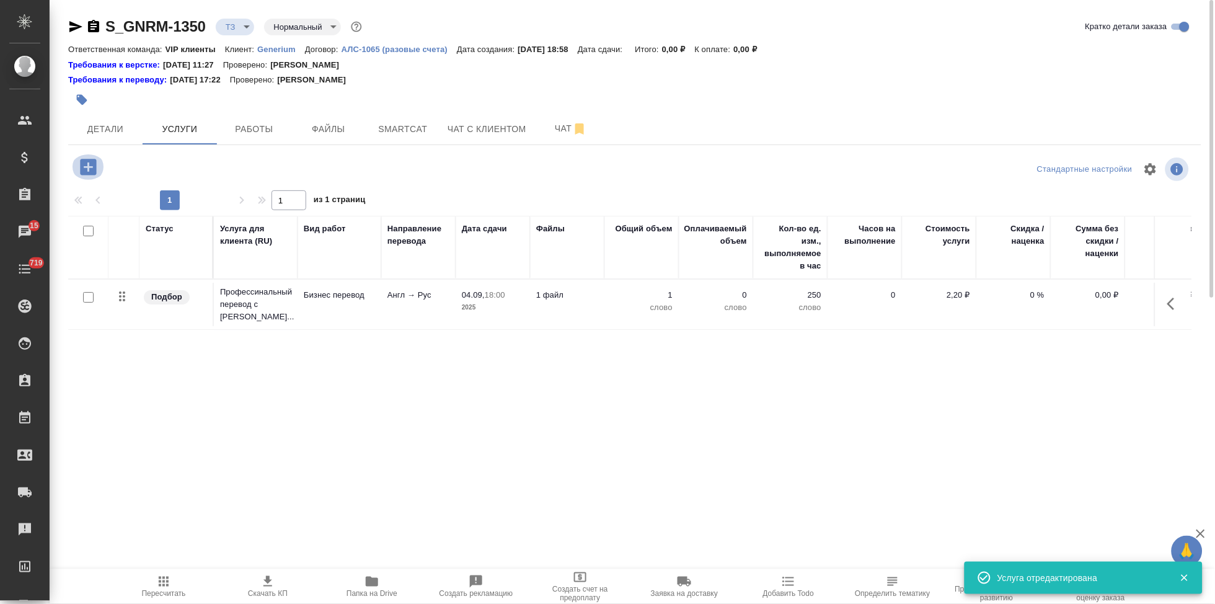
click at [92, 169] on icon "button" at bounding box center [88, 167] width 16 height 16
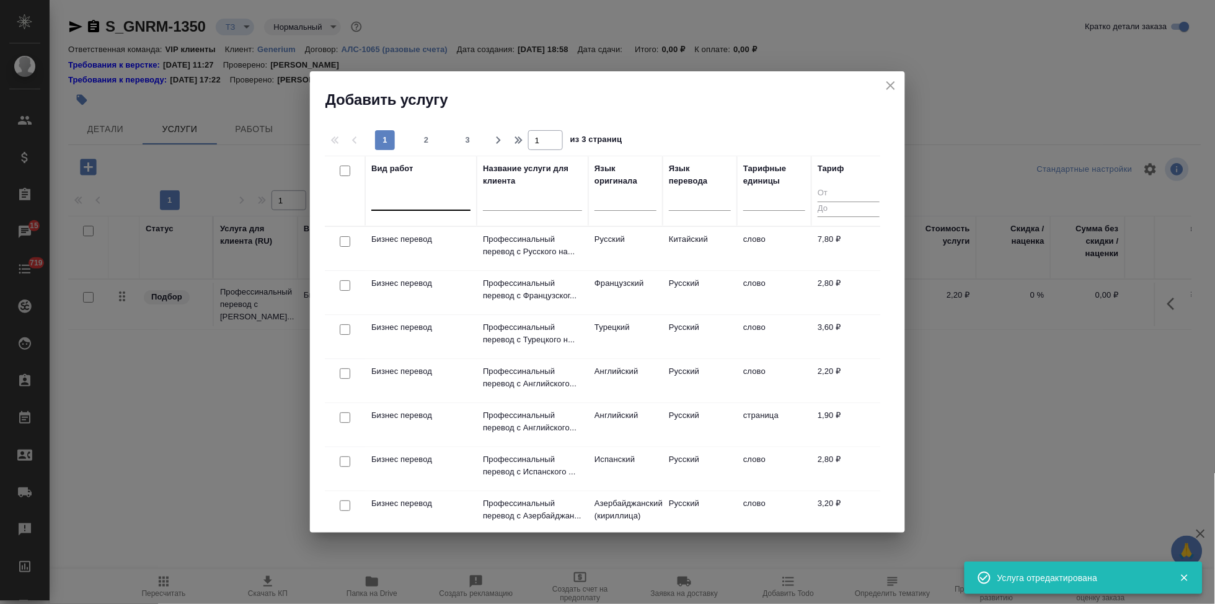
click at [434, 202] on div at bounding box center [420, 198] width 99 height 18
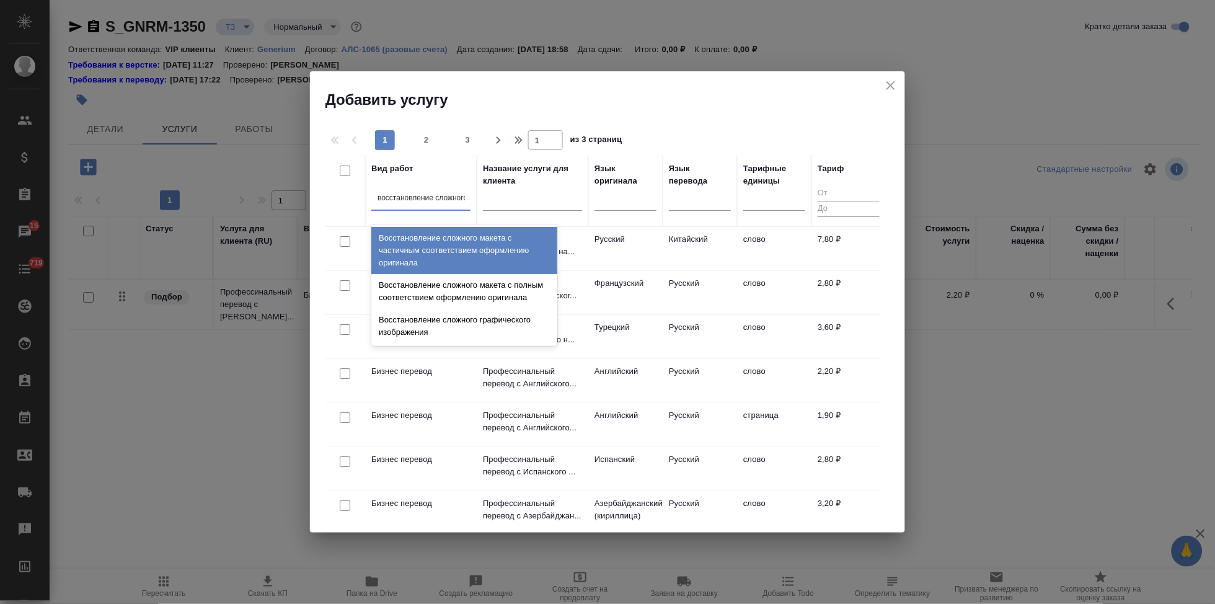
type input "восстановление сложного"
click at [482, 255] on div "Восстановление сложного макета с частичным соответствием оформлению оригинала" at bounding box center [464, 250] width 186 height 47
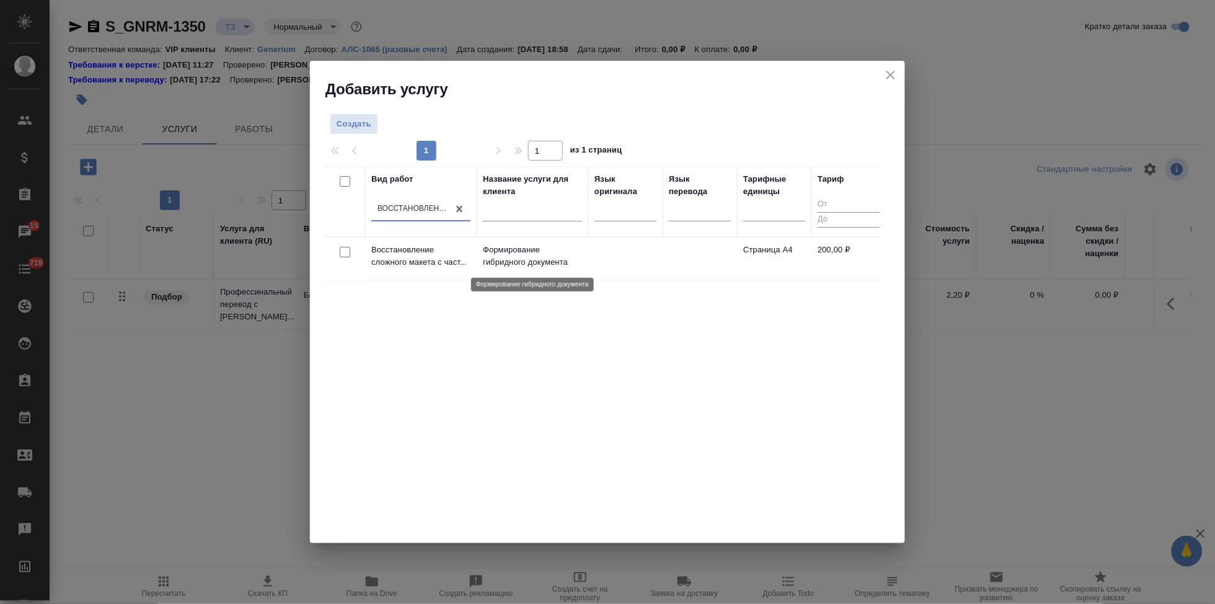
click at [579, 261] on p "Формирование гибридного документа" at bounding box center [532, 256] width 99 height 25
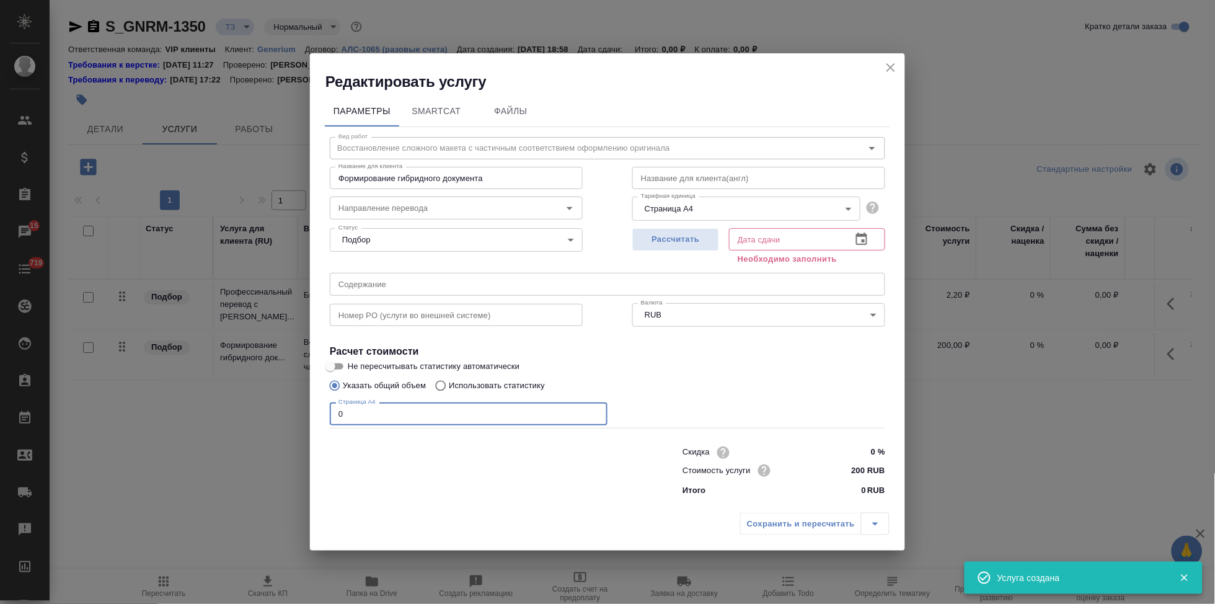
click at [411, 407] on input "0" at bounding box center [469, 413] width 278 height 22
type input "1"
click at [863, 236] on icon "button" at bounding box center [861, 239] width 11 height 12
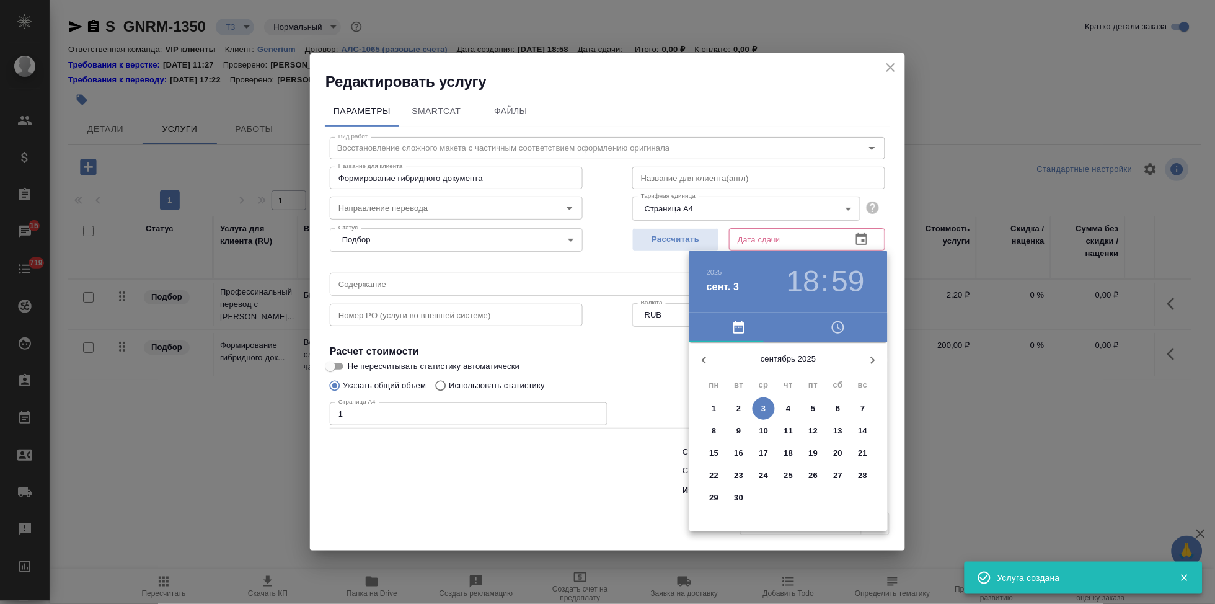
click at [789, 408] on p "4" at bounding box center [788, 408] width 4 height 12
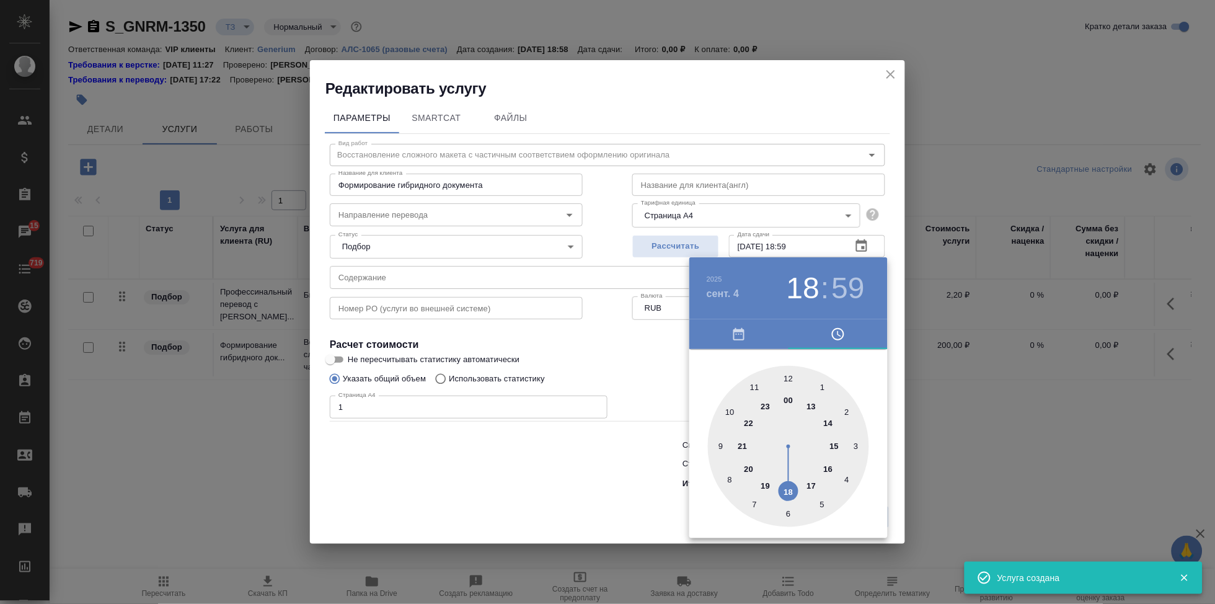
click at [792, 492] on div at bounding box center [788, 446] width 161 height 161
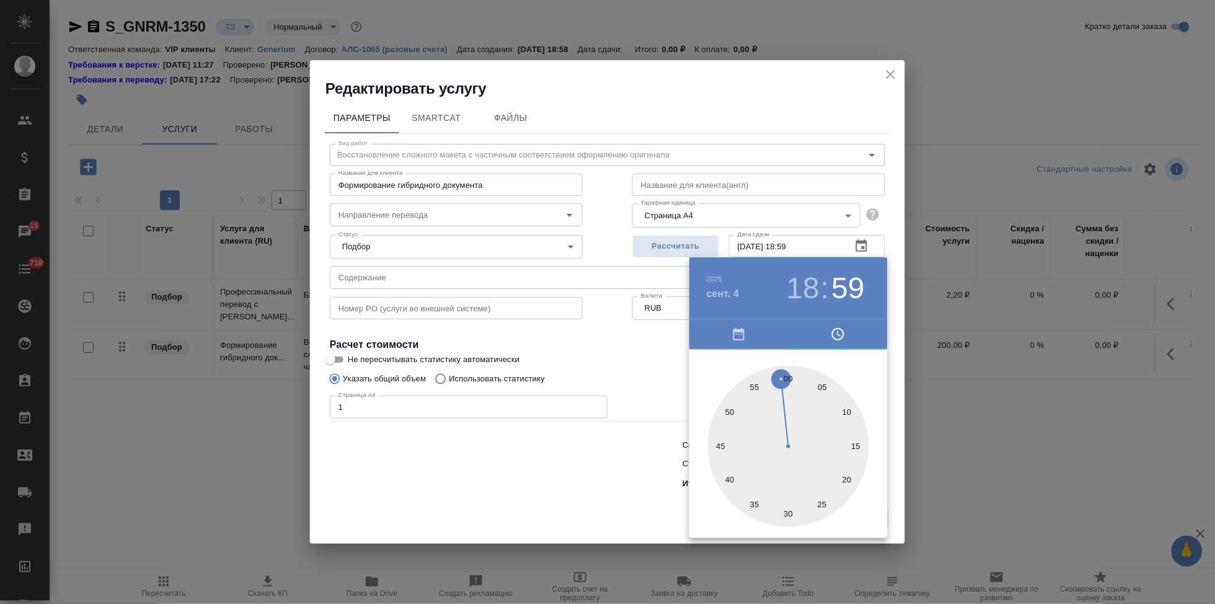
type input "04.09.2025 18:00"
click at [788, 371] on div at bounding box center [788, 446] width 161 height 161
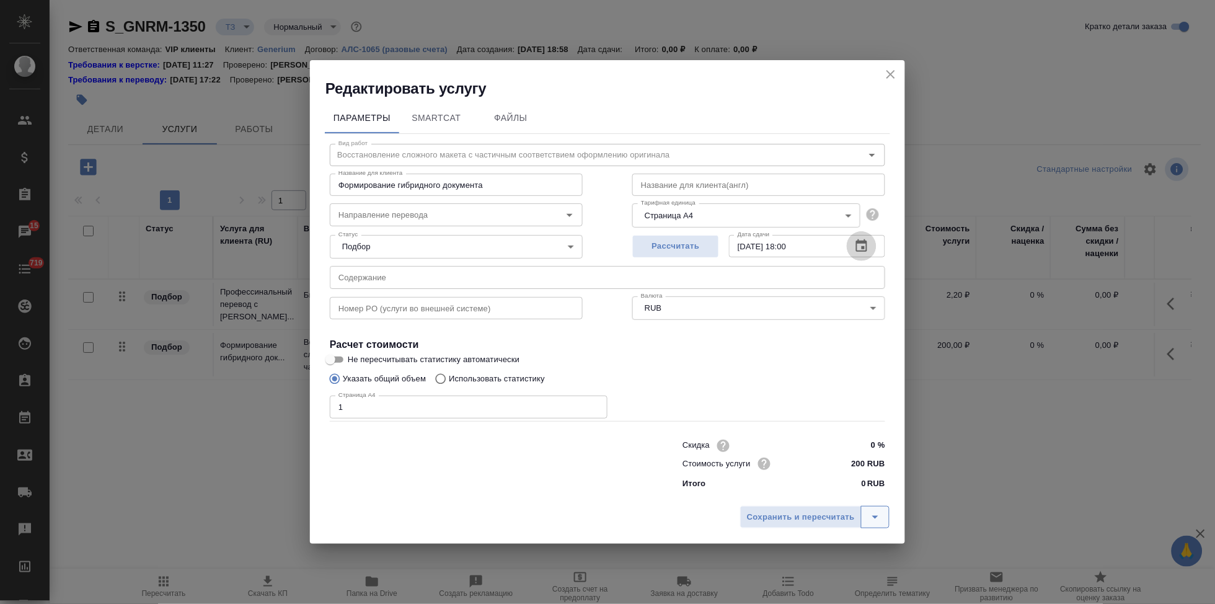
click at [877, 525] on button "split button" at bounding box center [875, 517] width 29 height 22
click at [831, 495] on li "Сохранить" at bounding box center [816, 491] width 149 height 20
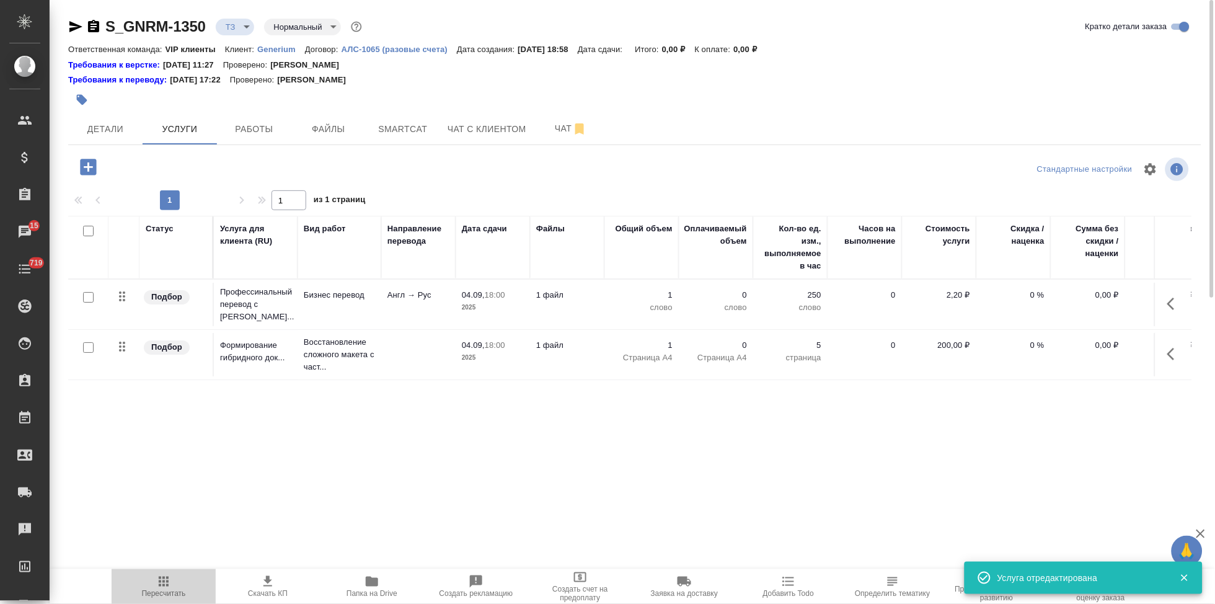
click at [156, 590] on span "Пересчитать" at bounding box center [164, 593] width 44 height 9
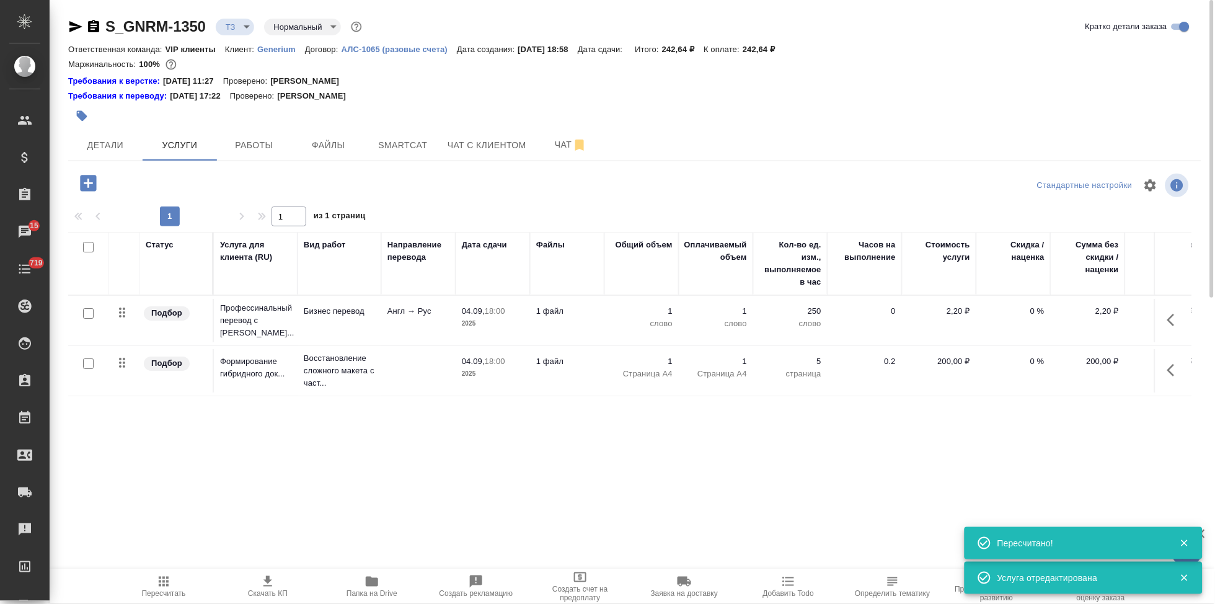
click at [89, 312] on input "checkbox" at bounding box center [88, 313] width 11 height 11
checkbox input "true"
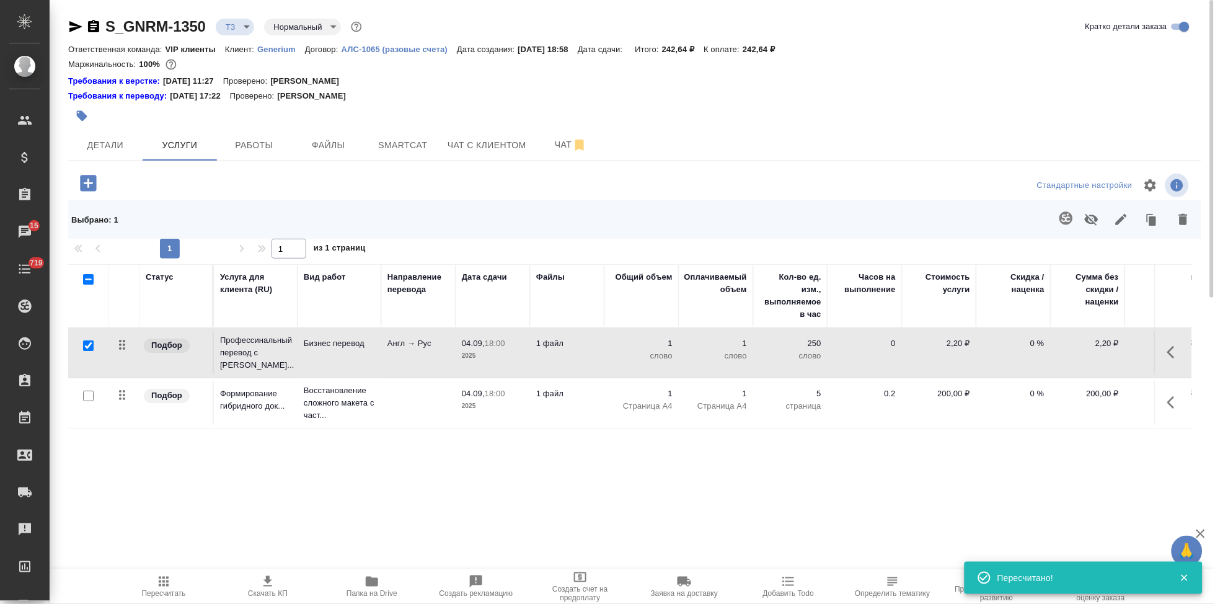
click at [1074, 218] on icon "button" at bounding box center [1066, 218] width 15 height 15
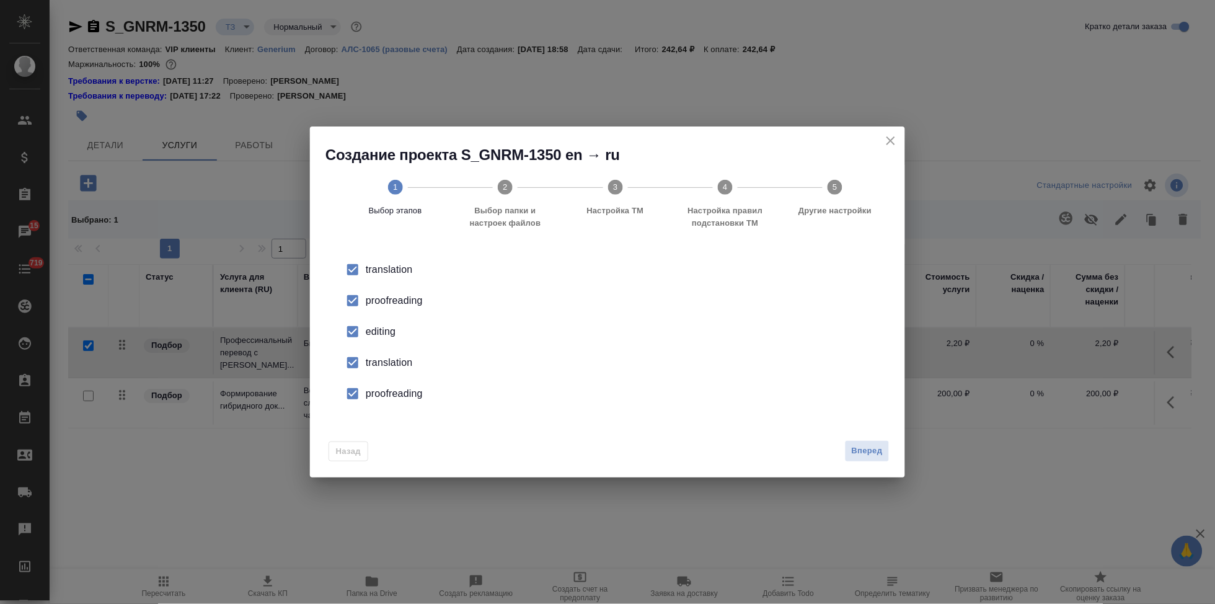
click at [365, 300] on input "checkbox" at bounding box center [353, 301] width 26 height 26
click at [365, 326] on input "checkbox" at bounding box center [353, 332] width 26 height 26
click at [355, 363] on input "checkbox" at bounding box center [353, 363] width 26 height 26
click at [360, 390] on input "checkbox" at bounding box center [353, 394] width 26 height 26
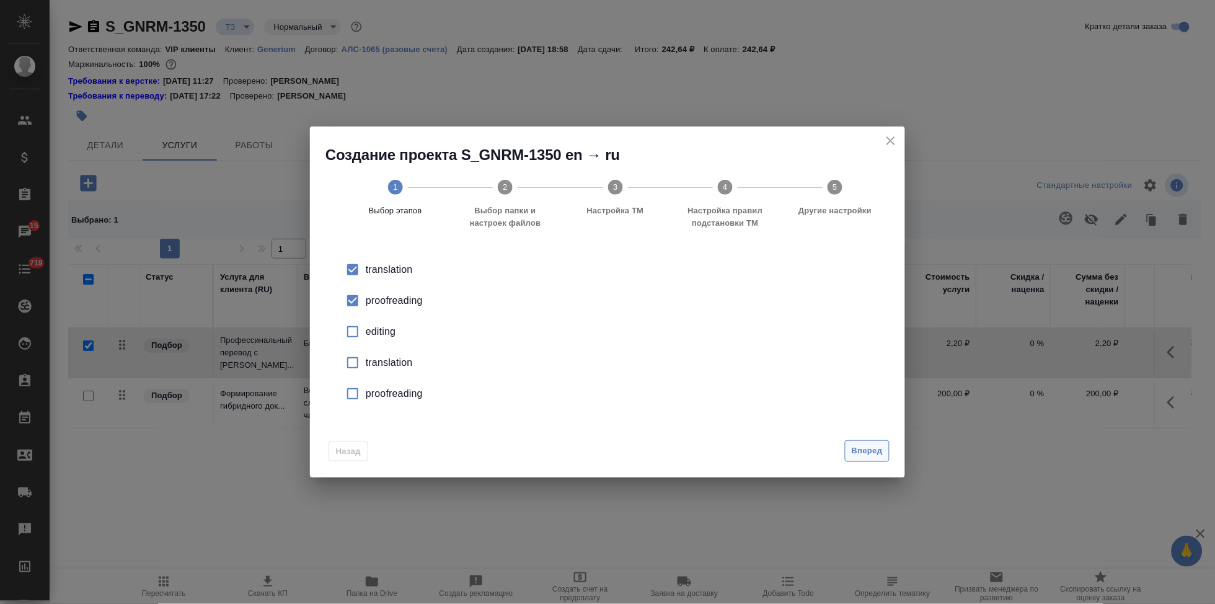
click at [881, 458] on button "Вперед" at bounding box center [867, 451] width 45 height 22
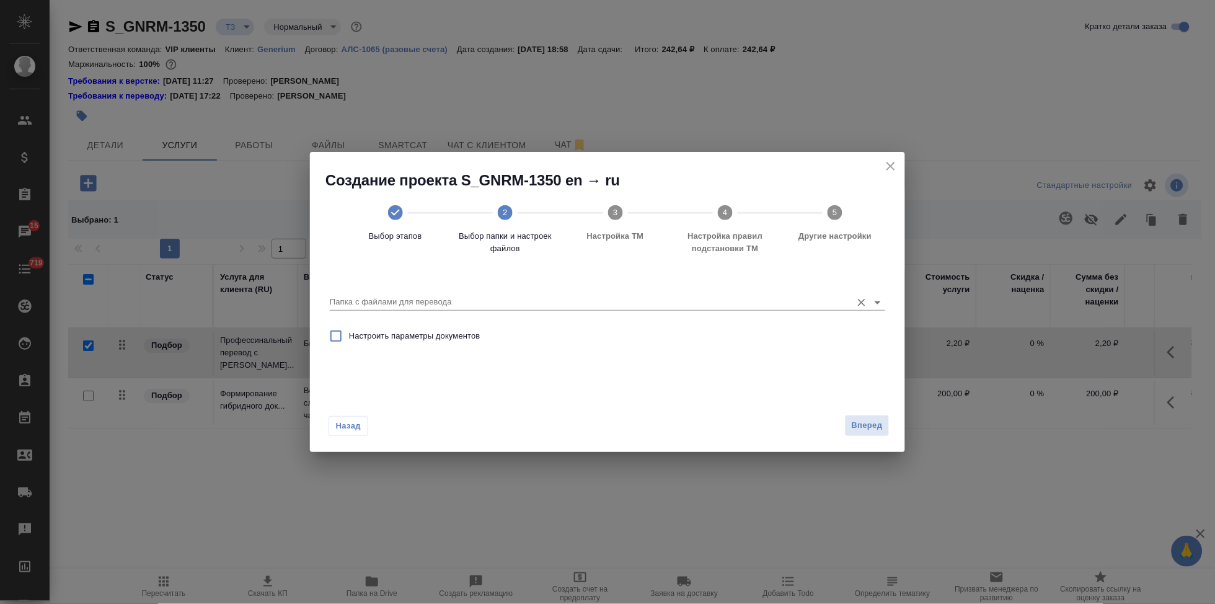
click at [798, 308] on input "Папка с файлами для перевода" at bounding box center [588, 302] width 516 height 15
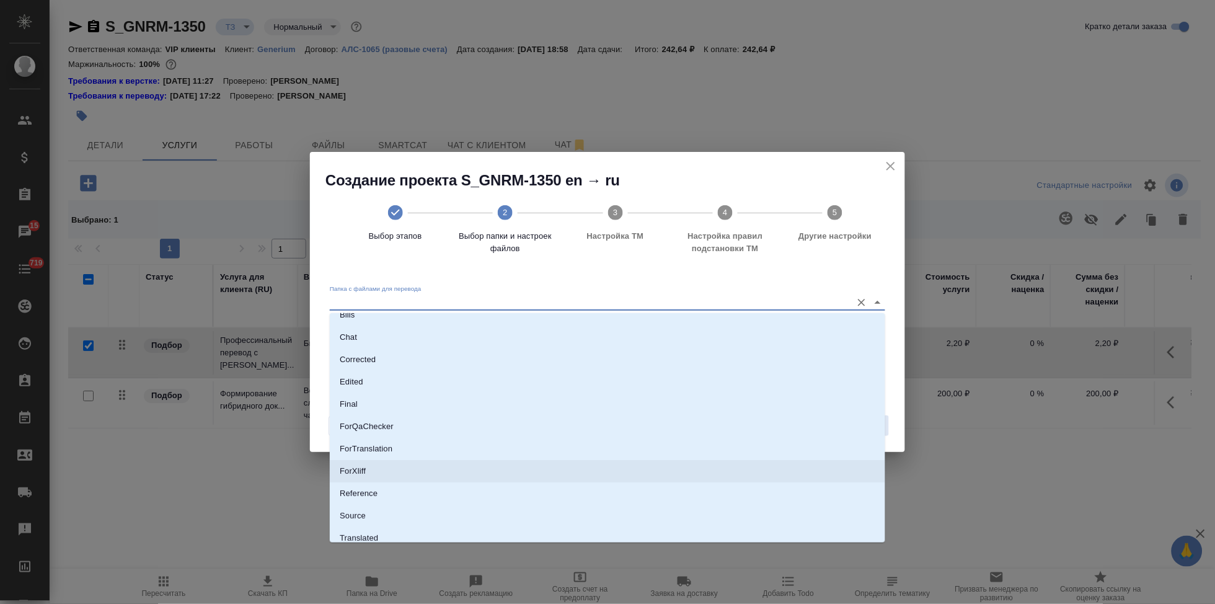
scroll to position [64, 0]
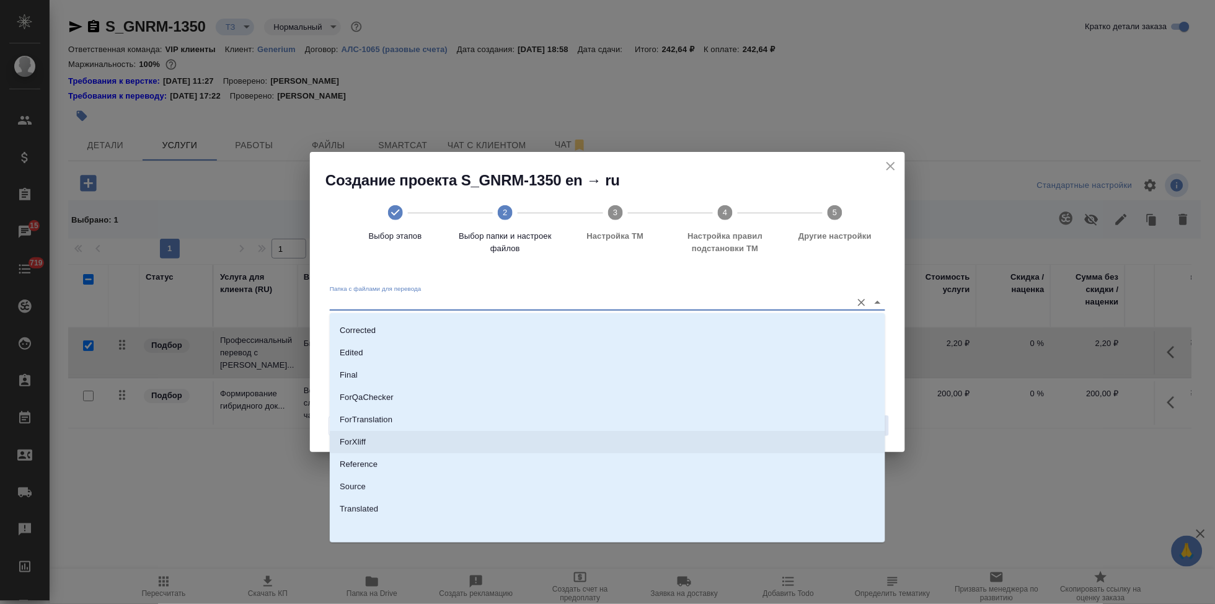
click at [409, 484] on li "Source" at bounding box center [608, 487] width 556 height 22
type input "Source"
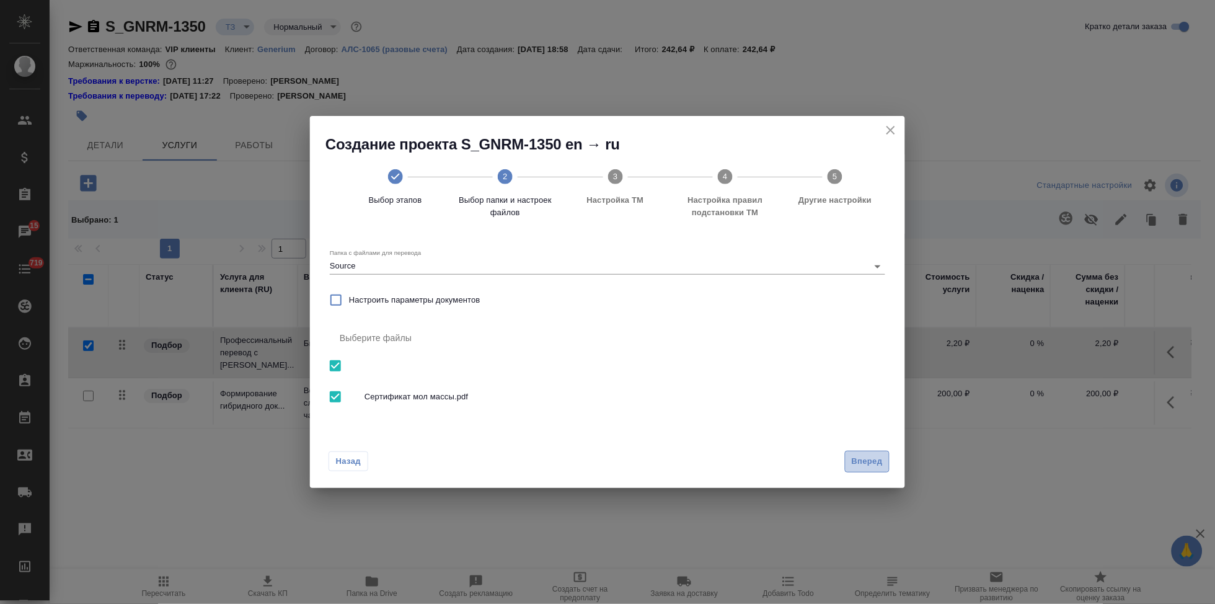
click at [854, 469] on button "Вперед" at bounding box center [867, 462] width 45 height 22
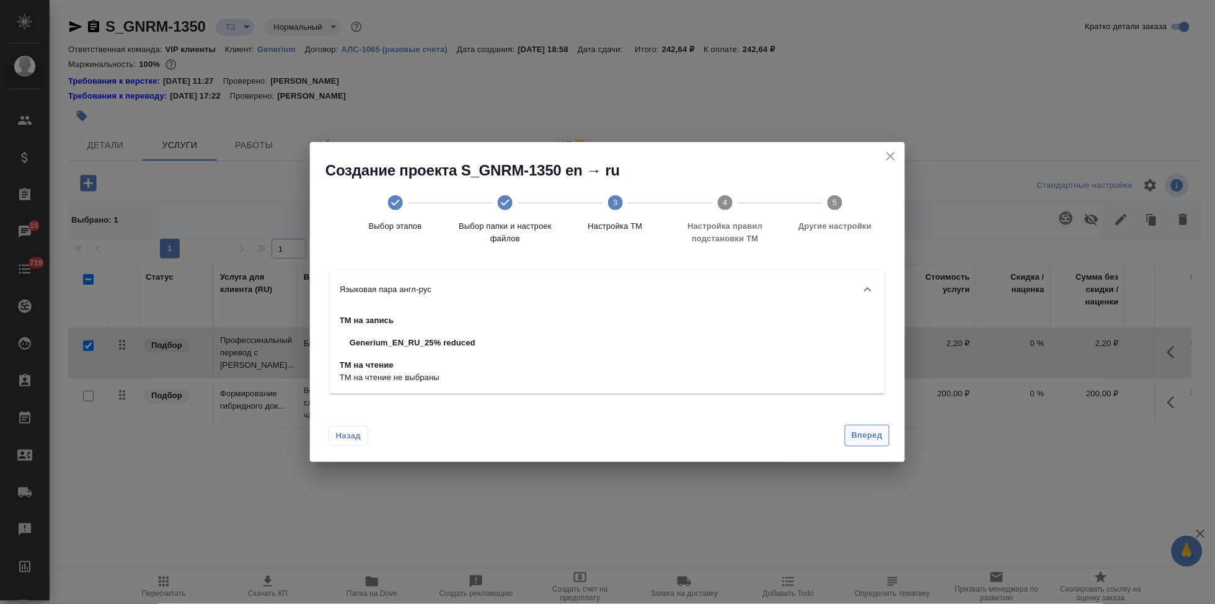
click at [864, 443] on button "Вперед" at bounding box center [867, 436] width 45 height 22
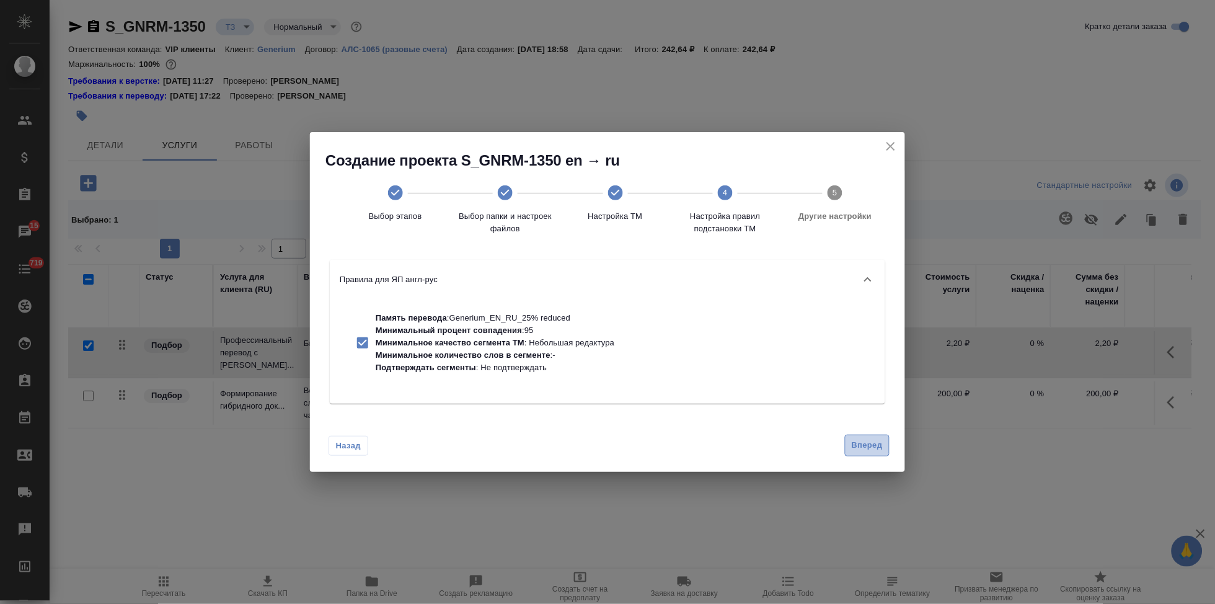
click at [858, 451] on span "Вперед" at bounding box center [867, 445] width 31 height 14
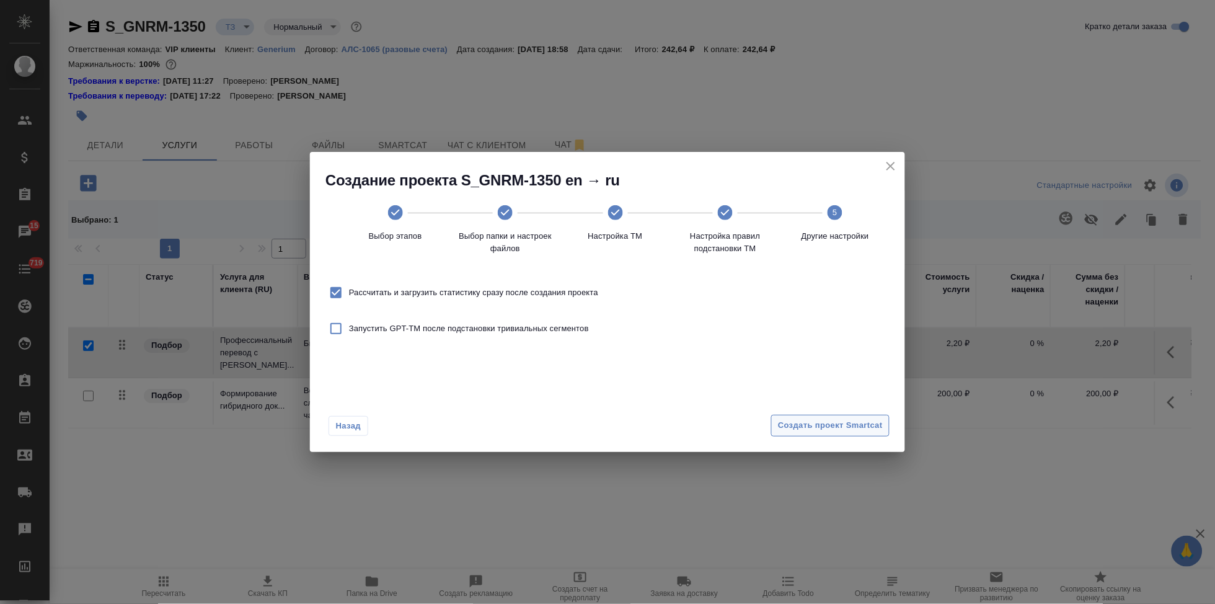
click at [856, 419] on span "Создать проект Smartcat" at bounding box center [830, 426] width 105 height 14
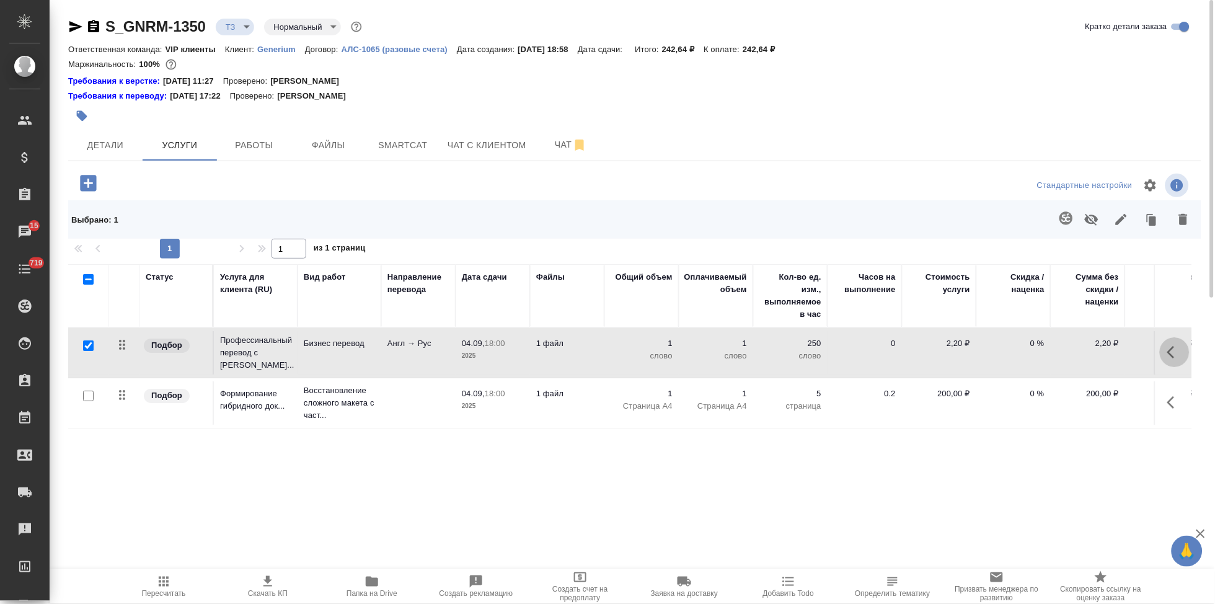
click at [1163, 348] on button "button" at bounding box center [1175, 352] width 30 height 30
click at [1107, 348] on icon "button" at bounding box center [1104, 352] width 11 height 11
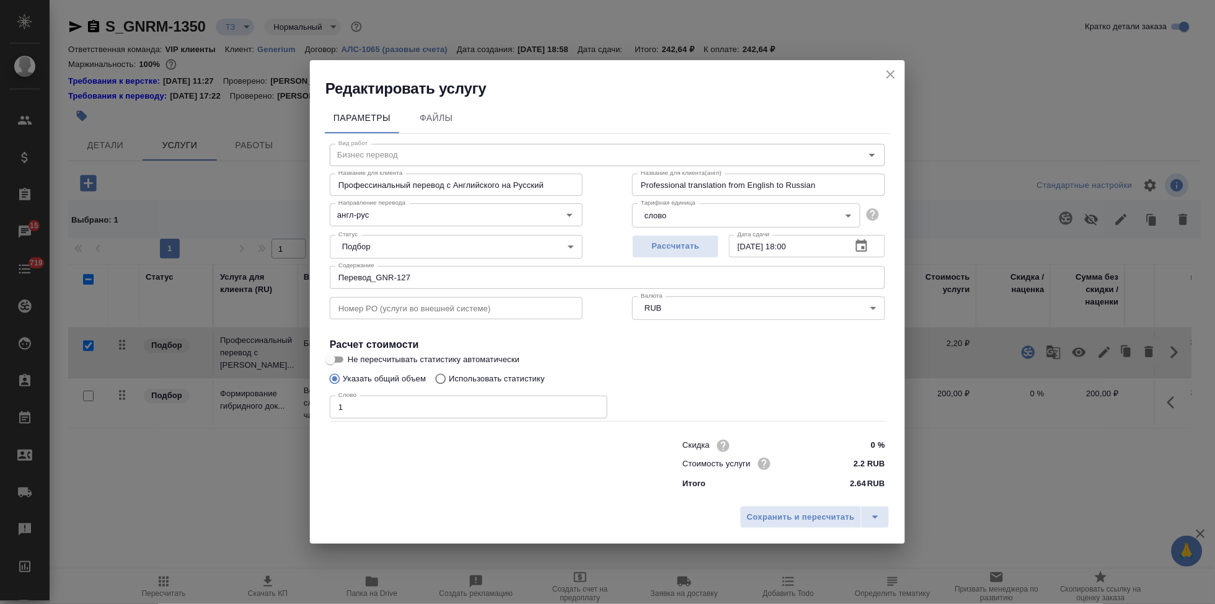
click at [442, 376] on input "Использовать статистику" at bounding box center [439, 379] width 20 height 24
radio input "true"
radio input "false"
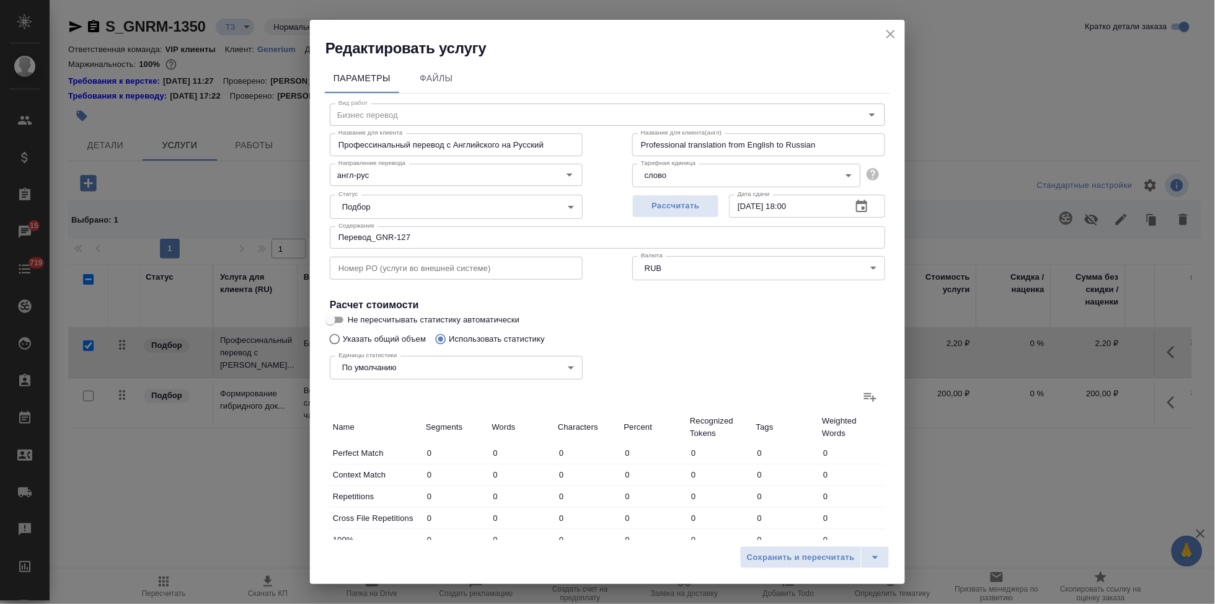
click at [863, 397] on icon at bounding box center [870, 396] width 15 height 15
click at [0, 0] on input "file" at bounding box center [0, 0] width 0 height 0
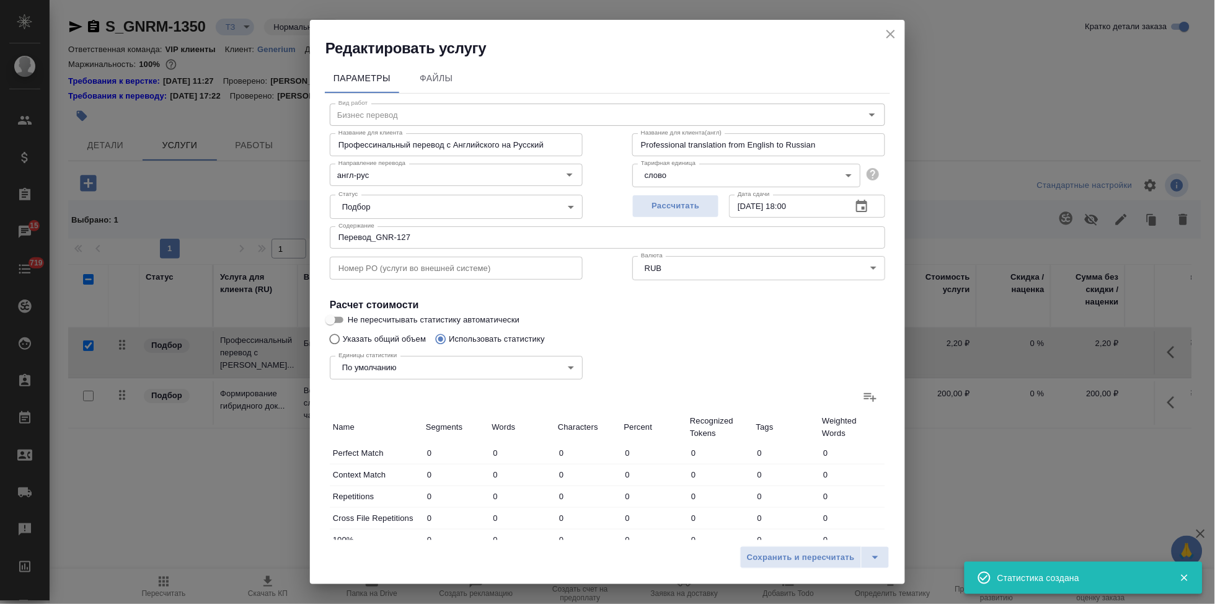
type input "16"
type input "27"
type input "227"
type input "8"
type input "11"
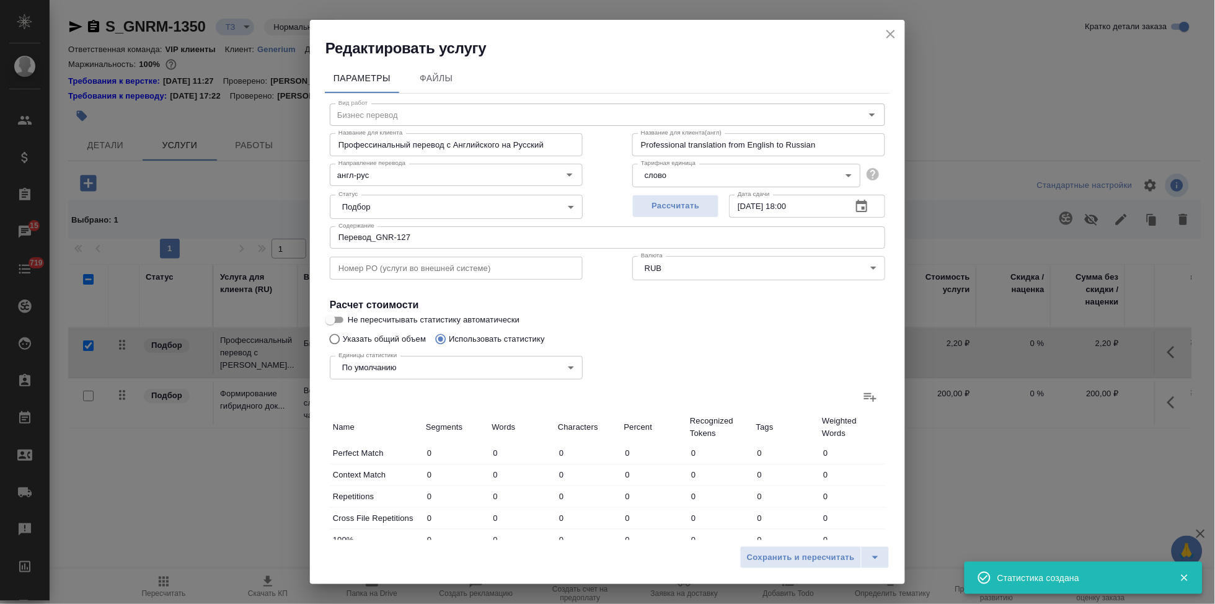
type input "64"
type input "16"
type input "113"
type input "779"
type input "2"
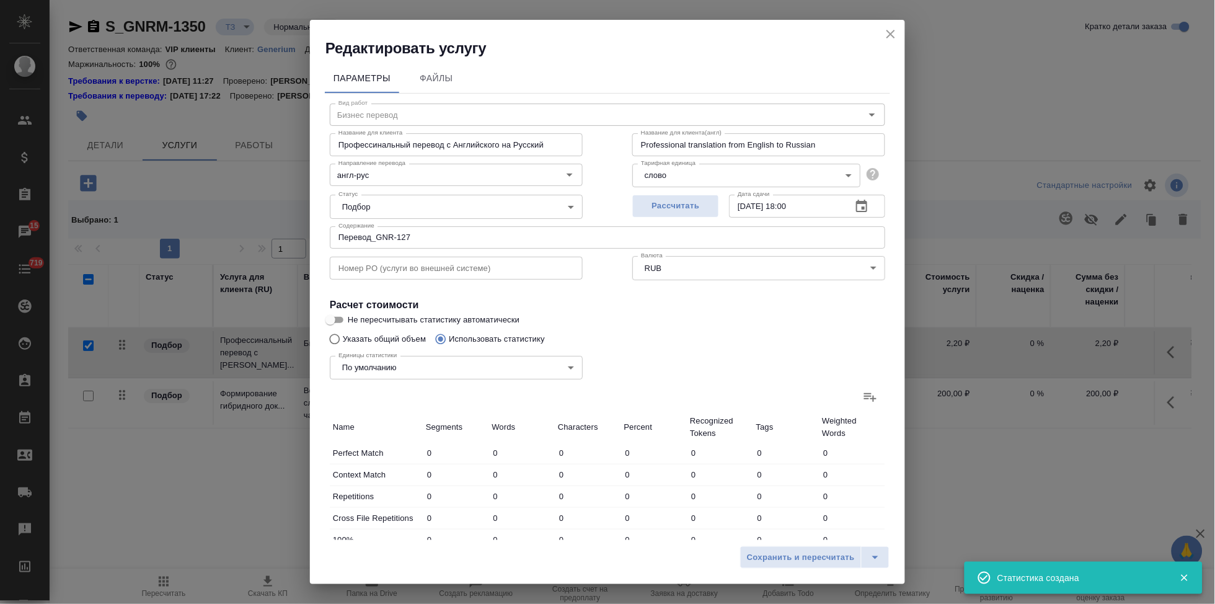
type input "9"
type input "54"
type input "6"
type input "19"
type input "101"
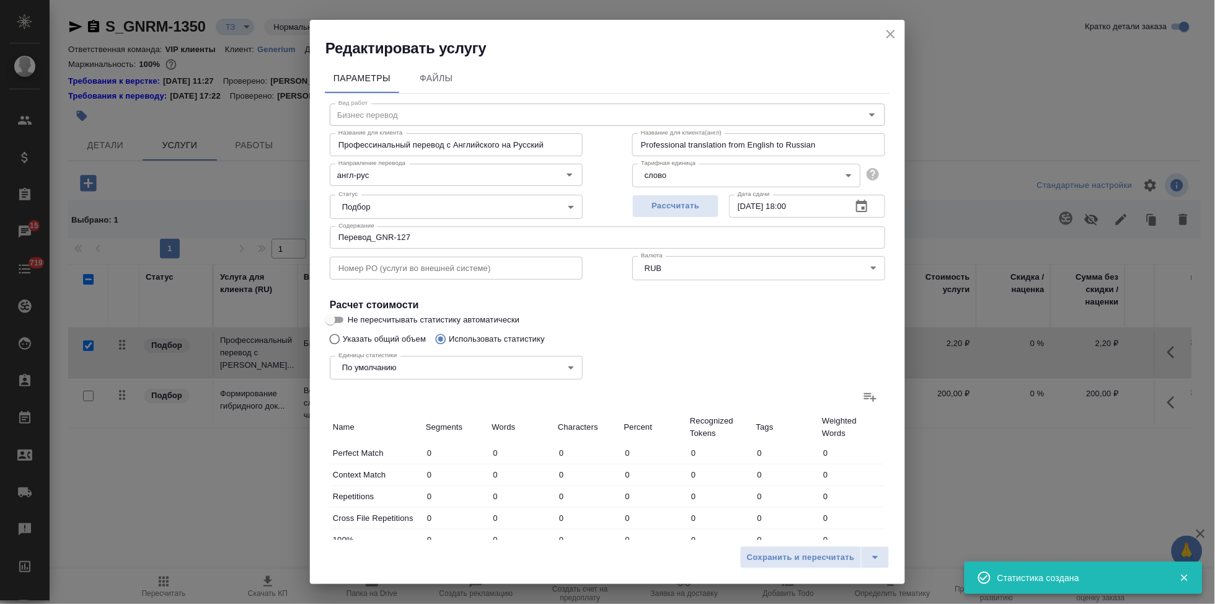
type input "9"
type input "48"
type input "279"
type input "54"
type input "225"
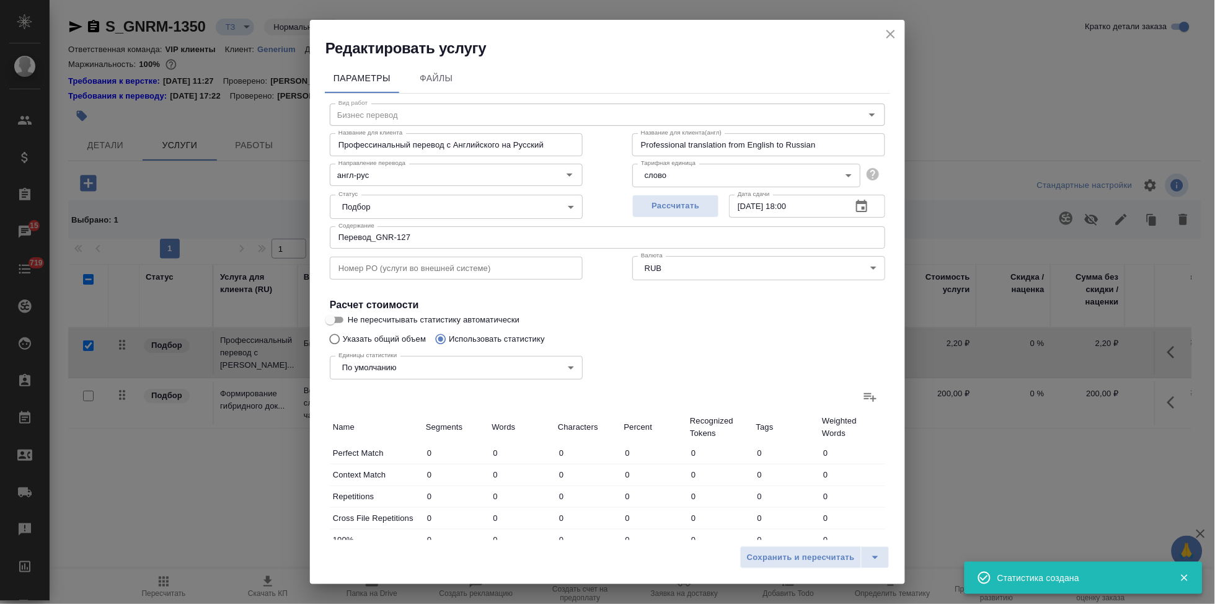
type input "1502"
type input "54"
type input "225"
type input "1502"
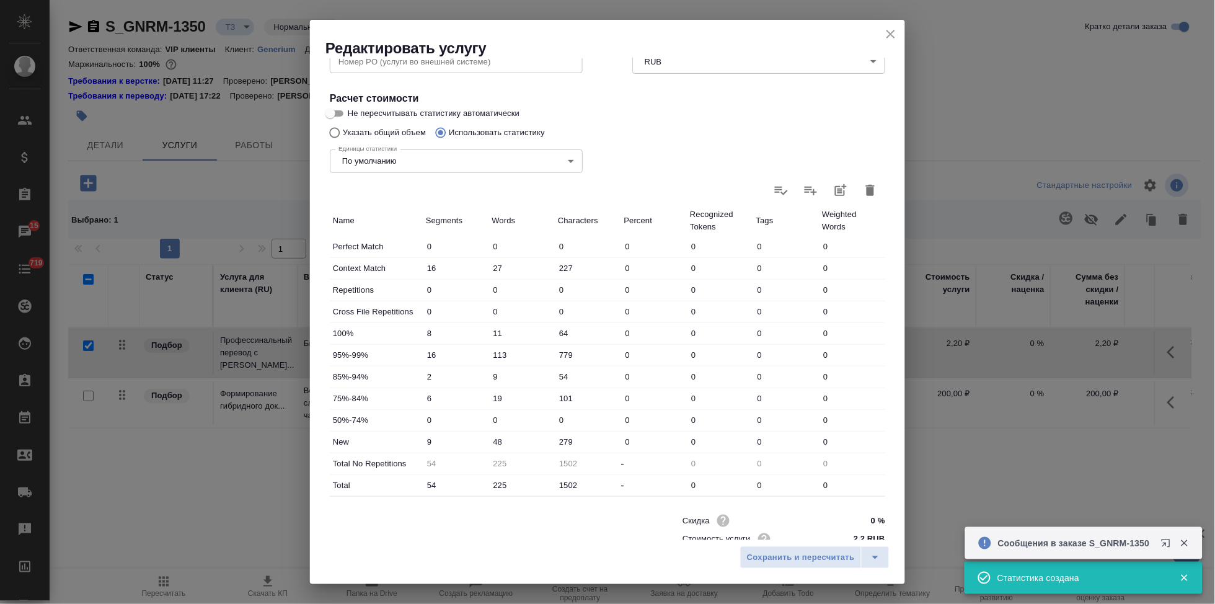
scroll to position [241, 0]
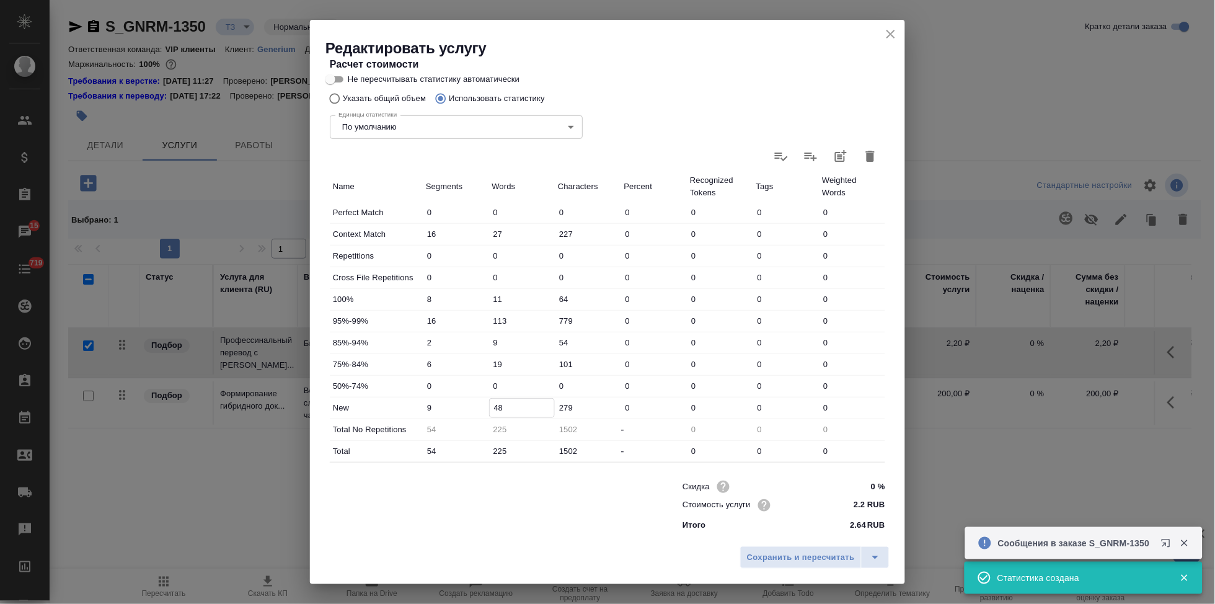
click at [497, 406] on input "48" at bounding box center [522, 408] width 65 height 18
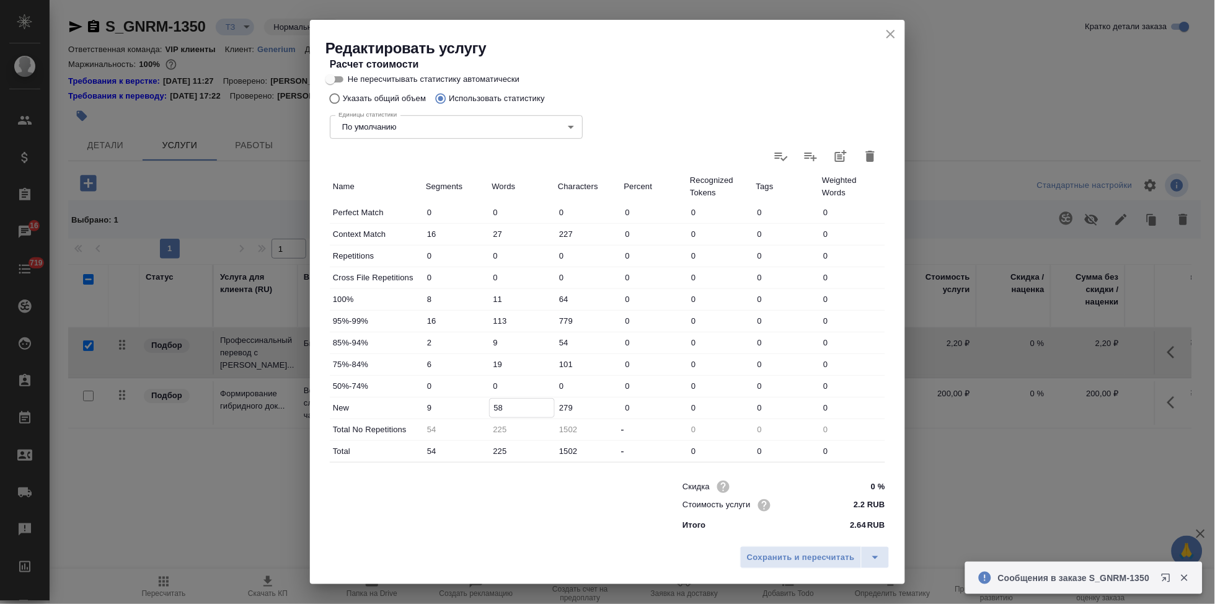
type input "58"
click at [873, 559] on icon "split button" at bounding box center [875, 557] width 15 height 15
click at [828, 538] on li "Сохранить" at bounding box center [816, 532] width 149 height 20
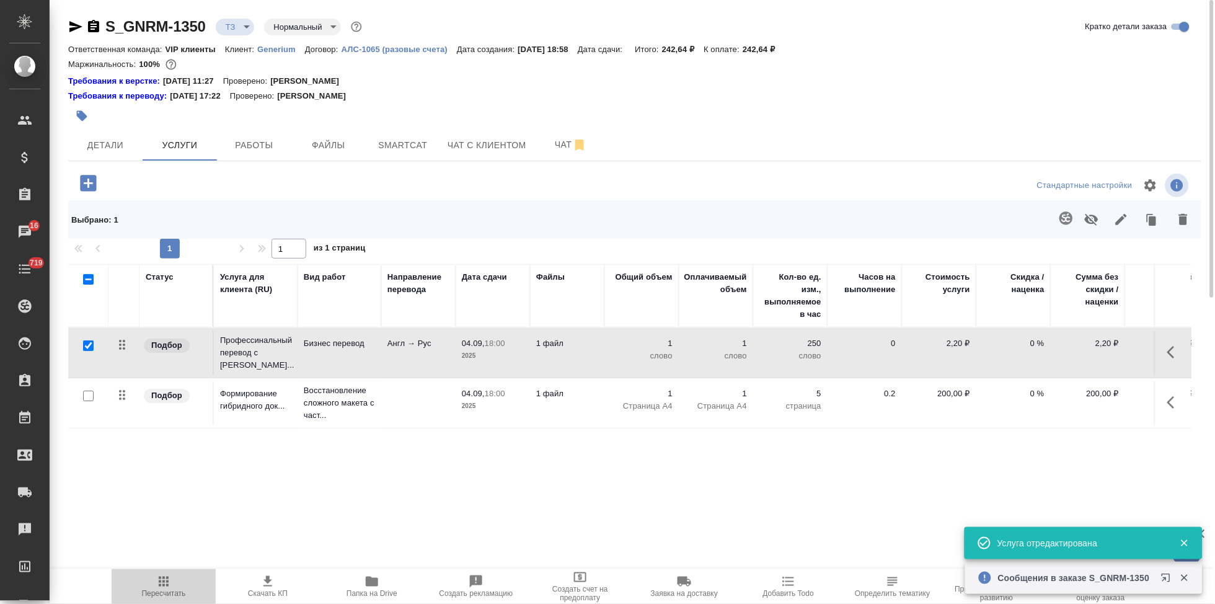
click at [171, 582] on span "Пересчитать" at bounding box center [163, 586] width 89 height 24
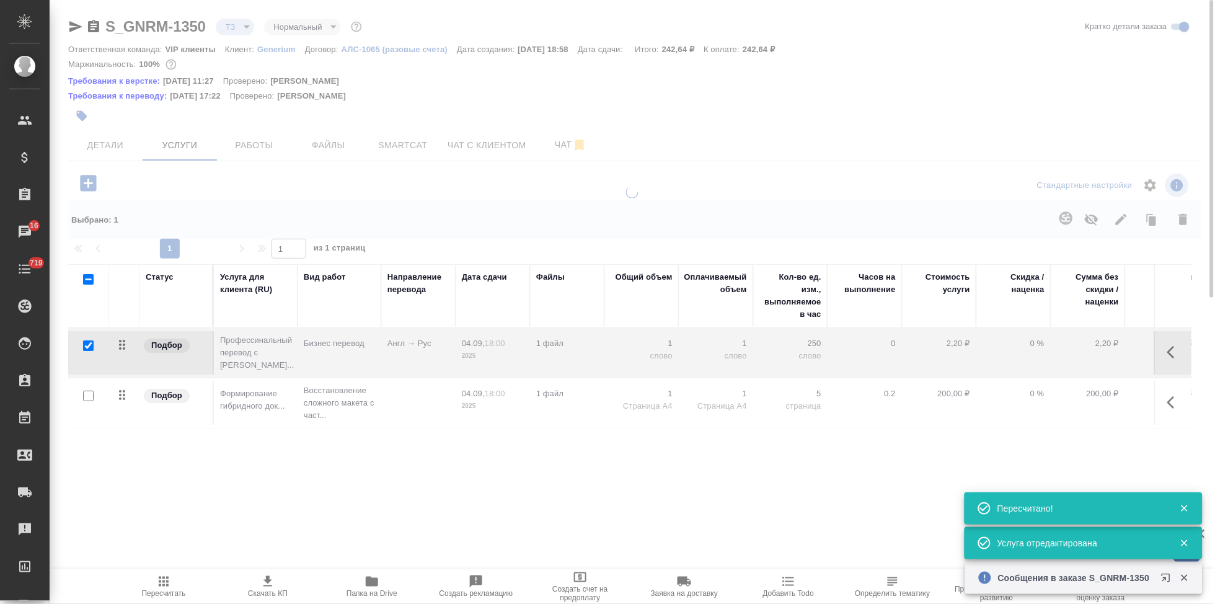
type input "new"
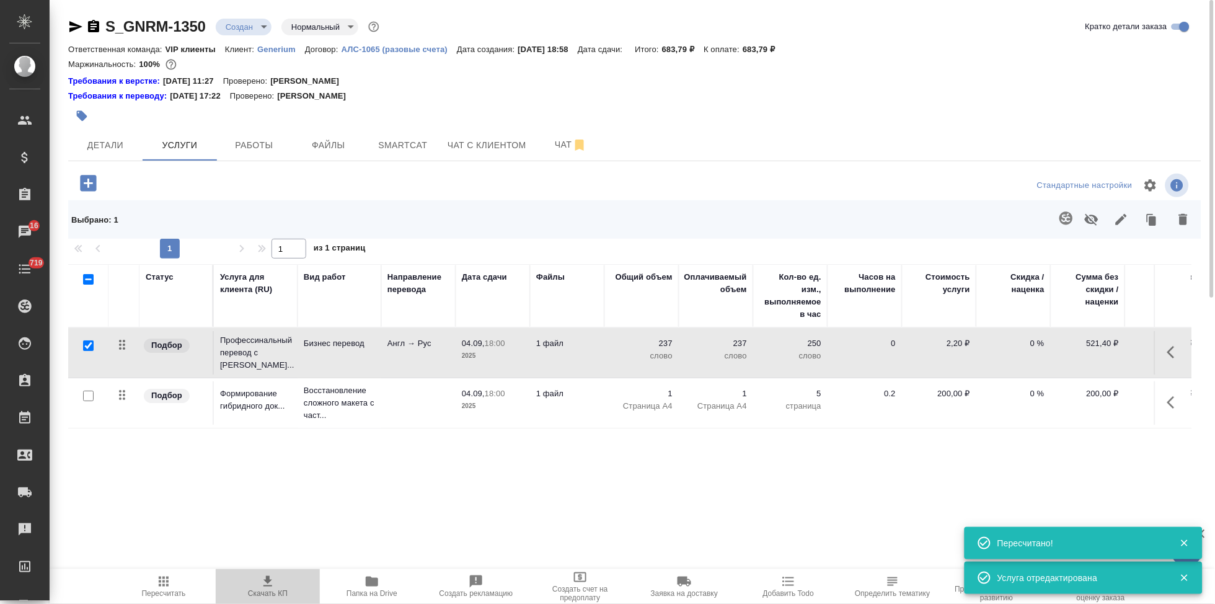
click at [262, 581] on icon "button" at bounding box center [267, 581] width 15 height 15
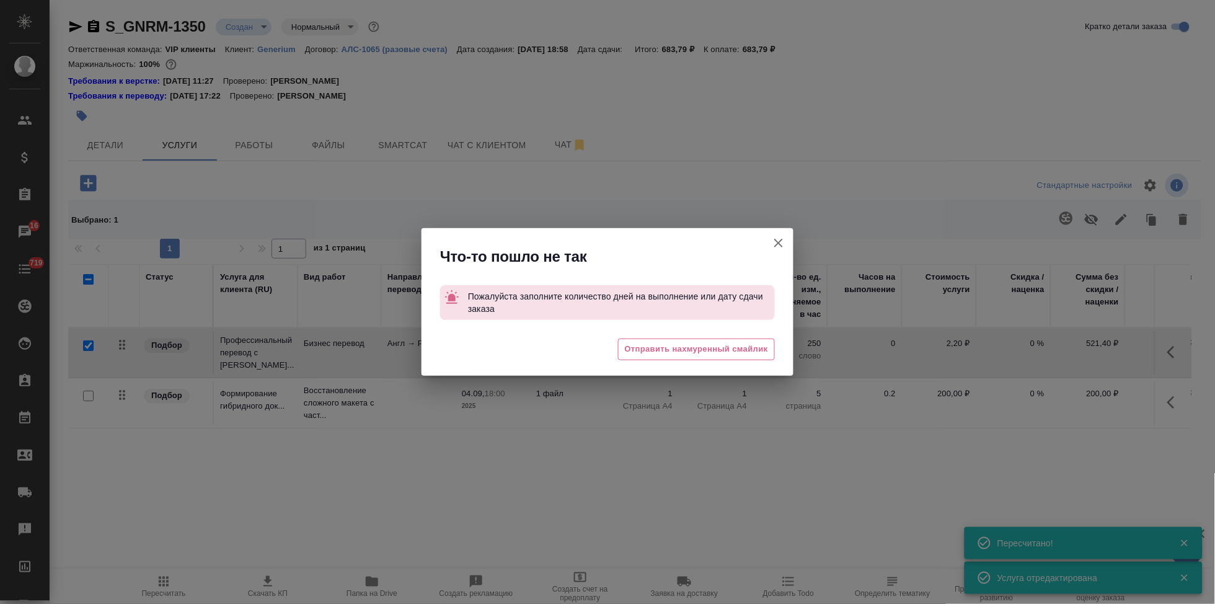
click at [786, 244] on button "Кратко детали заказа" at bounding box center [779, 243] width 30 height 30
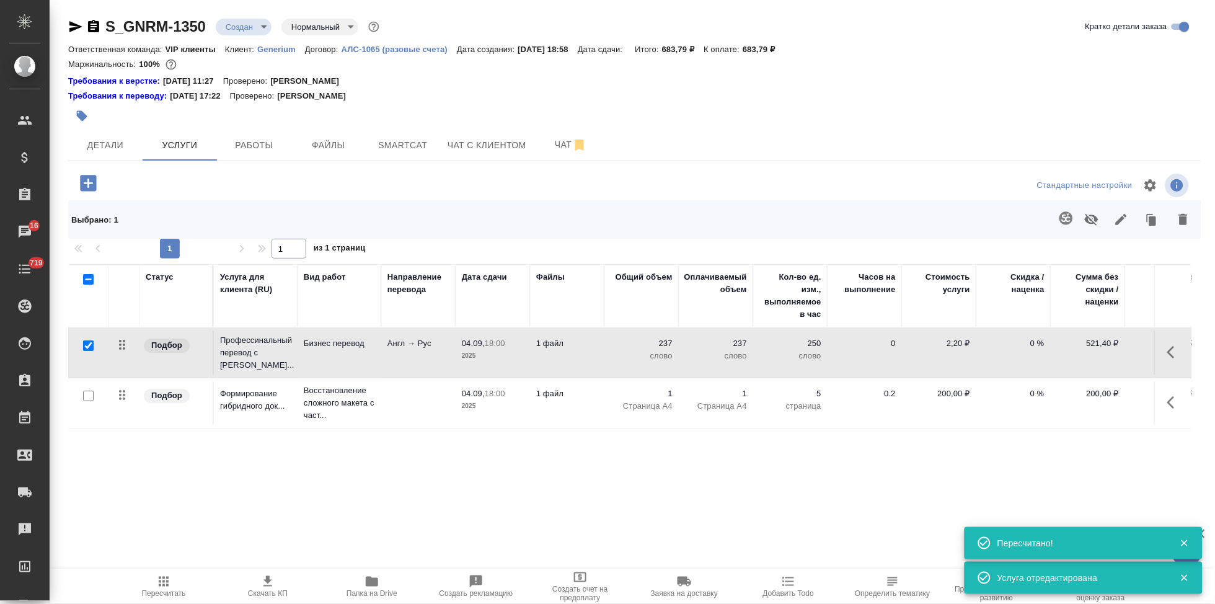
click at [779, 245] on body "🙏 .cls-1 fill:#fff; AWATERA Kabargina Anna Клиенты Спецификации Заказы 16 Чаты …" at bounding box center [607, 302] width 1215 height 604
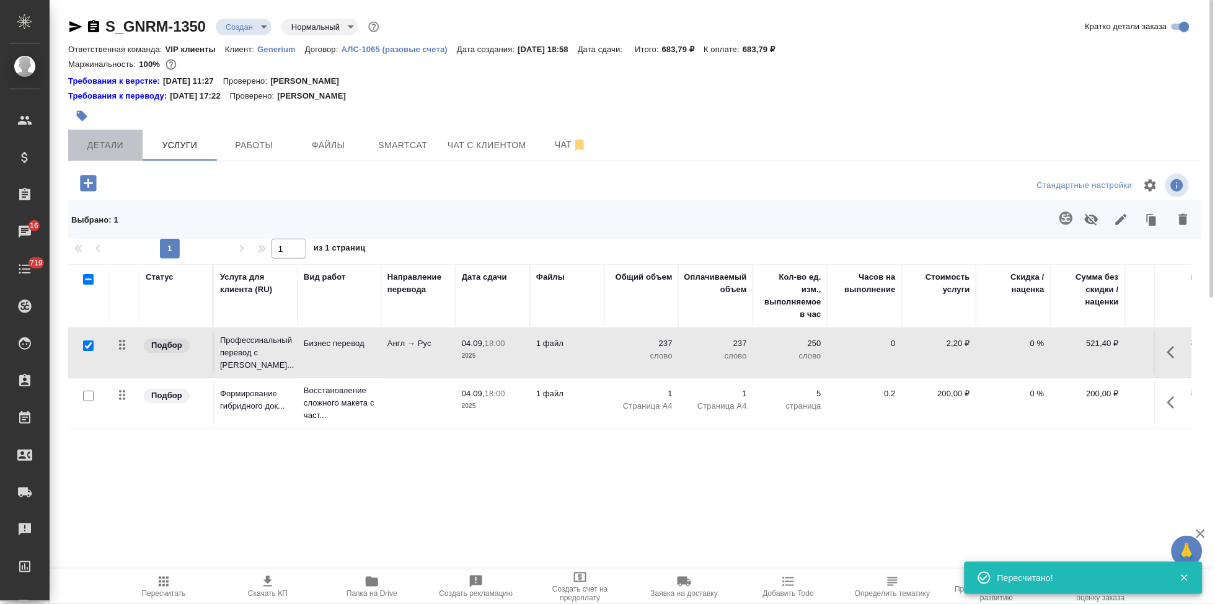
click at [118, 146] on span "Детали" at bounding box center [106, 146] width 60 height 16
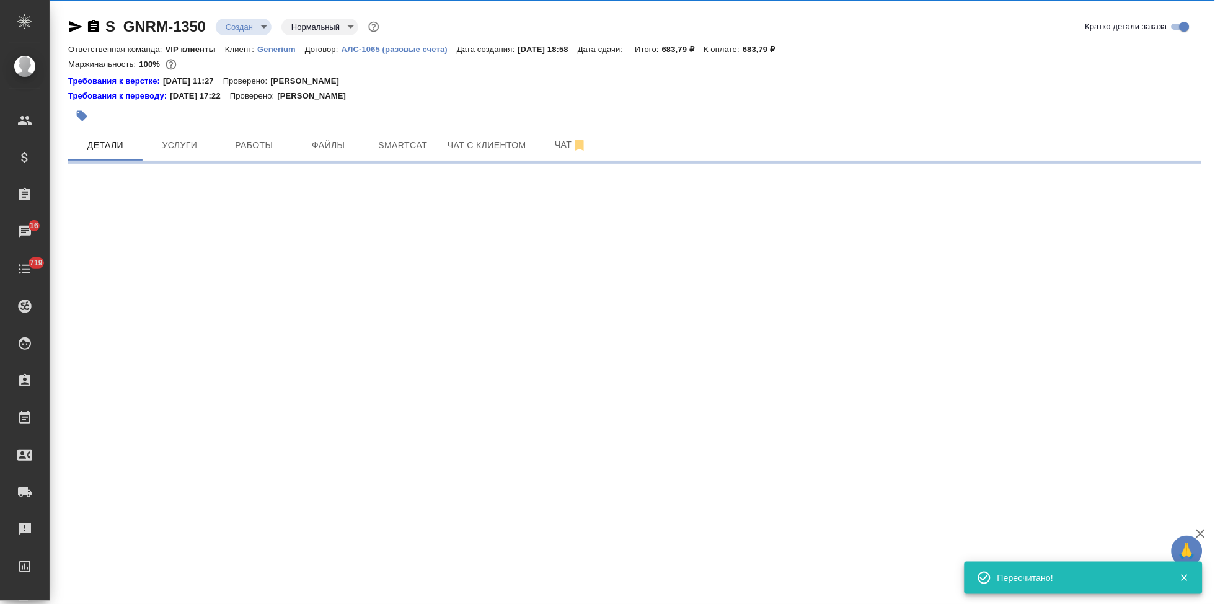
select select "RU"
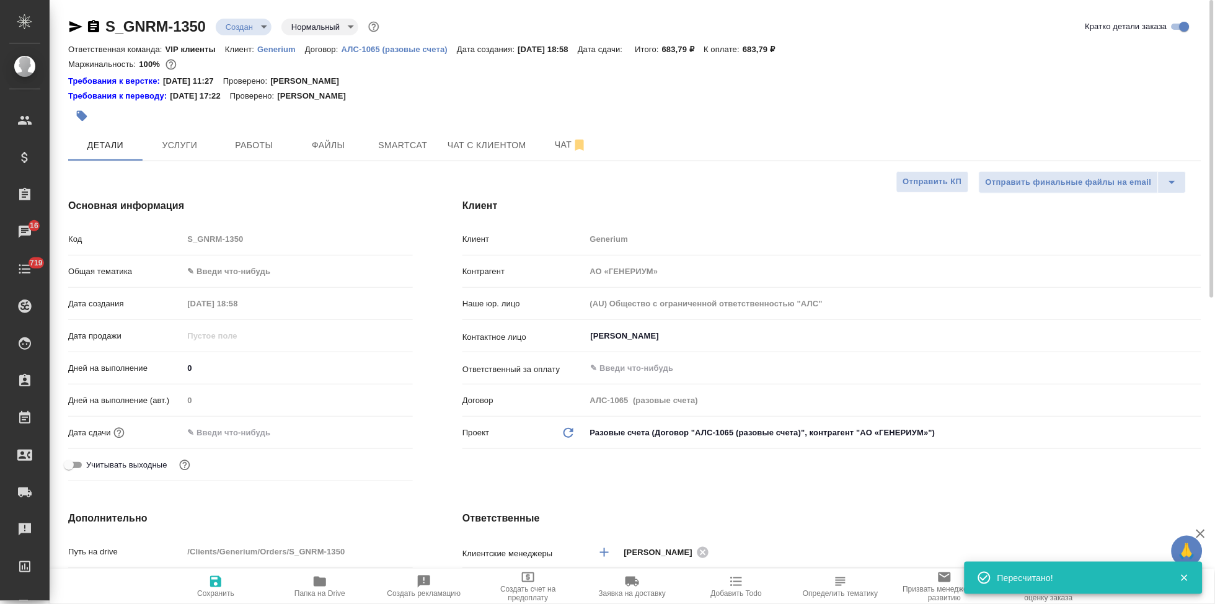
type textarea "x"
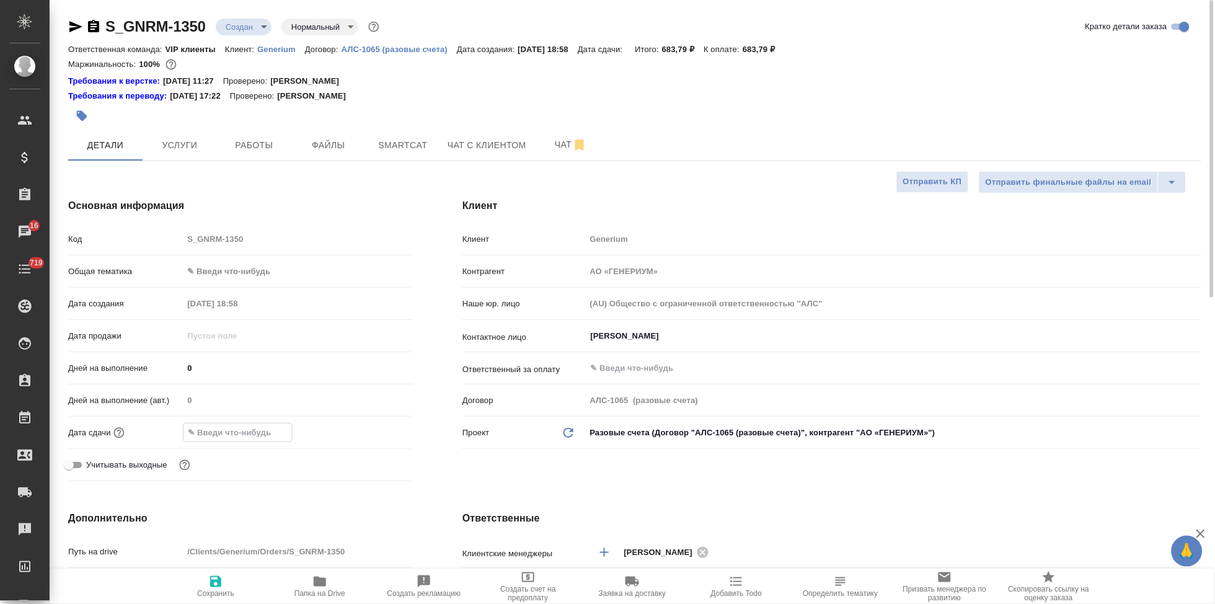
click at [241, 431] on input "text" at bounding box center [238, 433] width 109 height 18
click at [378, 432] on icon "button" at bounding box center [376, 431] width 11 height 12
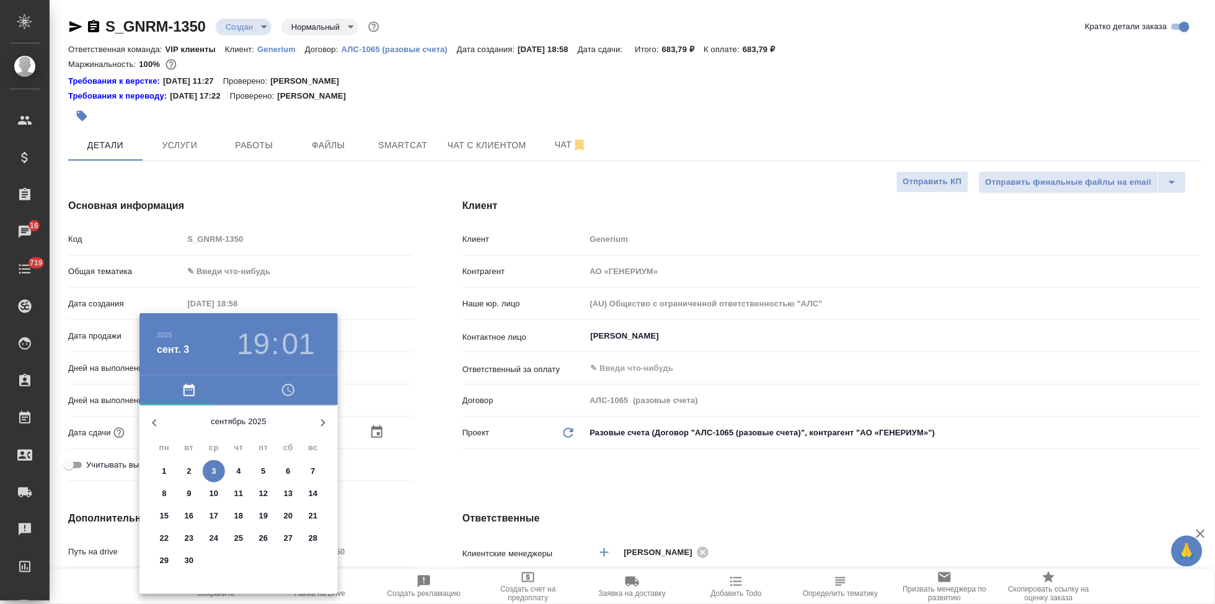
click at [235, 469] on span "4" at bounding box center [239, 471] width 22 height 12
type input "04.09.2025 19:01"
type textarea "x"
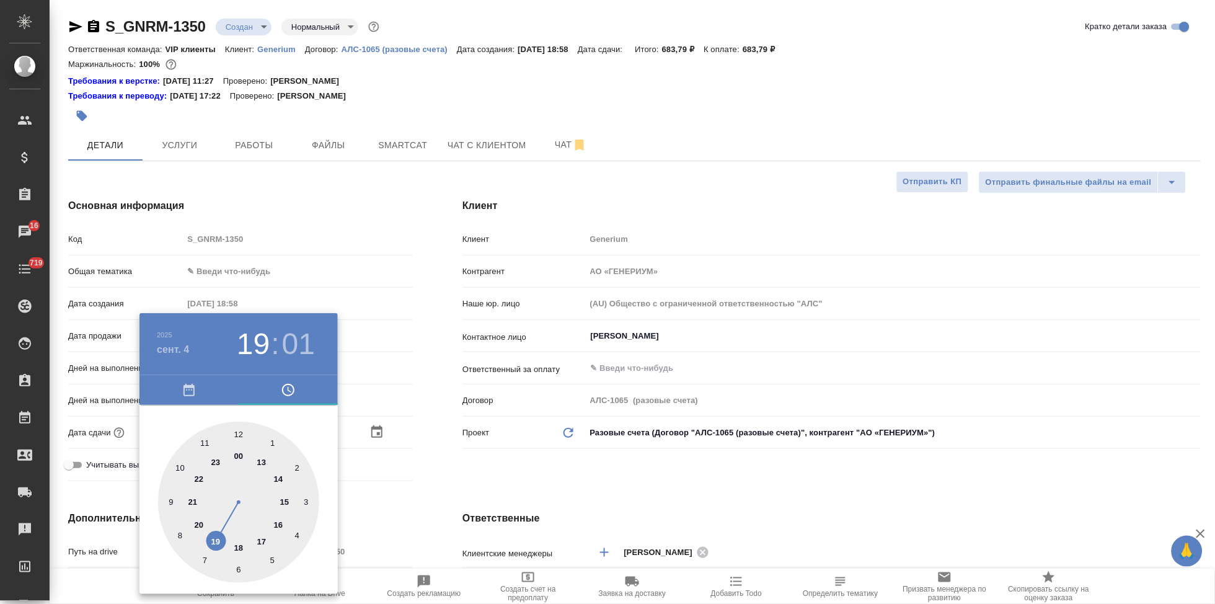
click at [239, 545] on div at bounding box center [238, 502] width 161 height 161
type input "04.09.2025 18:01"
type textarea "x"
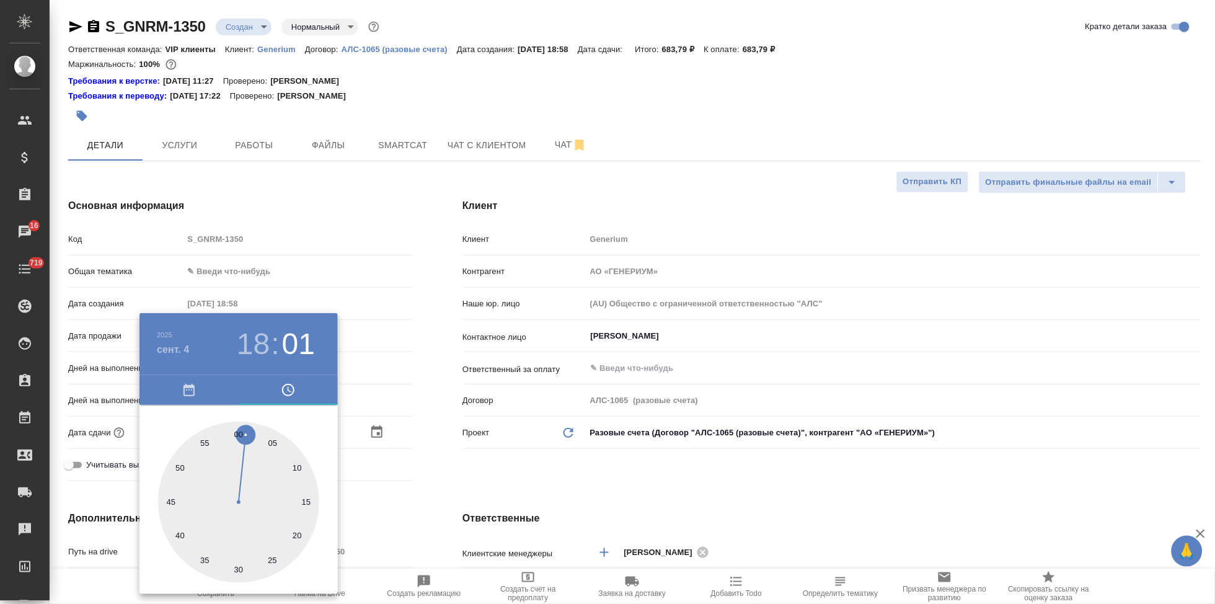
click at [237, 428] on div at bounding box center [238, 502] width 161 height 161
type input "04.09.2025 18:00"
type textarea "x"
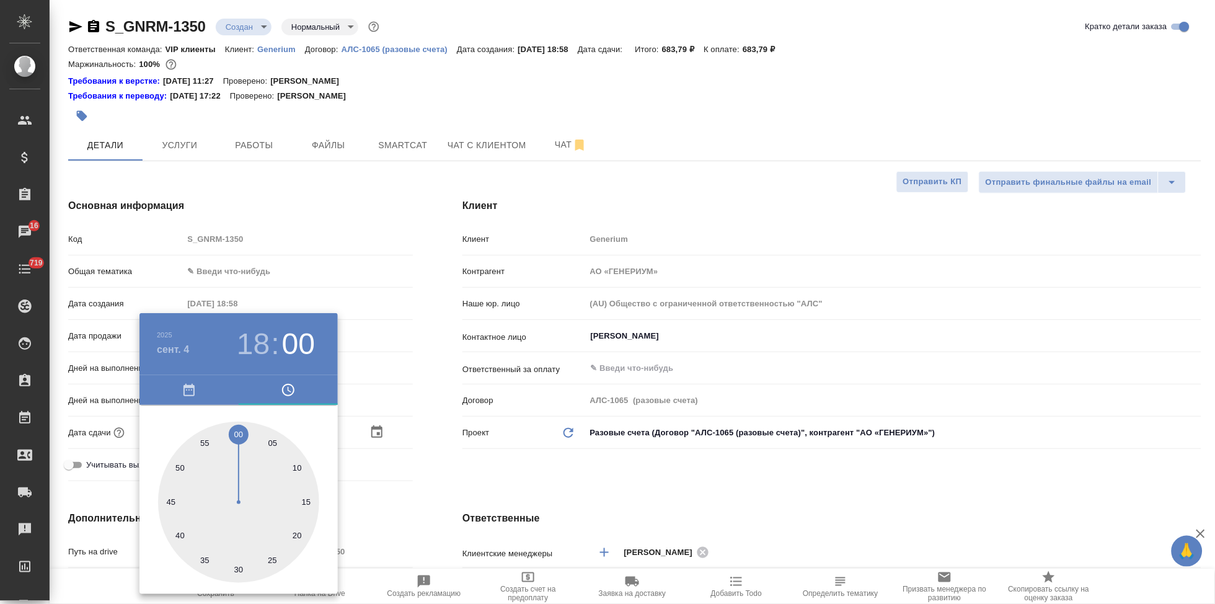
type textarea "x"
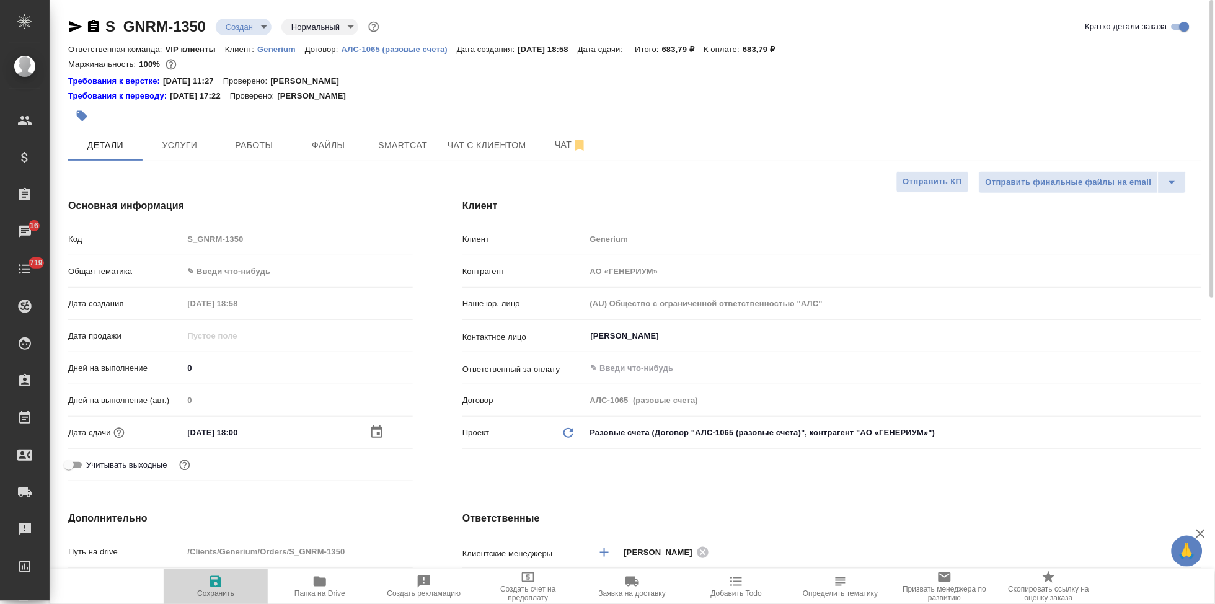
click at [208, 582] on icon "button" at bounding box center [215, 581] width 15 height 15
type textarea "x"
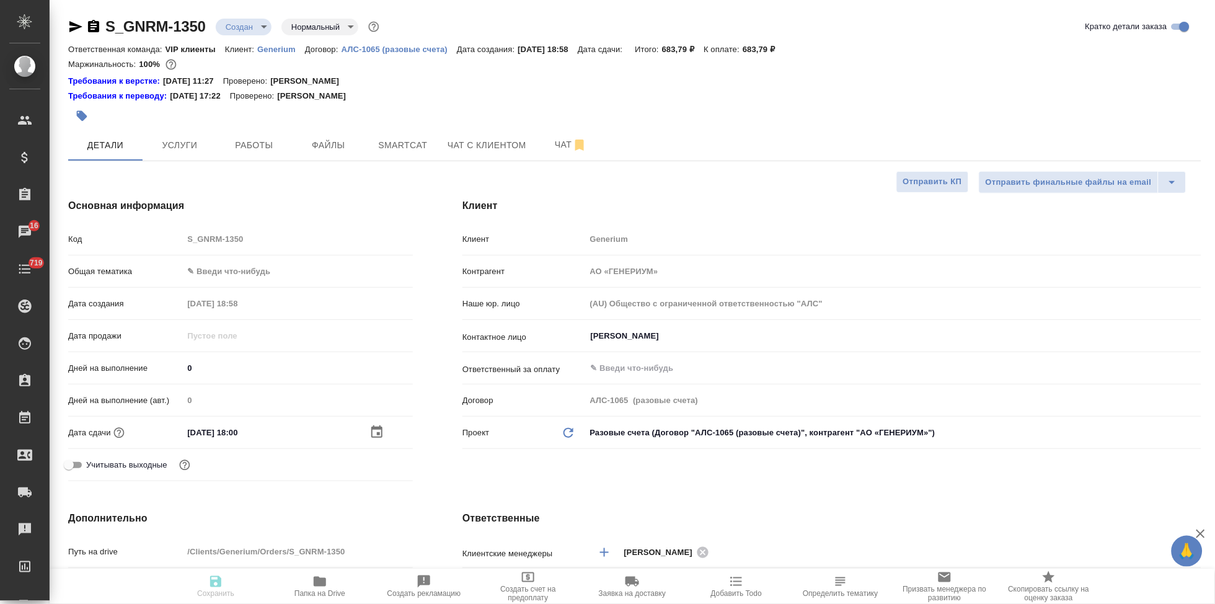
type textarea "x"
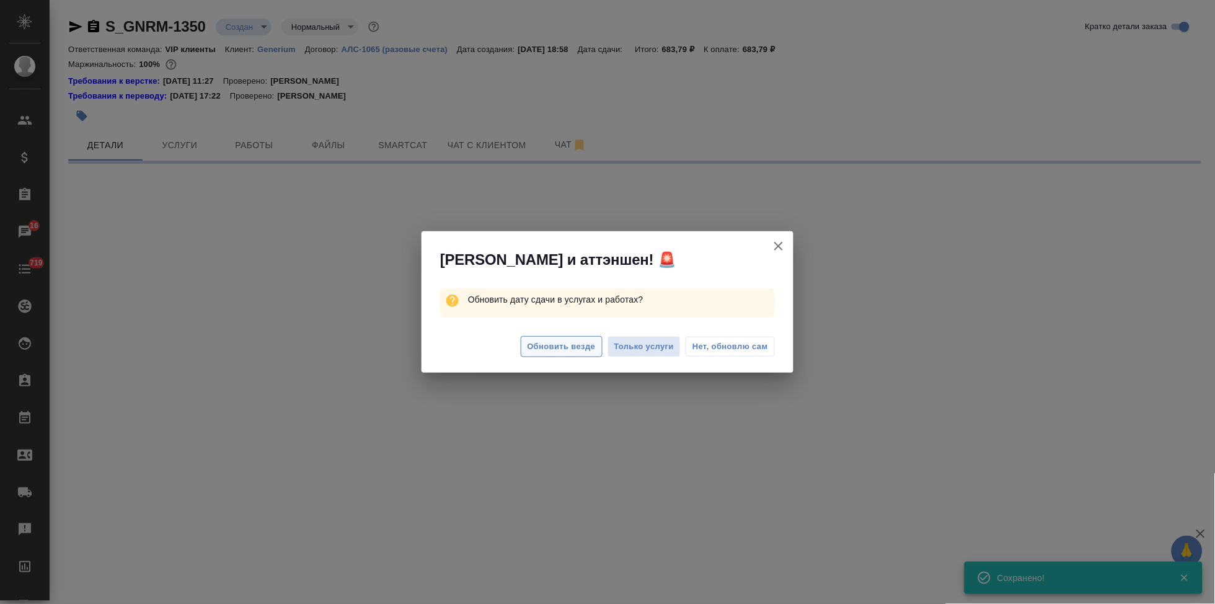
select select "RU"
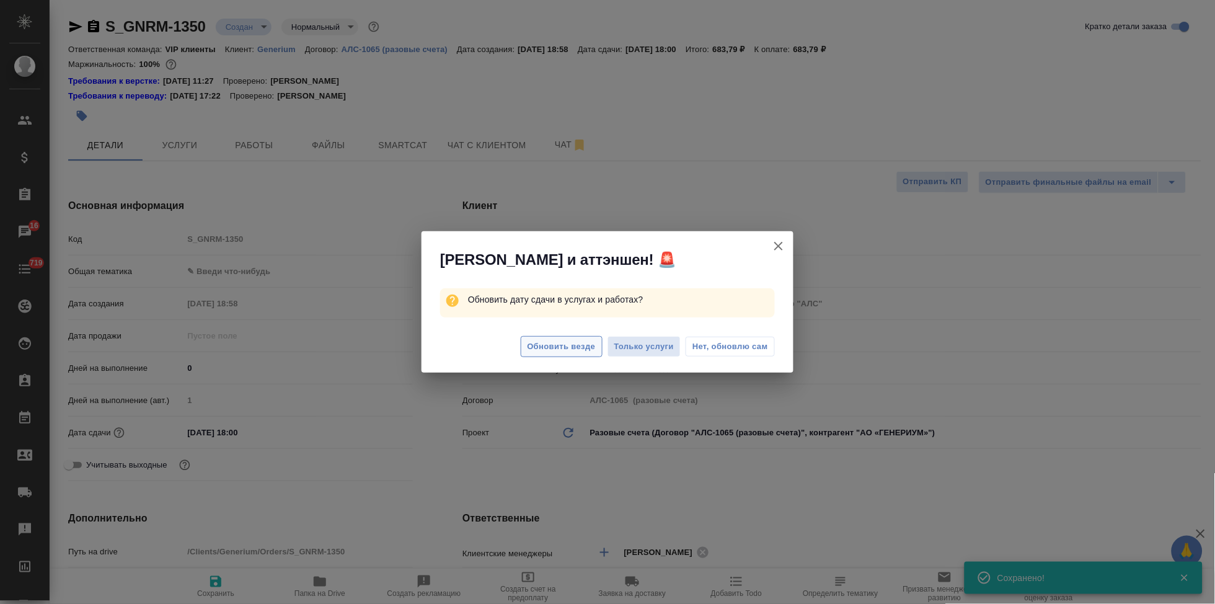
type textarea "x"
click at [534, 345] on span "Обновить везде" at bounding box center [562, 347] width 68 height 14
type textarea "x"
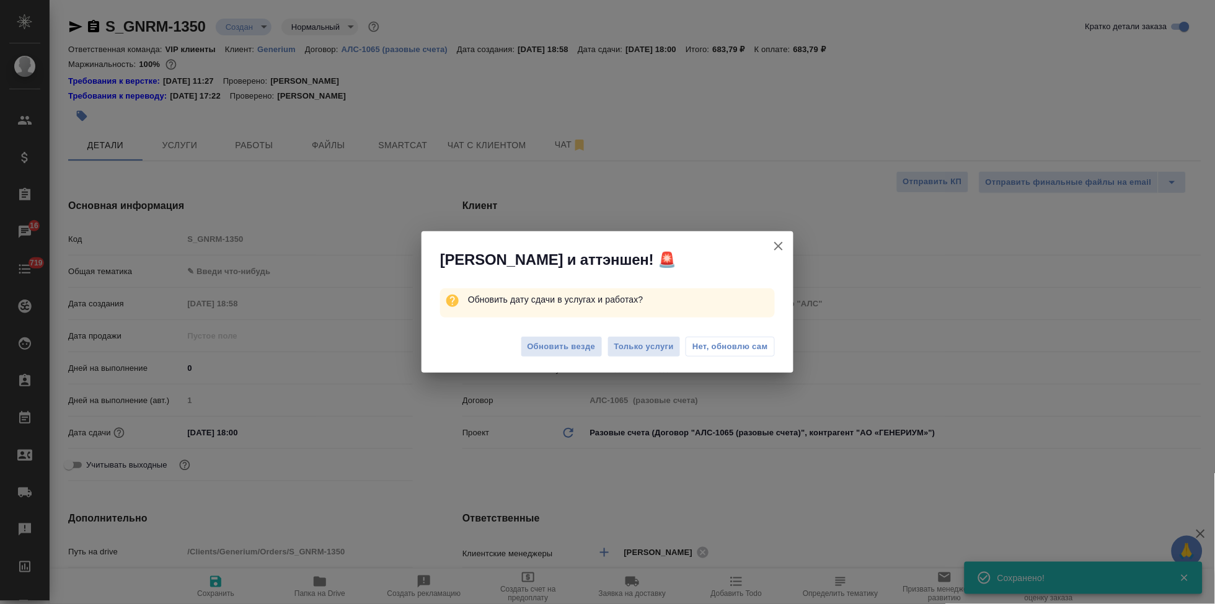
type textarea "x"
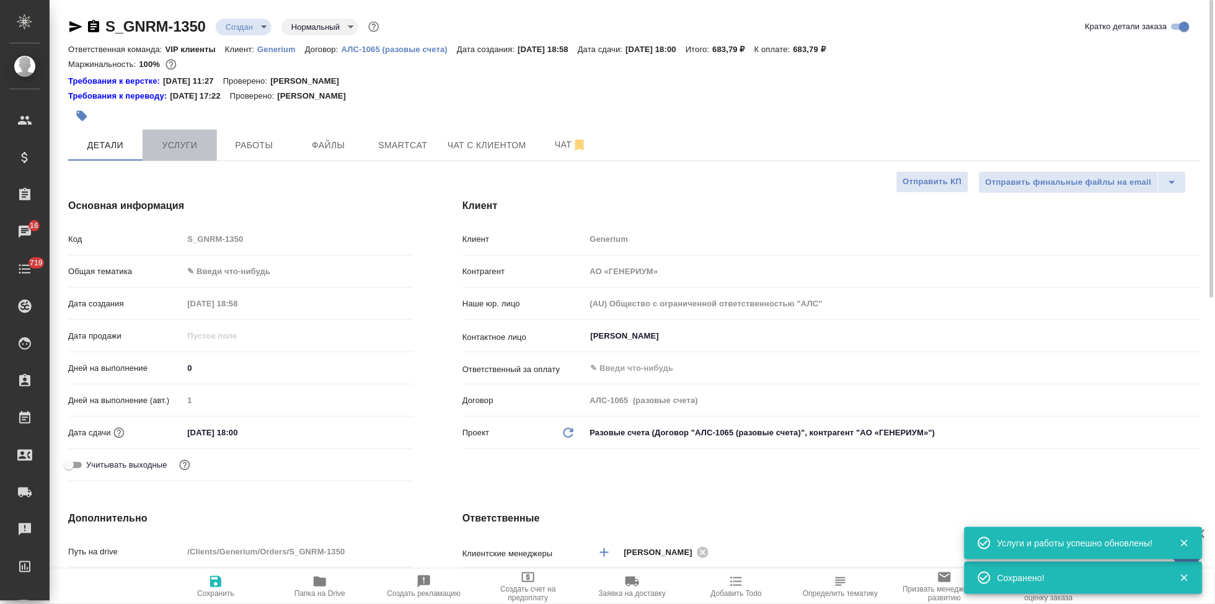
click at [202, 133] on button "Услуги" at bounding box center [180, 145] width 74 height 31
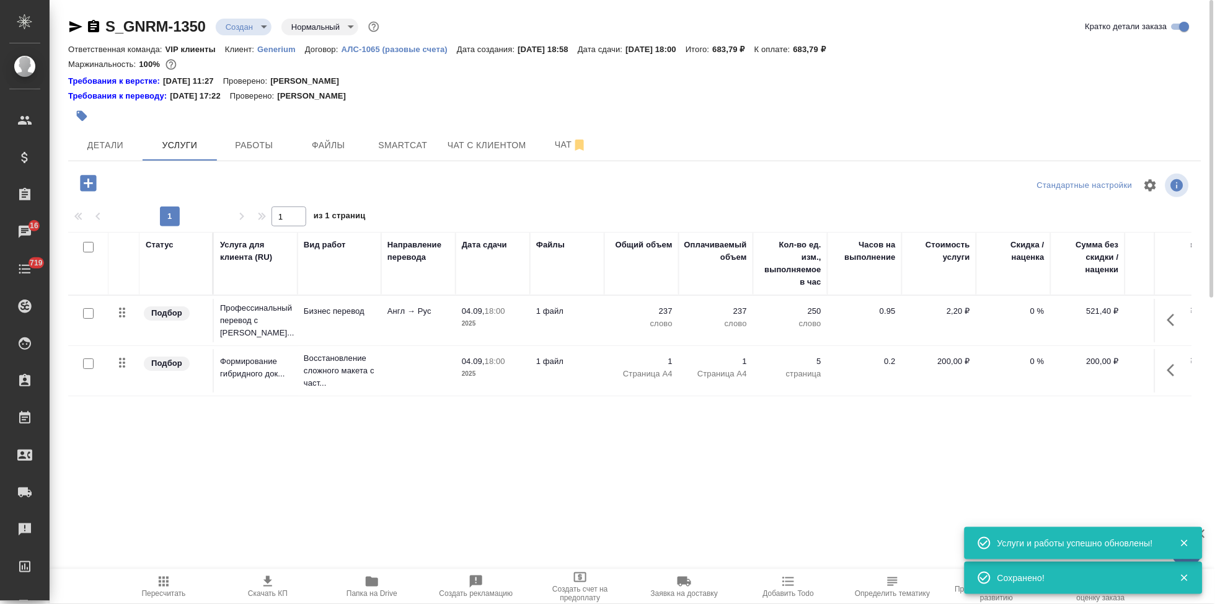
click at [157, 589] on span "Пересчитать" at bounding box center [164, 593] width 44 height 9
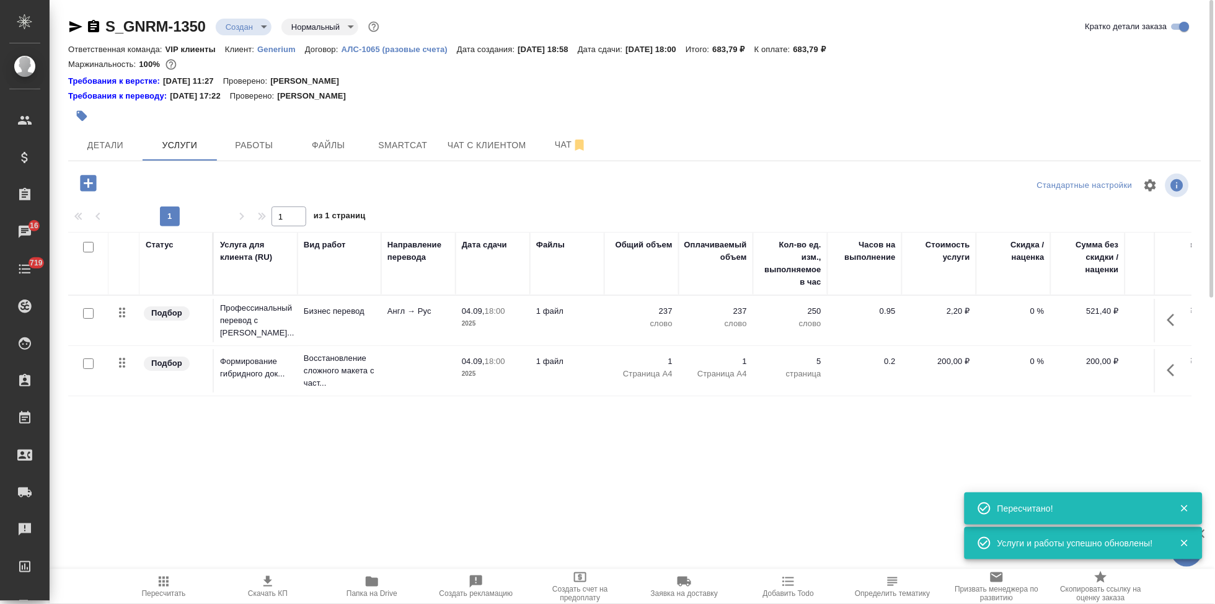
click at [268, 584] on icon "button" at bounding box center [267, 581] width 15 height 15
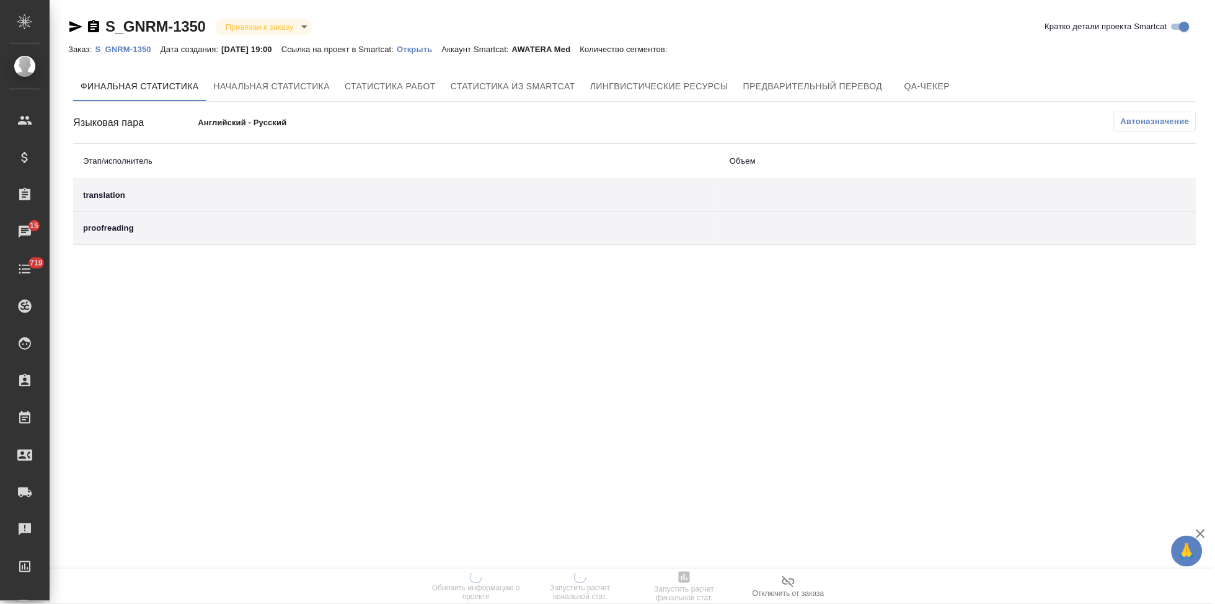
click at [424, 54] on div "Заказ: S_GNRM-1350 Дата создания: [DATE] 19:00 Ссылка на проект в Smartcat: Отк…" at bounding box center [374, 49] width 612 height 15
click at [428, 50] on p "Открыть" at bounding box center [419, 49] width 45 height 9
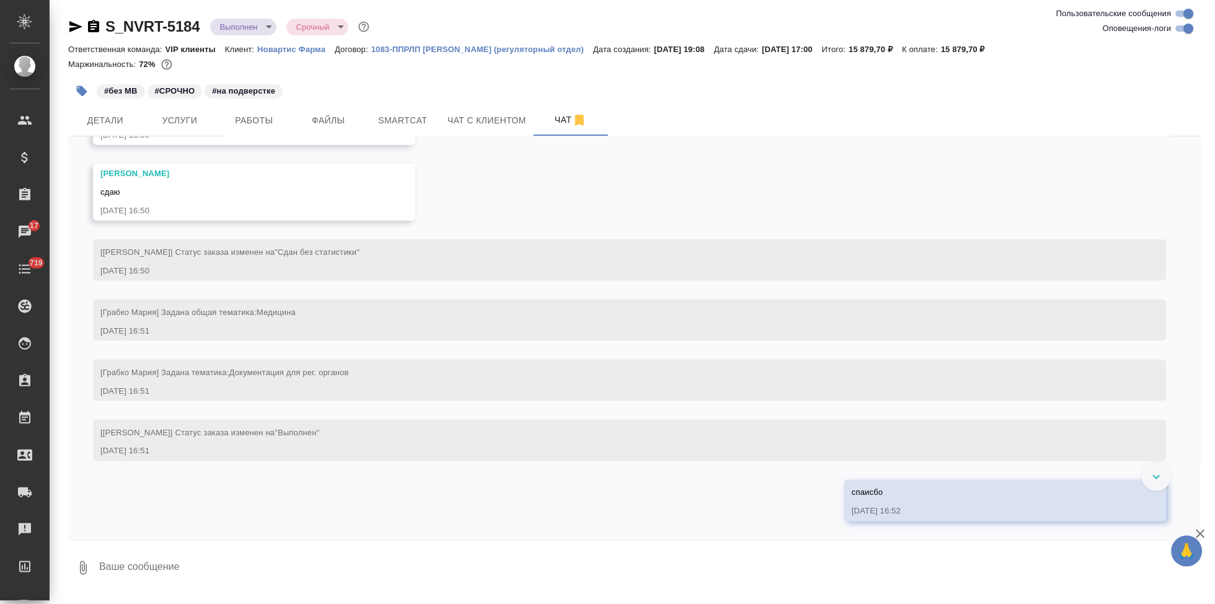
scroll to position [4292, 0]
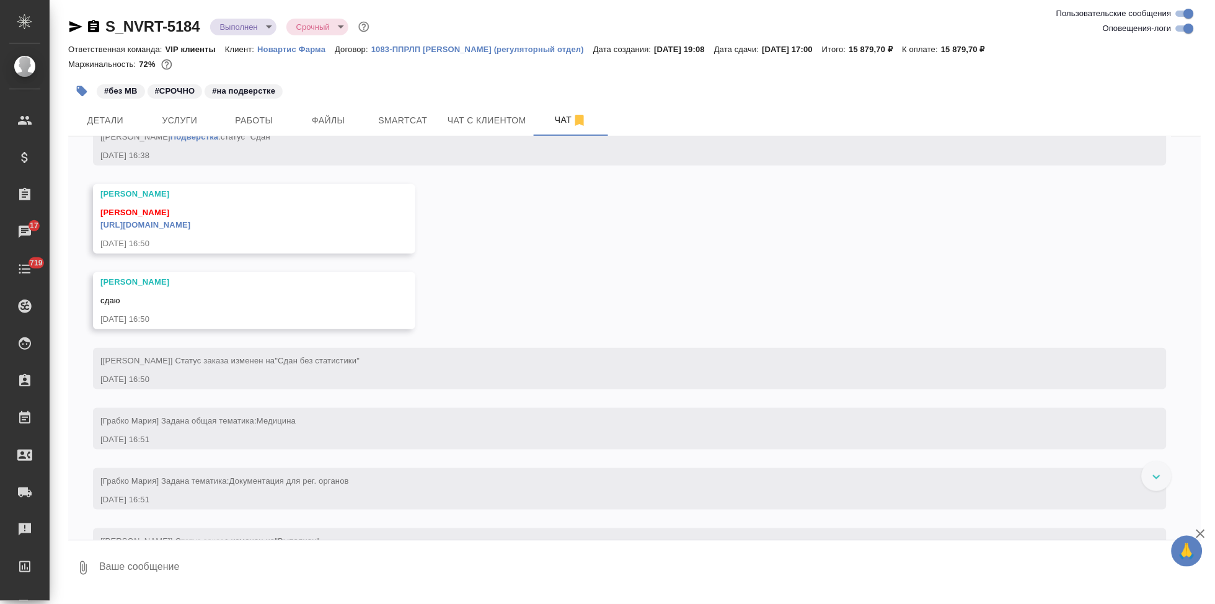
click at [190, 229] on link "[URL][DOMAIN_NAME]" at bounding box center [145, 224] width 90 height 9
